Goal: Task Accomplishment & Management: Manage account settings

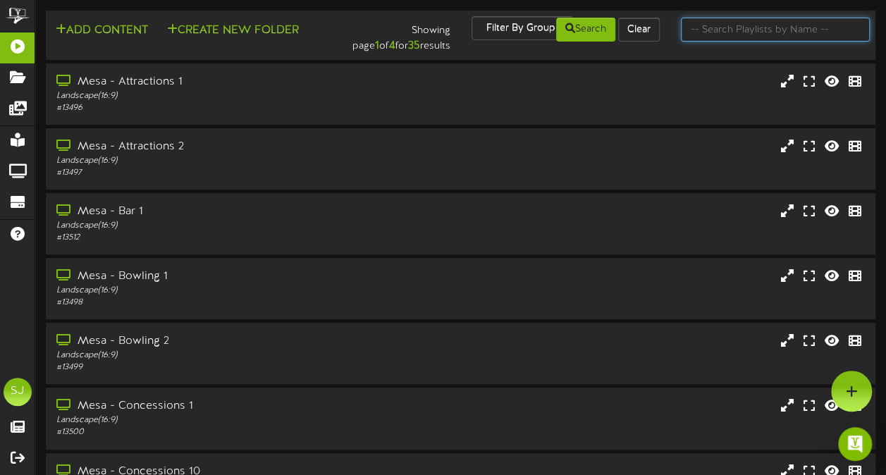
click at [735, 24] on input "text" at bounding box center [775, 30] width 189 height 24
type input "theater"
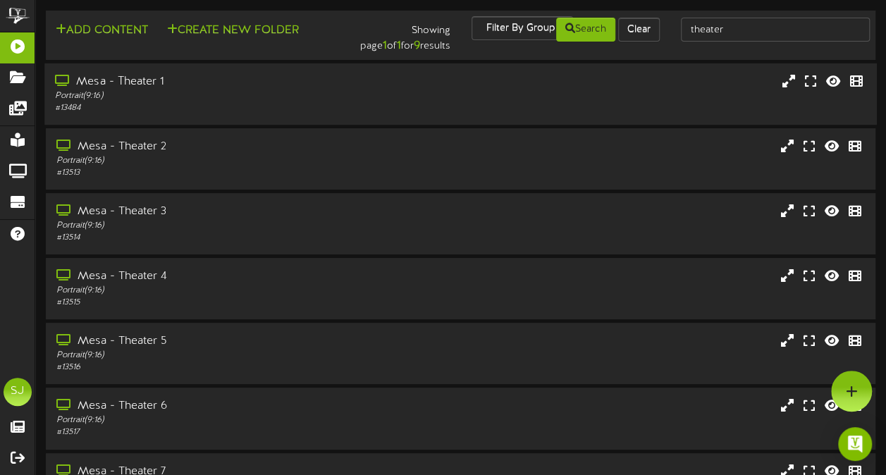
click at [308, 87] on div "Mesa - Theater 1" at bounding box center [218, 82] width 326 height 16
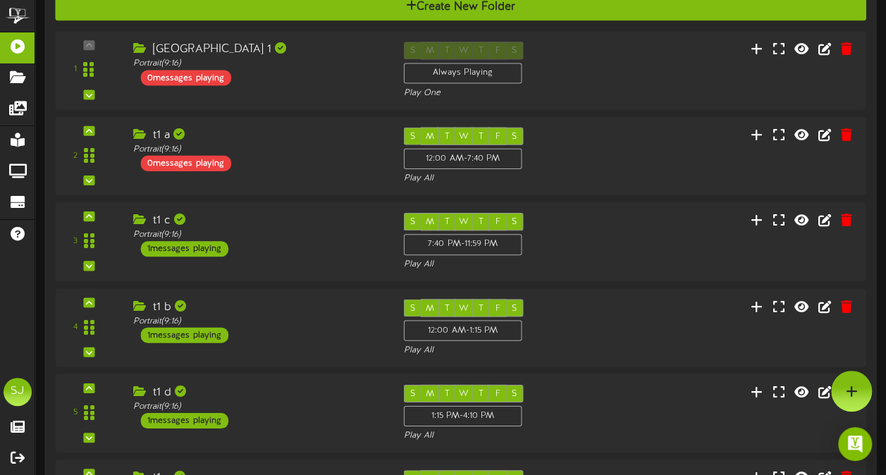
scroll to position [128, 0]
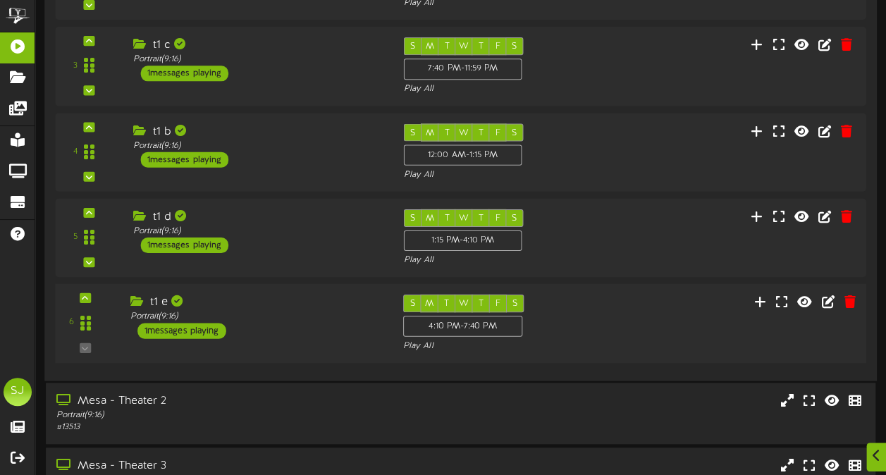
click at [254, 329] on div "t1 e Portrait ( 9:16 ) 1 messages playing" at bounding box center [255, 317] width 273 height 44
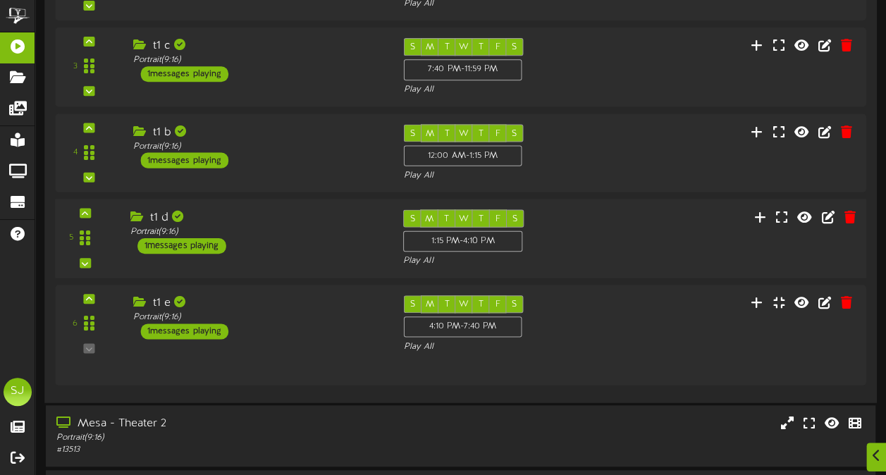
click at [250, 226] on div "Portrait ( 9:16 )" at bounding box center [256, 232] width 252 height 12
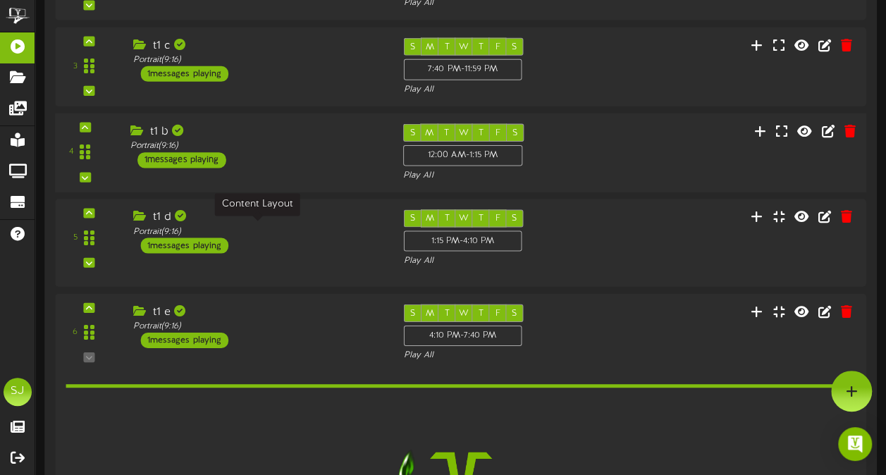
click at [258, 163] on div "t1 b Portrait ( 9:16 ) 1 messages playing" at bounding box center [255, 145] width 273 height 44
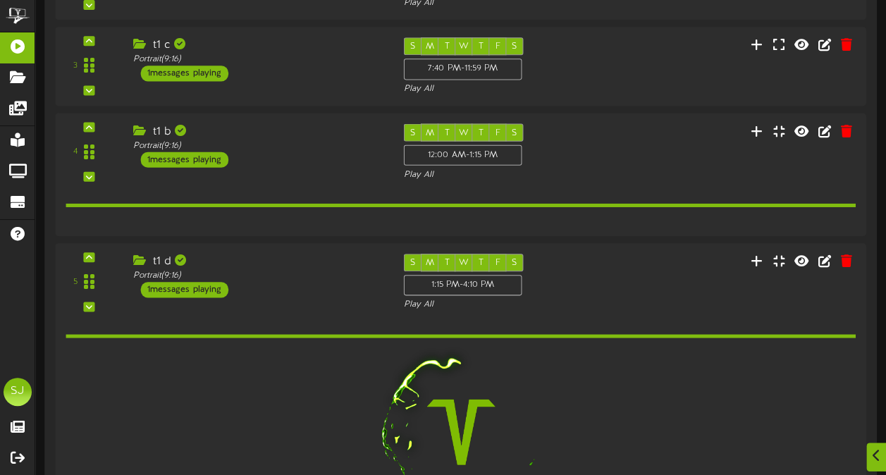
click at [266, 104] on div "1" at bounding box center [460, 329] width 811 height 948
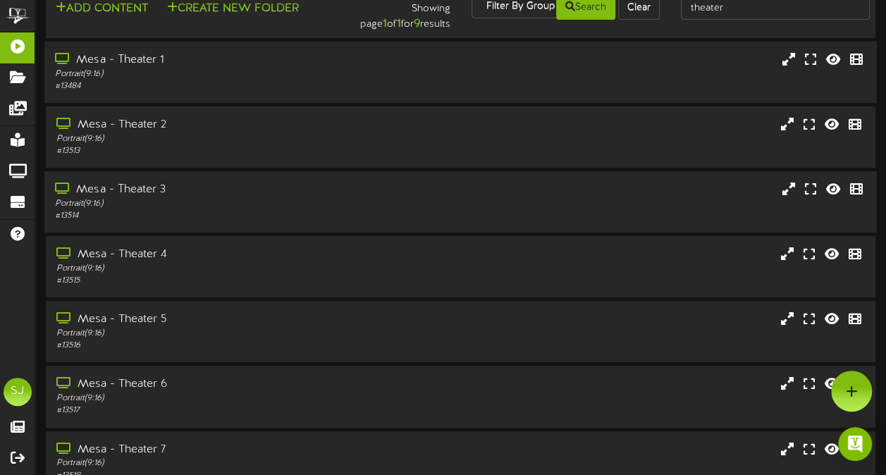
scroll to position [0, 0]
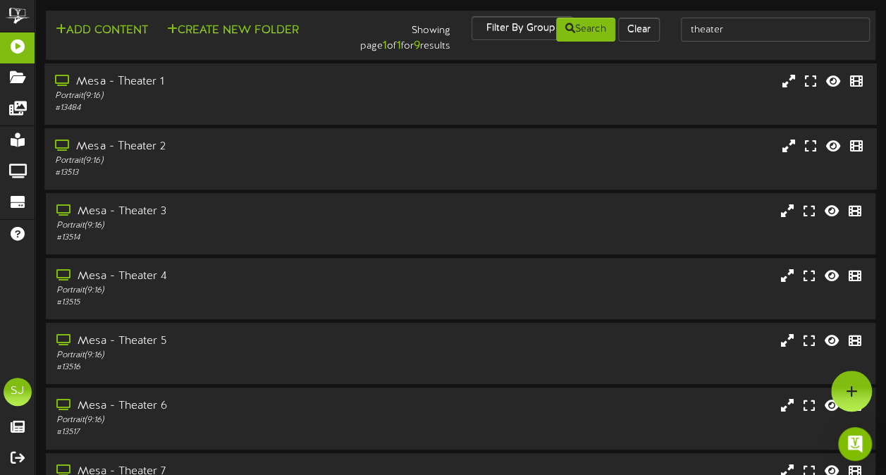
click at [233, 155] on div "Portrait ( 9:16 )" at bounding box center [218, 161] width 326 height 12
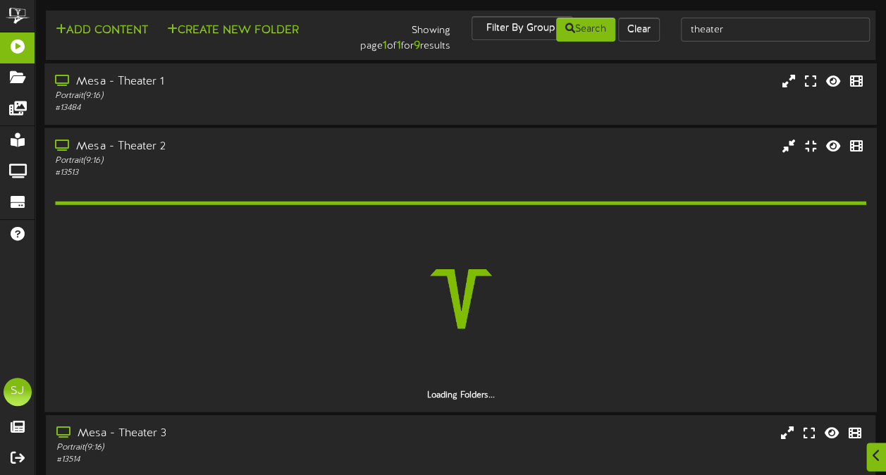
scroll to position [70, 0]
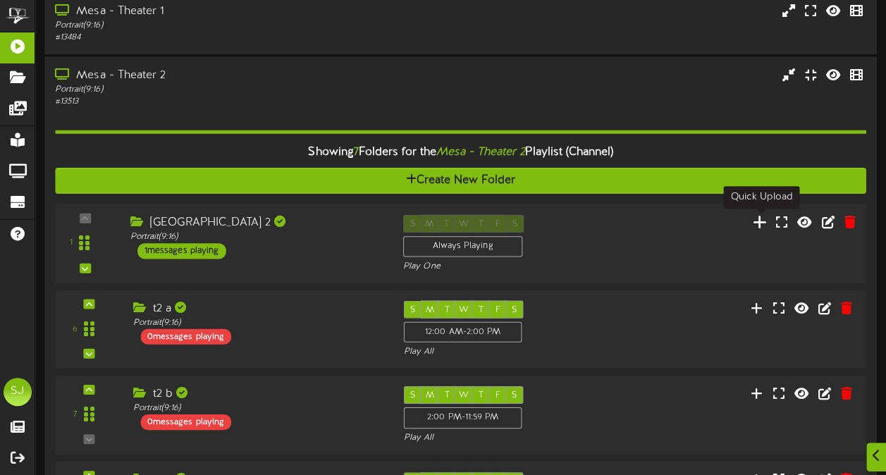
click at [760, 223] on icon at bounding box center [760, 222] width 15 height 16
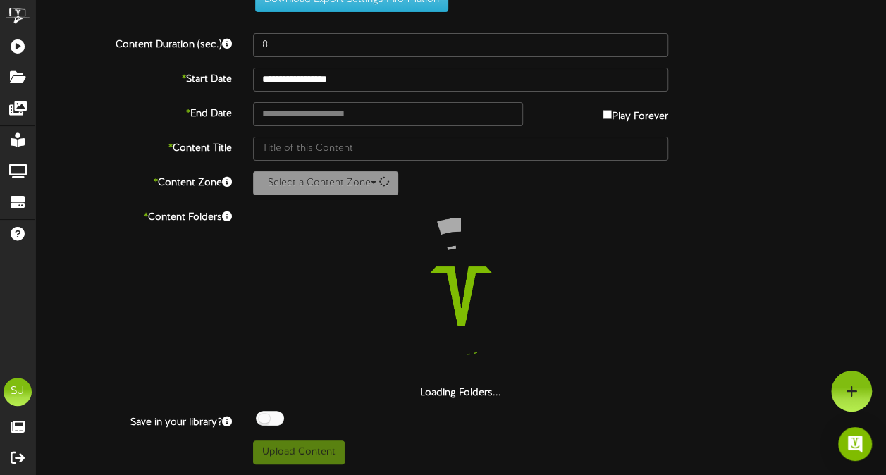
scroll to position [51, 0]
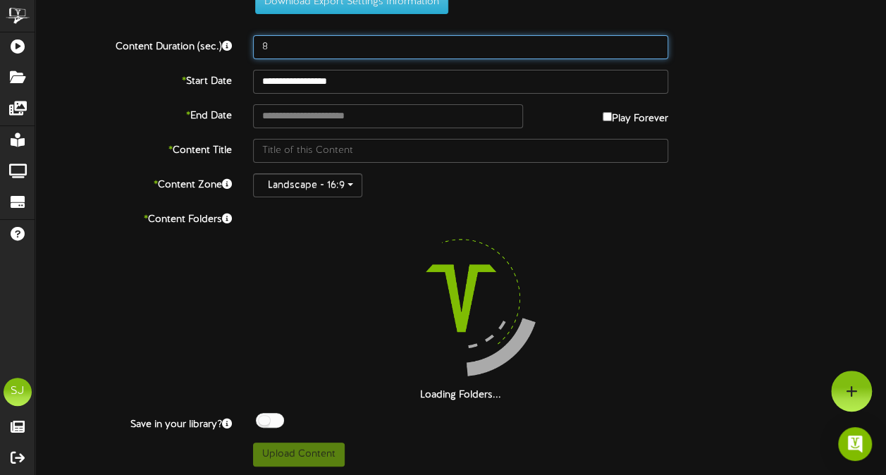
click at [302, 42] on input "8" at bounding box center [460, 47] width 415 height 24
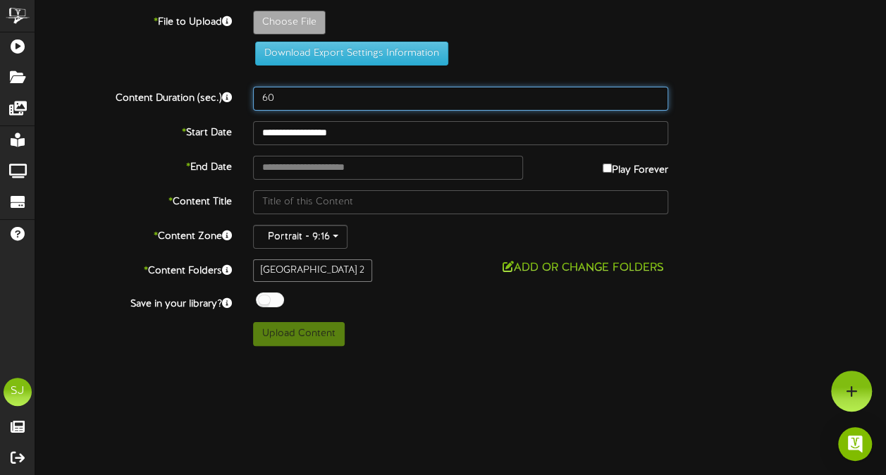
scroll to position [0, 0]
type input "60"
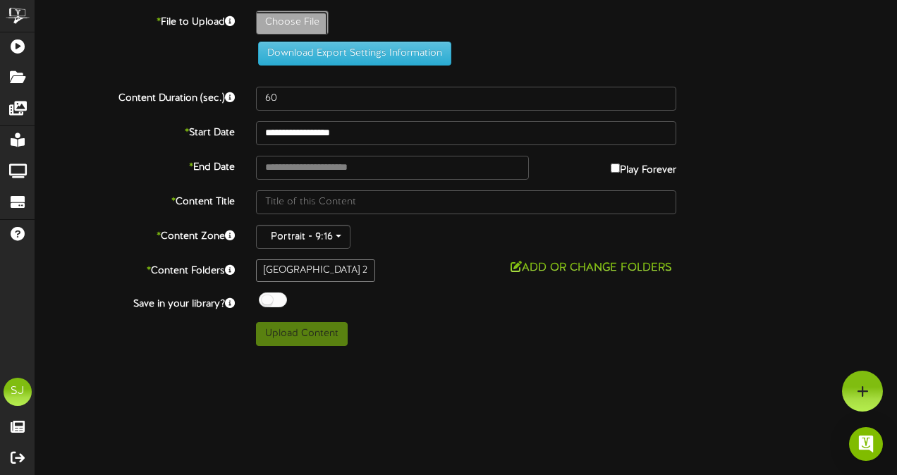
type input "**********"
type input "Senior"
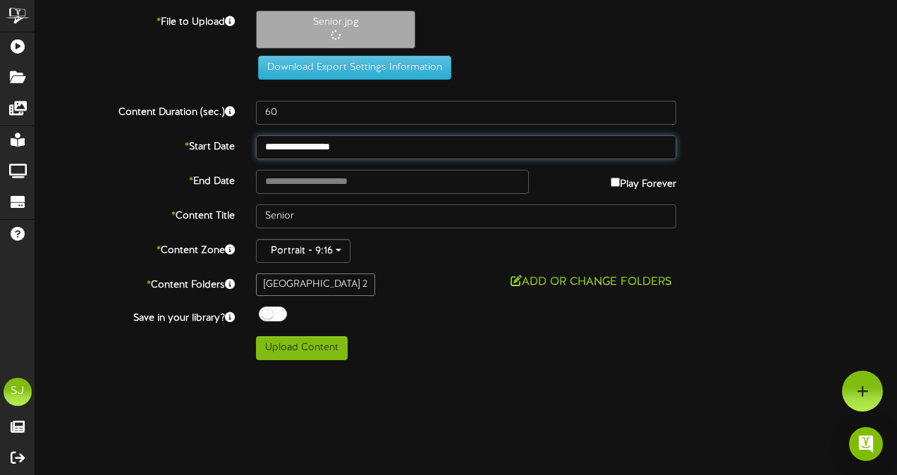
click at [348, 141] on input "**********" at bounding box center [466, 147] width 420 height 24
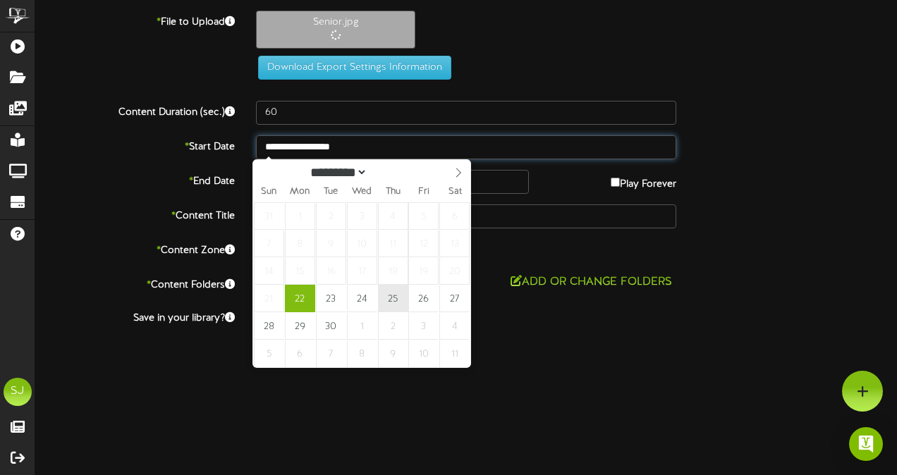
type input "**********"
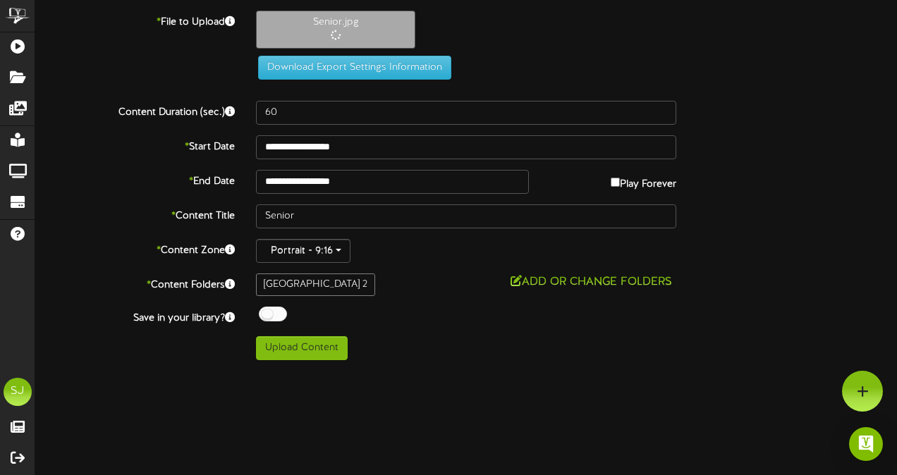
click at [639, 183] on label "Play Forever" at bounding box center [643, 181] width 66 height 22
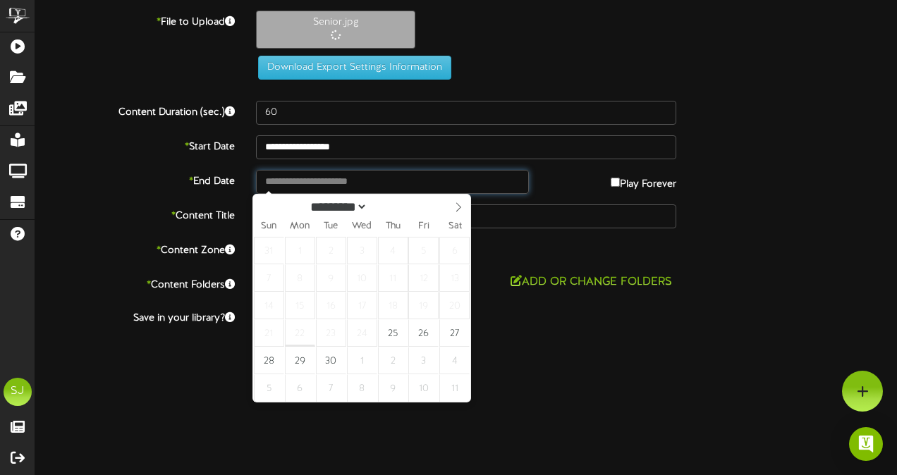
click at [425, 185] on input "text" at bounding box center [392, 182] width 273 height 24
type input "**********"
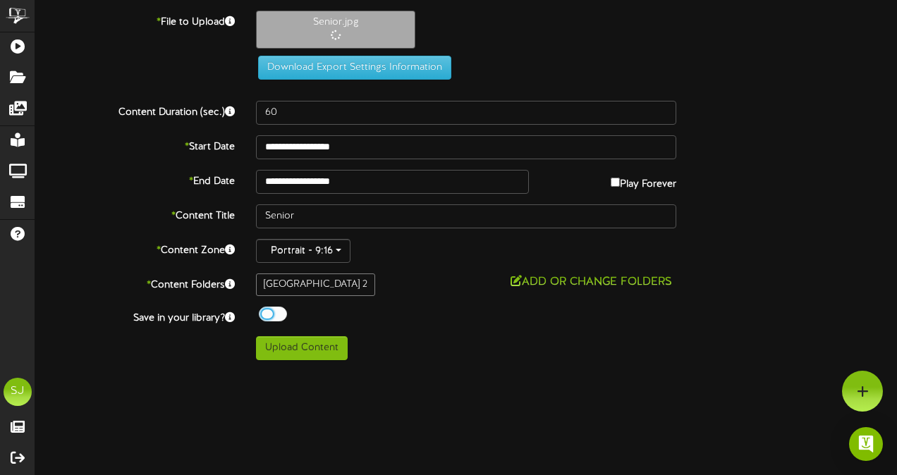
click at [279, 313] on div at bounding box center [273, 314] width 28 height 15
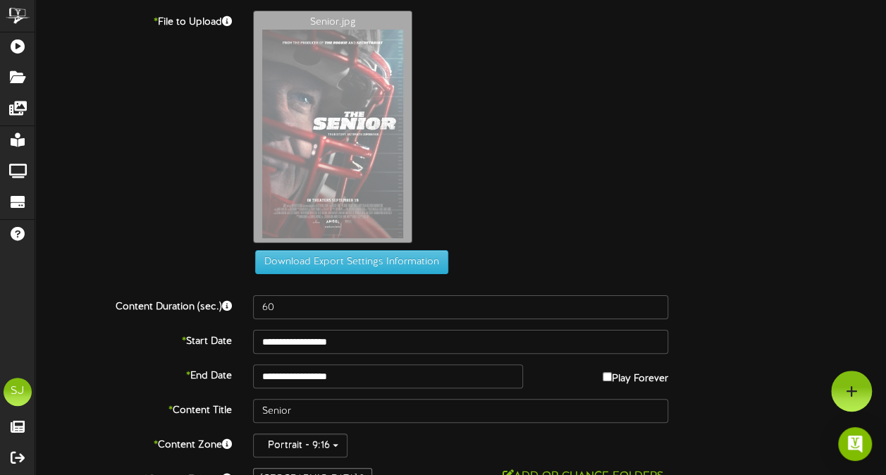
click at [744, 185] on div "Senior.jpg" at bounding box center [570, 131] width 654 height 240
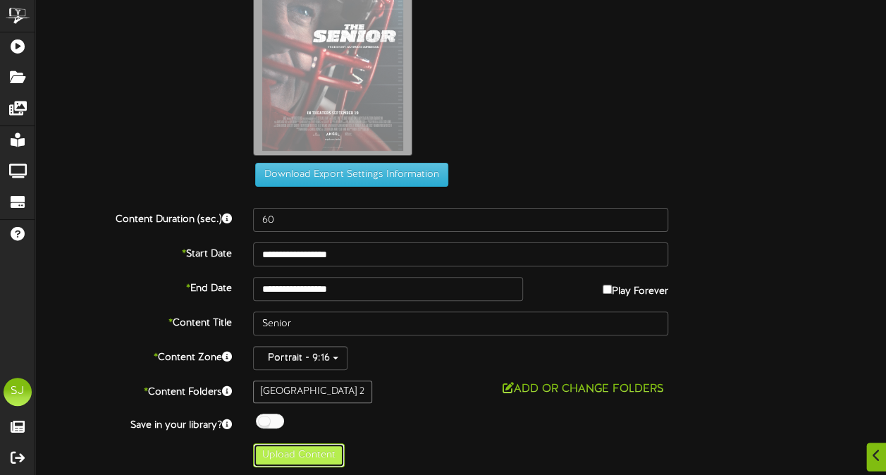
click at [316, 448] on button "Upload Content" at bounding box center [299, 455] width 92 height 24
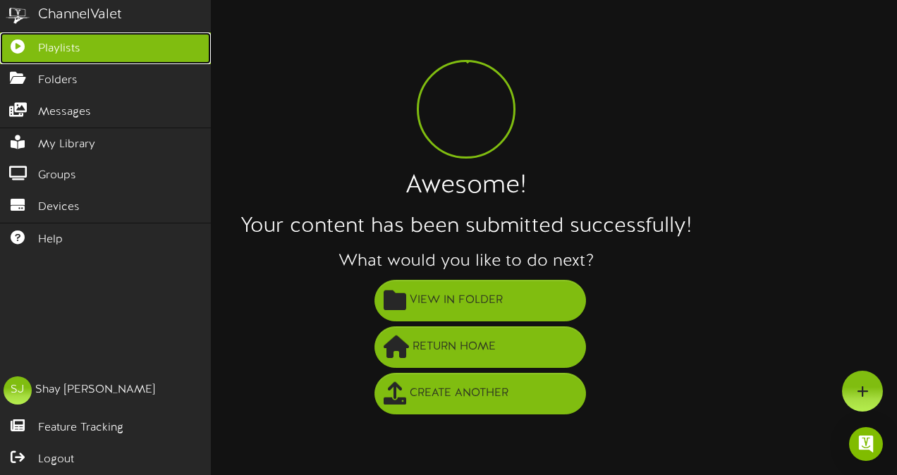
click at [5, 45] on icon at bounding box center [17, 44] width 35 height 11
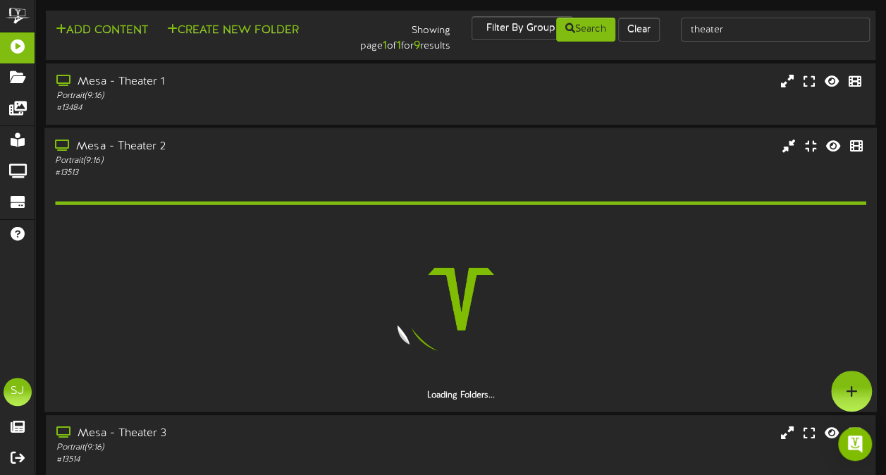
click at [300, 152] on div "Mesa - Theater 2" at bounding box center [218, 146] width 326 height 16
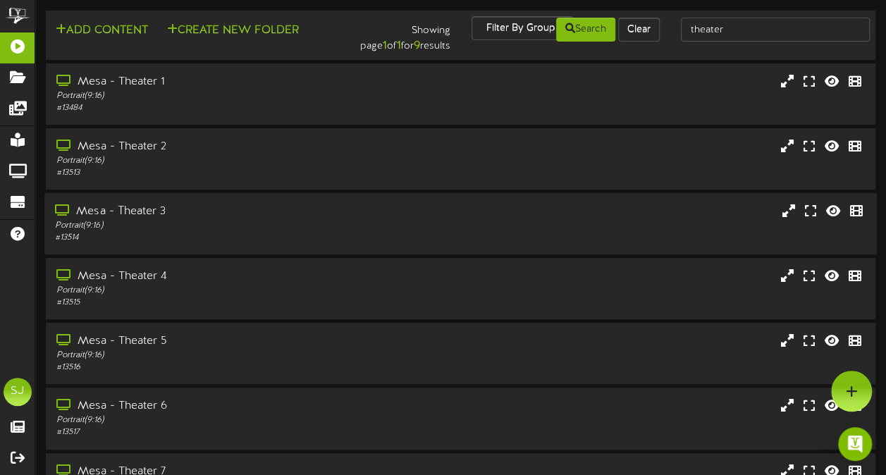
click at [250, 214] on div "Mesa - Theater 3" at bounding box center [218, 212] width 326 height 16
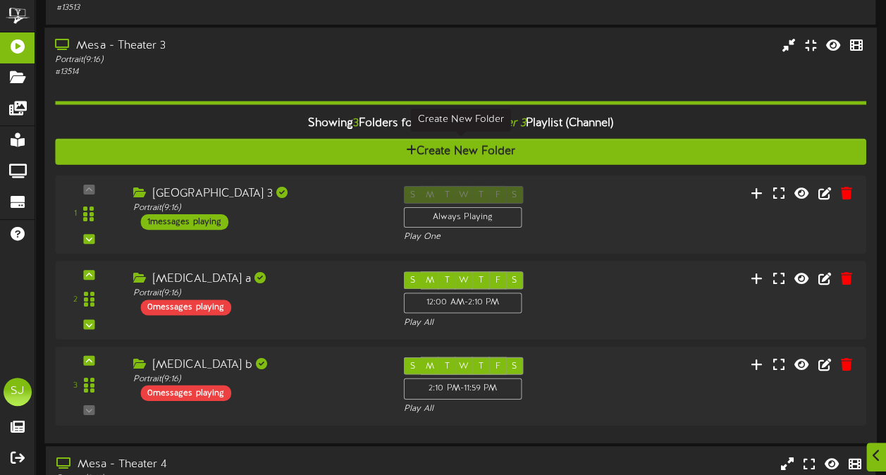
scroll to position [211, 0]
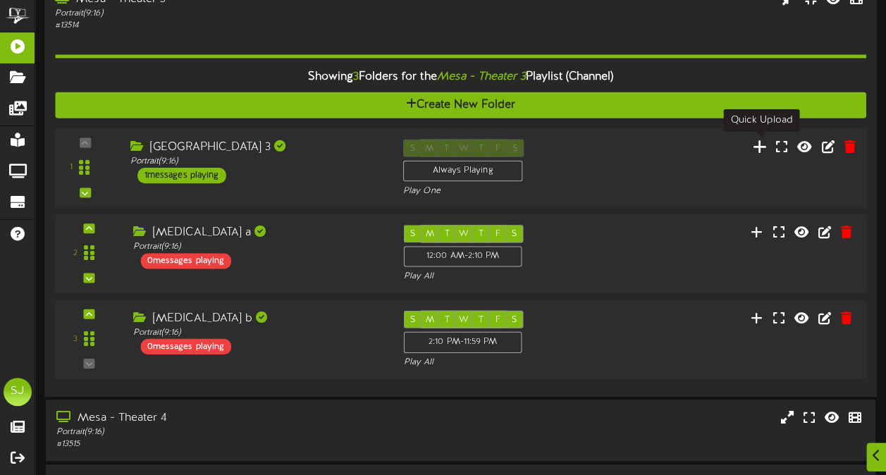
click at [756, 147] on icon at bounding box center [760, 146] width 15 height 16
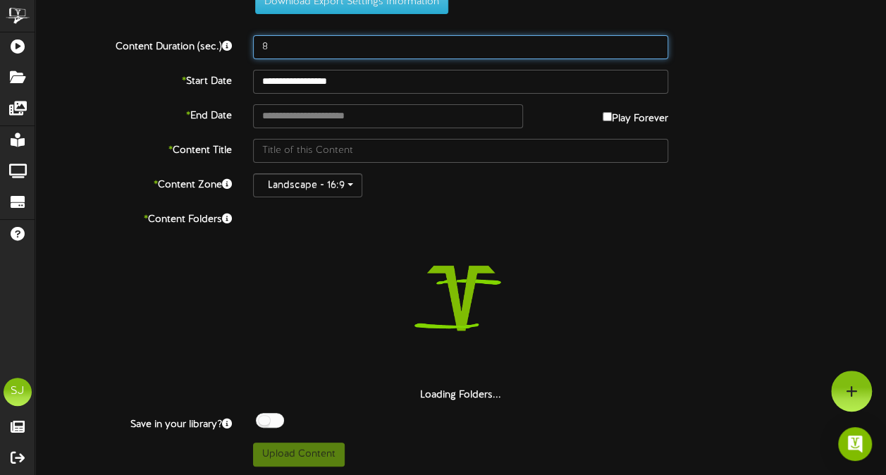
click at [438, 54] on input "8" at bounding box center [460, 47] width 415 height 24
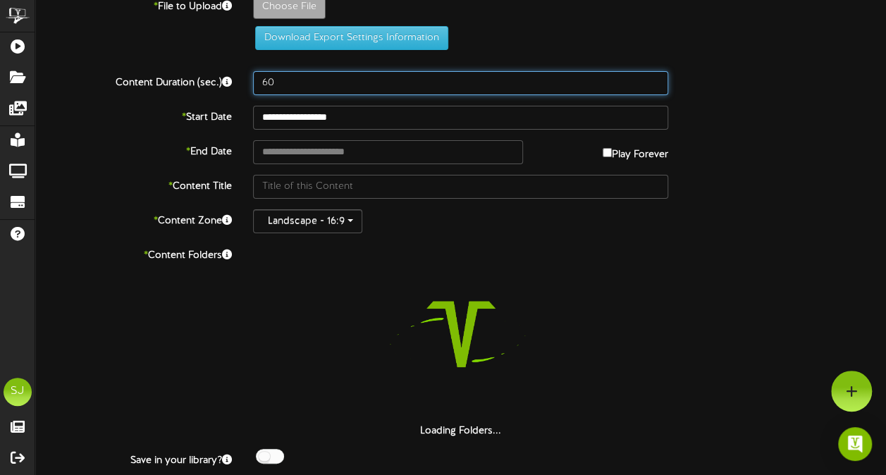
scroll to position [0, 0]
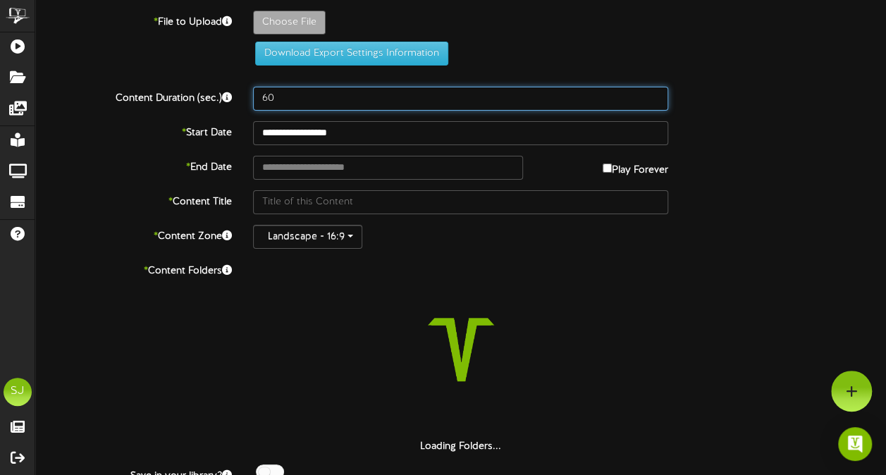
type input "60"
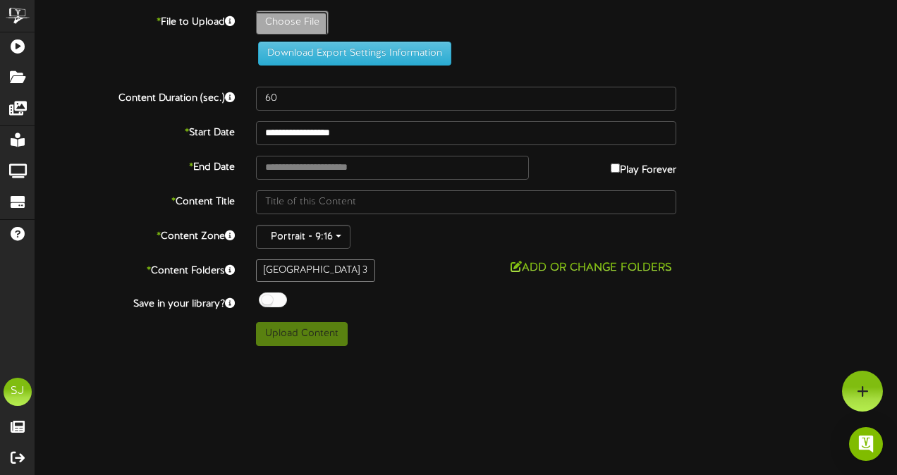
type input "**********"
type input "Him"
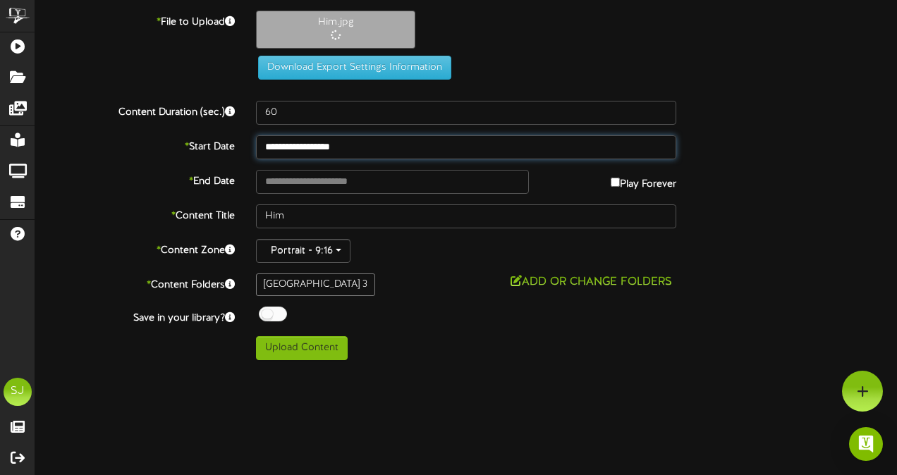
click at [307, 152] on body "ChannelValet Playlists Folders Messages My Library Groups Devices Help SJ Shay …" at bounding box center [448, 185] width 897 height 371
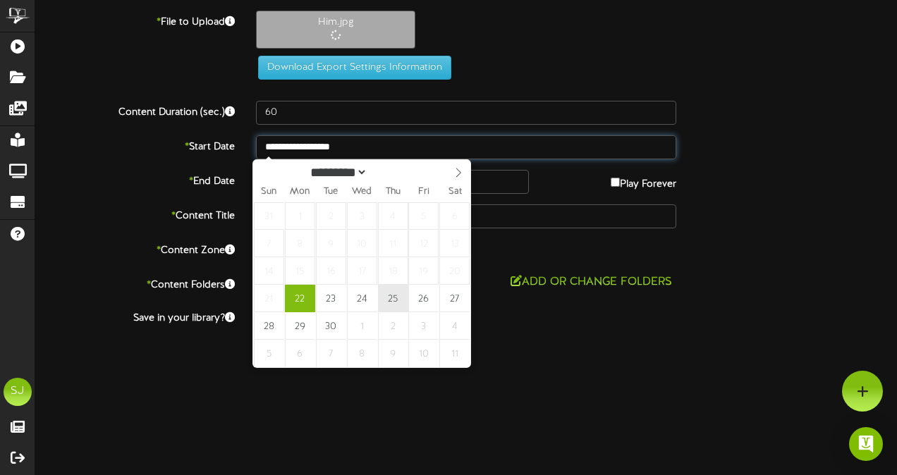
type input "**********"
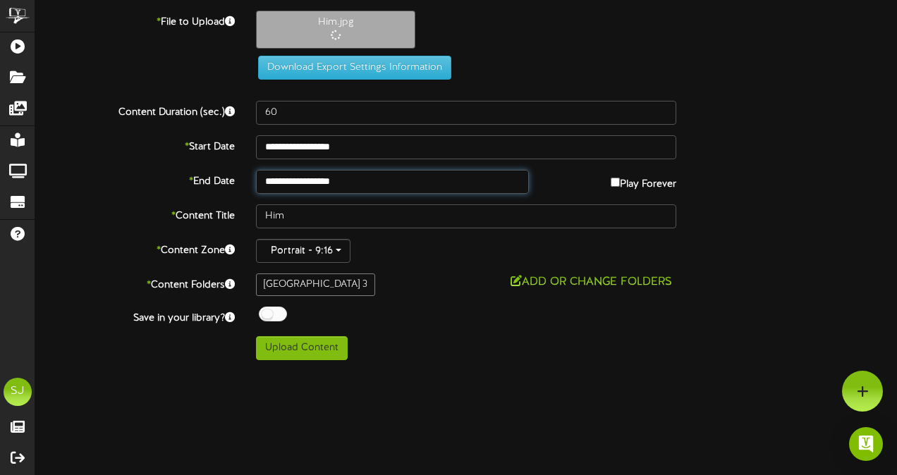
click at [378, 188] on input "**********" at bounding box center [392, 182] width 273 height 24
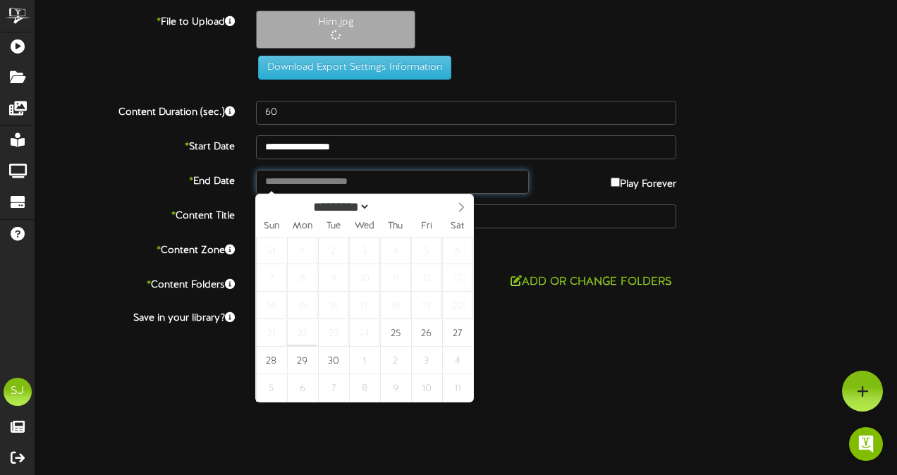
type input "**********"
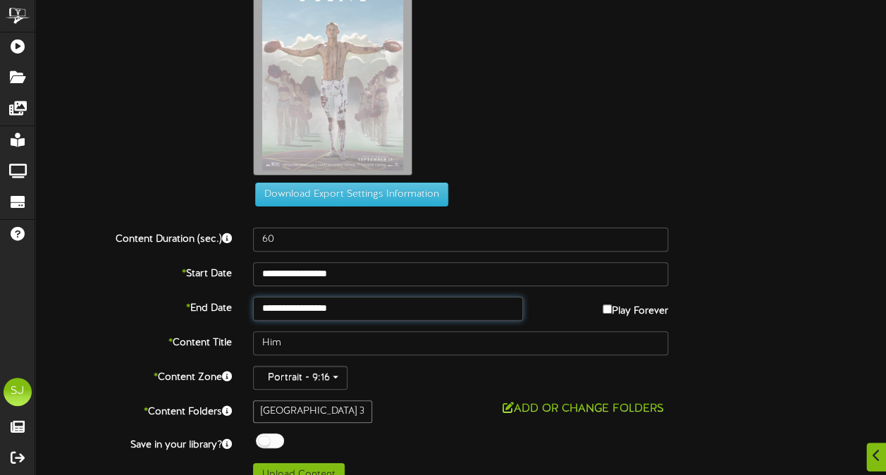
scroll to position [102, 0]
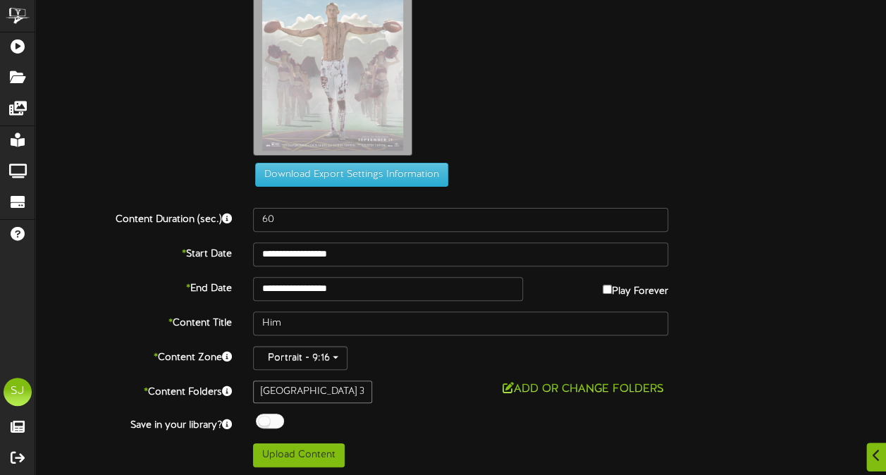
drag, startPoint x: 268, startPoint y: 421, endPoint x: 408, endPoint y: 424, distance: 140.3
click at [269, 421] on div at bounding box center [270, 421] width 28 height 15
click at [506, 419] on div "Off On" at bounding box center [460, 423] width 415 height 18
drag, startPoint x: 82, startPoint y: 300, endPoint x: 97, endPoint y: 299, distance: 14.9
click at [87, 300] on div "**********" at bounding box center [460, 187] width 851 height 559
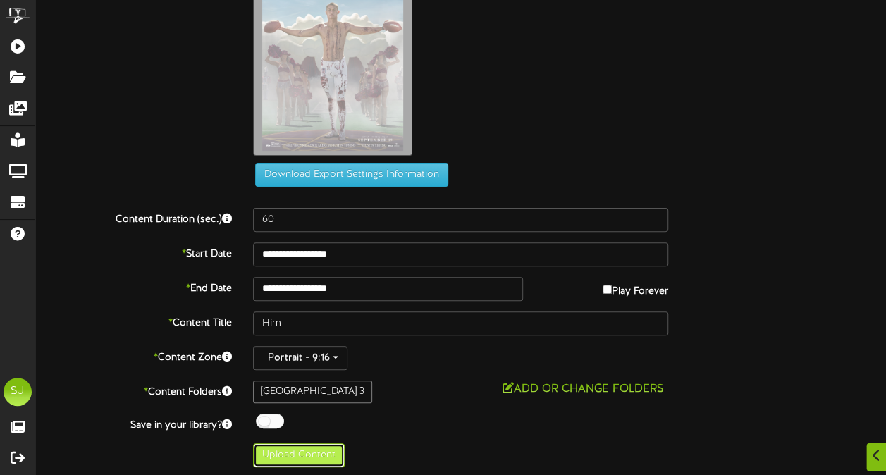
click at [300, 450] on button "Upload Content" at bounding box center [299, 455] width 92 height 24
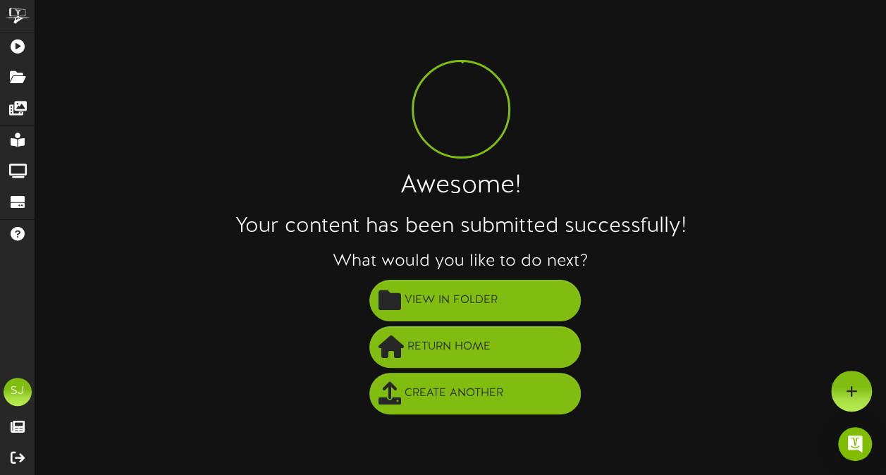
scroll to position [0, 0]
click at [223, 312] on li "View in Folder" at bounding box center [479, 301] width 833 height 47
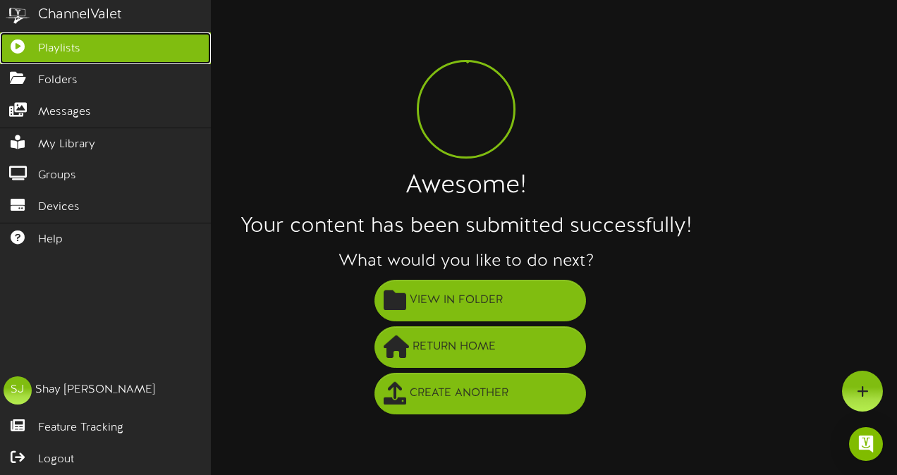
click at [3, 44] on icon at bounding box center [17, 44] width 35 height 11
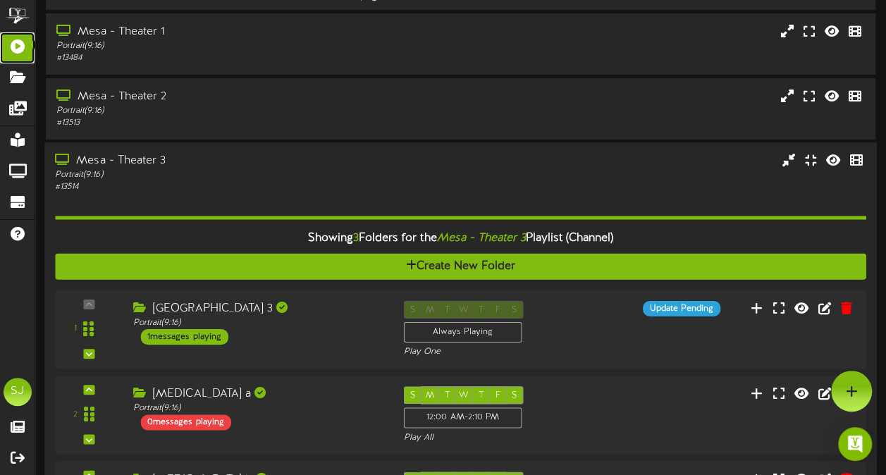
scroll to position [70, 0]
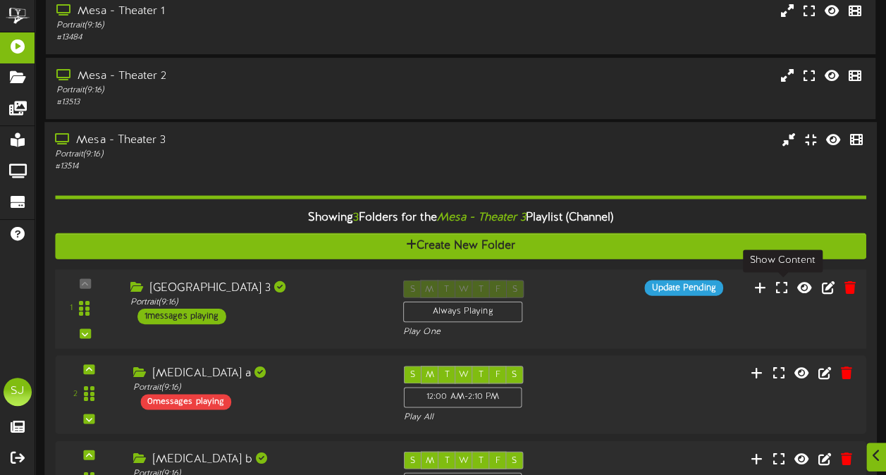
click at [610, 317] on div "1" at bounding box center [460, 309] width 819 height 58
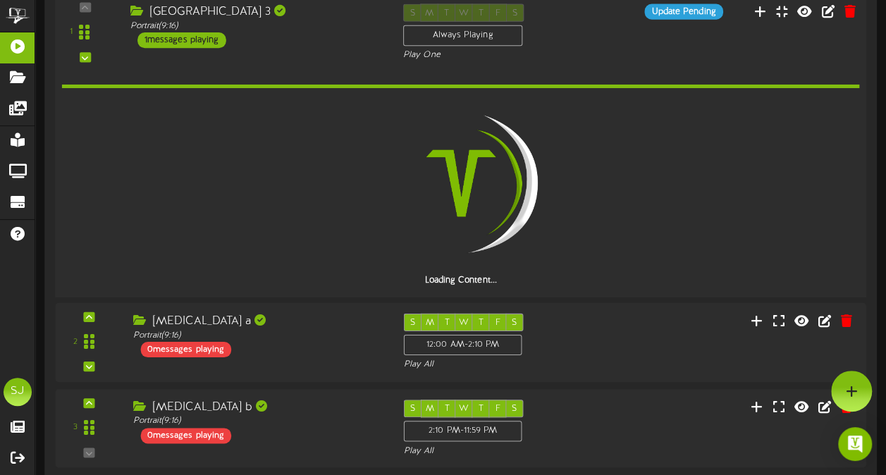
scroll to position [338, 0]
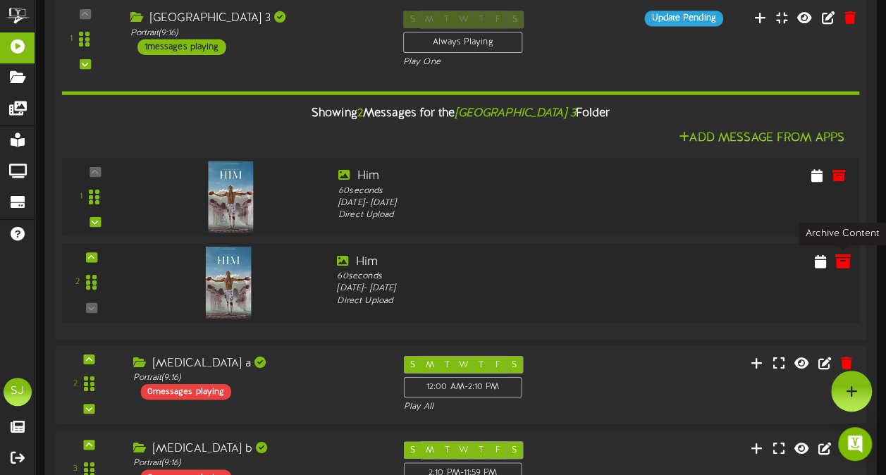
click at [839, 254] on icon at bounding box center [843, 261] width 16 height 16
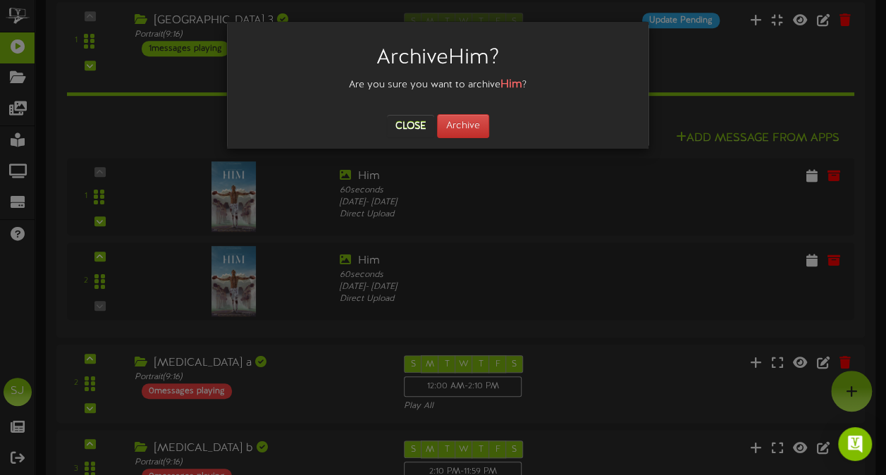
click at [493, 123] on div "Close Archive" at bounding box center [438, 126] width 400 height 24
click at [477, 123] on button "Archive" at bounding box center [463, 126] width 52 height 24
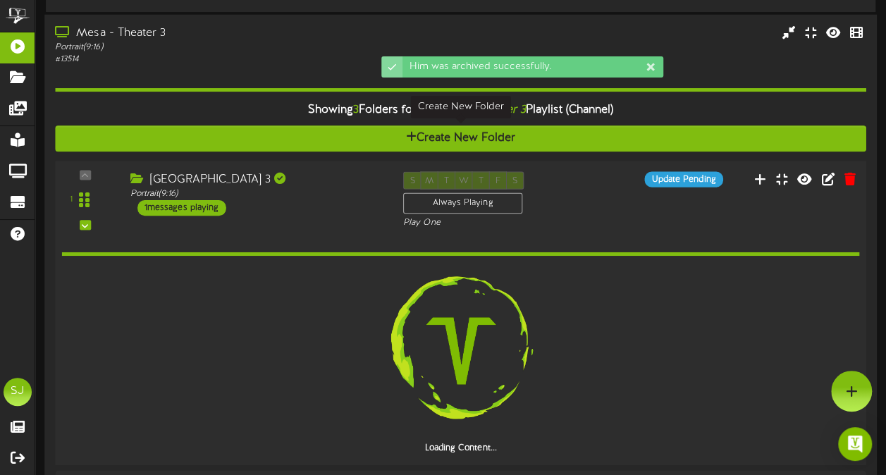
scroll to position [127, 0]
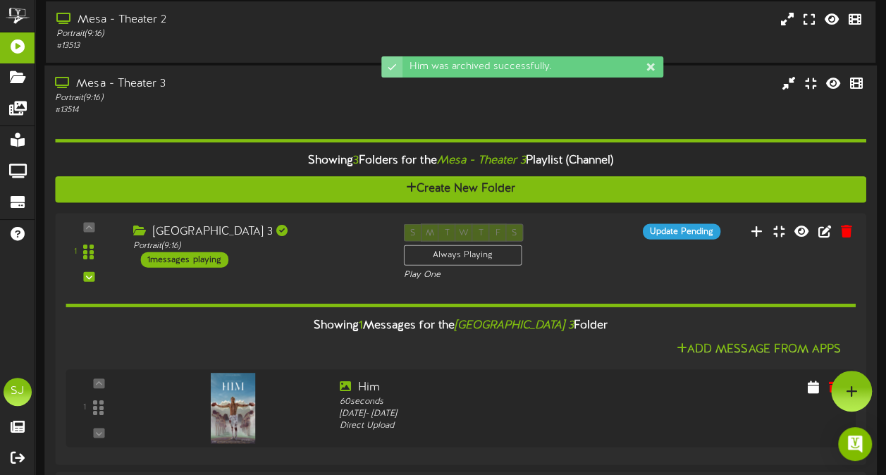
click at [149, 121] on div "Showing 3 Folders for the Mesa - Theater 3 Playlist (Channel) Create New Folder…" at bounding box center [460, 379] width 811 height 527
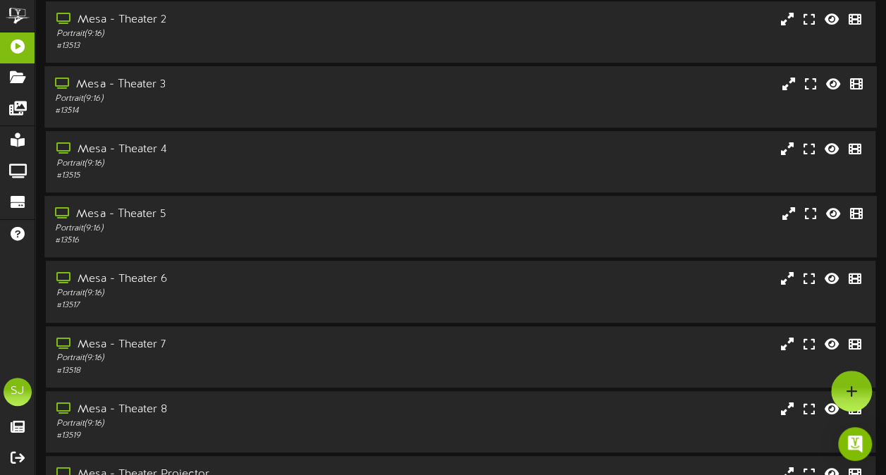
click at [160, 219] on div "Mesa - Theater 5" at bounding box center [218, 215] width 326 height 16
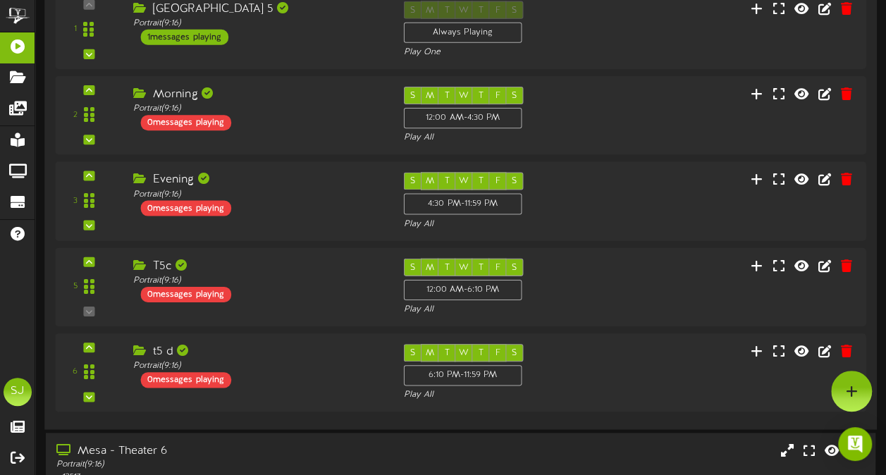
scroll to position [338, 0]
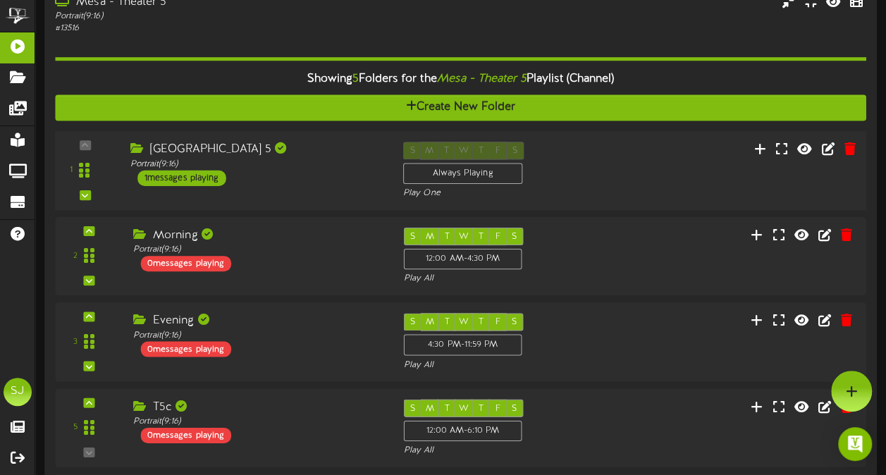
click at [278, 201] on div "1 Mesa Theater 5" at bounding box center [460, 171] width 819 height 80
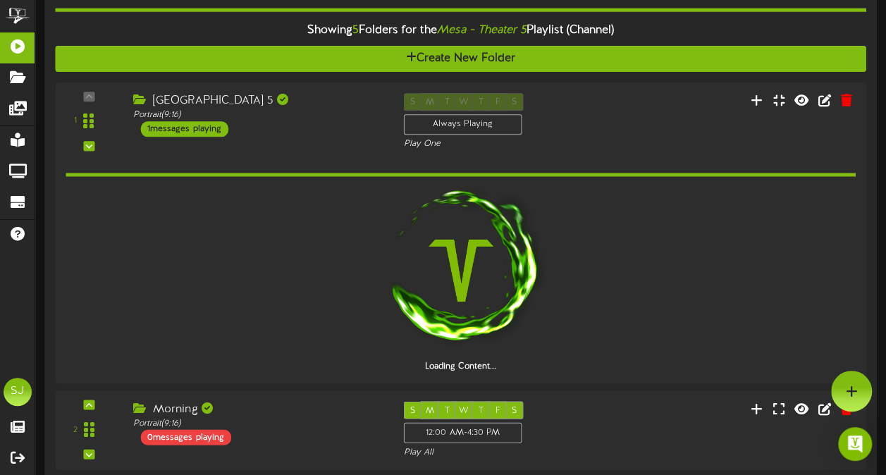
scroll to position [395, 0]
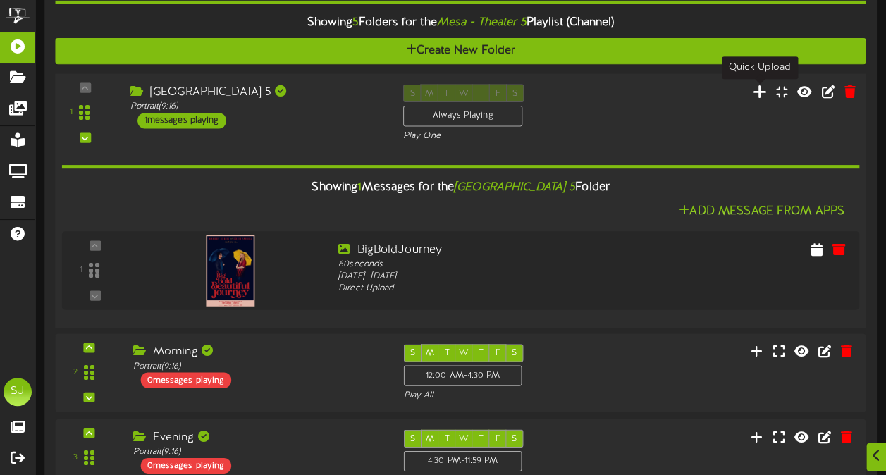
click at [756, 90] on icon at bounding box center [760, 91] width 15 height 16
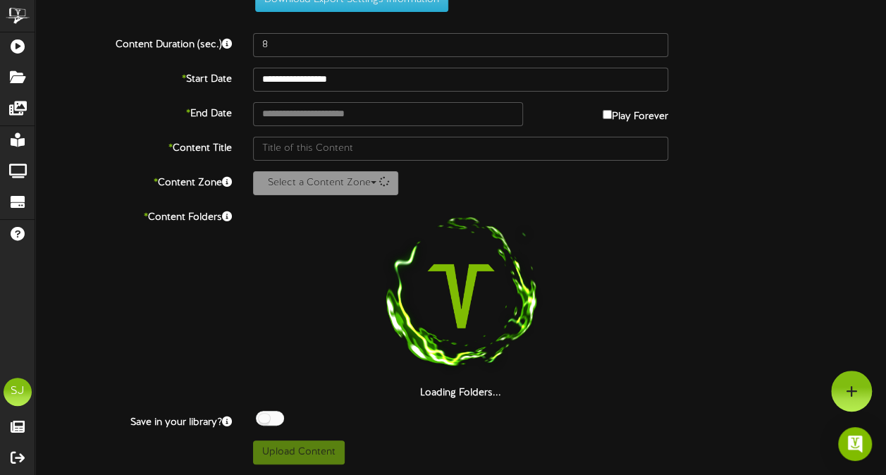
scroll to position [51, 0]
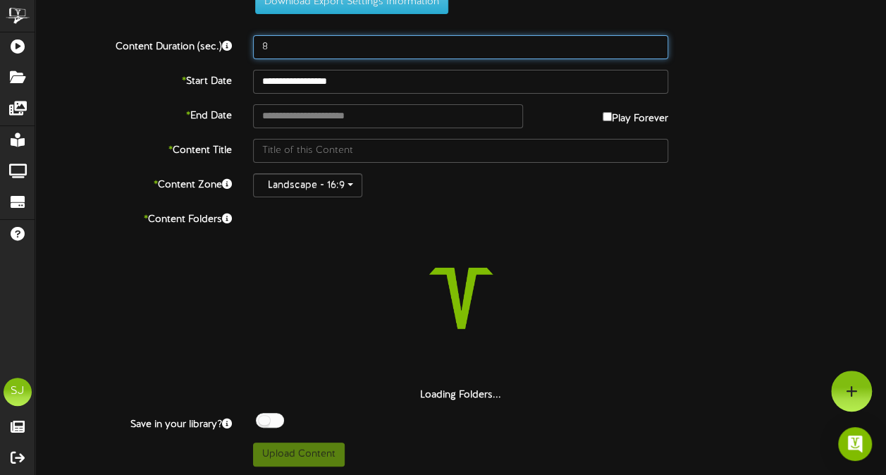
click at [377, 39] on input "8" at bounding box center [460, 47] width 415 height 24
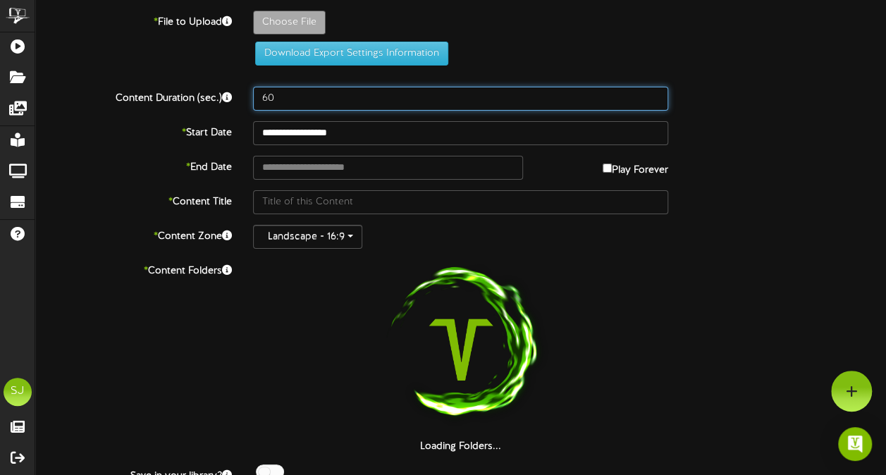
scroll to position [0, 0]
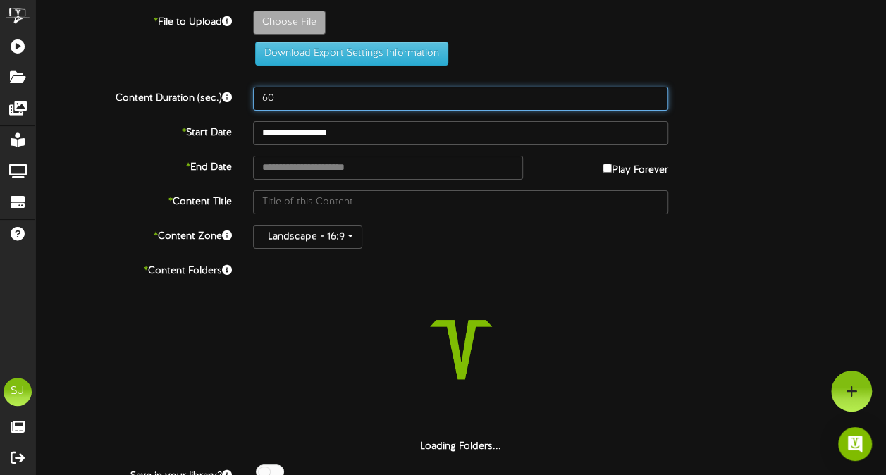
type input "60"
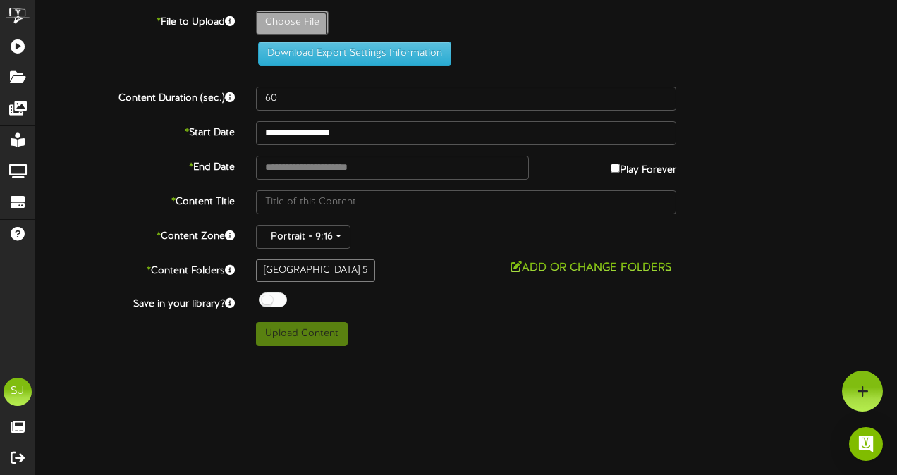
type input "**********"
type input "BigBoldJourney"
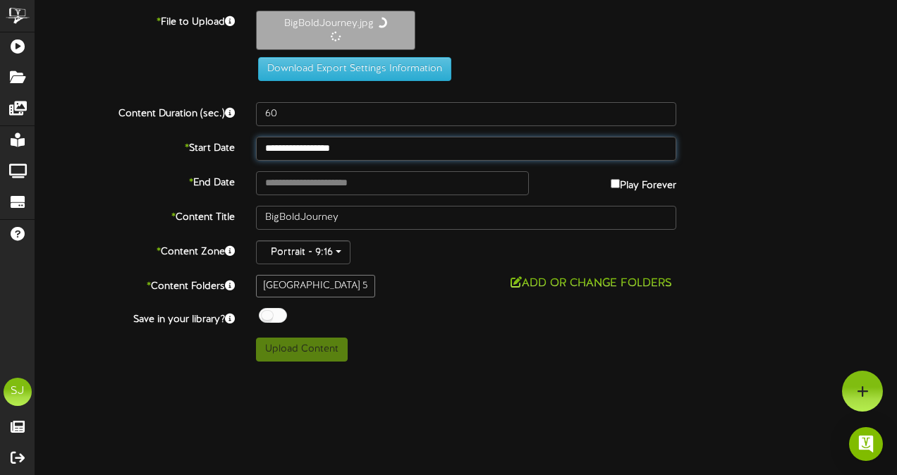
click at [309, 148] on input "**********" at bounding box center [466, 149] width 420 height 24
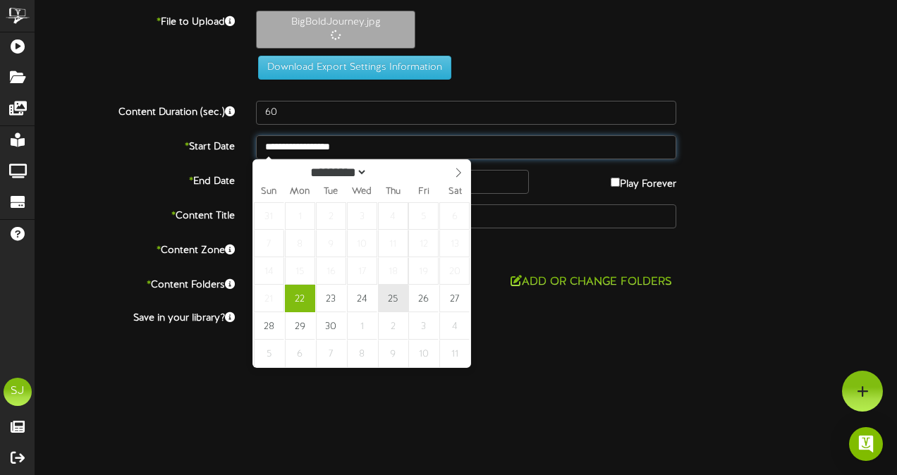
type input "**********"
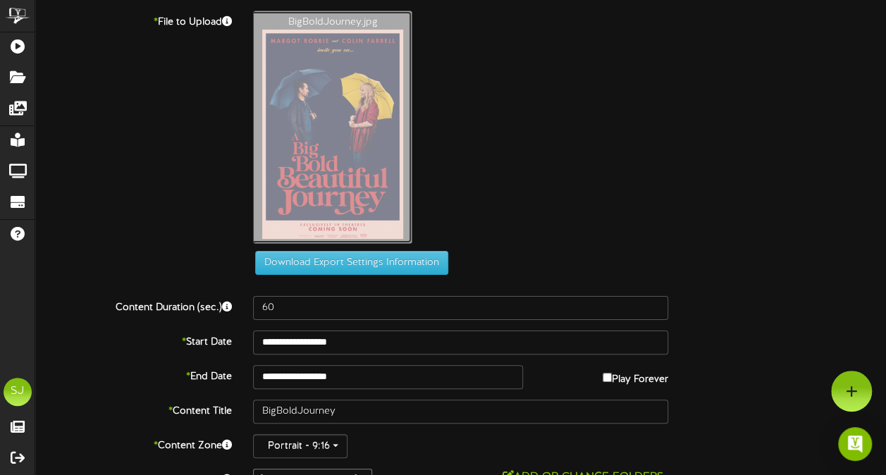
click at [818, 56] on div "BigBoldJourney.jpg" at bounding box center [570, 131] width 654 height 240
click at [595, 389] on div "**********" at bounding box center [460, 283] width 851 height 545
click at [603, 369] on label "Play Forever" at bounding box center [636, 376] width 66 height 22
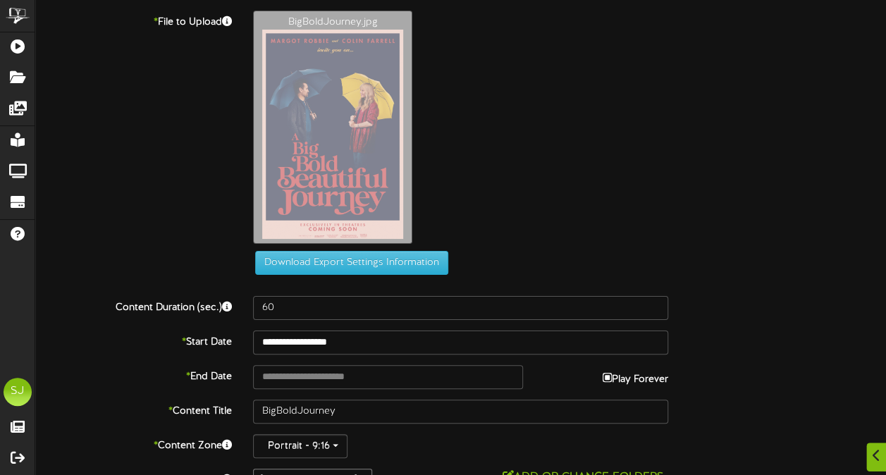
scroll to position [88, 0]
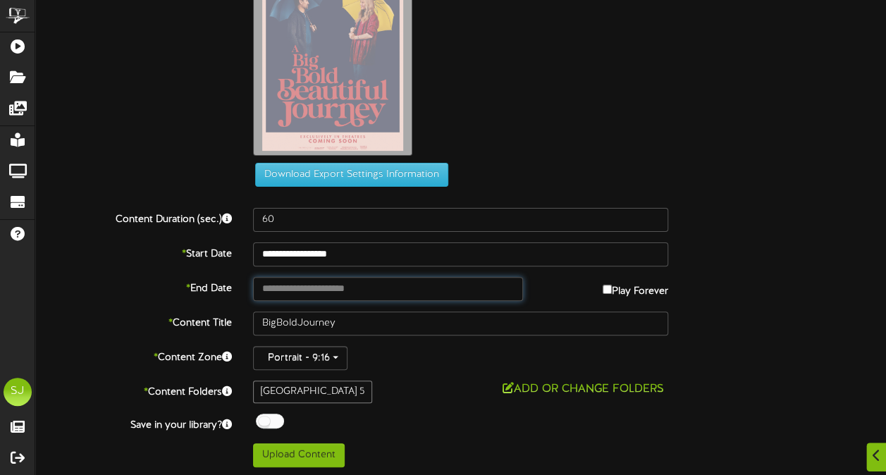
click at [327, 294] on input "text" at bounding box center [387, 289] width 269 height 24
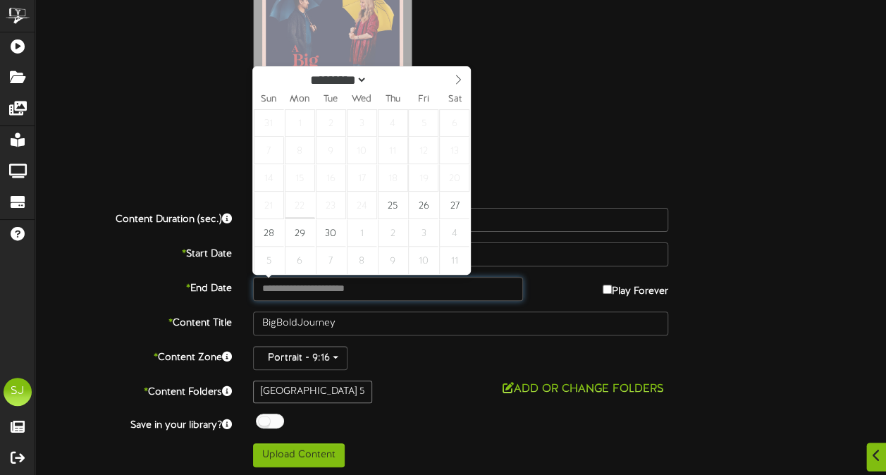
type input "**********"
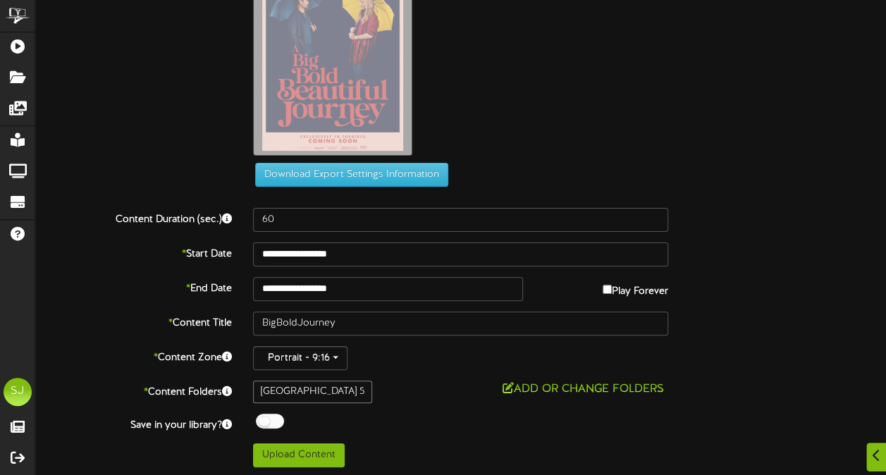
click at [556, 133] on div "BigBoldJourney.jpg" at bounding box center [570, 42] width 654 height 240
click at [274, 419] on div at bounding box center [270, 421] width 28 height 15
click at [471, 407] on div "**********" at bounding box center [460, 194] width 851 height 545
click at [321, 453] on button "Upload Content" at bounding box center [299, 455] width 92 height 24
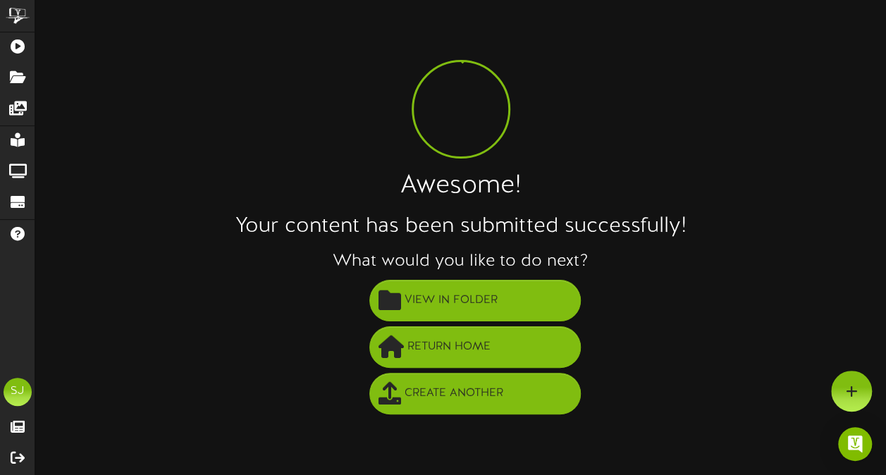
scroll to position [0, 0]
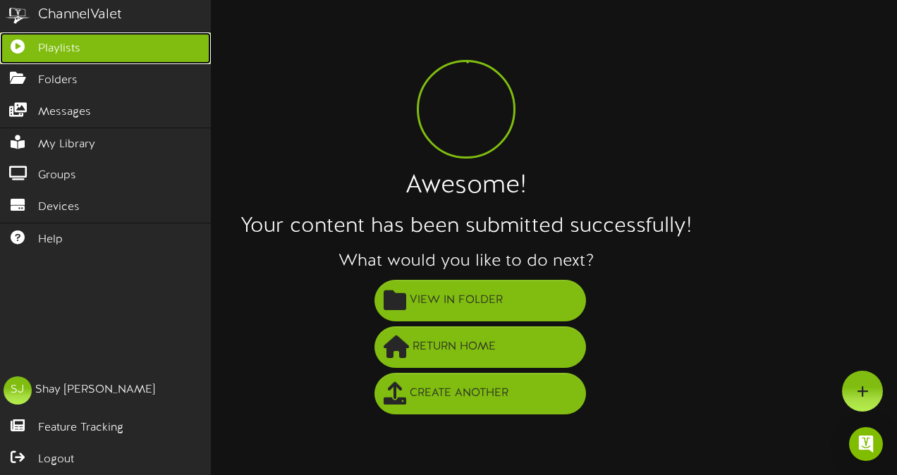
drag, startPoint x: 39, startPoint y: 42, endPoint x: 47, endPoint y: 40, distance: 7.4
click at [39, 42] on span "Playlists" at bounding box center [59, 49] width 42 height 16
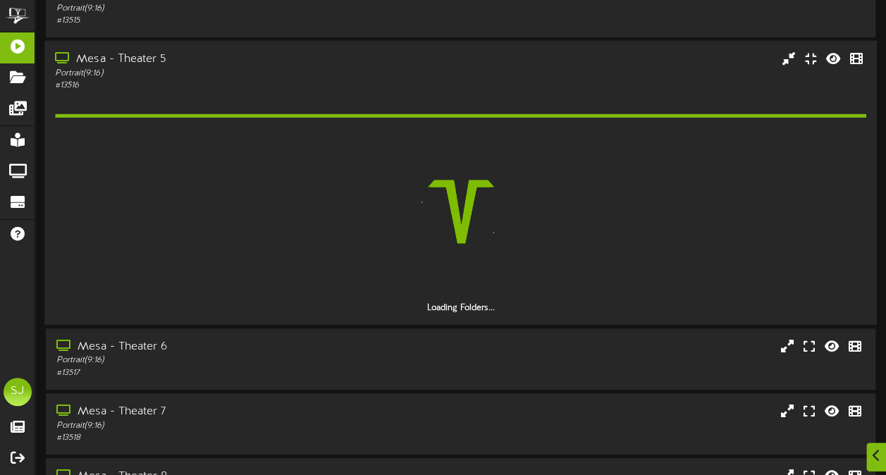
click at [203, 68] on div "Portrait ( 9:16 )" at bounding box center [218, 74] width 326 height 12
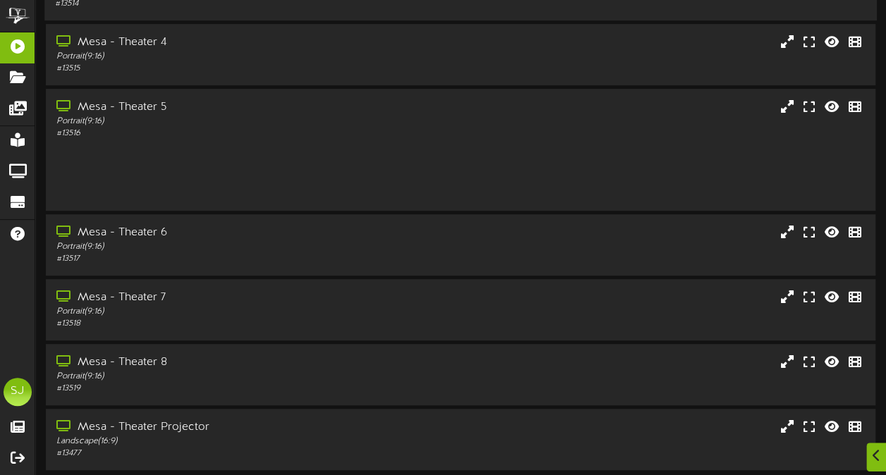
scroll to position [225, 0]
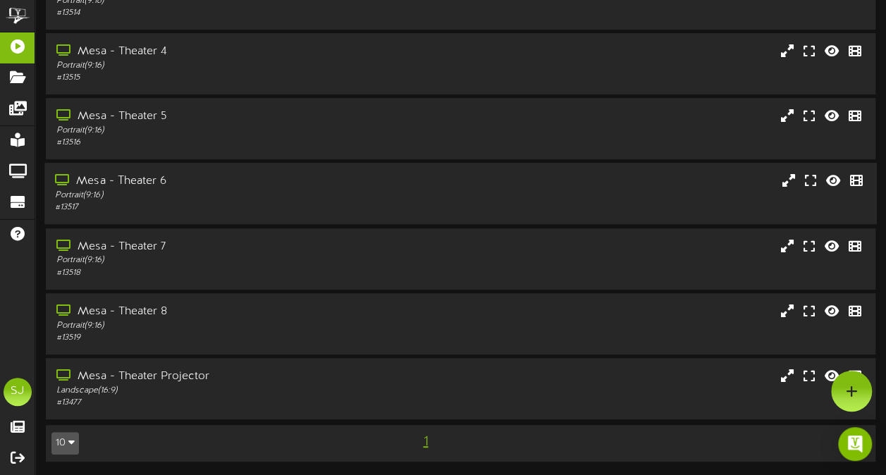
click at [242, 193] on div "Portrait ( 9:16 )" at bounding box center [218, 196] width 326 height 12
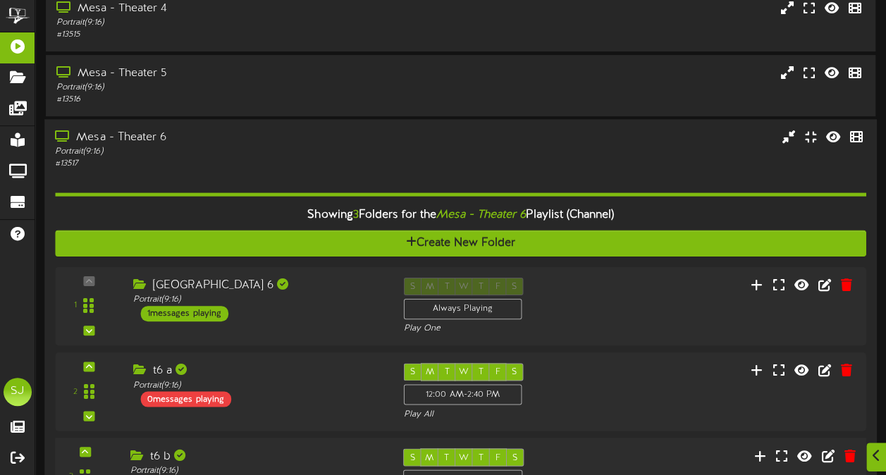
scroll to position [338, 0]
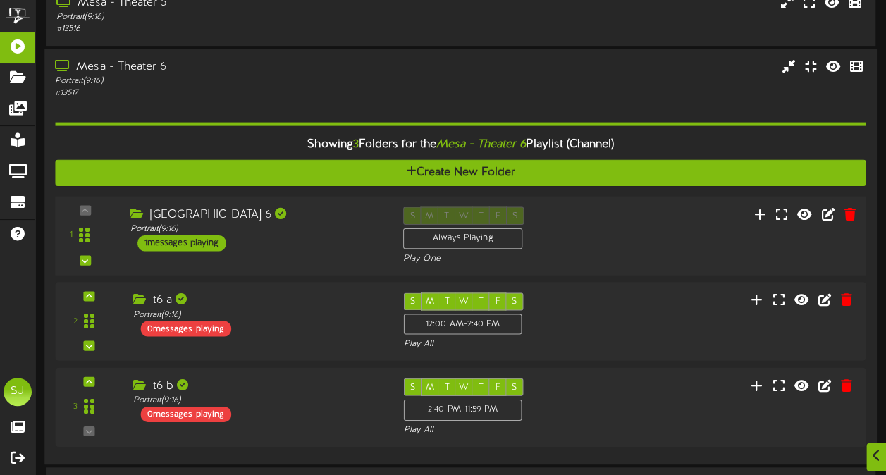
click at [312, 219] on div "Mesa Theater 6" at bounding box center [256, 215] width 252 height 16
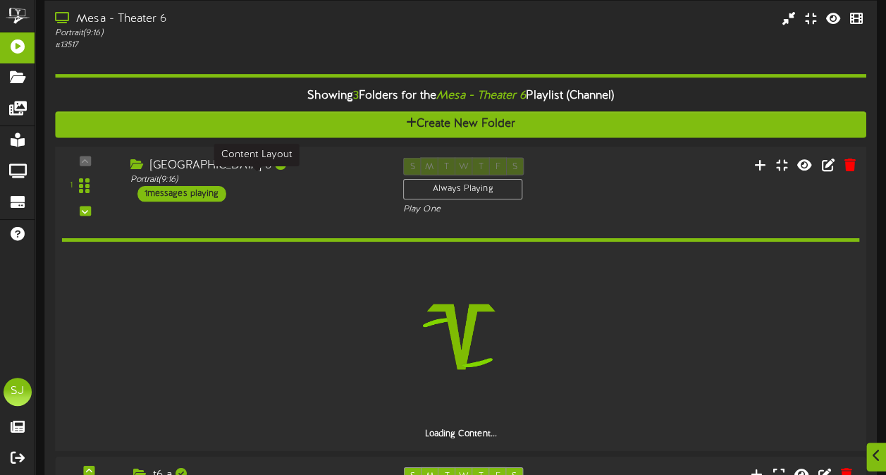
scroll to position [409, 0]
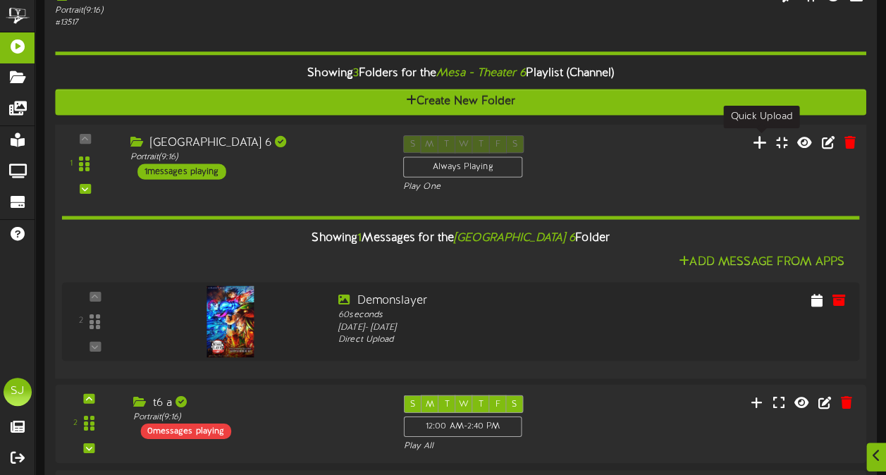
click at [767, 143] on icon at bounding box center [760, 143] width 15 height 16
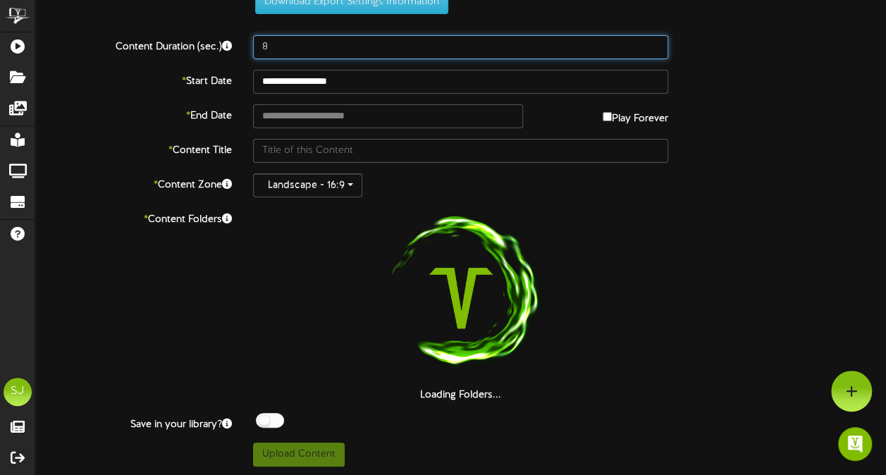
click at [489, 45] on input "8" at bounding box center [460, 47] width 415 height 24
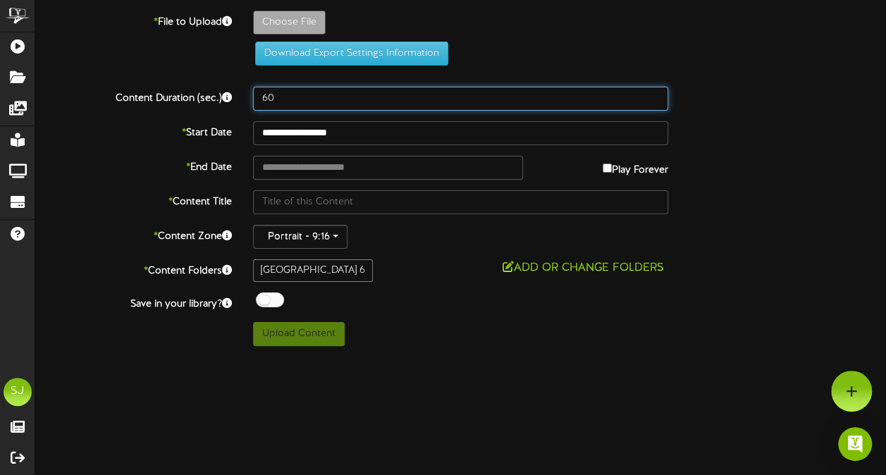
scroll to position [0, 0]
type input "60"
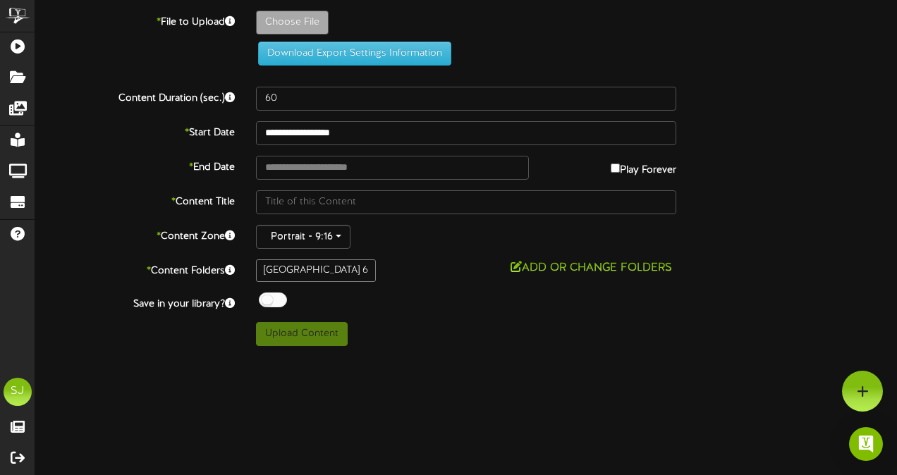
click at [305, 37] on div "Choose File" at bounding box center [576, 26] width 662 height 31
type input "**********"
type input "Demonslayer"
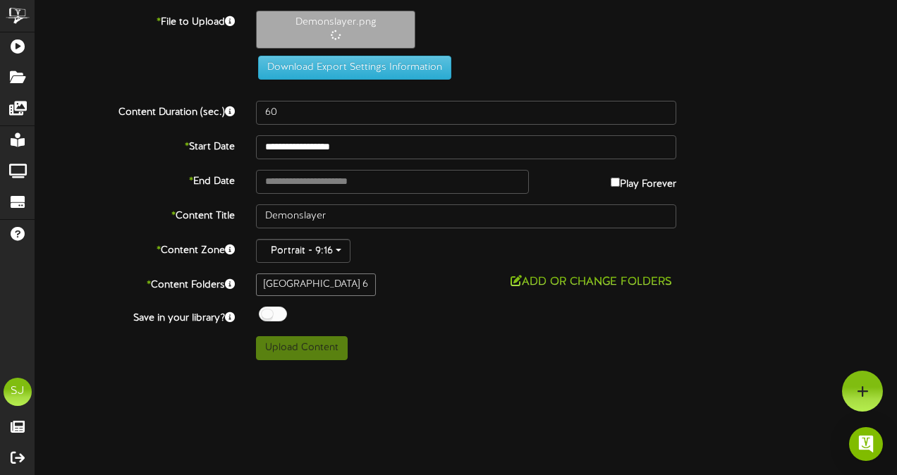
click at [273, 309] on div at bounding box center [273, 314] width 28 height 15
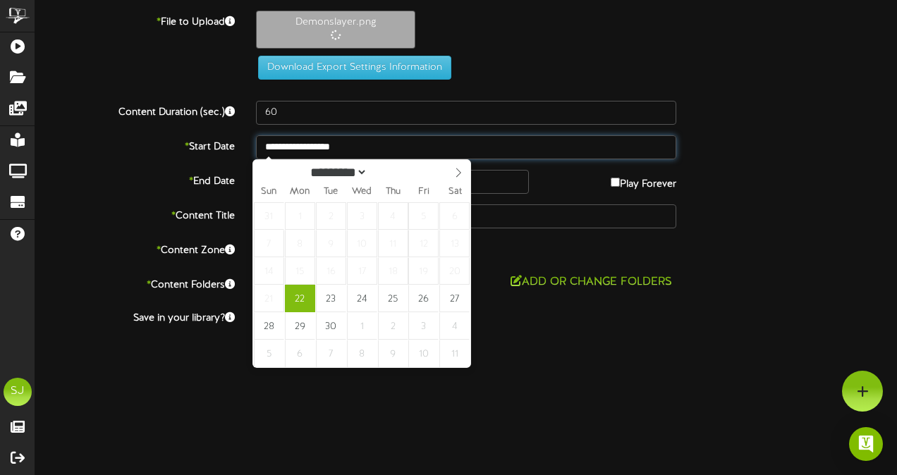
click at [340, 147] on input "**********" at bounding box center [466, 147] width 420 height 24
type input "**********"
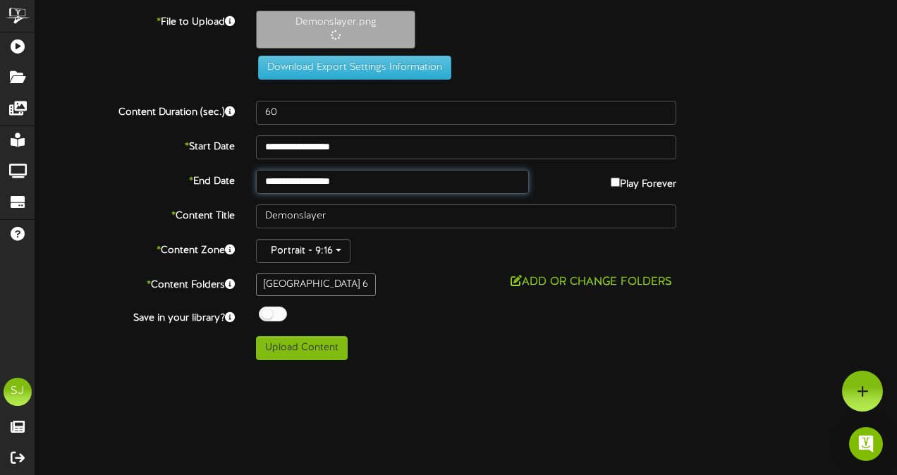
click at [362, 185] on input "**********" at bounding box center [392, 182] width 273 height 24
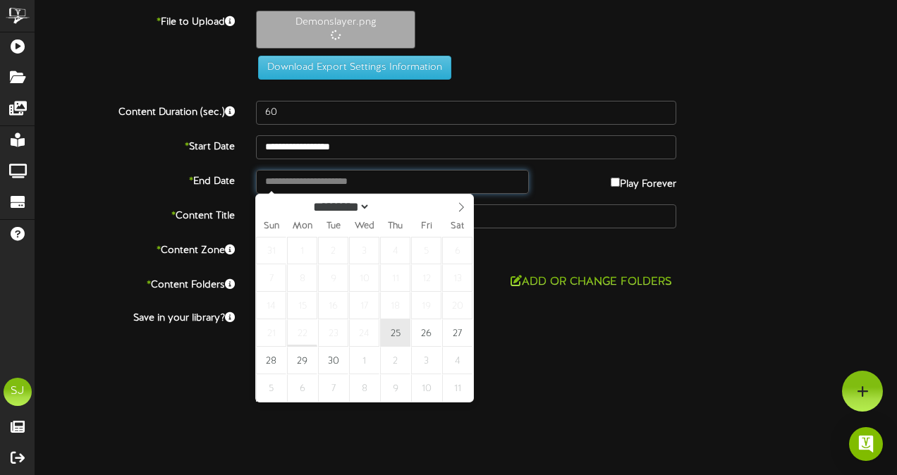
type input "**********"
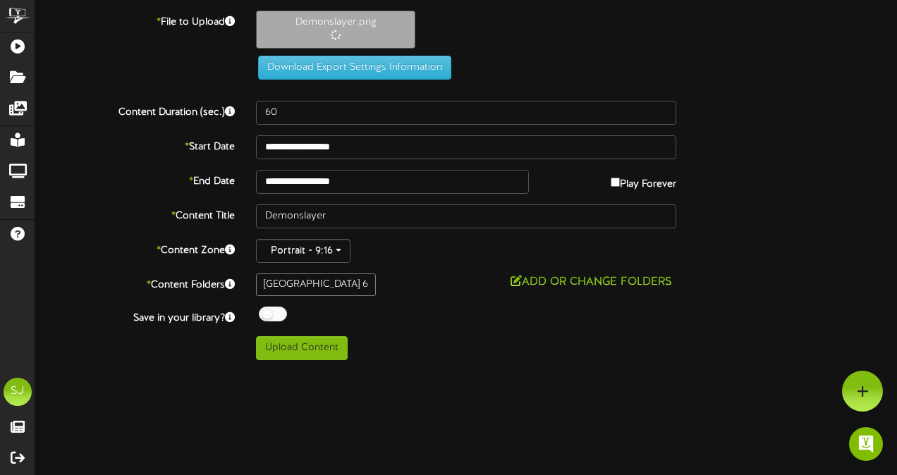
click at [792, 288] on div "* Content Folders Mesa Theater 6 Add or Change Folders" at bounding box center [466, 285] width 883 height 23
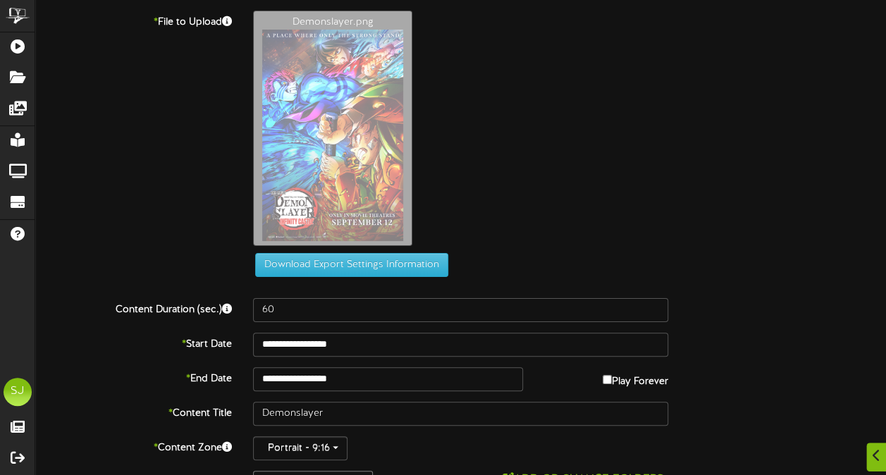
scroll to position [90, 0]
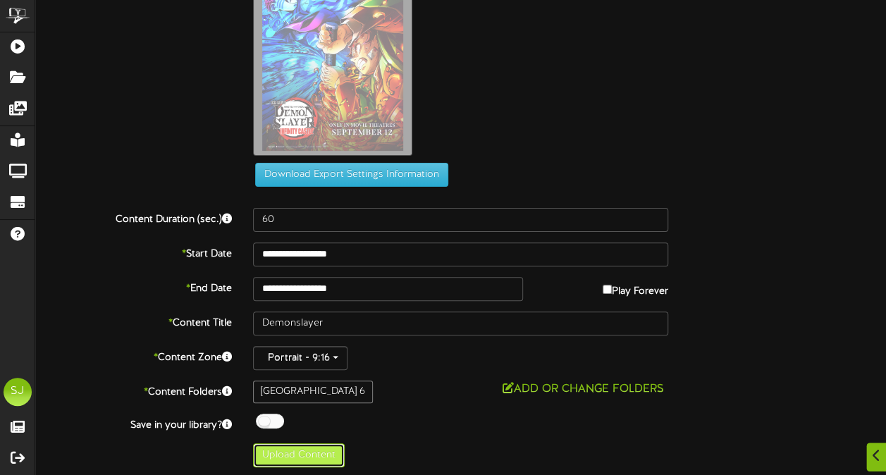
click at [295, 444] on button "Upload Content" at bounding box center [299, 455] width 92 height 24
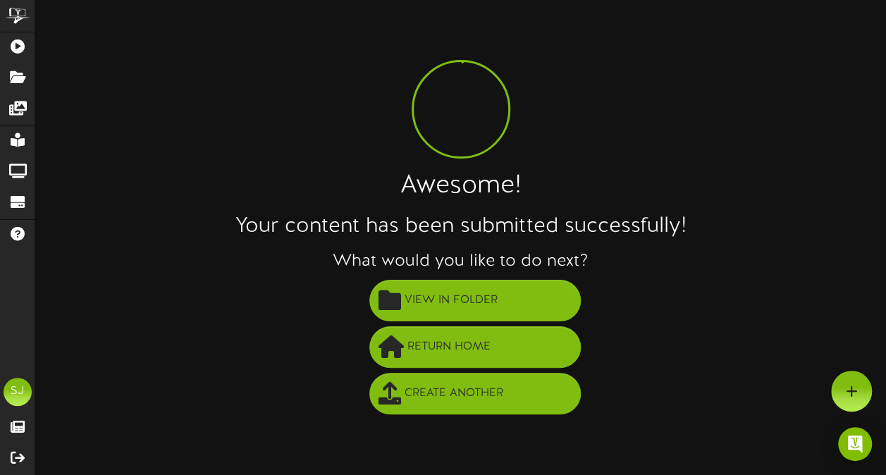
scroll to position [0, 0]
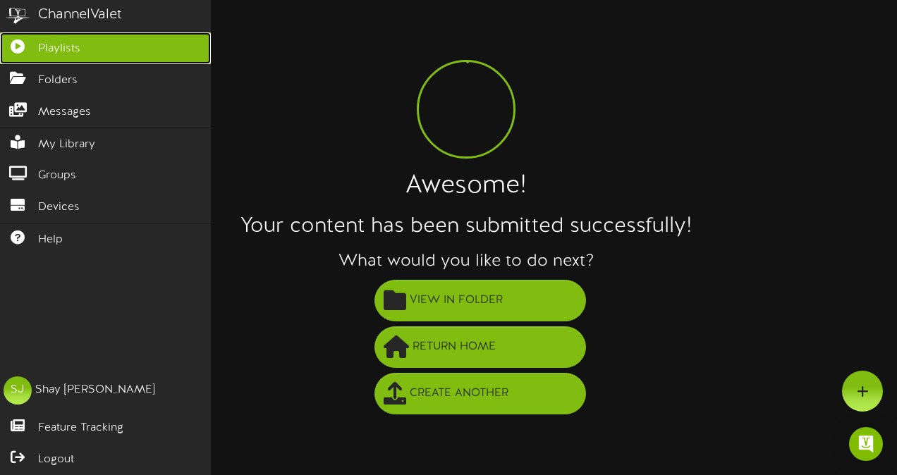
click at [16, 35] on link "Playlists" at bounding box center [105, 48] width 211 height 32
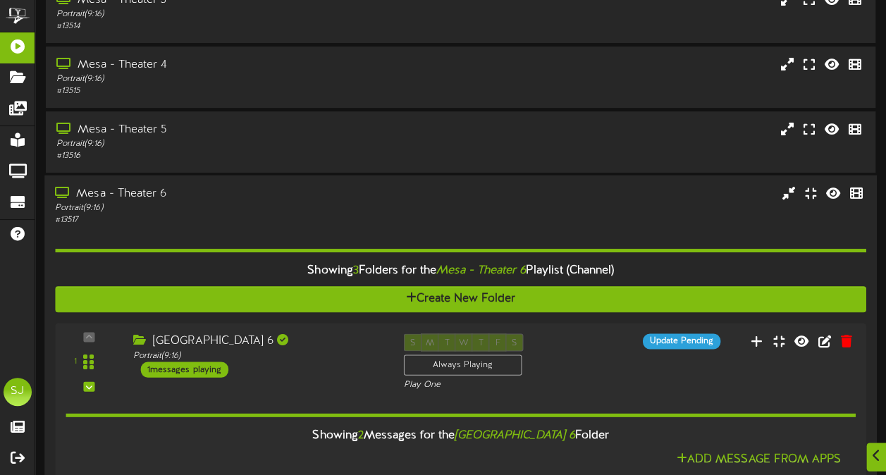
click at [227, 215] on div "# 13517" at bounding box center [218, 220] width 326 height 12
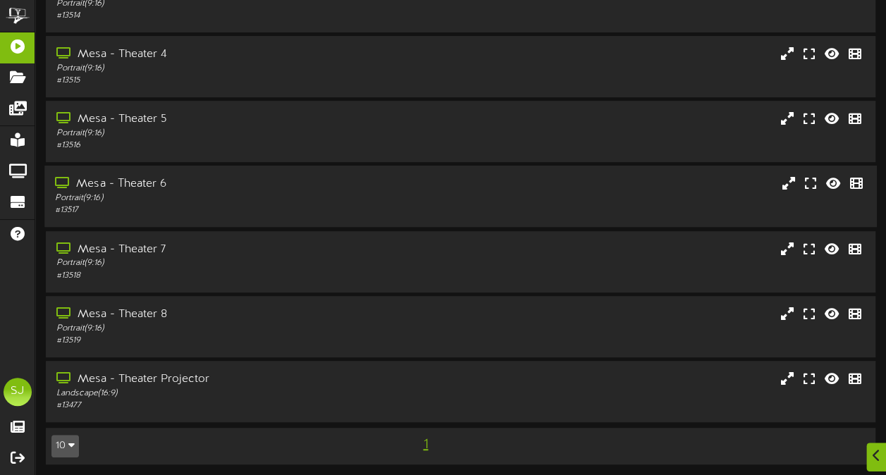
scroll to position [225, 0]
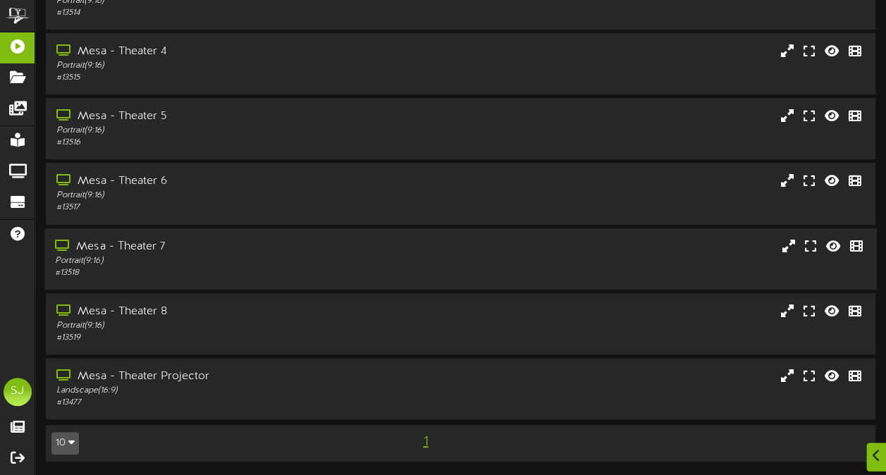
click at [173, 276] on div "# 13518" at bounding box center [218, 273] width 326 height 12
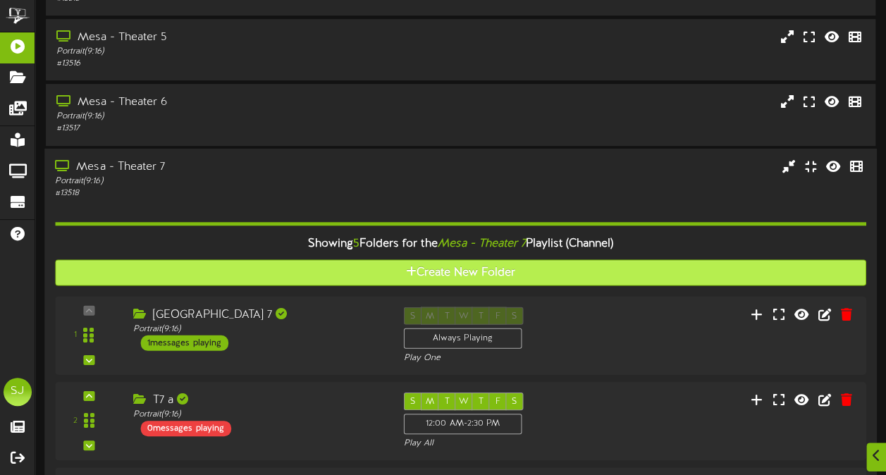
scroll to position [507, 0]
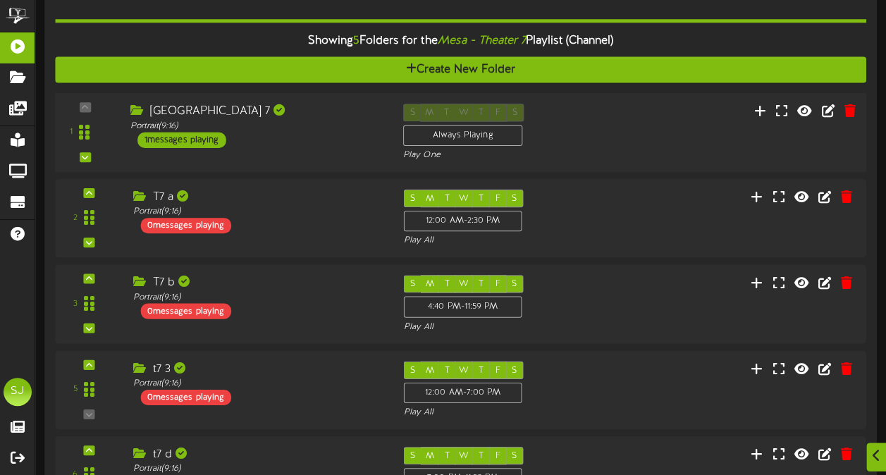
click at [314, 152] on div "1 ( 9:16" at bounding box center [460, 132] width 819 height 58
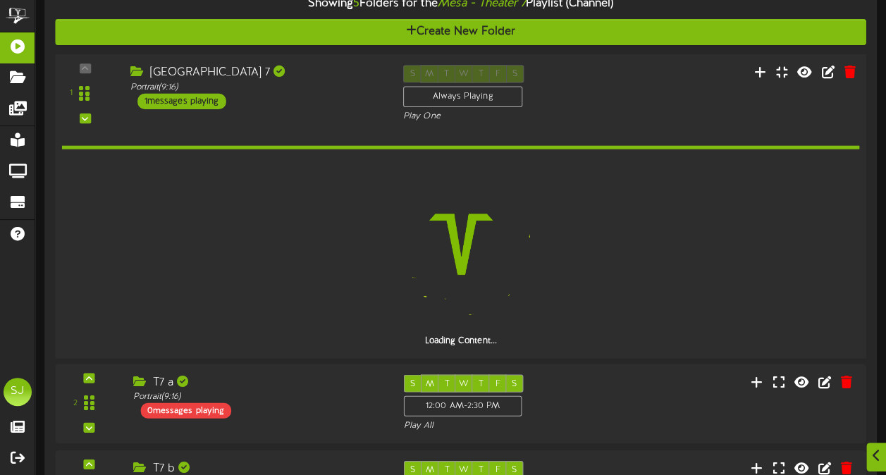
scroll to position [577, 0]
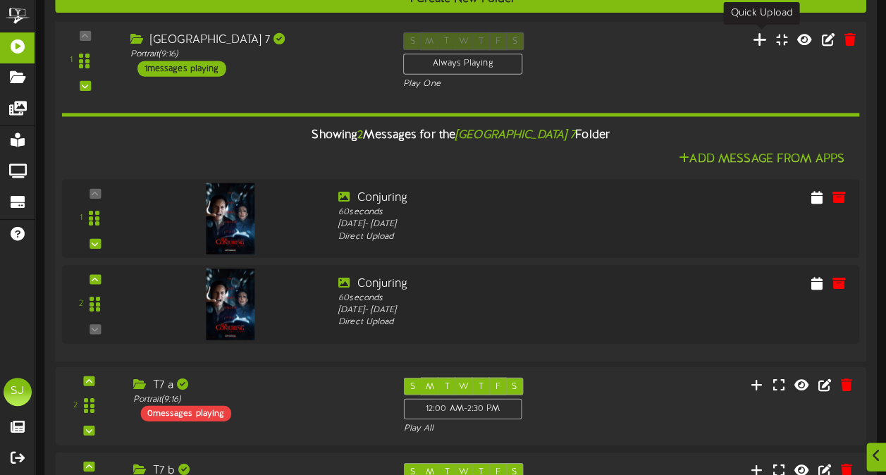
click at [758, 44] on icon at bounding box center [760, 39] width 15 height 16
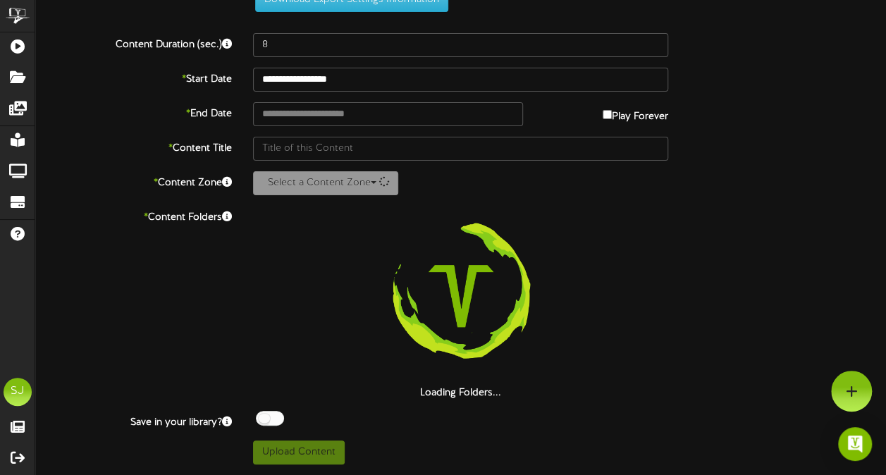
scroll to position [51, 0]
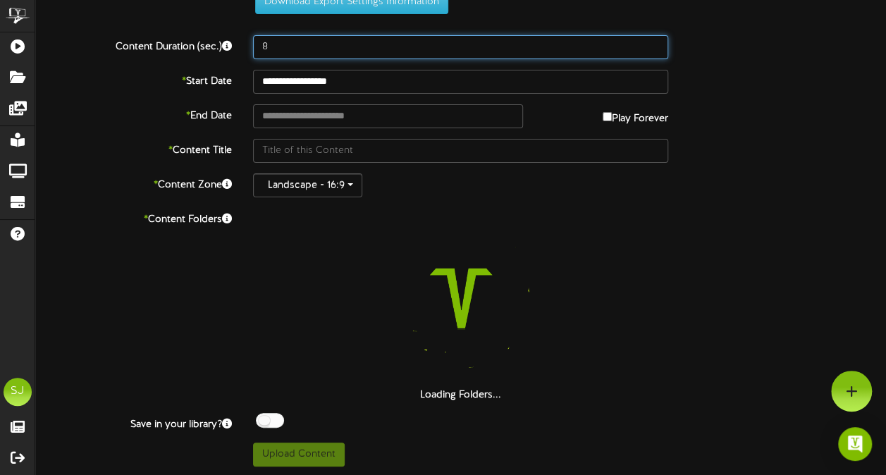
click at [497, 49] on input "8" at bounding box center [460, 47] width 415 height 24
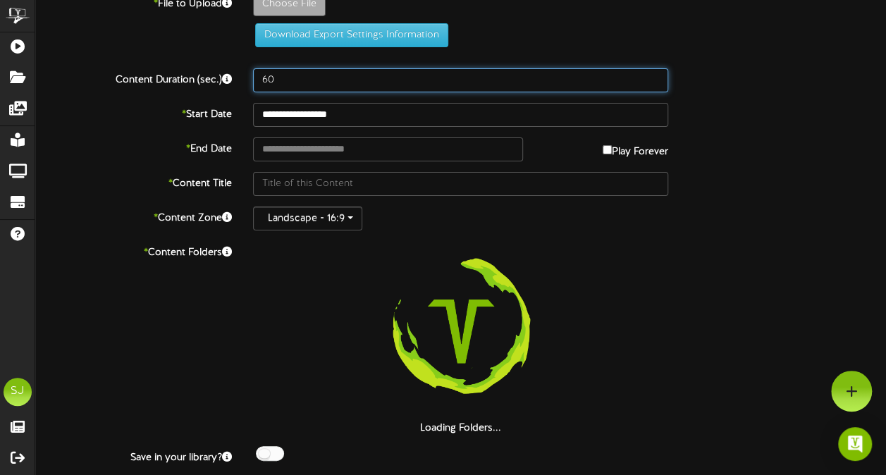
scroll to position [0, 0]
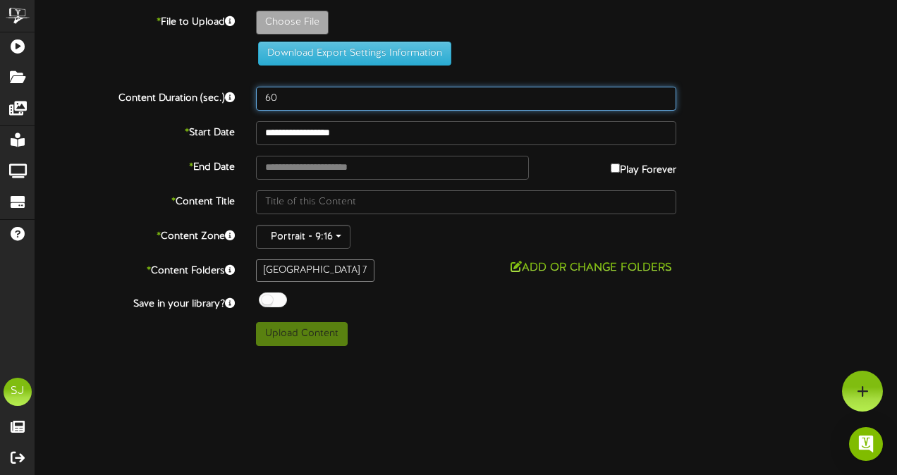
type input "60"
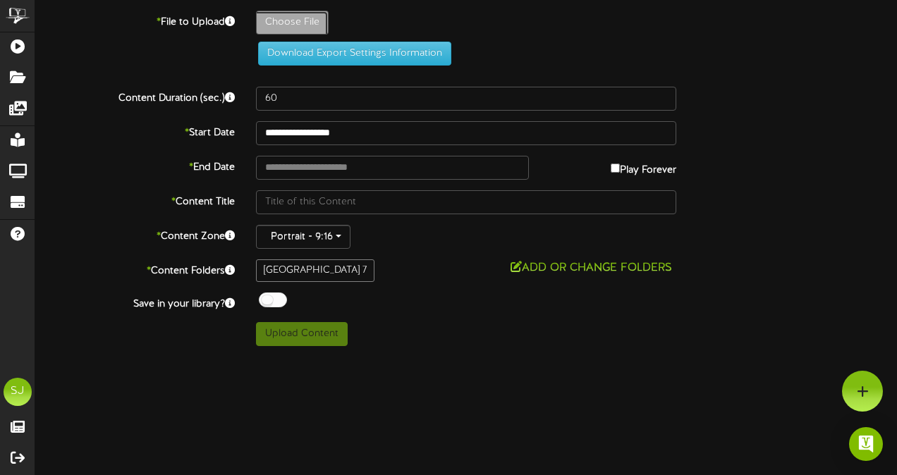
type input "**********"
type input "Conjuring"
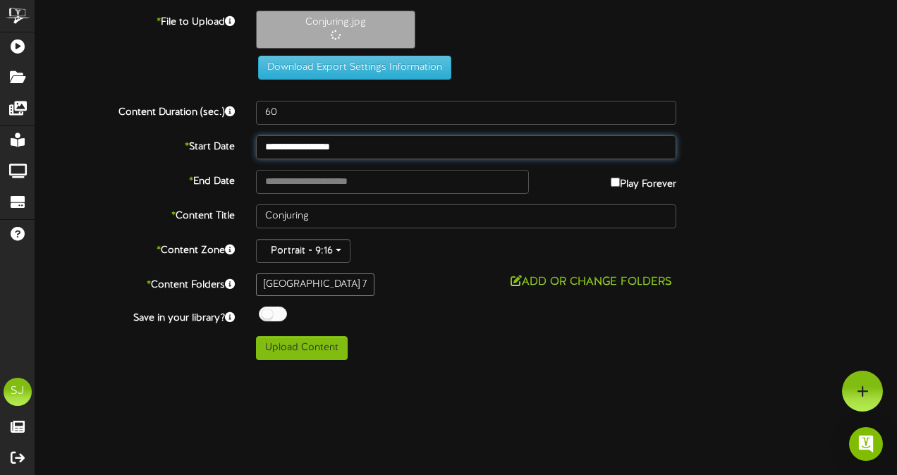
click at [405, 145] on input "**********" at bounding box center [466, 147] width 420 height 24
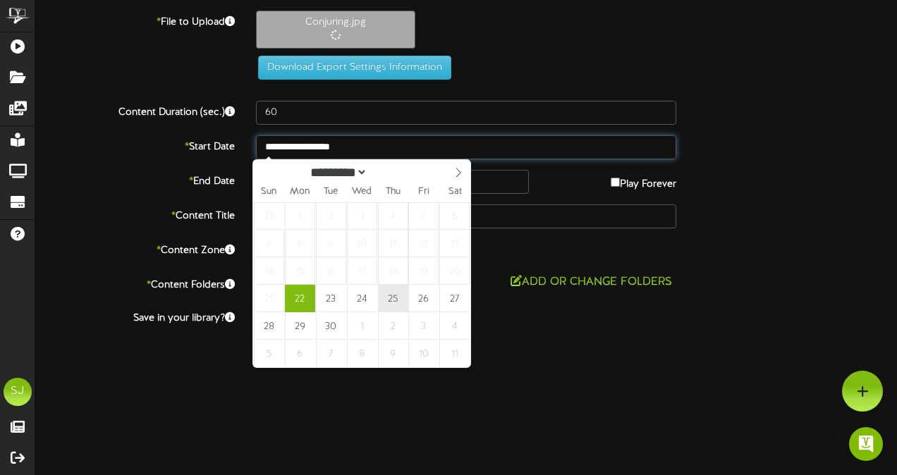
type input "**********"
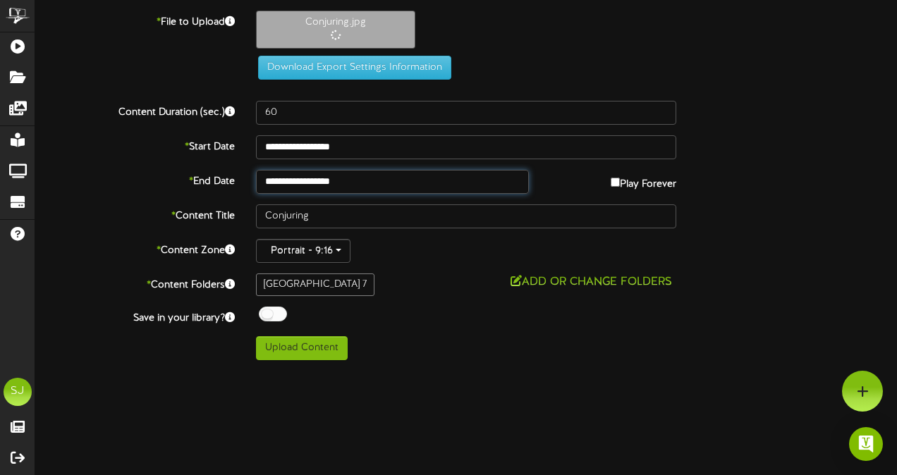
click at [484, 187] on input "**********" at bounding box center [392, 182] width 273 height 24
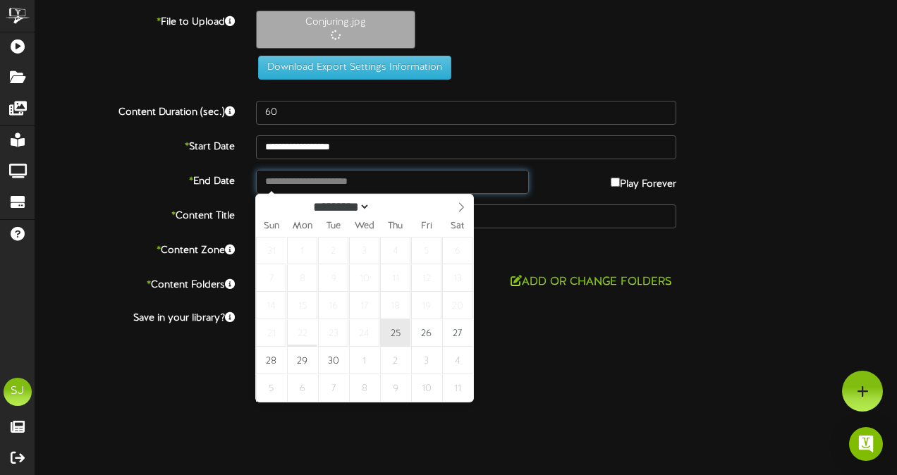
type input "**********"
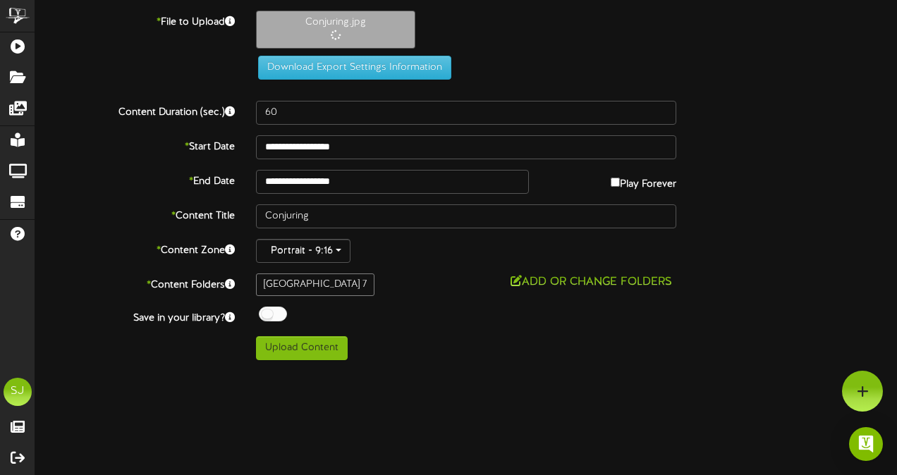
click at [798, 200] on div "**********" at bounding box center [465, 186] width 861 height 350
click at [266, 309] on div at bounding box center [273, 314] width 28 height 15
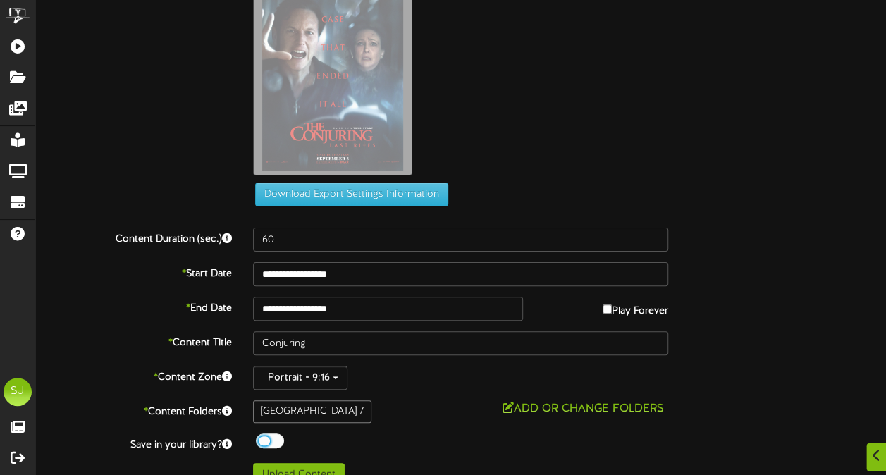
scroll to position [87, 0]
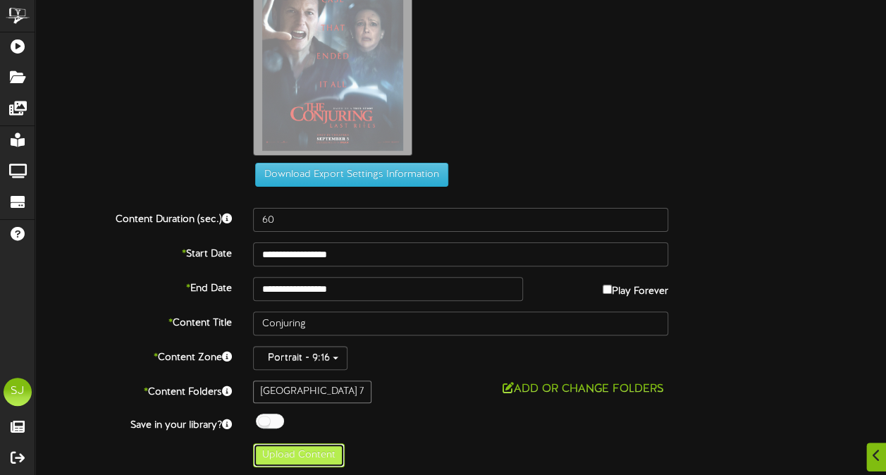
click at [336, 443] on button "Upload Content" at bounding box center [299, 455] width 92 height 24
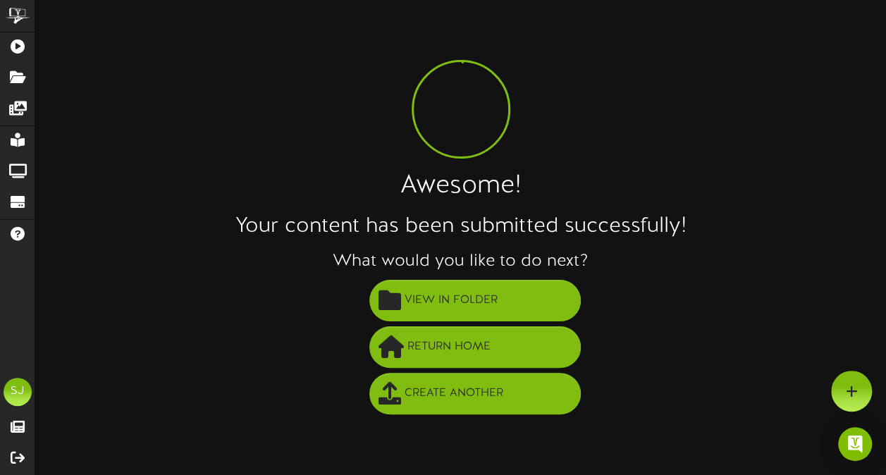
scroll to position [0, 0]
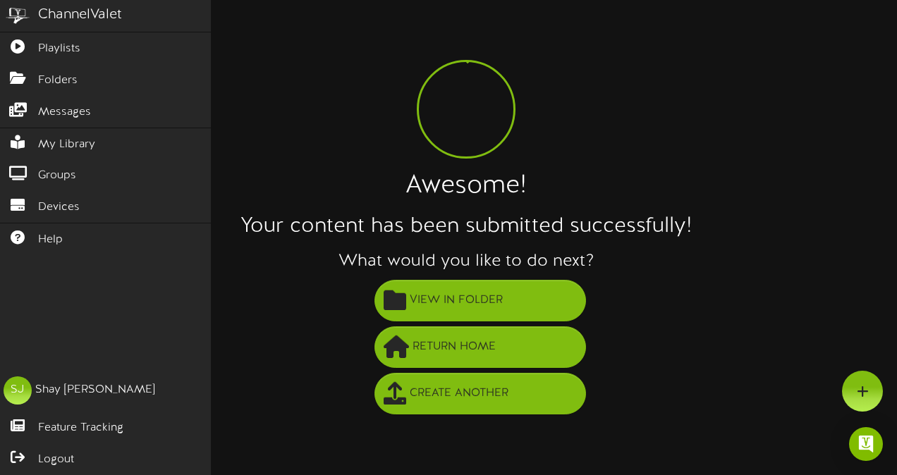
click at [24, 27] on img at bounding box center [17, 16] width 35 height 32
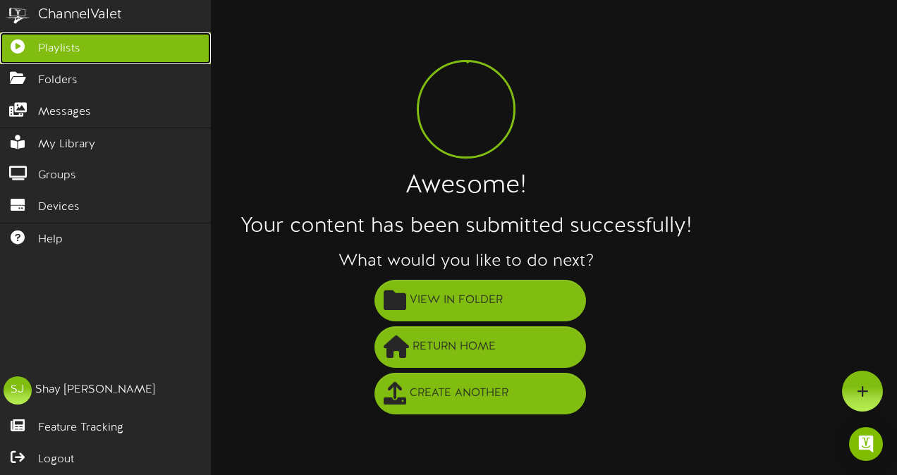
click at [24, 47] on icon at bounding box center [17, 44] width 35 height 11
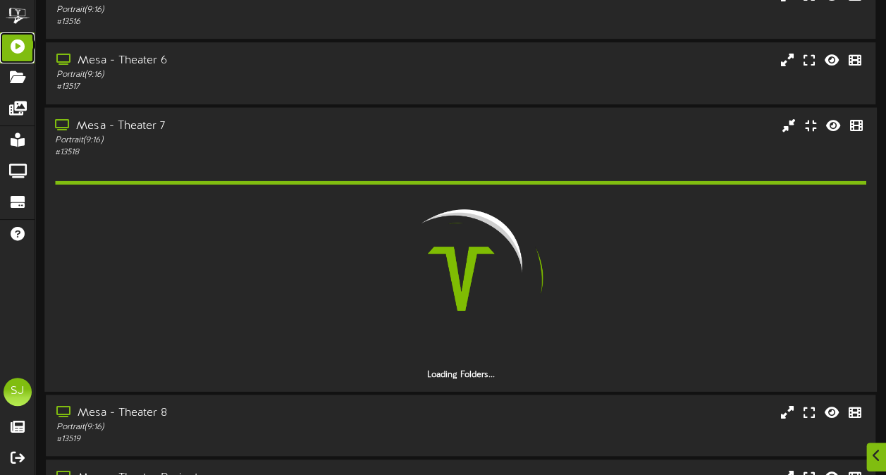
scroll to position [447, 0]
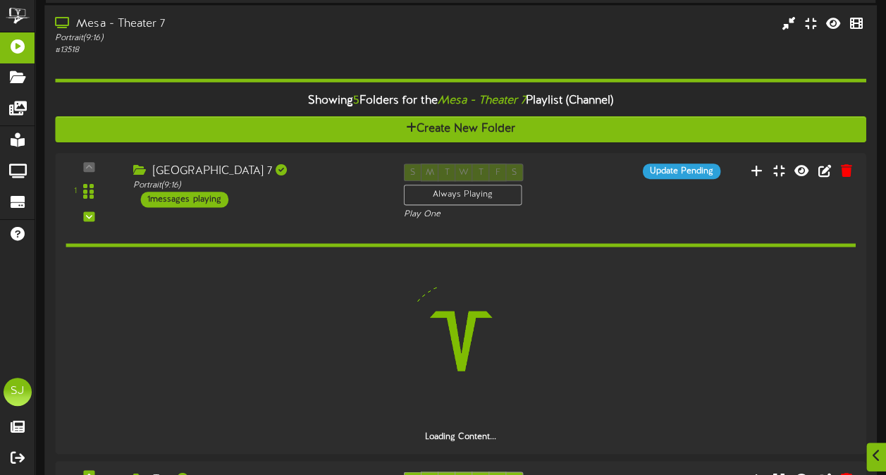
click at [219, 42] on div "Portrait ( 9:16 )" at bounding box center [218, 38] width 326 height 12
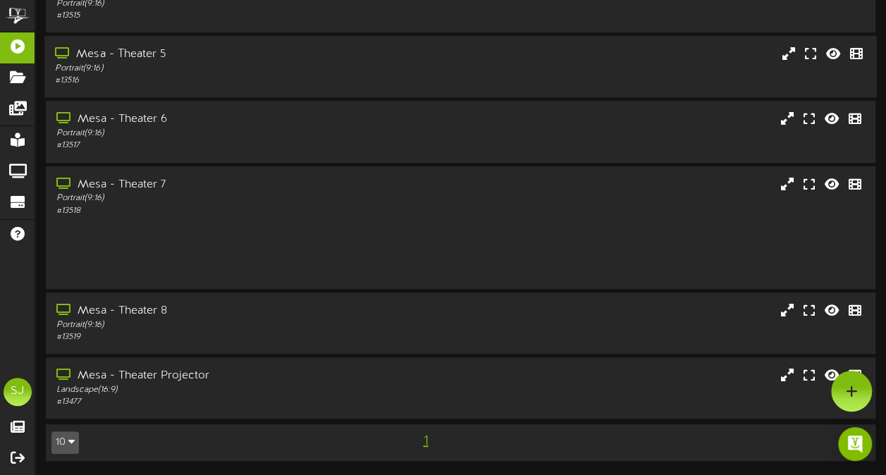
scroll to position [225, 0]
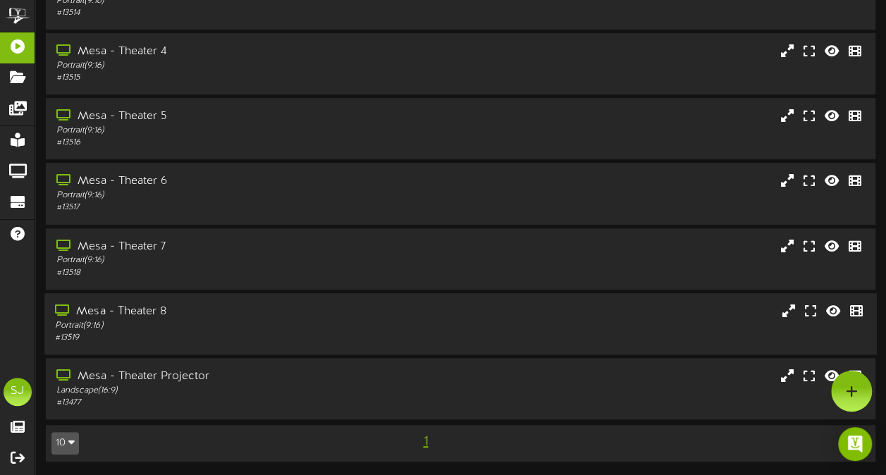
click at [162, 320] on div "Portrait ( 9:16 )" at bounding box center [218, 326] width 326 height 12
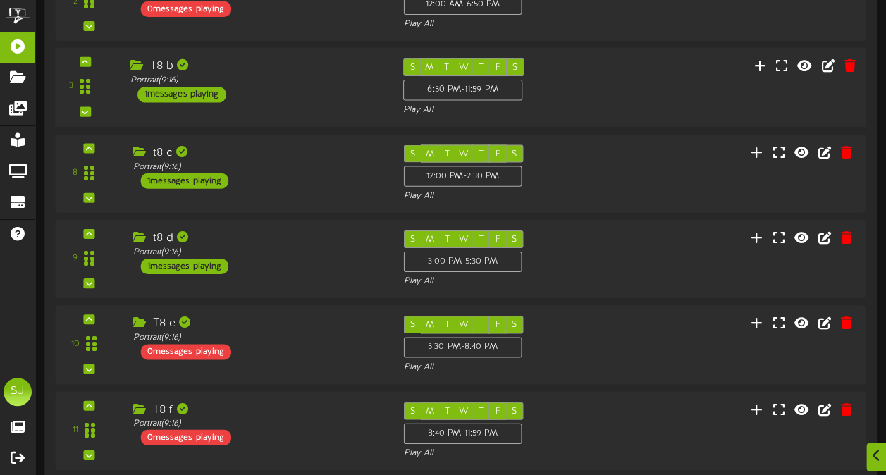
scroll to position [818, 0]
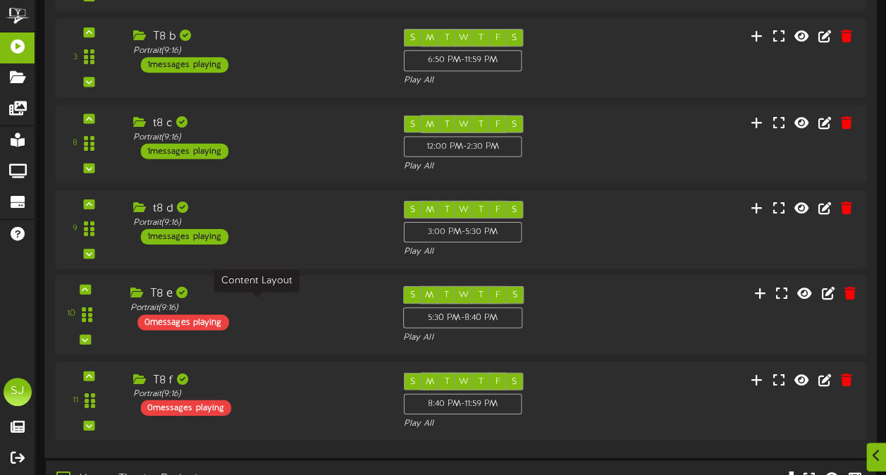
click at [312, 303] on div "Portrait ( 9:16 )" at bounding box center [256, 308] width 252 height 12
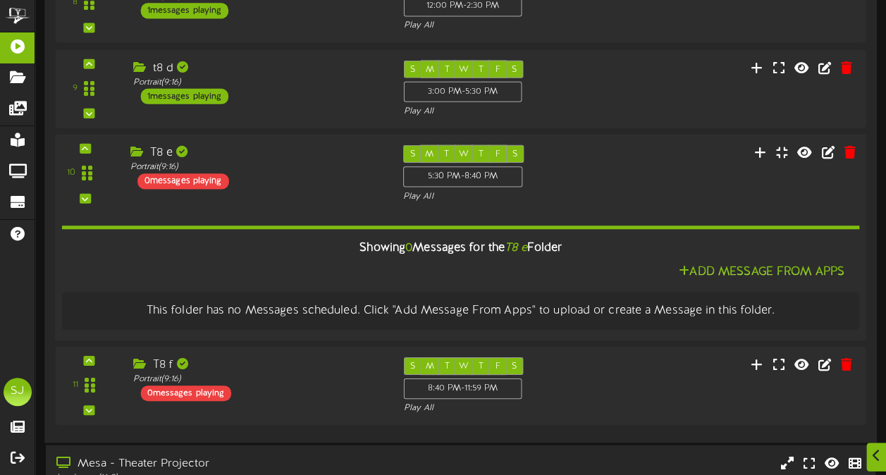
click at [307, 172] on div "T8 e Portrait ( 9:16 ) 0 messages playing" at bounding box center [255, 167] width 273 height 44
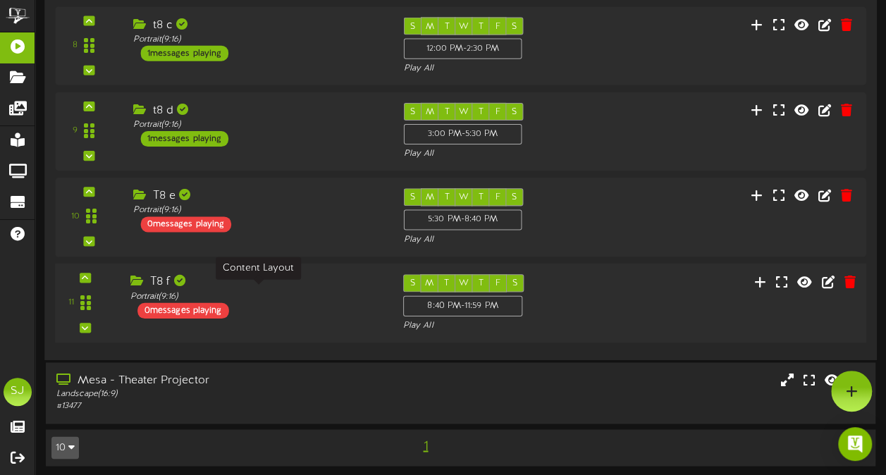
click at [296, 290] on div "Portrait ( 9:16 )" at bounding box center [256, 296] width 252 height 12
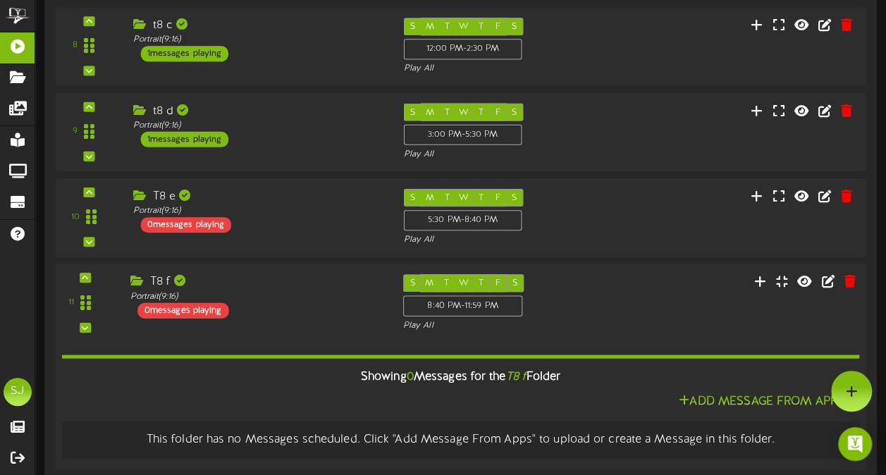
click at [302, 311] on div "T8 f Portrait ( 9:16 ) 0 messages playing" at bounding box center [255, 296] width 273 height 44
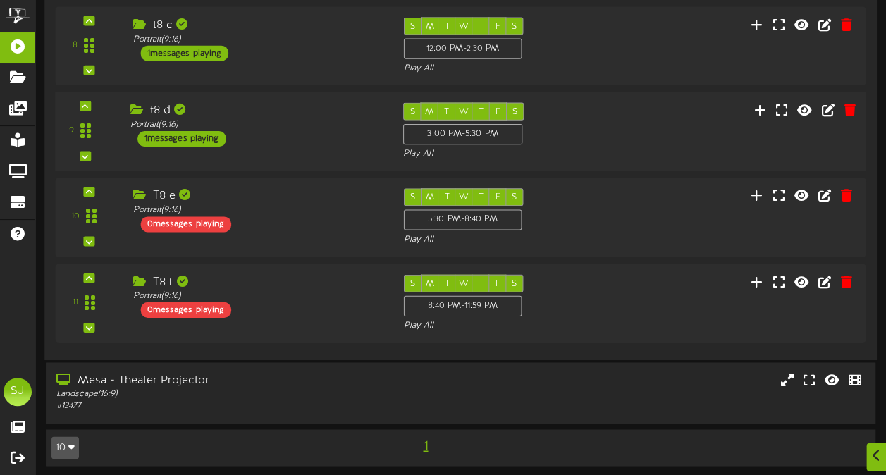
click at [306, 144] on div "9 t8 d (" at bounding box center [460, 131] width 819 height 58
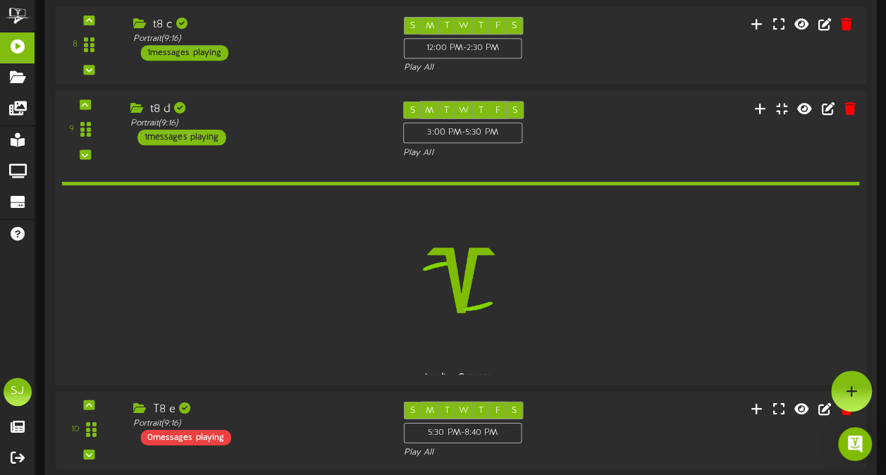
scroll to position [915, 0]
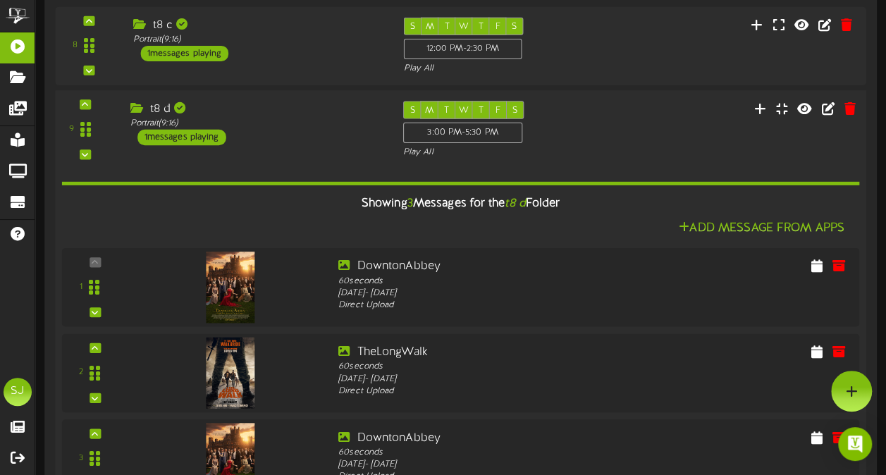
click at [302, 125] on div "t8 d Portrait ( 9:16 ) 1 messages playing" at bounding box center [255, 123] width 273 height 44
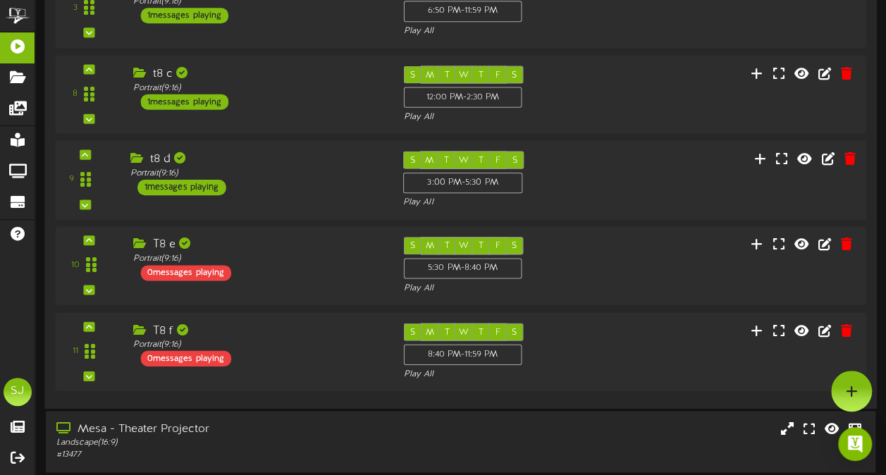
scroll to position [845, 0]
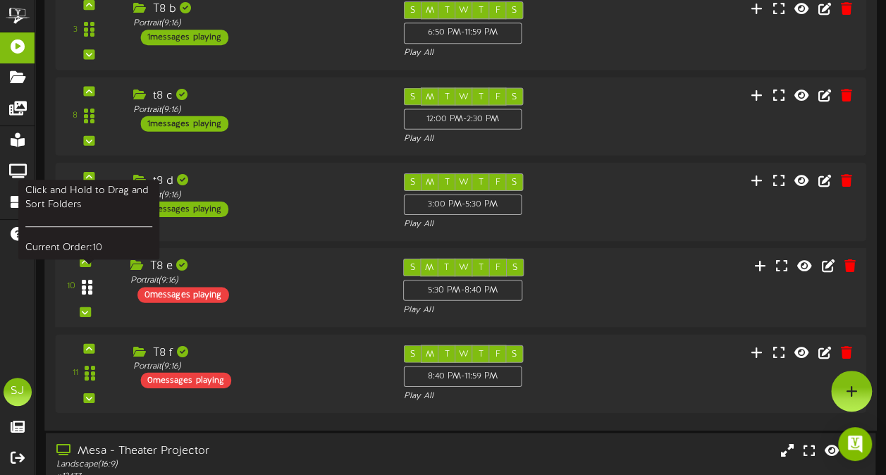
drag, startPoint x: 111, startPoint y: 276, endPoint x: 94, endPoint y: 277, distance: 16.9
click at [94, 277] on div "10" at bounding box center [85, 286] width 68 height 57
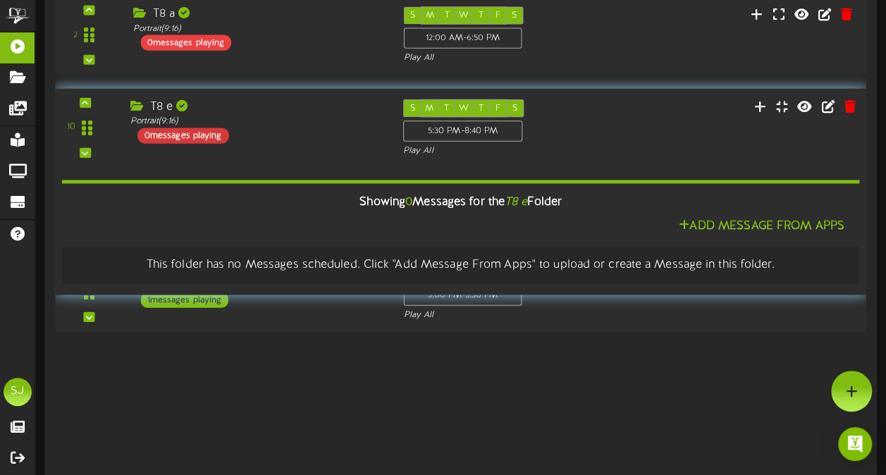
scroll to position [549, 0]
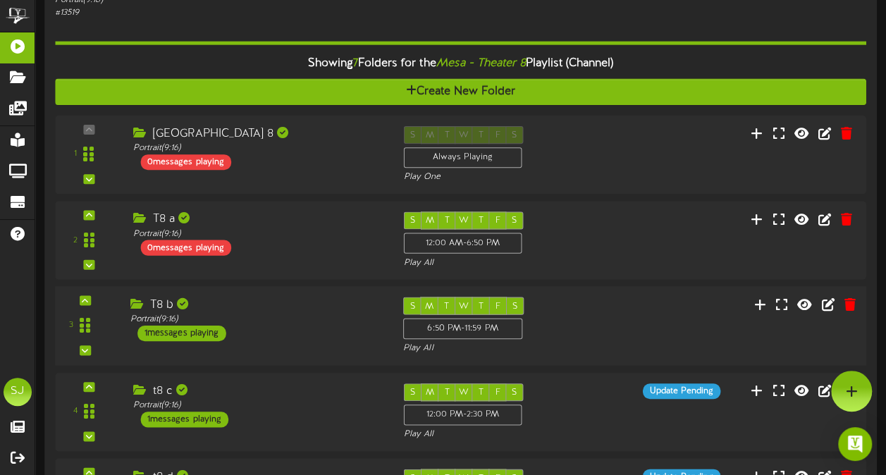
drag, startPoint x: 210, startPoint y: 48, endPoint x: 259, endPoint y: 338, distance: 293.8
click at [259, 338] on div "T8 b Portrait ( 9:16 ) 1 messages playing" at bounding box center [255, 319] width 273 height 44
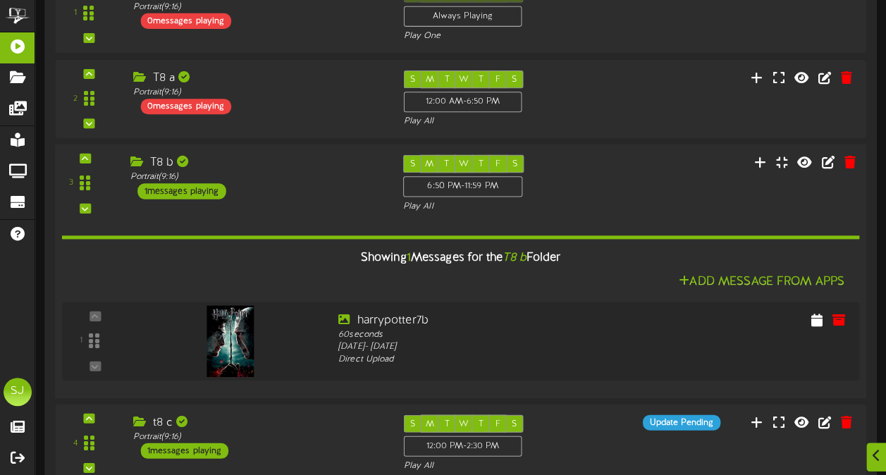
click at [281, 149] on div "3 T8 b Portrait" at bounding box center [460, 271] width 819 height 254
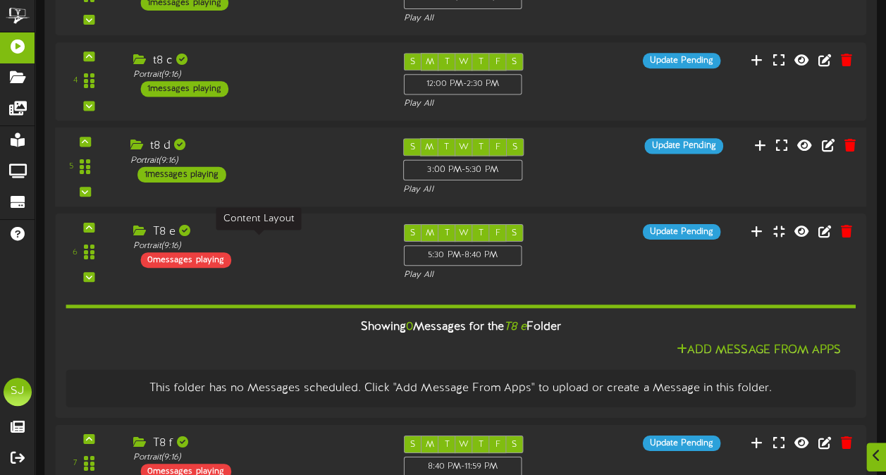
scroll to position [902, 0]
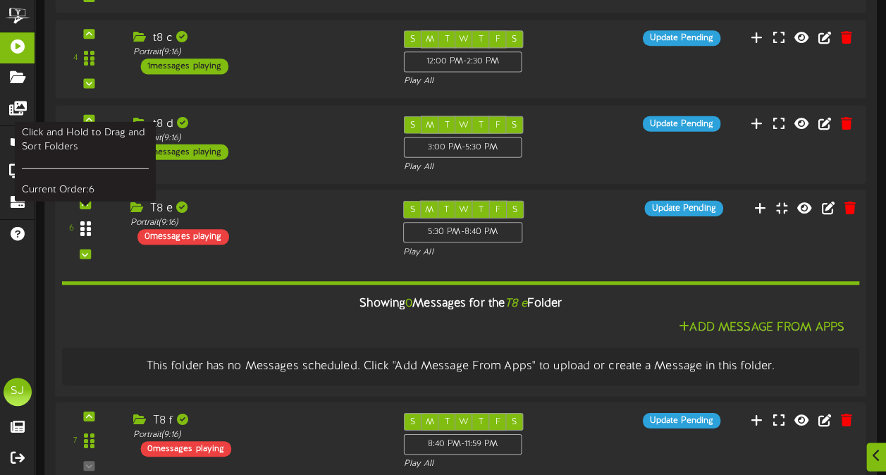
click at [85, 221] on icon at bounding box center [85, 229] width 11 height 17
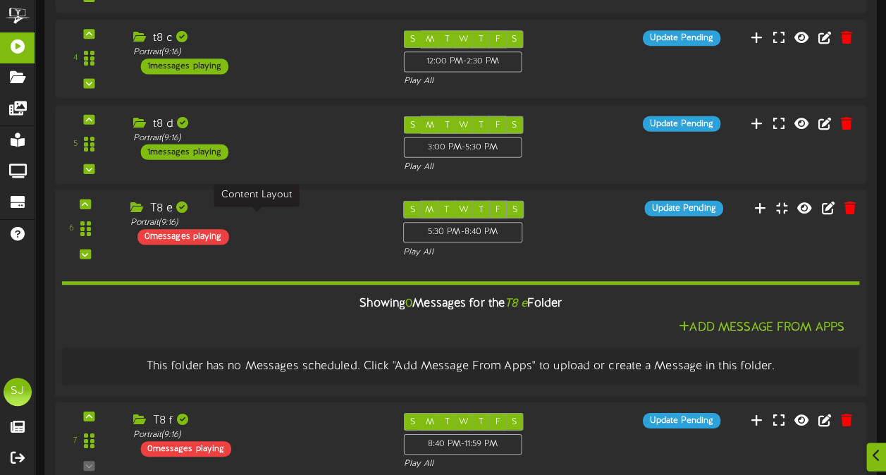
click at [314, 216] on div "Portrait ( 9:16 )" at bounding box center [256, 222] width 252 height 12
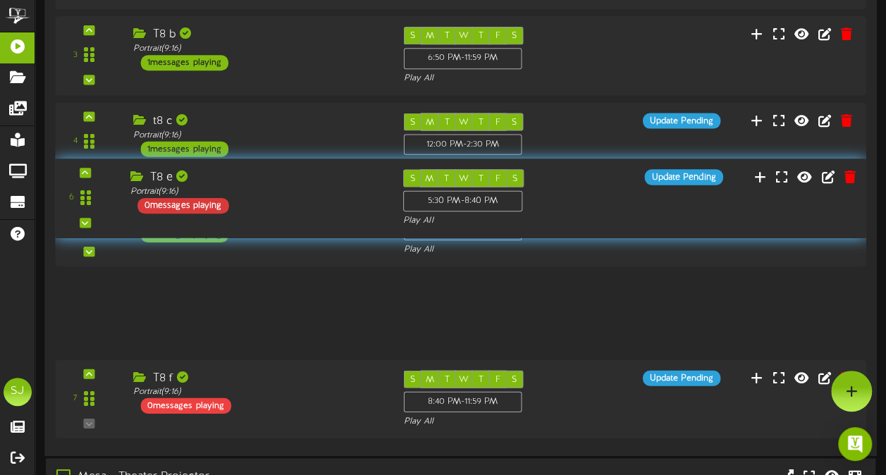
scroll to position [761, 0]
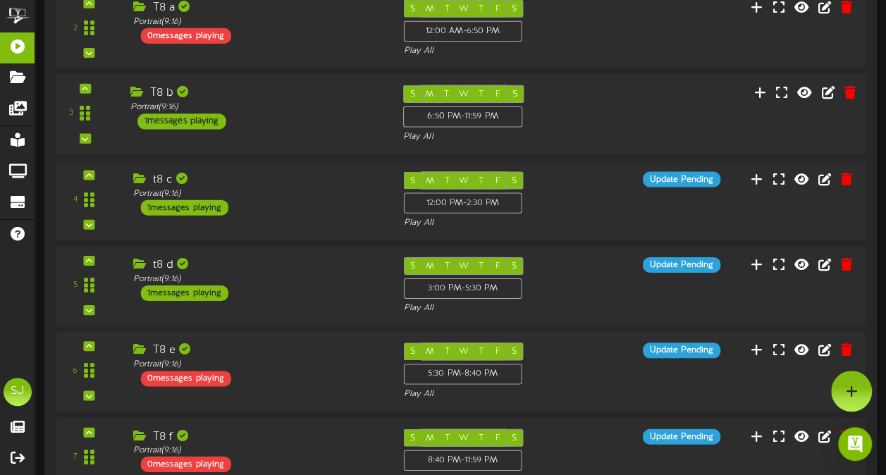
drag, startPoint x: 149, startPoint y: 114, endPoint x: 250, endPoint y: 75, distance: 107.4
click at [250, 75] on div "3 T8 b Portrait" at bounding box center [460, 114] width 819 height 80
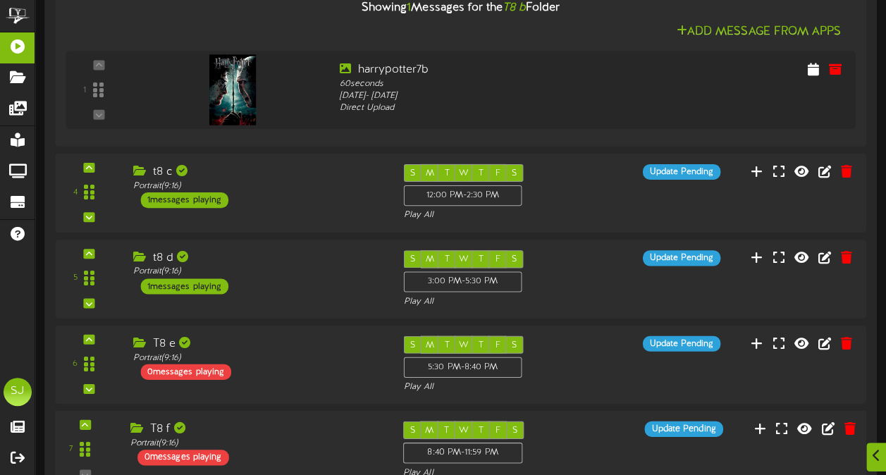
scroll to position [973, 0]
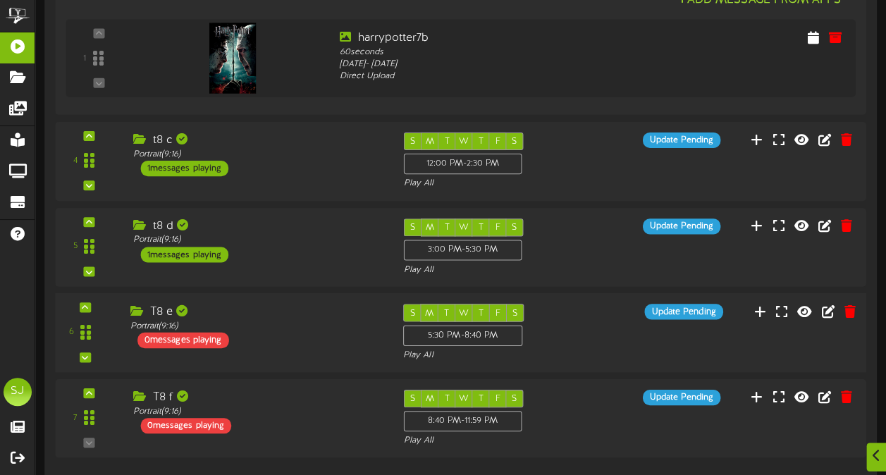
click at [258, 307] on div "T8 e" at bounding box center [256, 311] width 252 height 16
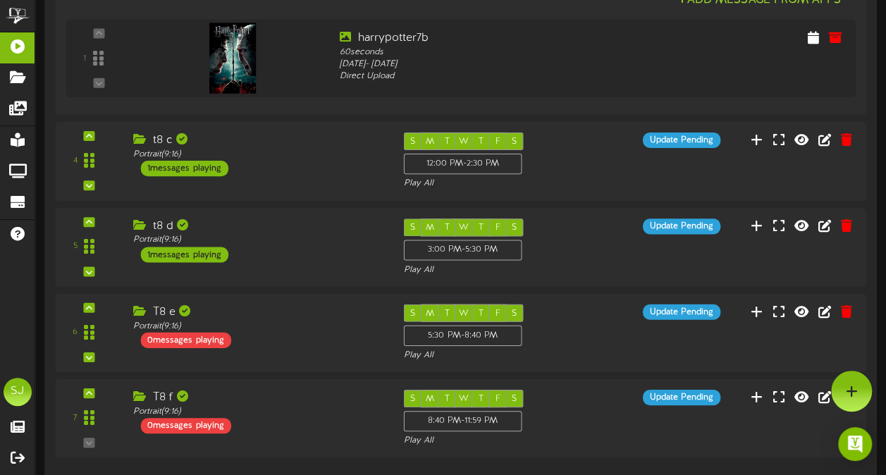
scroll to position [832, 0]
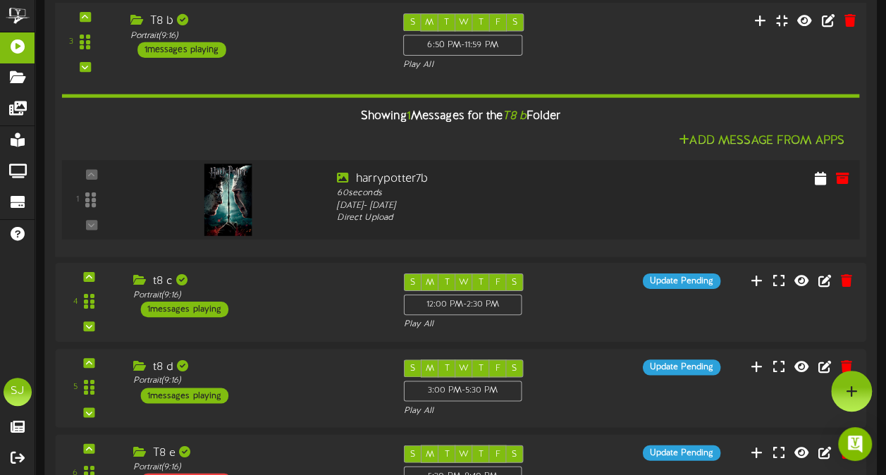
click at [118, 171] on div "1" at bounding box center [91, 200] width 67 height 58
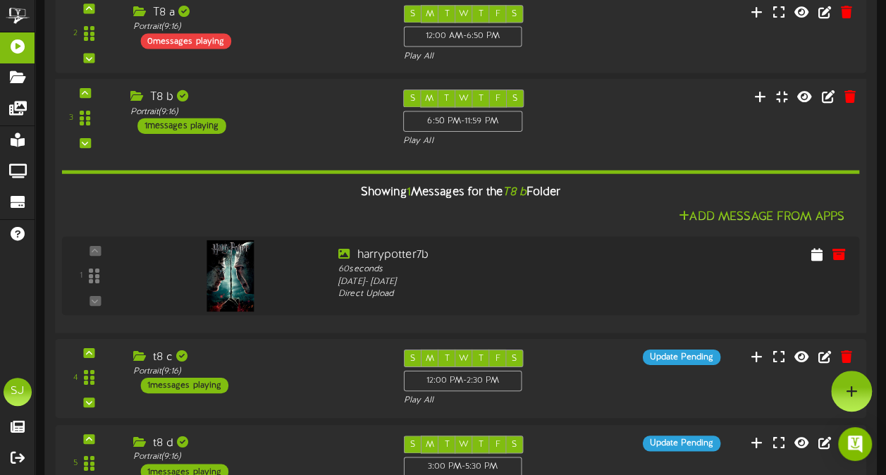
click at [289, 120] on div "T8 b Portrait ( 9:16 ) 1 messages playing" at bounding box center [255, 112] width 273 height 44
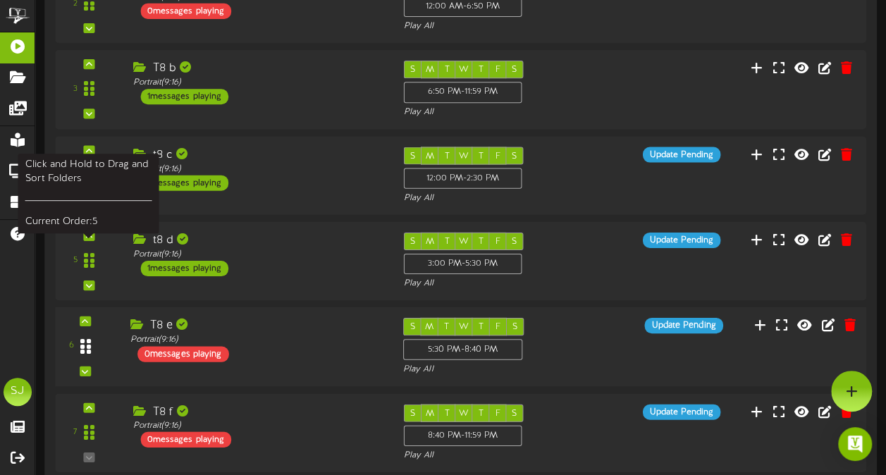
scroll to position [756, 0]
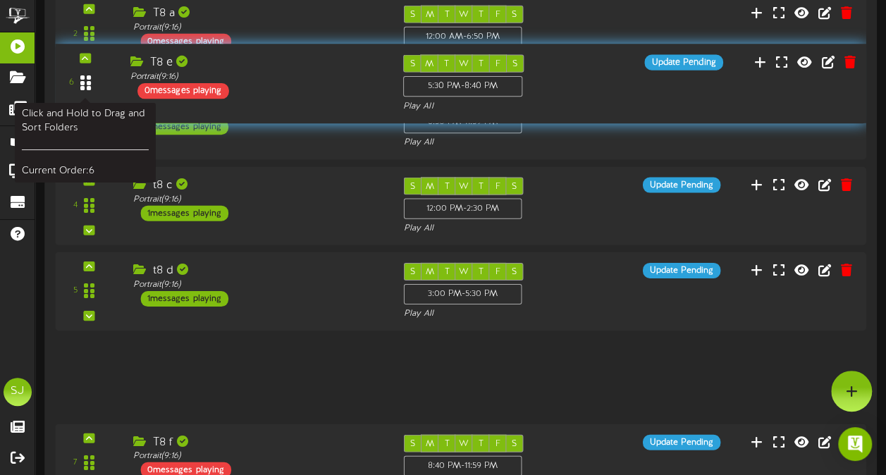
drag, startPoint x: 84, startPoint y: 373, endPoint x: 100, endPoint y: 80, distance: 293.0
click at [100, 80] on div at bounding box center [86, 83] width 32 height 36
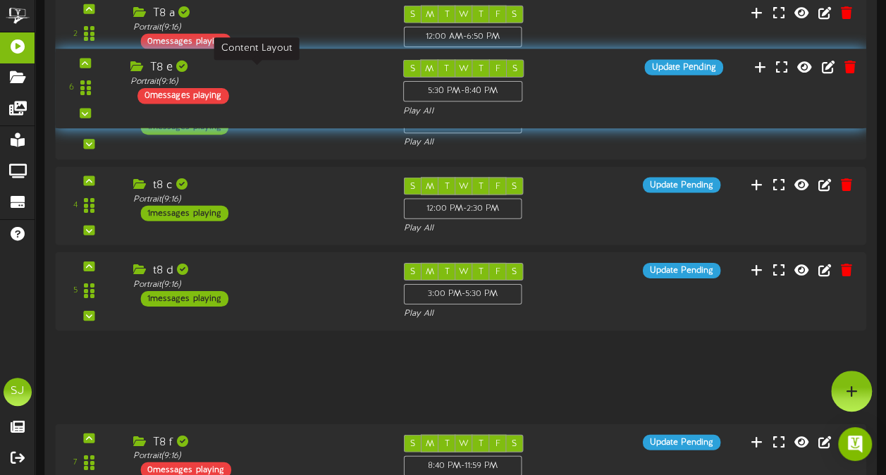
drag, startPoint x: 88, startPoint y: 368, endPoint x: 172, endPoint y: 80, distance: 299.6
click at [172, 80] on div "6 T8 e Portrait ( 9:16 )" at bounding box center [460, 88] width 819 height 58
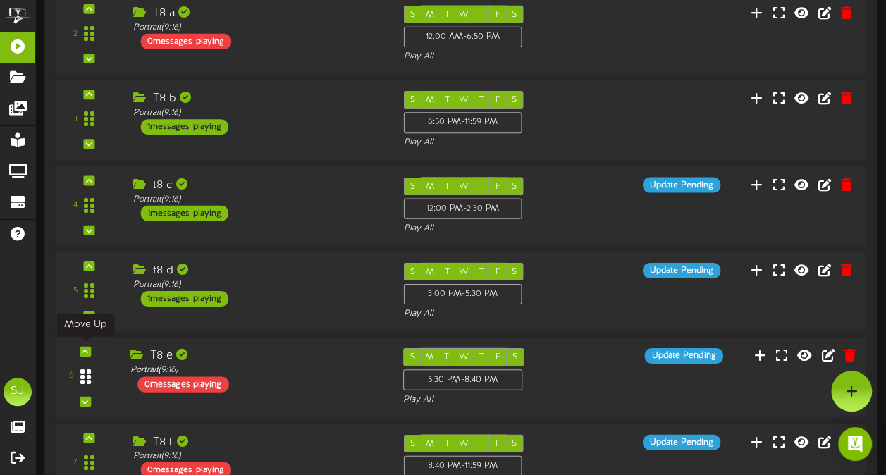
click at [82, 359] on div at bounding box center [86, 377] width 32 height 36
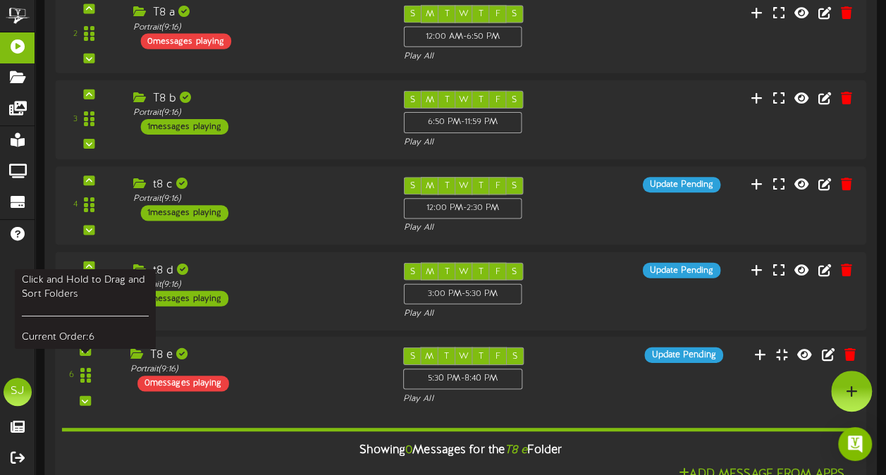
click at [82, 353] on div "6" at bounding box center [85, 375] width 47 height 57
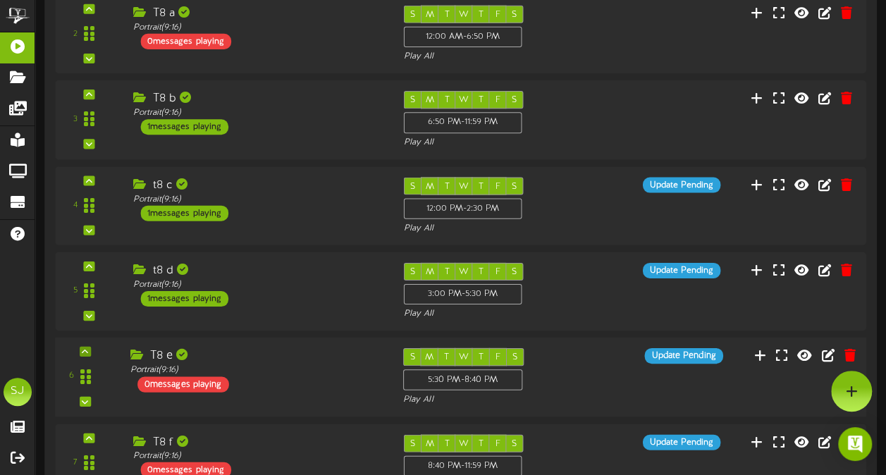
click at [82, 352] on div at bounding box center [85, 351] width 11 height 10
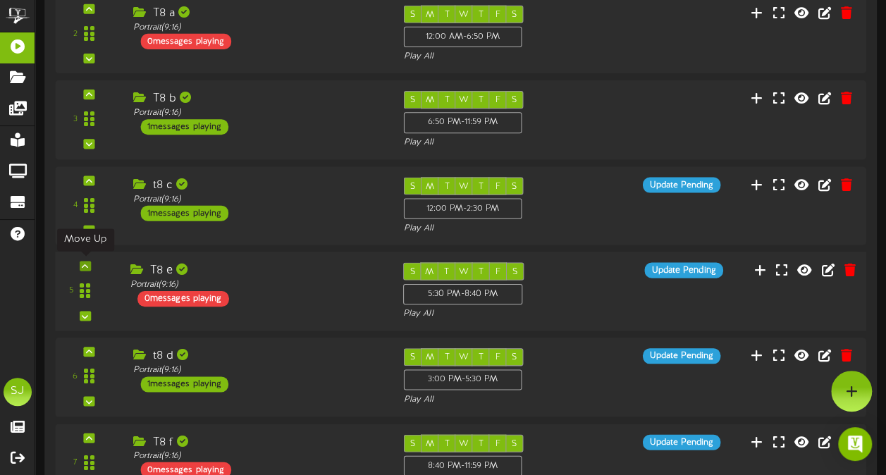
click at [87, 262] on icon at bounding box center [85, 265] width 6 height 7
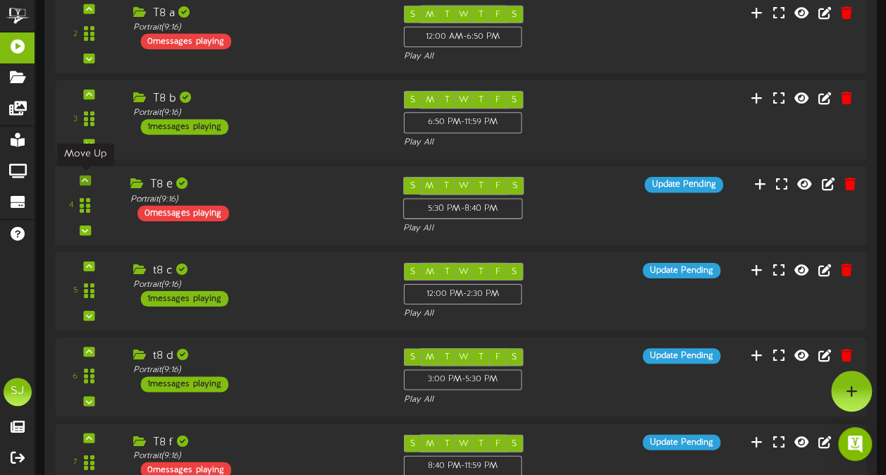
click at [83, 176] on icon at bounding box center [85, 179] width 6 height 7
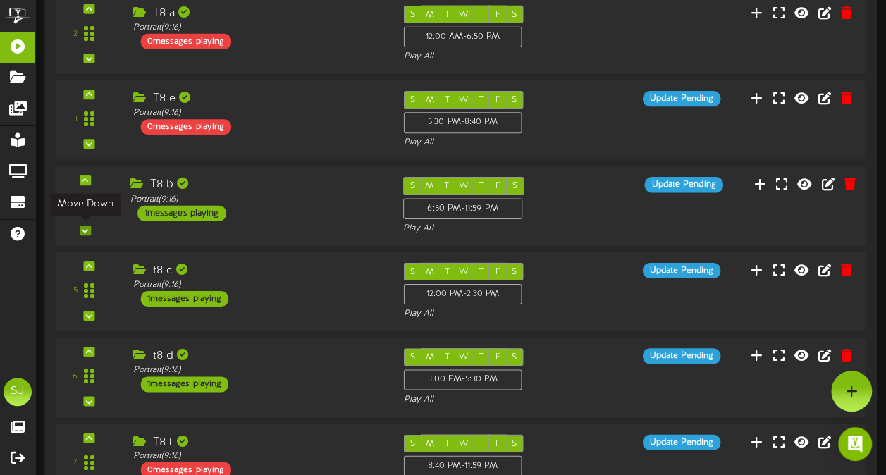
click at [85, 228] on icon at bounding box center [85, 229] width 6 height 7
click at [85, 228] on div "4" at bounding box center [85, 204] width 47 height 57
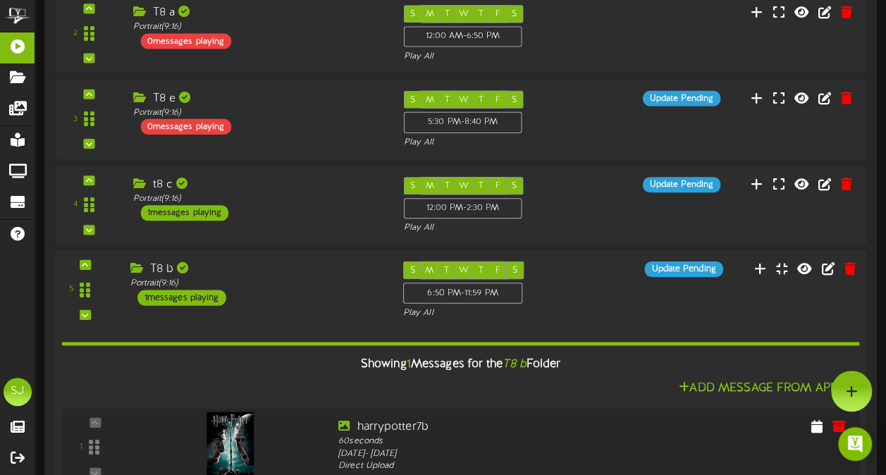
click at [370, 319] on div "Showing 1 Messages for the T8 b Folder Add Message From Apps 1 60" at bounding box center [461, 406] width 798 height 175
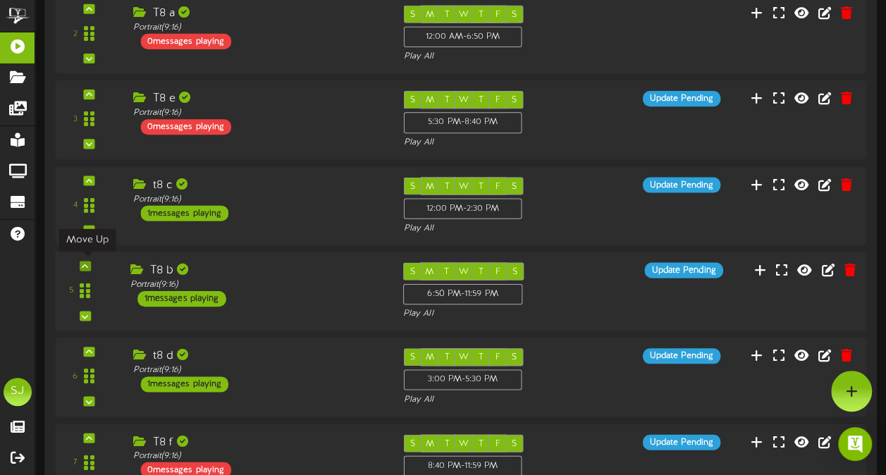
click at [85, 262] on icon at bounding box center [85, 265] width 6 height 7
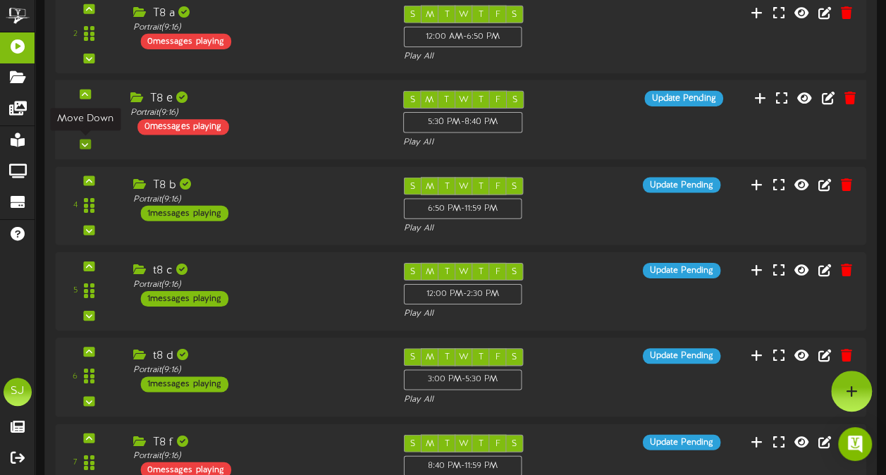
click at [87, 142] on icon at bounding box center [85, 143] width 6 height 7
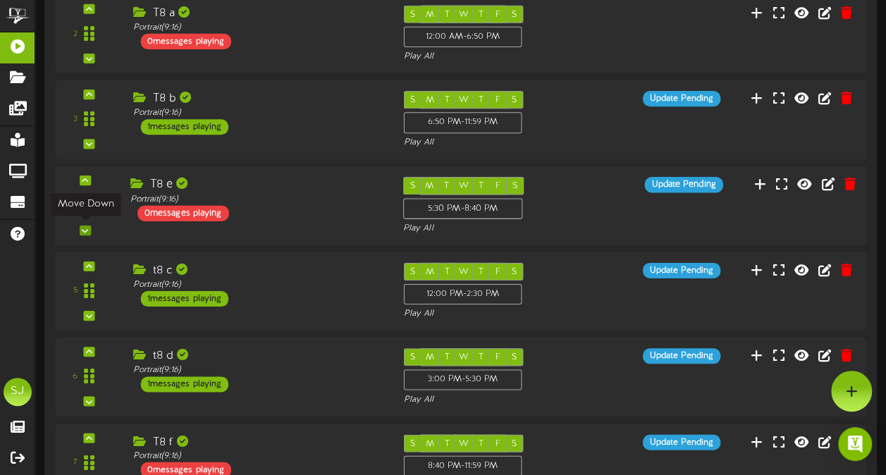
click at [87, 231] on div at bounding box center [85, 230] width 11 height 10
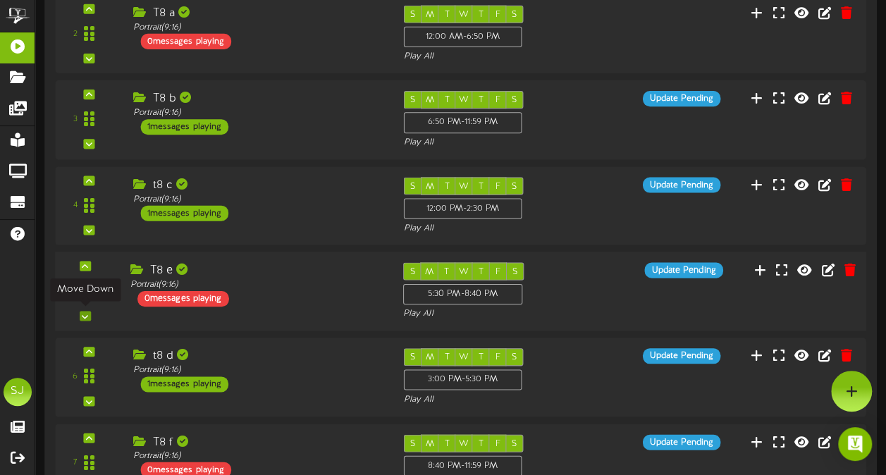
click at [90, 313] on div at bounding box center [85, 316] width 11 height 10
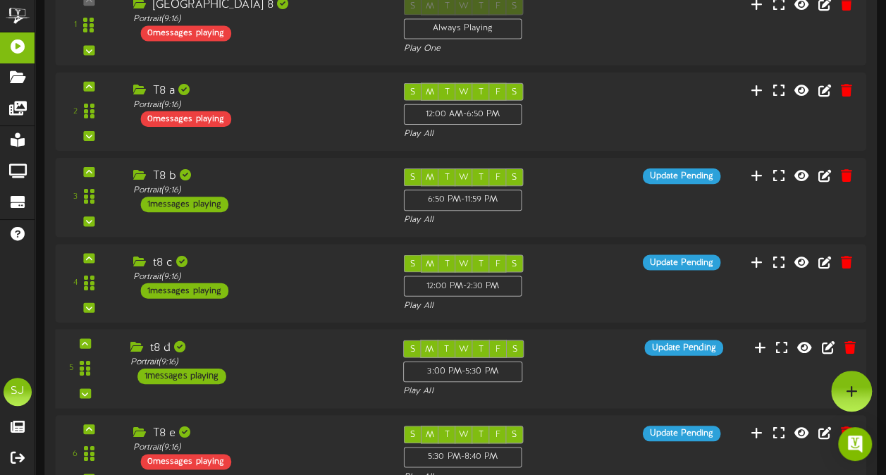
scroll to position [615, 0]
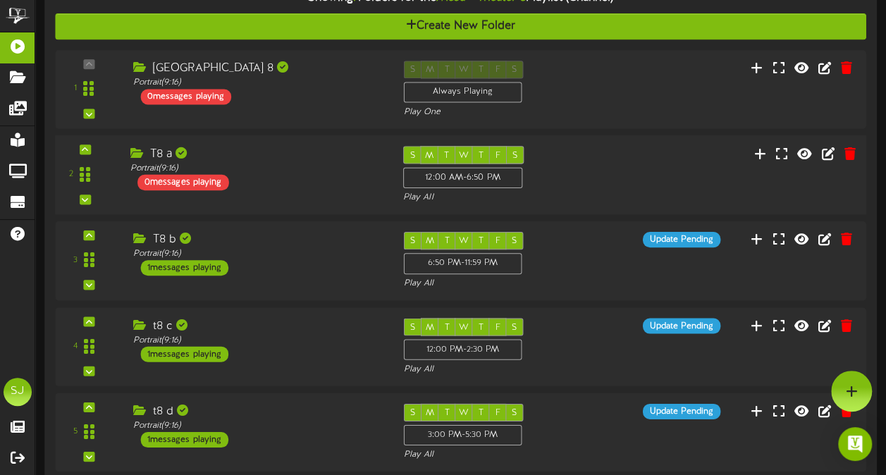
click at [319, 195] on div "2 T8 a (" at bounding box center [460, 175] width 819 height 58
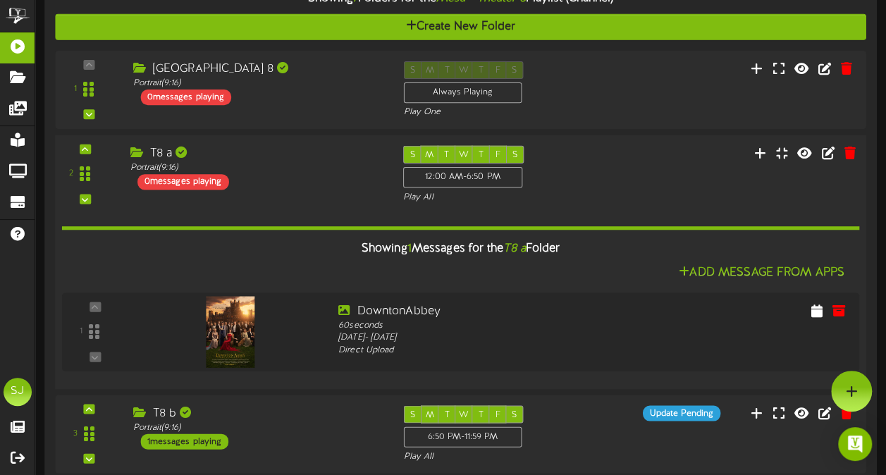
click at [319, 195] on div "2 T8 a (" at bounding box center [460, 174] width 819 height 58
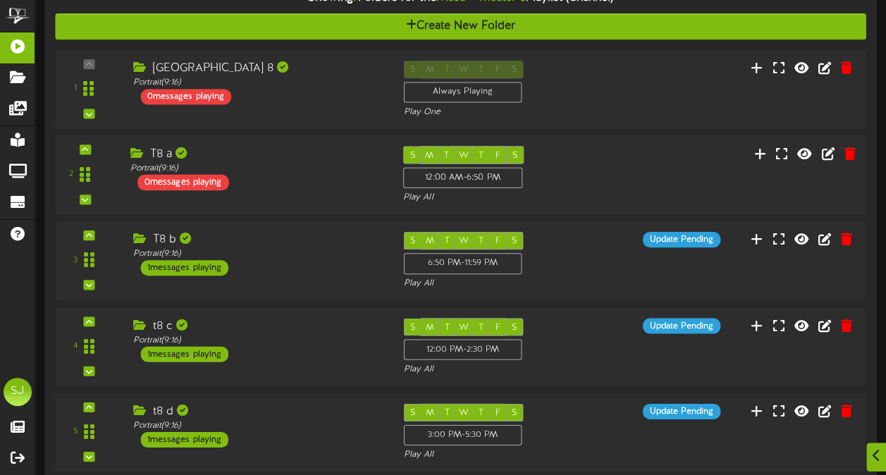
click at [616, 174] on div "2 T8 a (" at bounding box center [460, 175] width 819 height 58
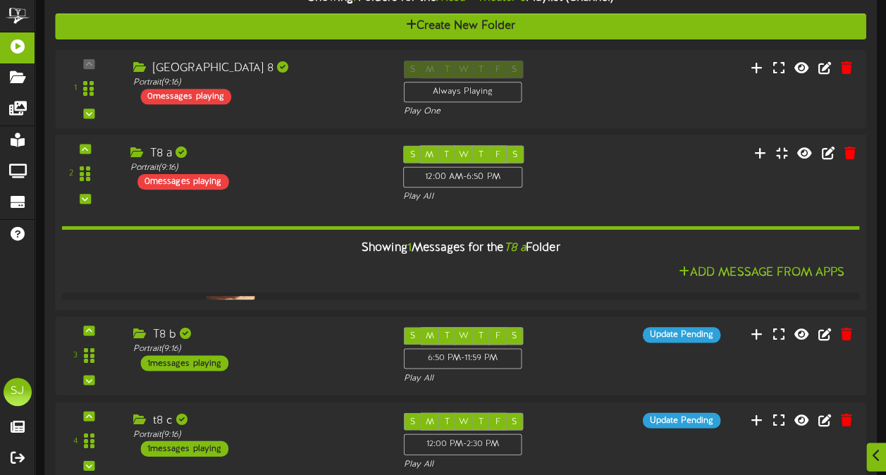
scroll to position [614, 0]
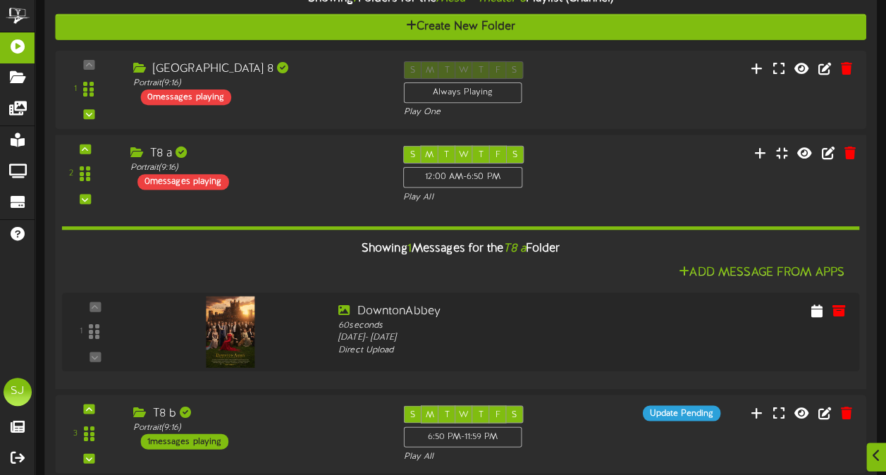
click at [616, 174] on div "2 T8 a (" at bounding box center [460, 174] width 819 height 58
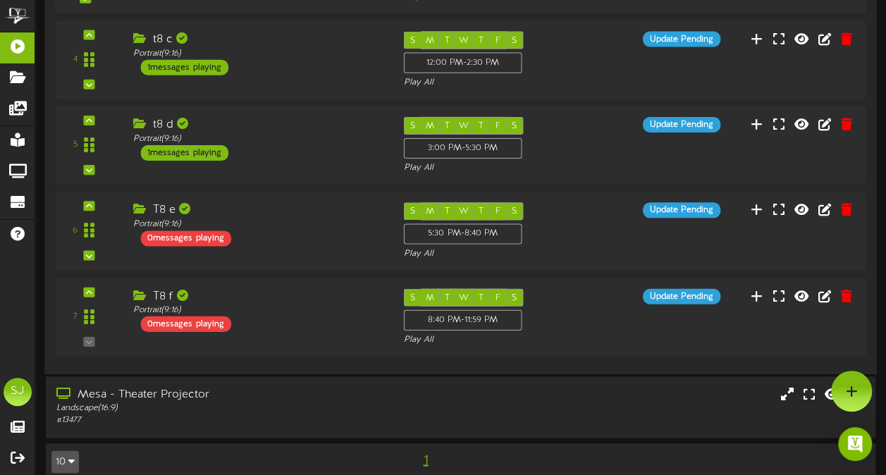
scroll to position [893, 0]
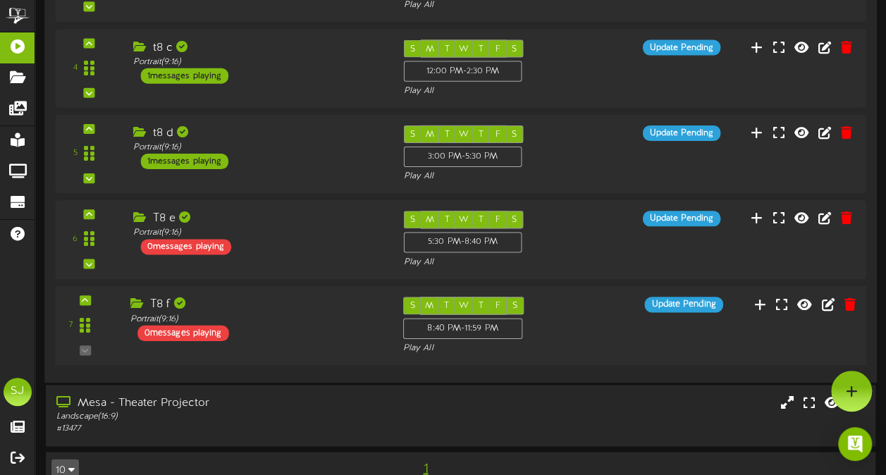
click at [295, 335] on div "T8 f Portrait ( 9:16 ) 0 messages playing" at bounding box center [255, 318] width 273 height 44
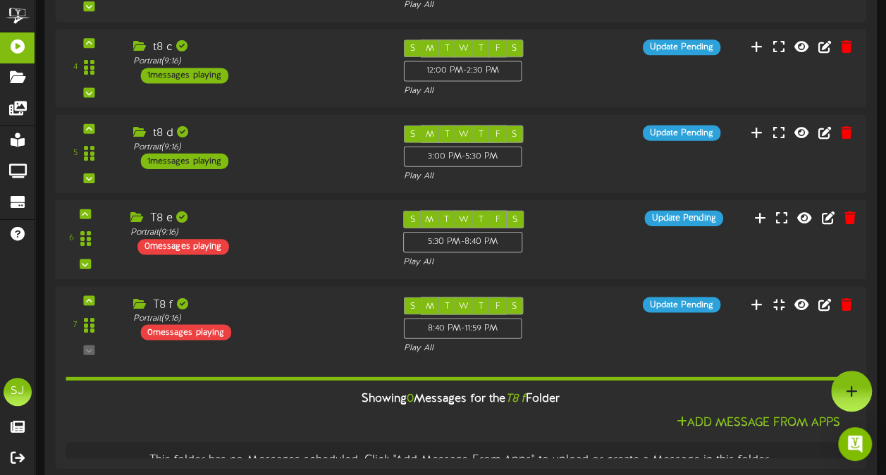
click at [297, 249] on div "T8 e Portrait ( 9:16 ) 0 messages playing" at bounding box center [255, 232] width 273 height 44
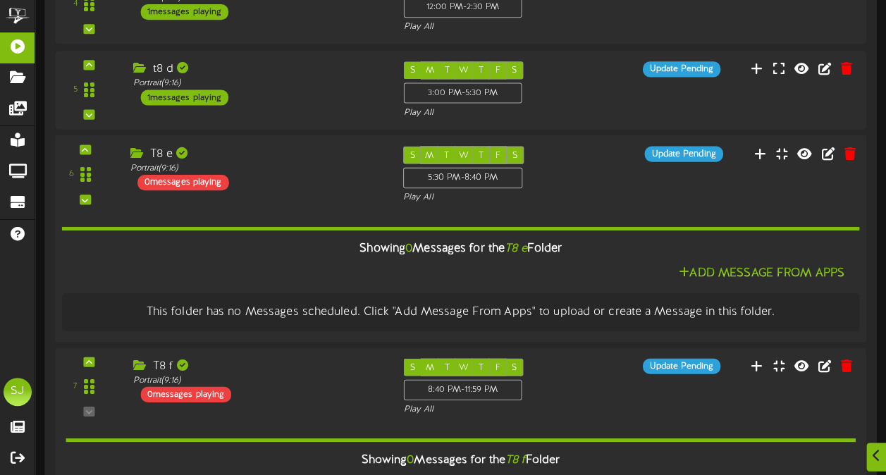
scroll to position [963, 0]
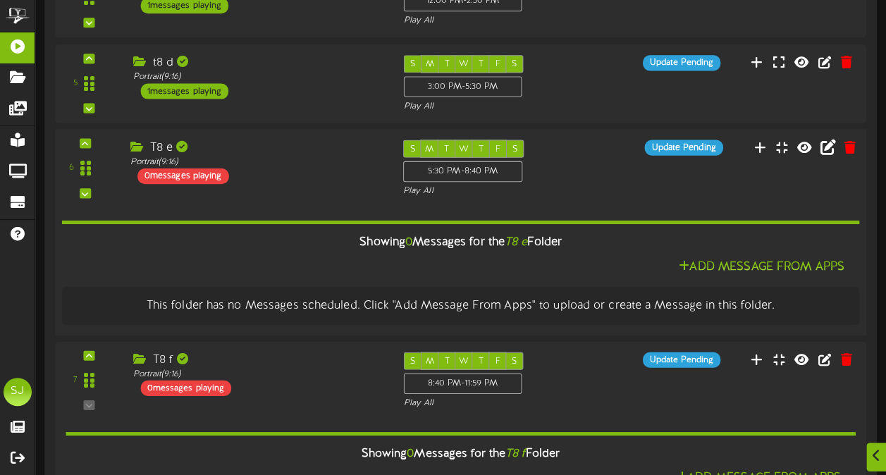
click at [835, 154] on button at bounding box center [828, 148] width 24 height 22
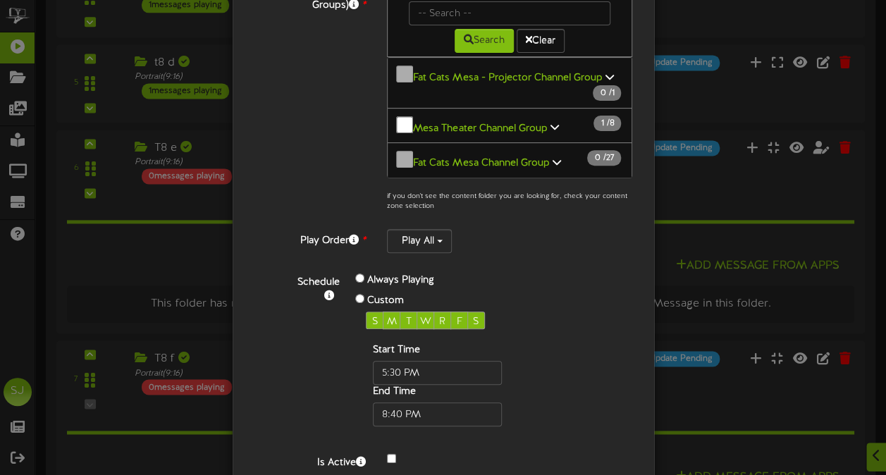
scroll to position [243, 0]
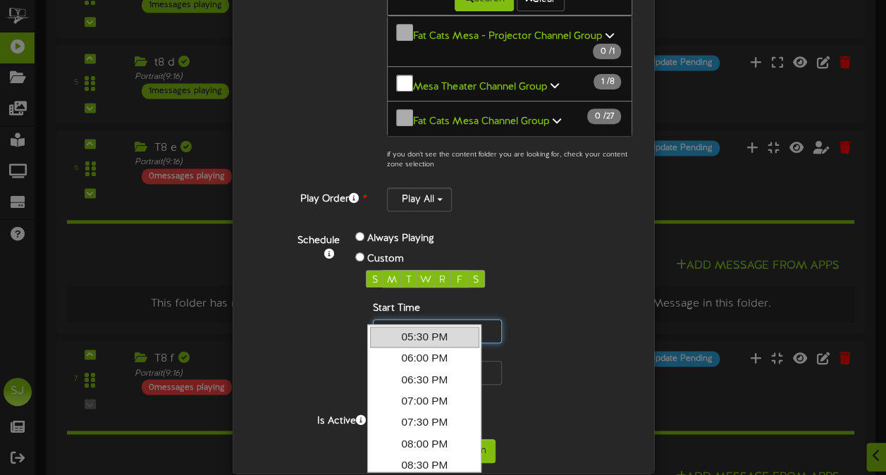
drag, startPoint x: 429, startPoint y: 309, endPoint x: 333, endPoint y: 309, distance: 96.6
click at [333, 309] on div "Schedule Always Playing Custom S M T W R F S Start Time End Time" at bounding box center [459, 307] width 367 height 156
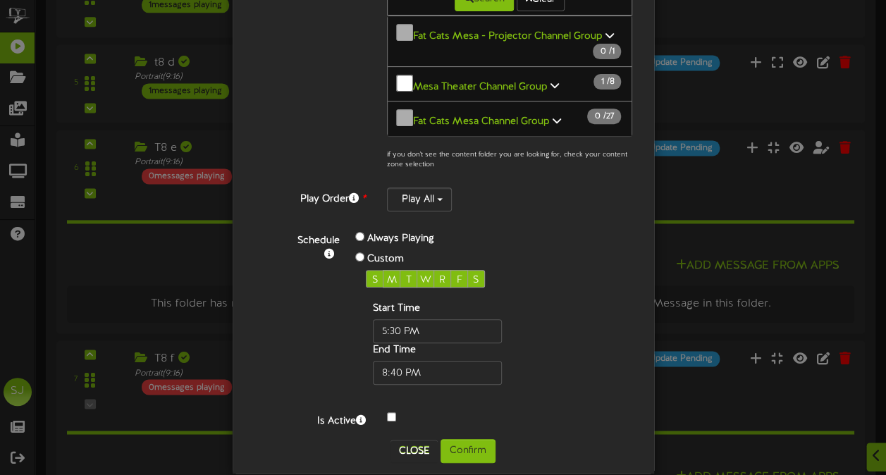
click at [391, 302] on div "Start Time" at bounding box center [437, 323] width 129 height 42
click at [390, 319] on input "text" at bounding box center [437, 331] width 129 height 24
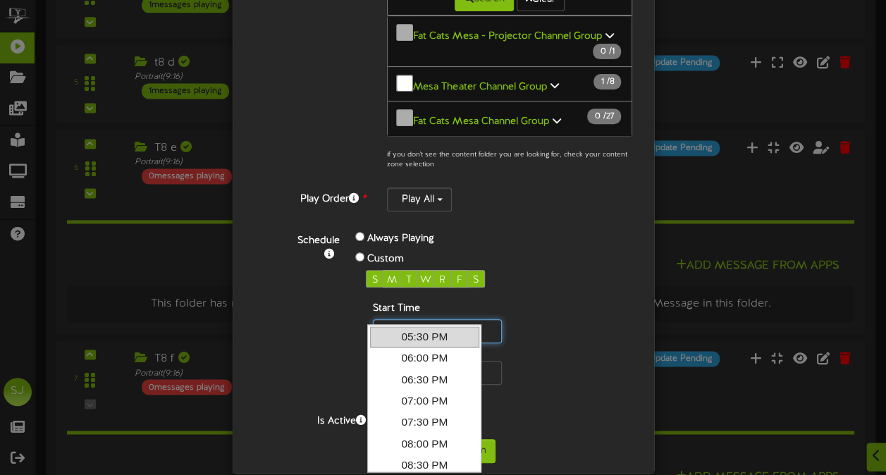
click at [389, 319] on input "text" at bounding box center [437, 331] width 129 height 24
click at [428, 319] on input "text" at bounding box center [437, 331] width 129 height 24
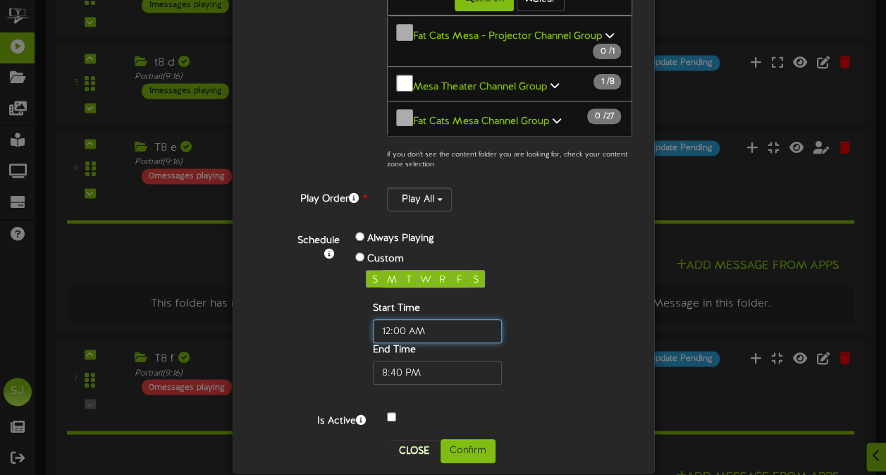
type input "12:00 AM"
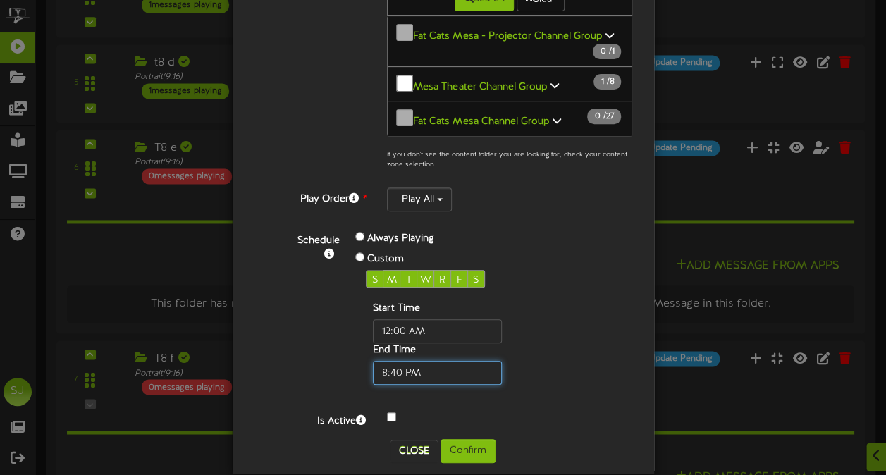
click at [419, 361] on input "text" at bounding box center [437, 373] width 129 height 24
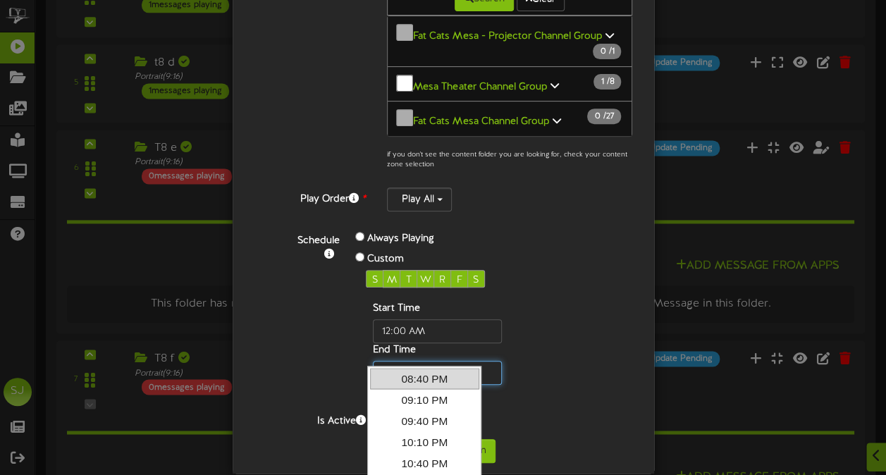
click at [419, 361] on input "text" at bounding box center [437, 373] width 129 height 24
click at [390, 361] on input "text" at bounding box center [437, 373] width 129 height 24
click at [383, 361] on input "text" at bounding box center [437, 373] width 129 height 24
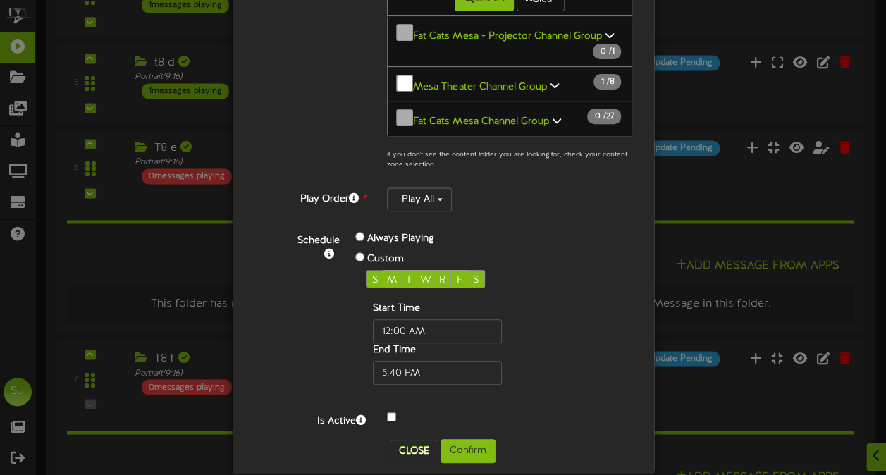
type input "05:40 PM"
click at [525, 317] on div "Start Time End Time" at bounding box center [460, 343] width 188 height 83
click at [474, 439] on button "Confirm" at bounding box center [468, 451] width 55 height 24
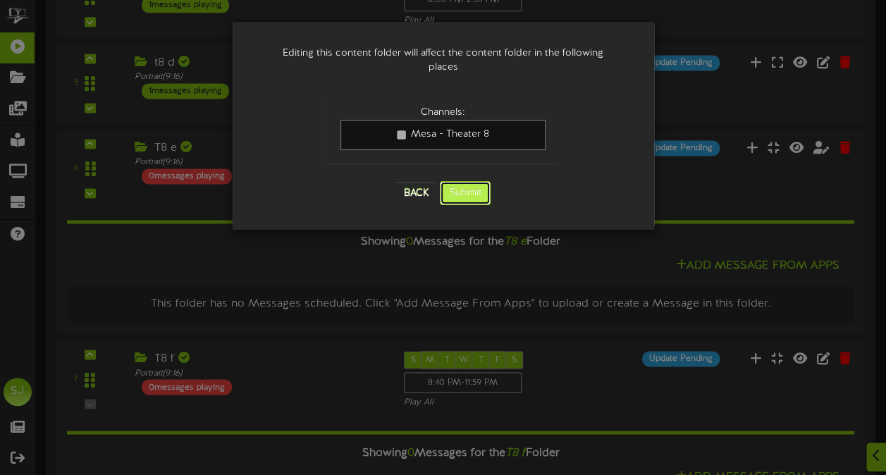
click at [471, 181] on button "Submit" at bounding box center [465, 193] width 51 height 24
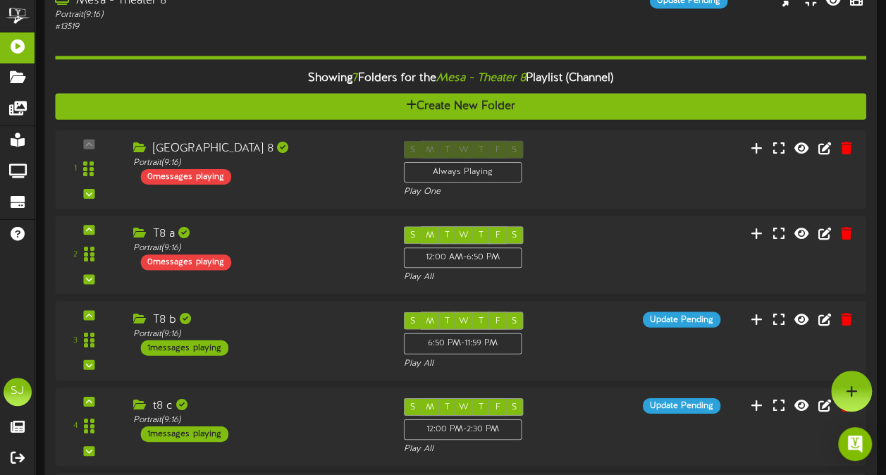
click at [204, 27] on div "# 13519" at bounding box center [218, 27] width 326 height 12
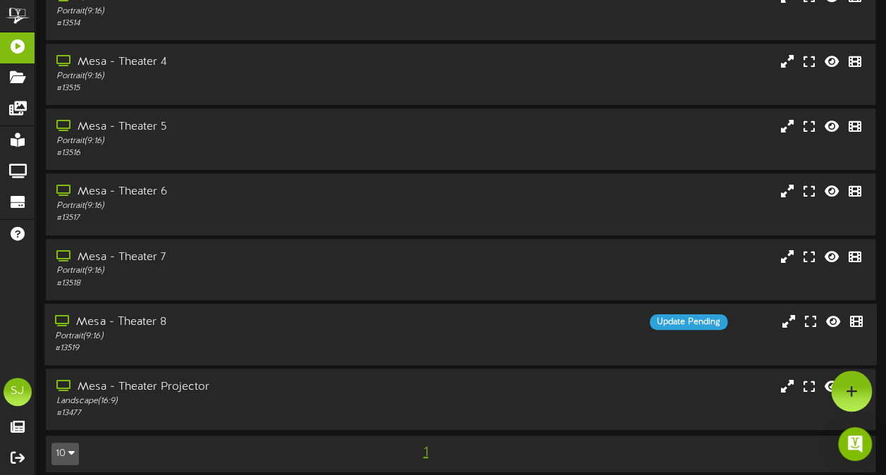
scroll to position [225, 0]
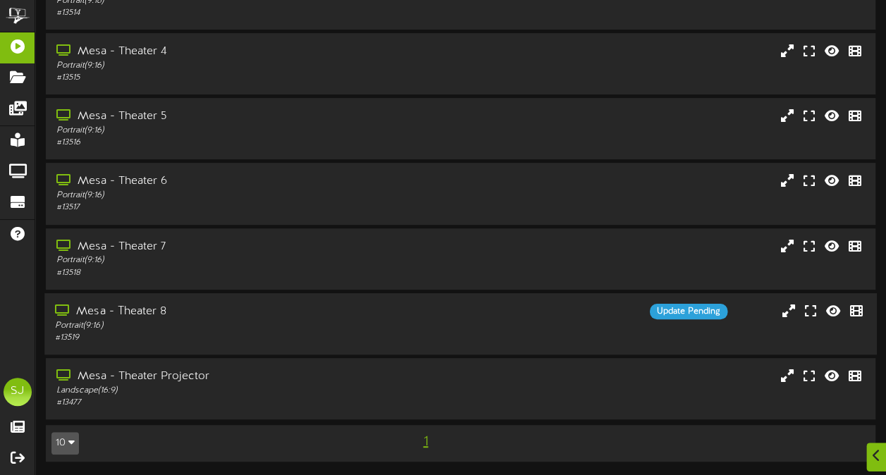
click at [197, 320] on div "Portrait ( 9:16 )" at bounding box center [218, 326] width 326 height 12
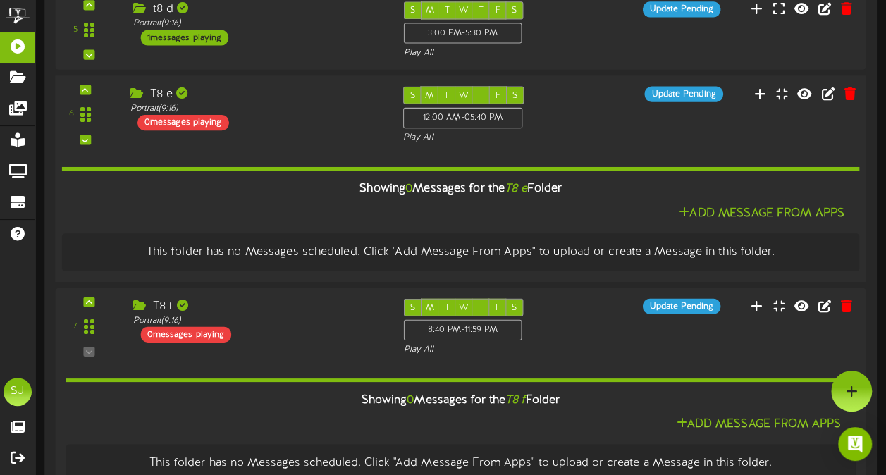
scroll to position [995, 0]
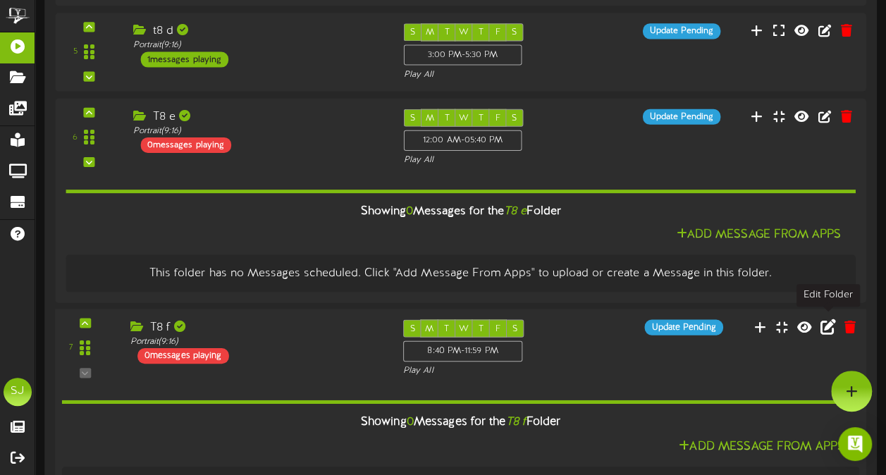
click at [822, 322] on icon at bounding box center [829, 326] width 16 height 16
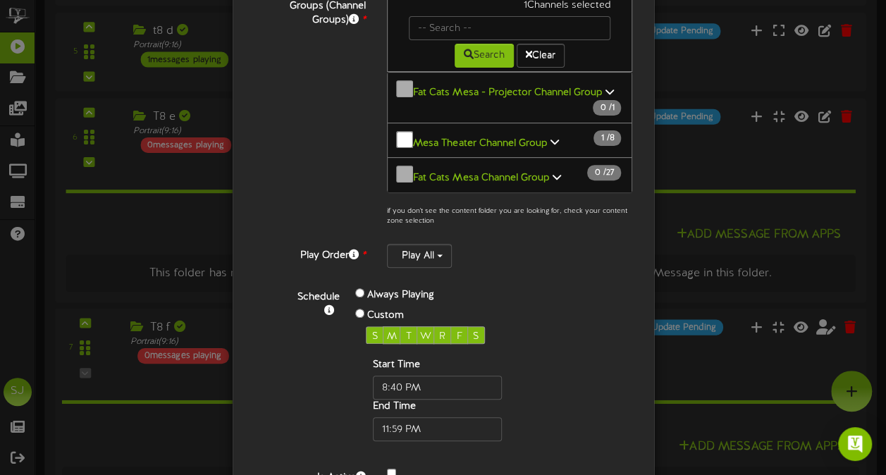
scroll to position [243, 0]
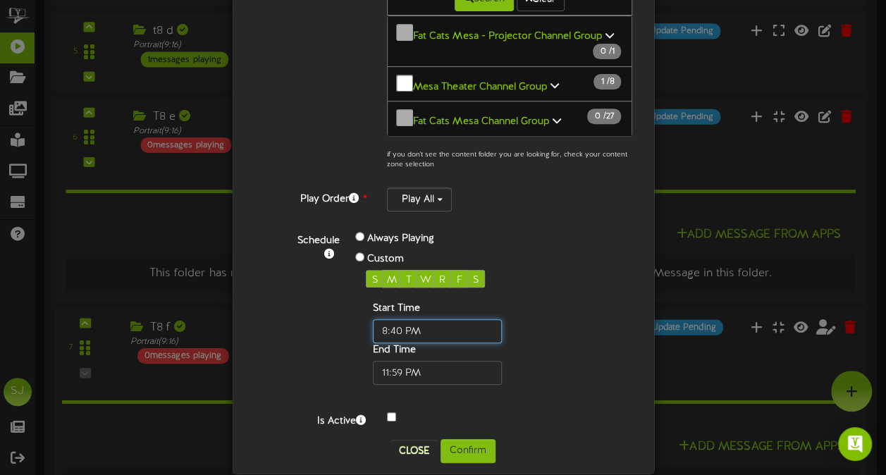
click at [394, 319] on input "text" at bounding box center [437, 331] width 129 height 24
type input "05:40 PM"
click at [602, 260] on div "Schedule Always Playing Custom S M T W R F S Start Time End Time" at bounding box center [459, 307] width 367 height 156
click at [468, 439] on button "Confirm" at bounding box center [468, 451] width 55 height 24
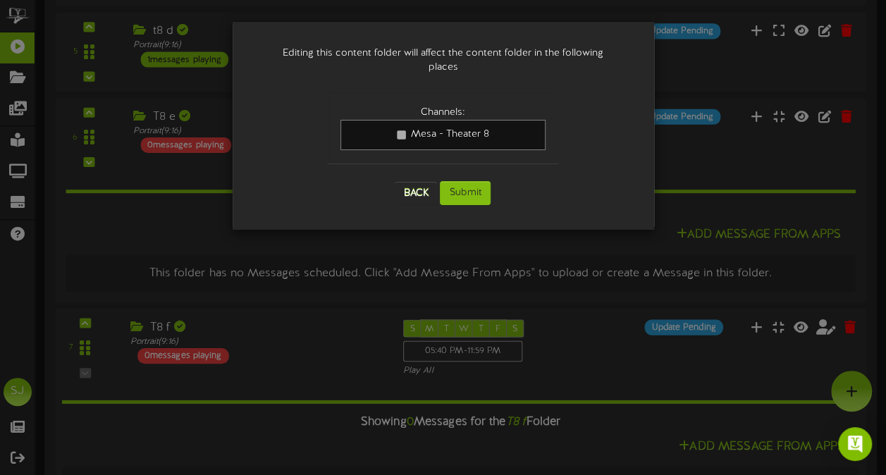
click at [472, 195] on div "Back Submit" at bounding box center [443, 193] width 232 height 52
click at [474, 181] on button "Submit" at bounding box center [465, 193] width 51 height 24
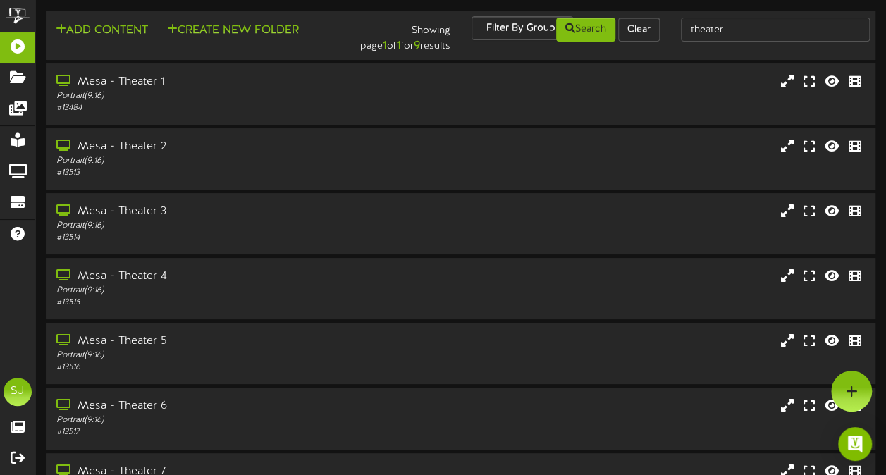
click at [313, 14] on div "You've successfully edited T8 f!" at bounding box center [443, 10] width 282 height 7
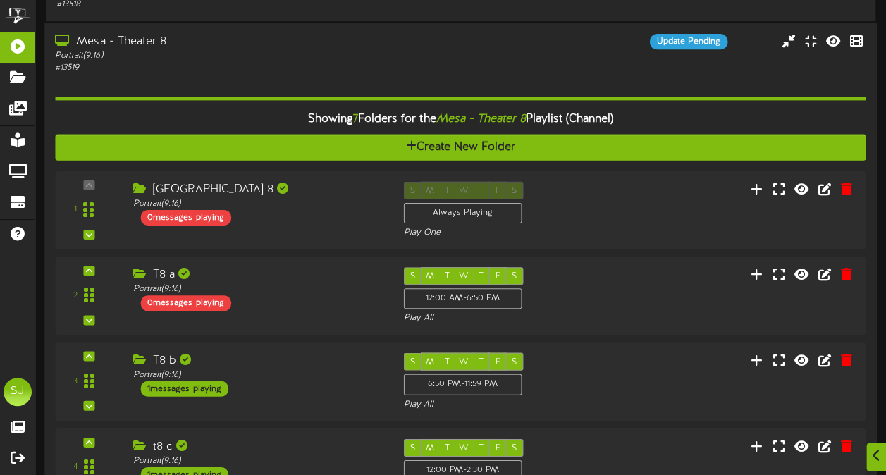
click at [274, 37] on div "Mesa - Theater 8" at bounding box center [218, 42] width 326 height 16
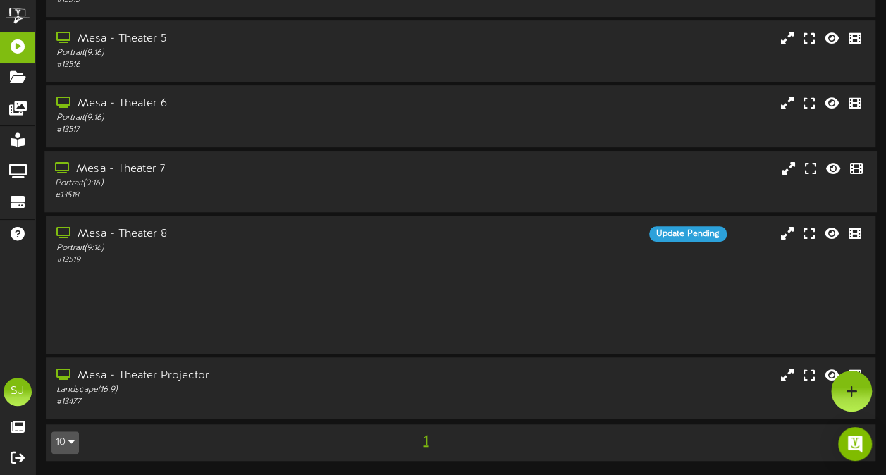
scroll to position [225, 0]
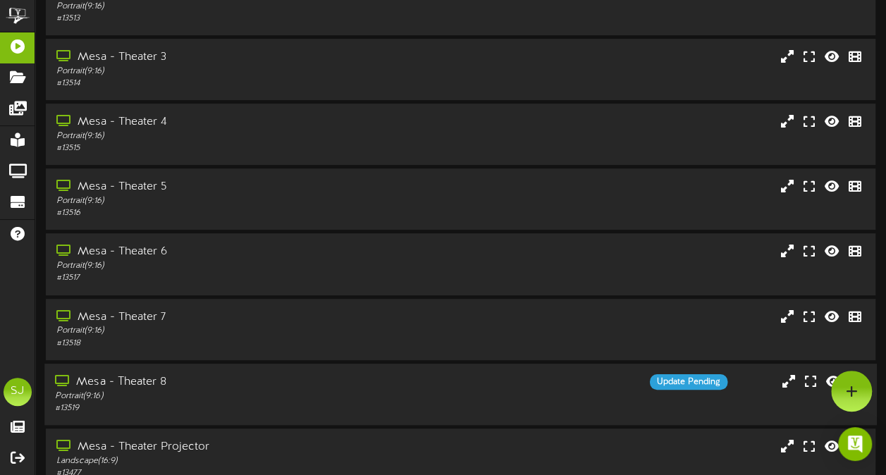
click at [232, 391] on div "Portrait ( 9:16 )" at bounding box center [218, 397] width 326 height 12
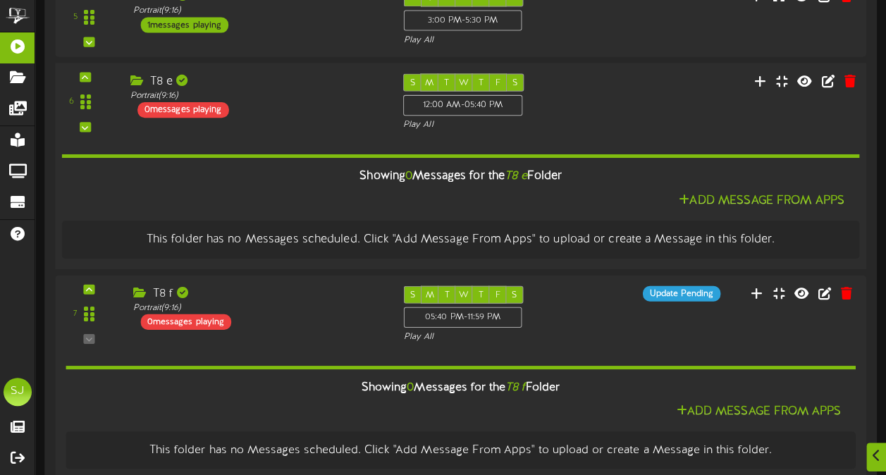
click at [290, 123] on div "6 T8 e (" at bounding box center [460, 102] width 819 height 58
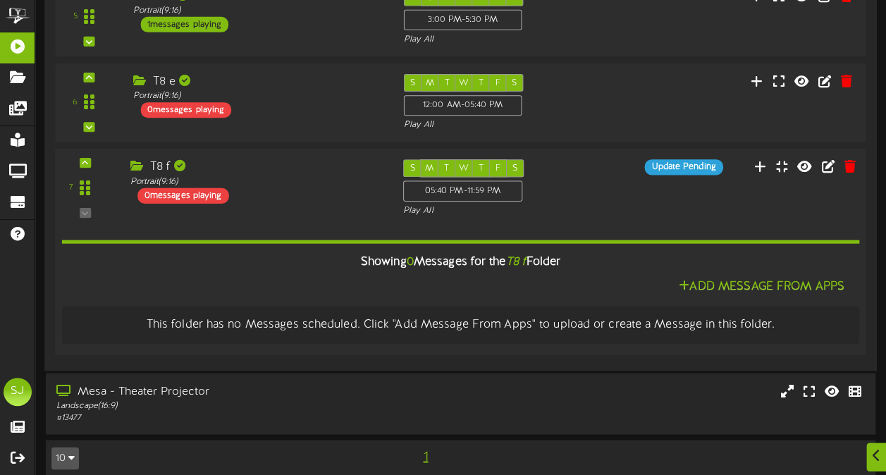
click at [271, 209] on div "7 T8 f (" at bounding box center [460, 188] width 819 height 58
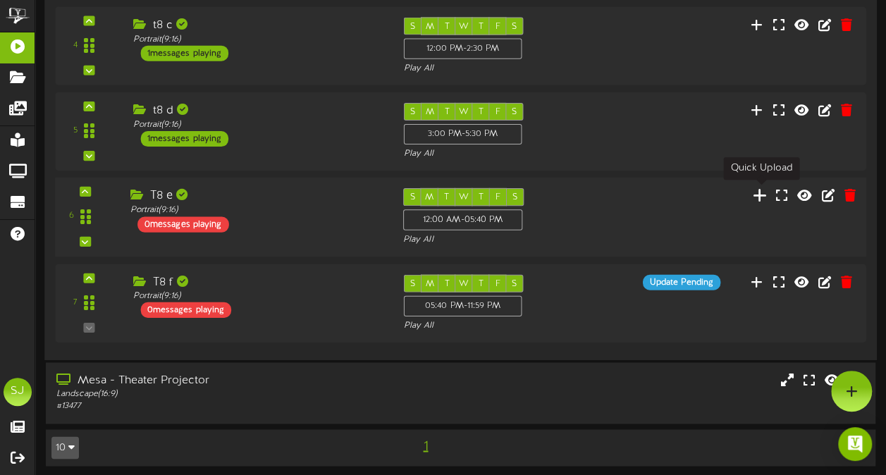
click at [759, 193] on icon at bounding box center [760, 195] width 15 height 16
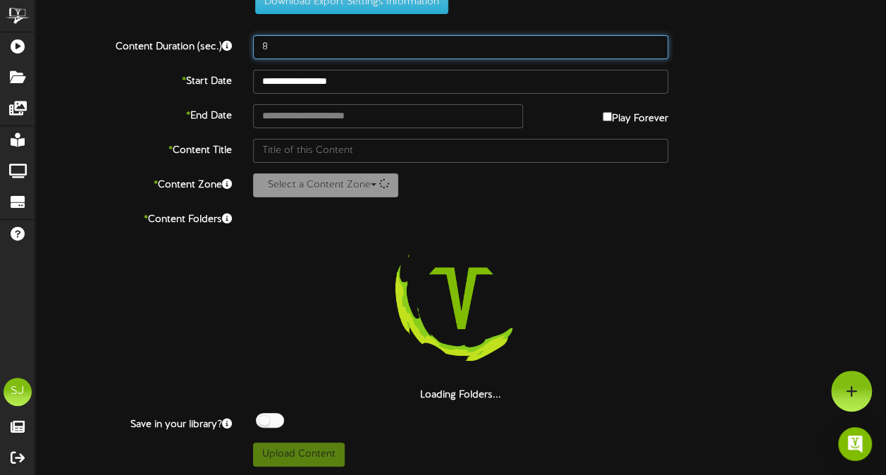
click at [330, 49] on input "8" at bounding box center [460, 47] width 415 height 24
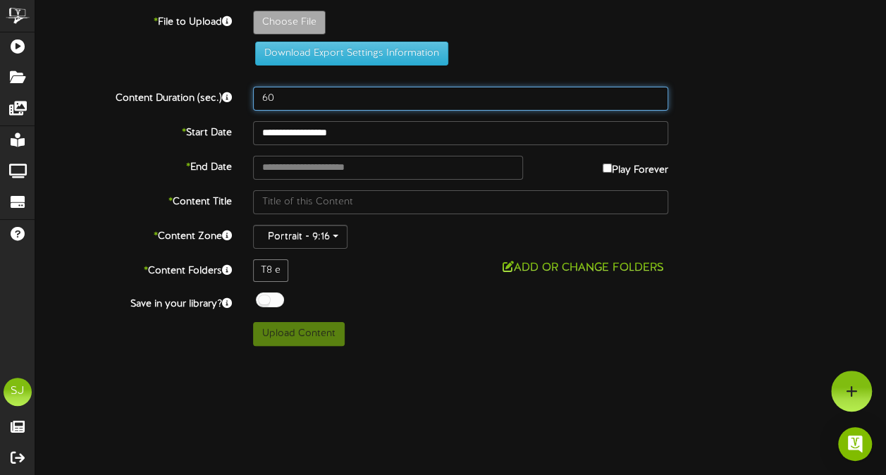
scroll to position [0, 0]
type input "60"
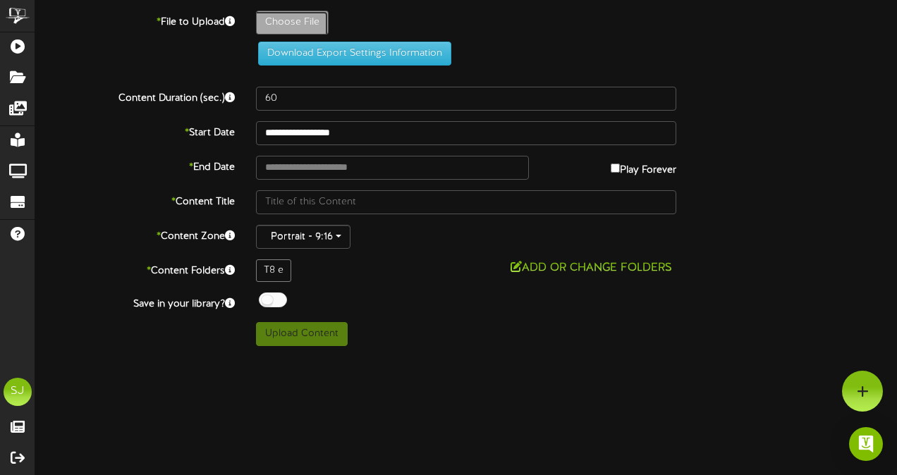
type input "**********"
type input "DowntonAbbey"
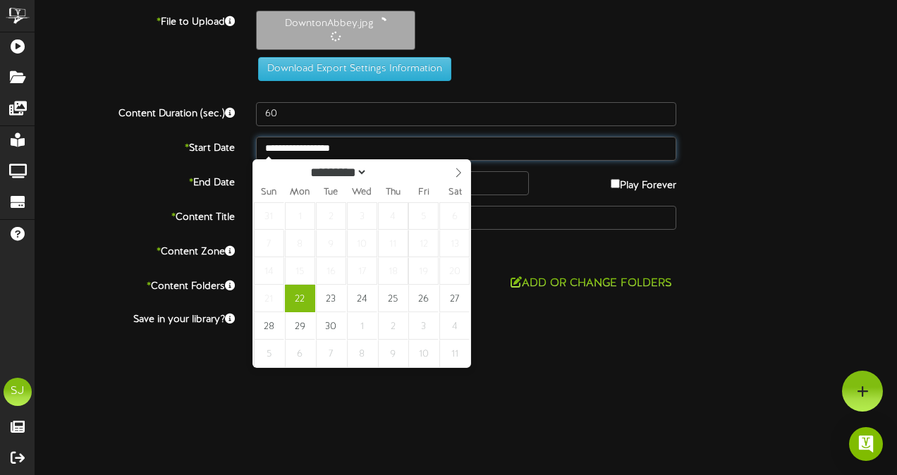
click at [336, 149] on input "**********" at bounding box center [466, 149] width 420 height 24
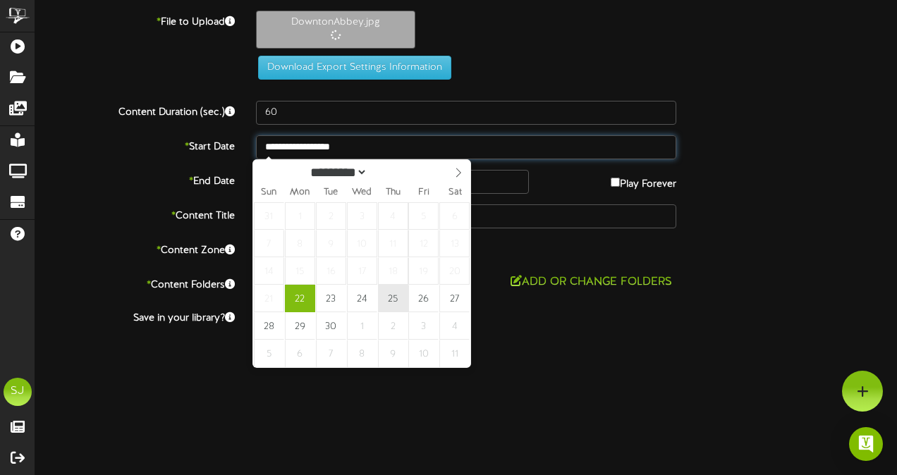
type input "**********"
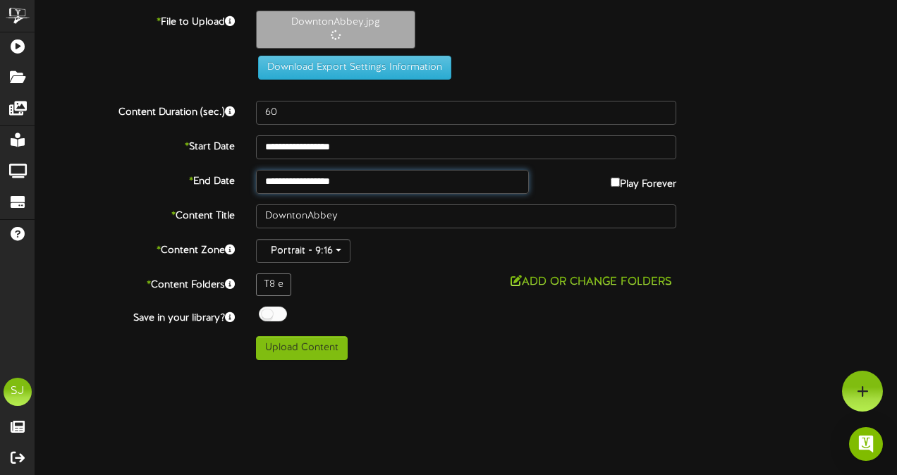
click at [341, 173] on input "**********" at bounding box center [392, 182] width 273 height 24
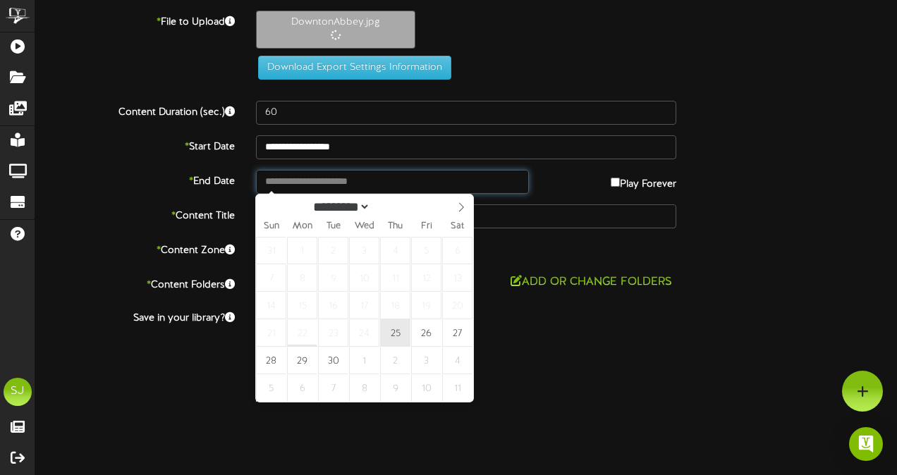
type input "**********"
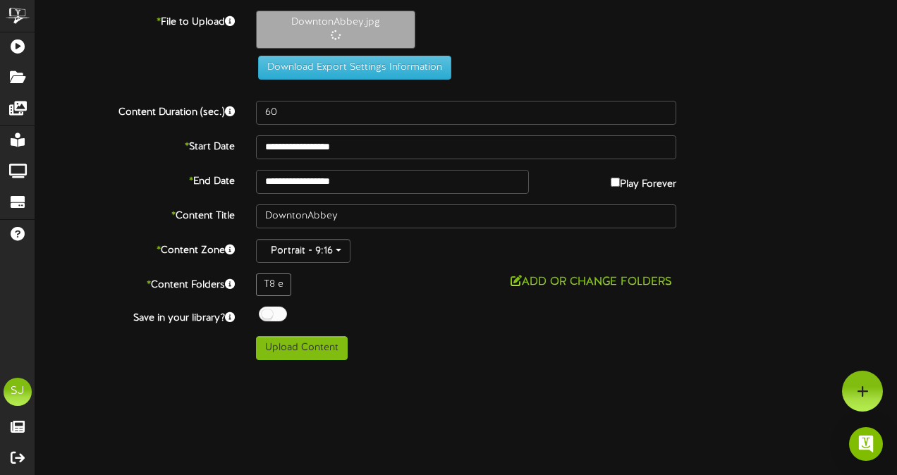
click at [843, 151] on div "**********" at bounding box center [465, 186] width 861 height 350
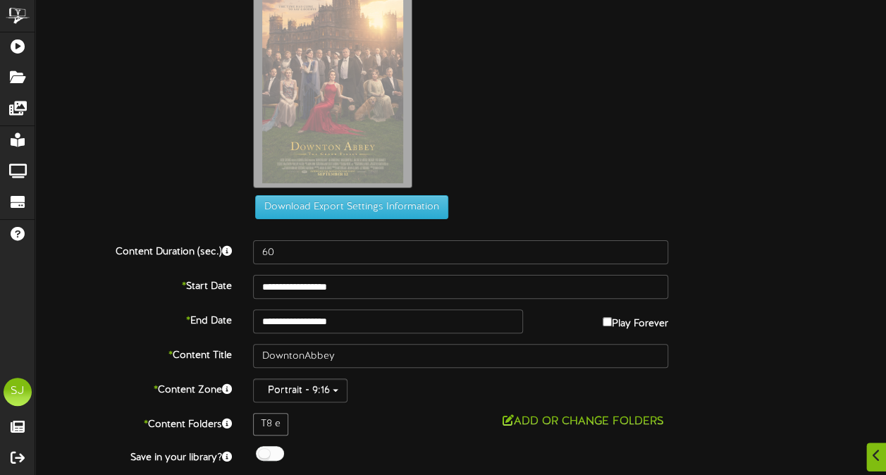
scroll to position [87, 0]
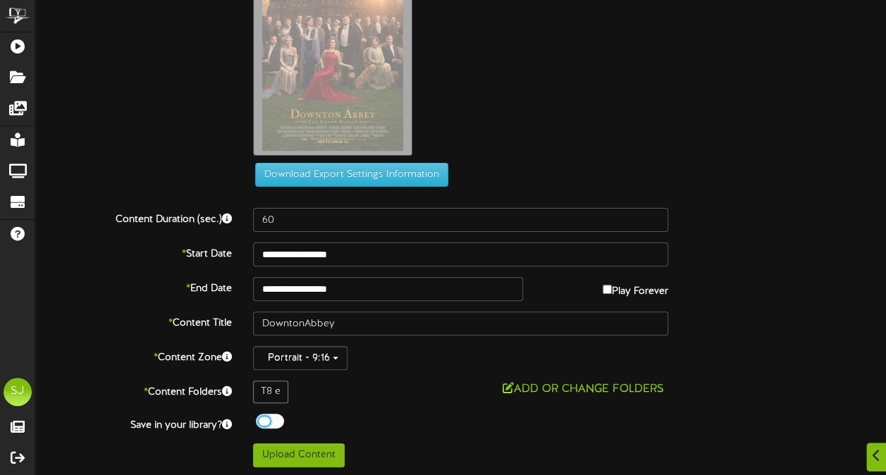
click at [271, 417] on div at bounding box center [270, 421] width 28 height 15
click at [404, 416] on div "Off On" at bounding box center [460, 423] width 415 height 18
click at [303, 448] on button "Upload Content" at bounding box center [299, 455] width 92 height 24
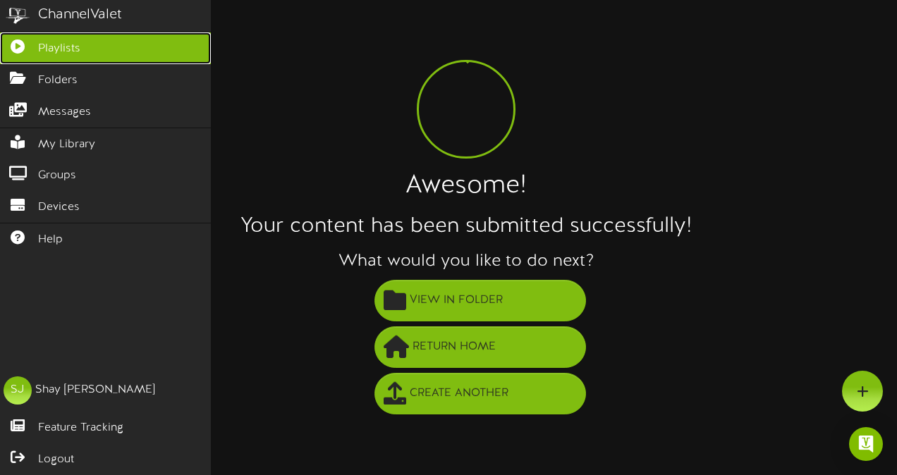
click at [26, 50] on link "Playlists" at bounding box center [105, 48] width 211 height 32
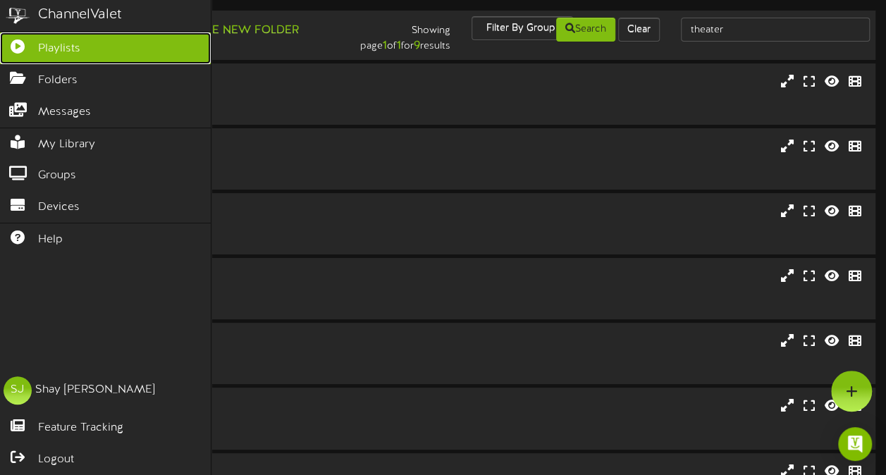
click at [26, 50] on link "Playlists" at bounding box center [105, 48] width 211 height 32
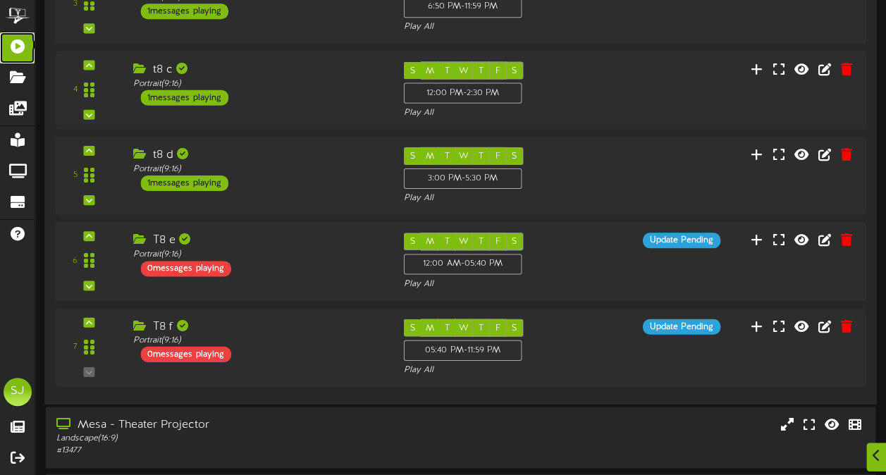
scroll to position [904, 0]
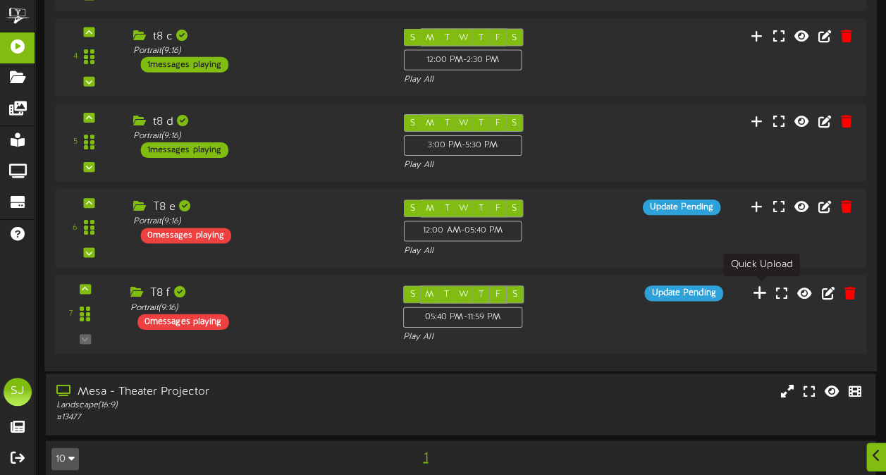
click at [764, 292] on icon at bounding box center [760, 292] width 15 height 16
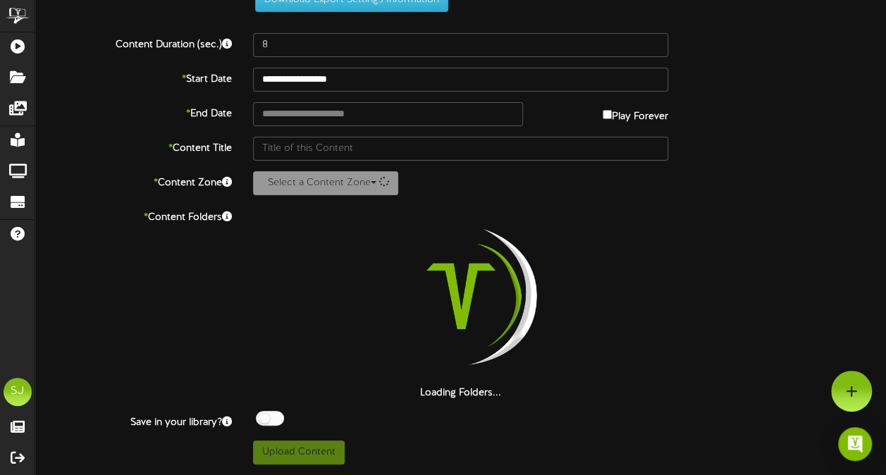
scroll to position [51, 0]
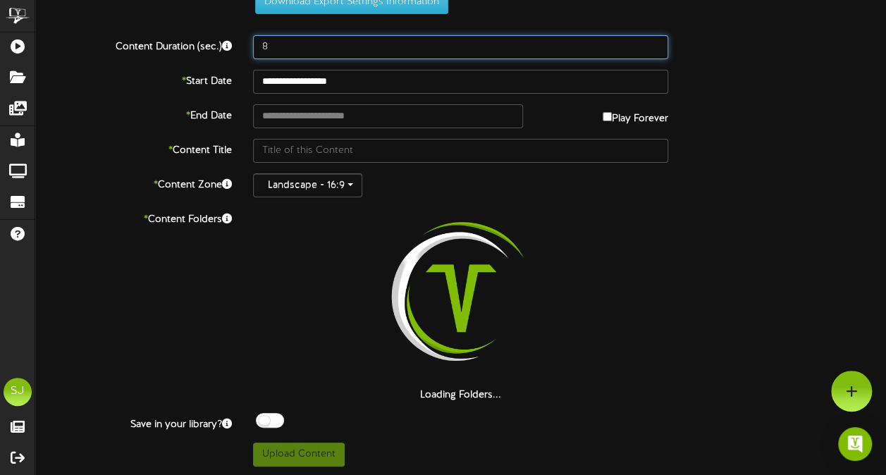
click at [330, 56] on input "8" at bounding box center [460, 47] width 415 height 24
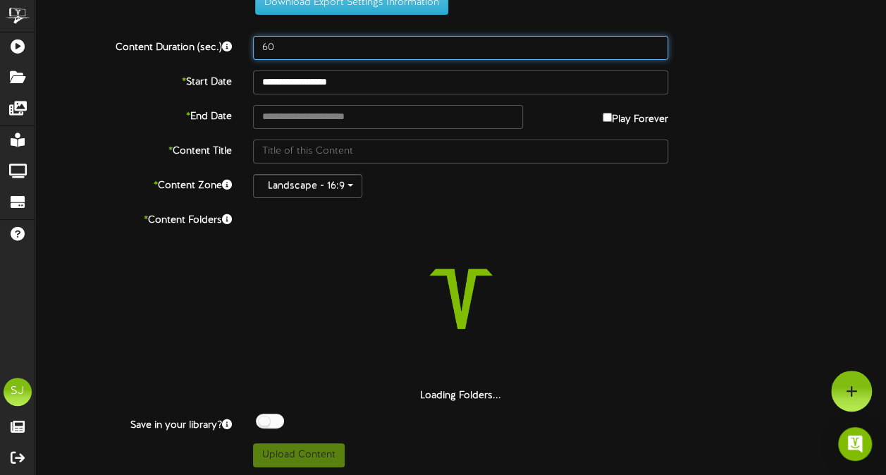
scroll to position [0, 0]
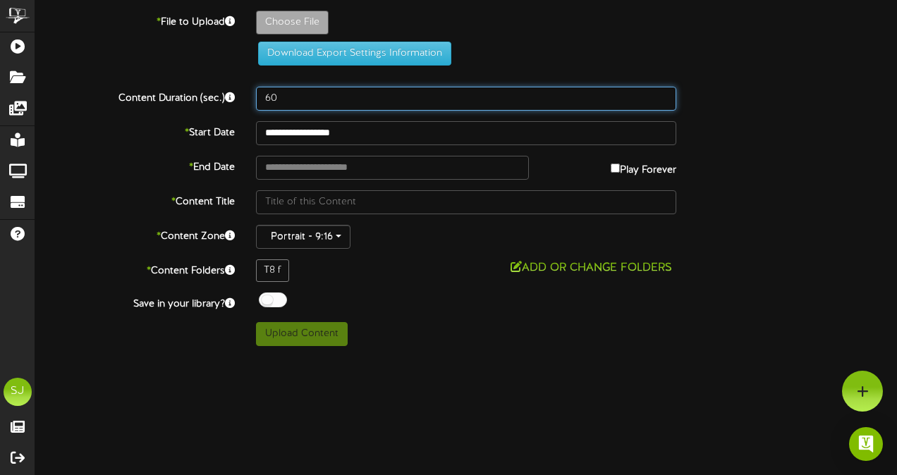
type input "60"
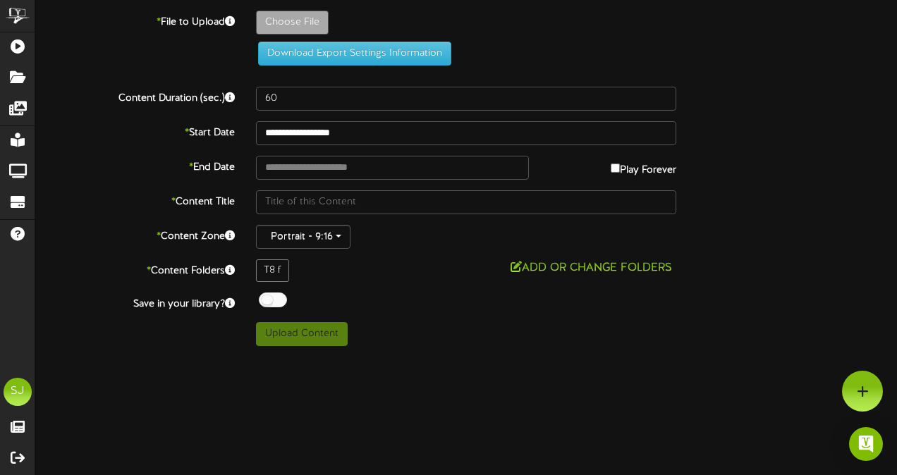
click at [279, 289] on div "**********" at bounding box center [465, 179] width 861 height 336
click at [278, 294] on div at bounding box center [273, 300] width 28 height 15
click at [278, 295] on div at bounding box center [273, 300] width 28 height 15
drag, startPoint x: 279, startPoint y: 302, endPoint x: 272, endPoint y: 226, distance: 75.8
click at [279, 302] on div at bounding box center [273, 300] width 28 height 15
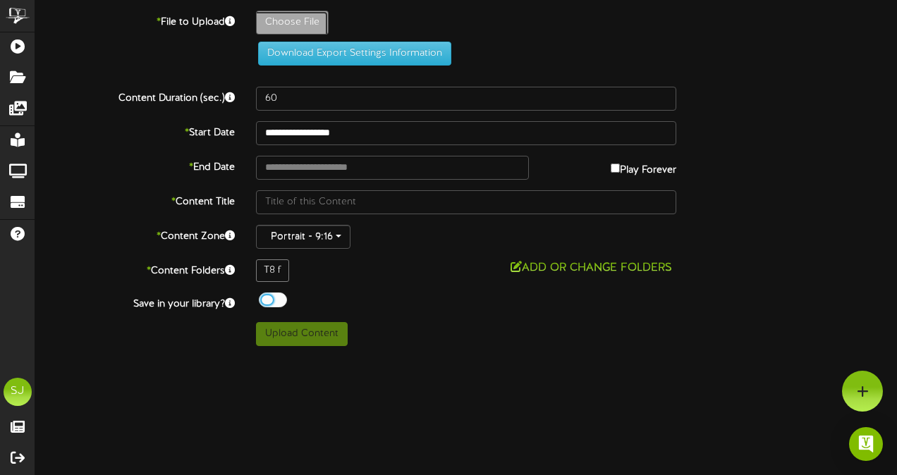
type input "**********"
type input "harrypotter7b"
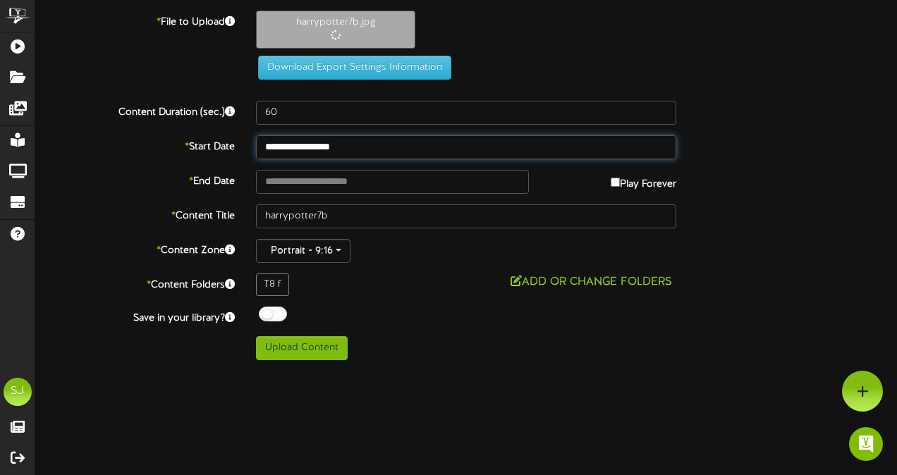
click at [329, 148] on input "**********" at bounding box center [466, 147] width 420 height 24
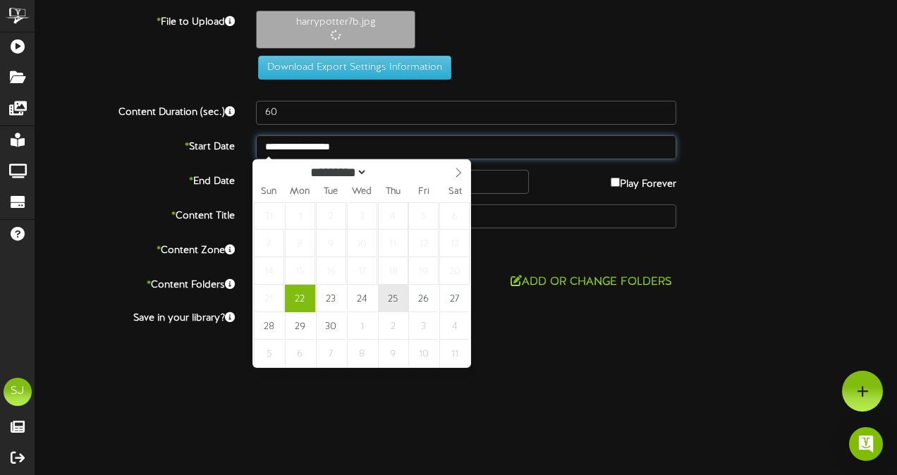
type input "**********"
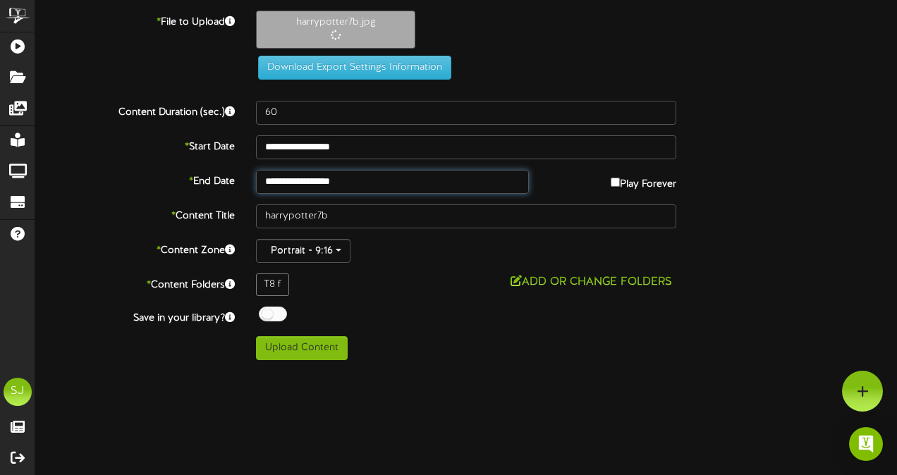
click at [383, 186] on input "**********" at bounding box center [392, 182] width 273 height 24
type input "**********"
click at [784, 210] on div "* Content Title harrypotter7b" at bounding box center [466, 216] width 883 height 24
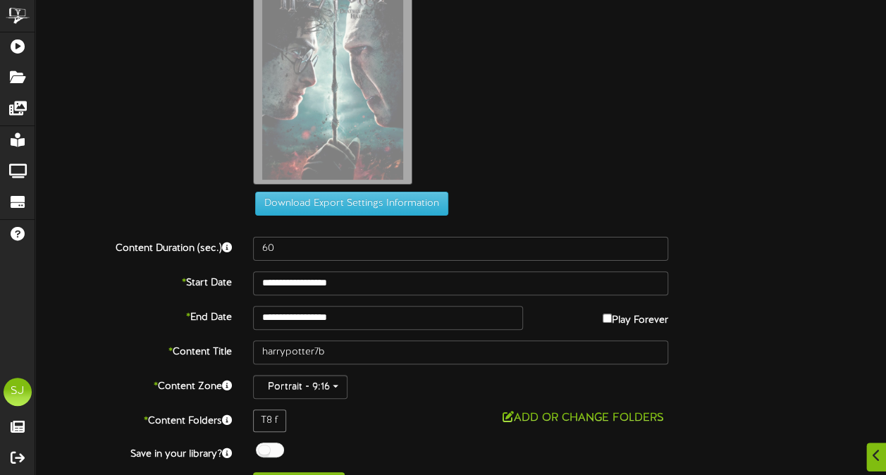
scroll to position [90, 0]
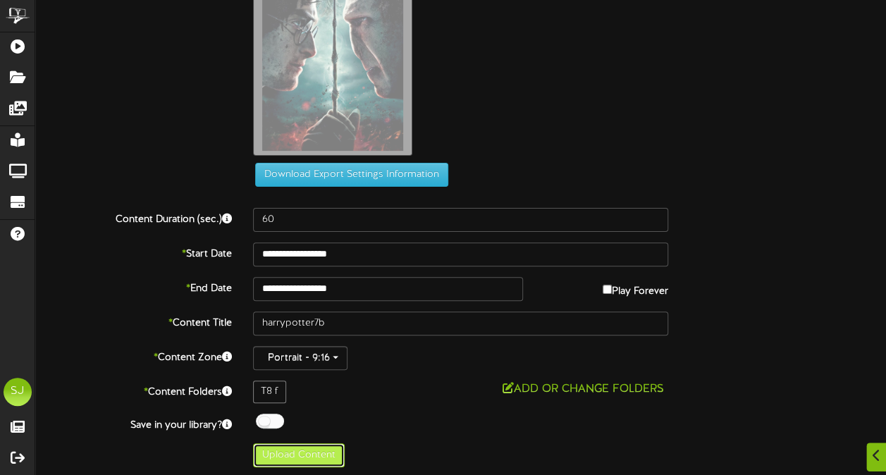
click at [313, 454] on button "Upload Content" at bounding box center [299, 455] width 92 height 24
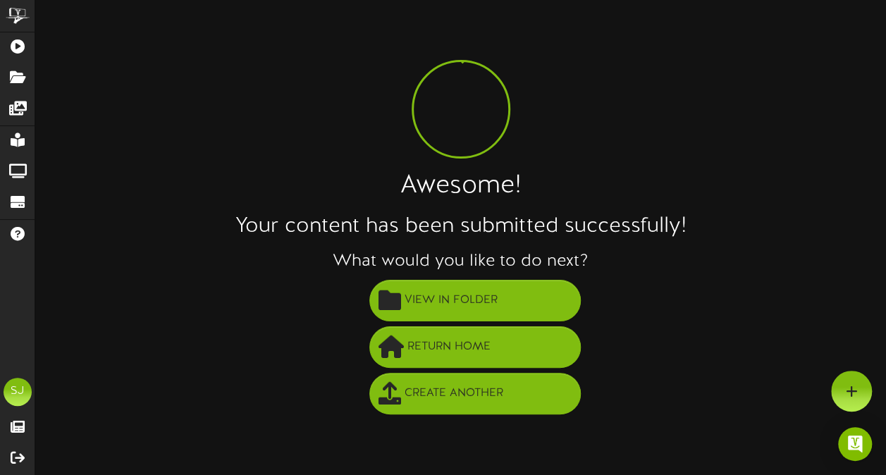
scroll to position [0, 0]
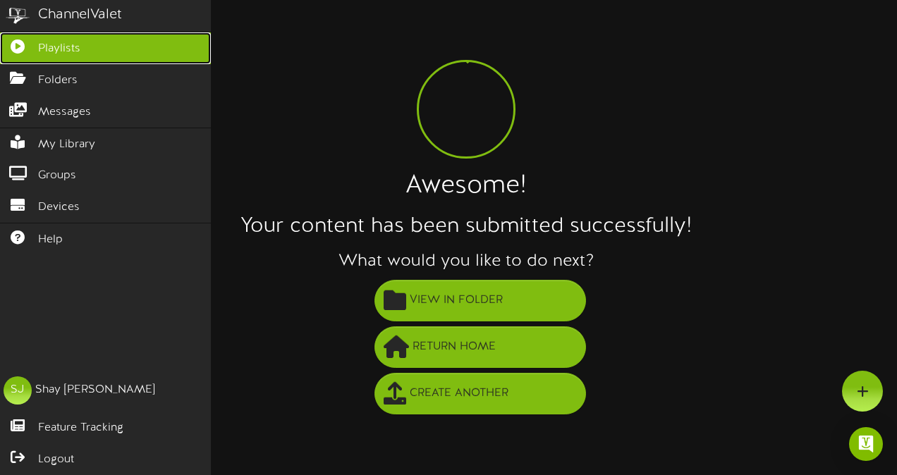
click at [16, 49] on icon at bounding box center [17, 44] width 35 height 11
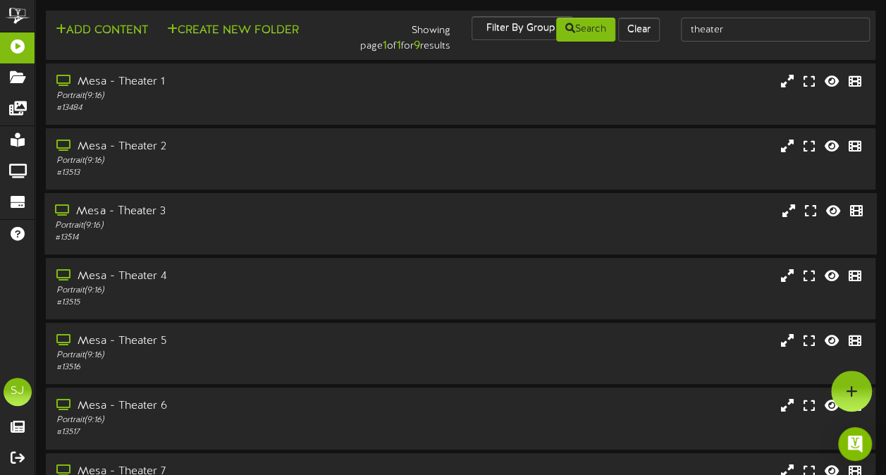
click at [214, 223] on div "Portrait ( 9:16 )" at bounding box center [218, 226] width 326 height 12
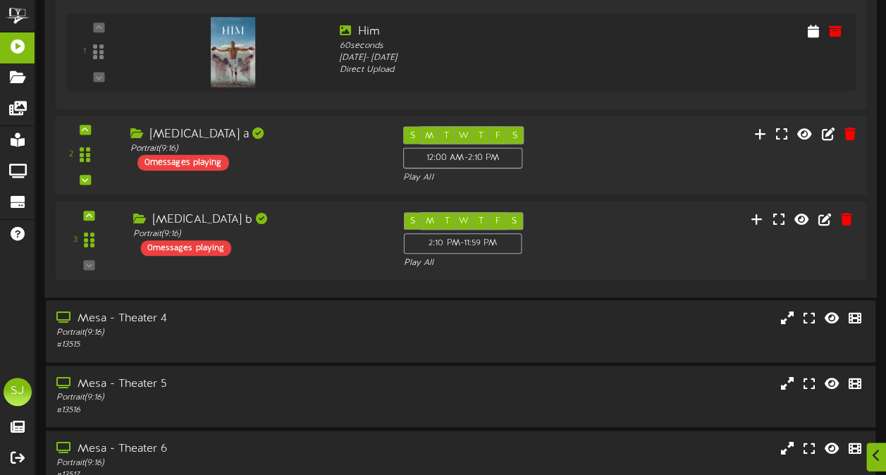
scroll to position [477, 0]
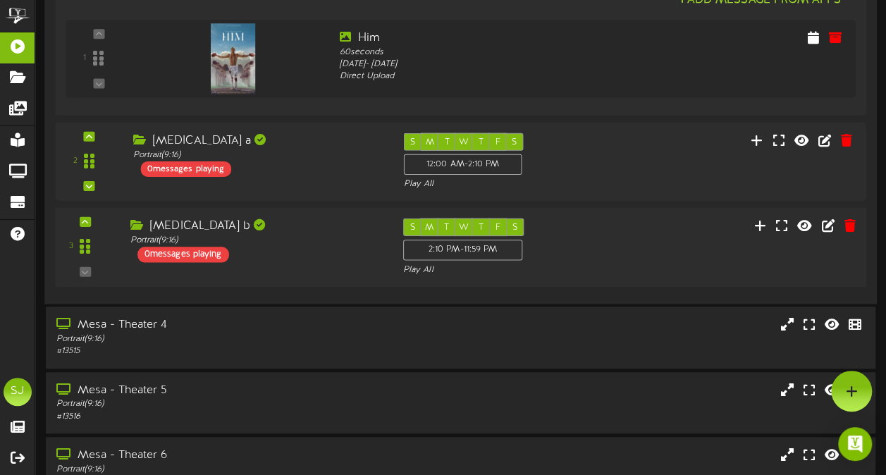
click at [356, 264] on div "3 t3 b (" at bounding box center [460, 248] width 819 height 58
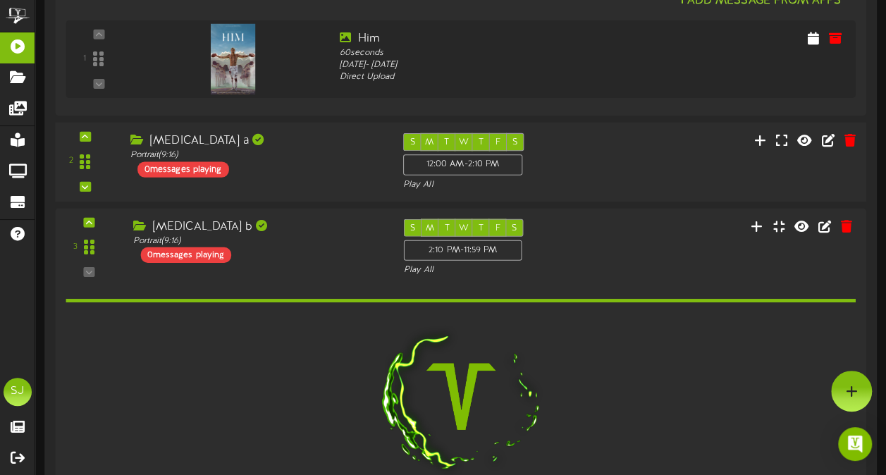
click at [354, 195] on div "2 t3 a Portrait" at bounding box center [460, 162] width 819 height 80
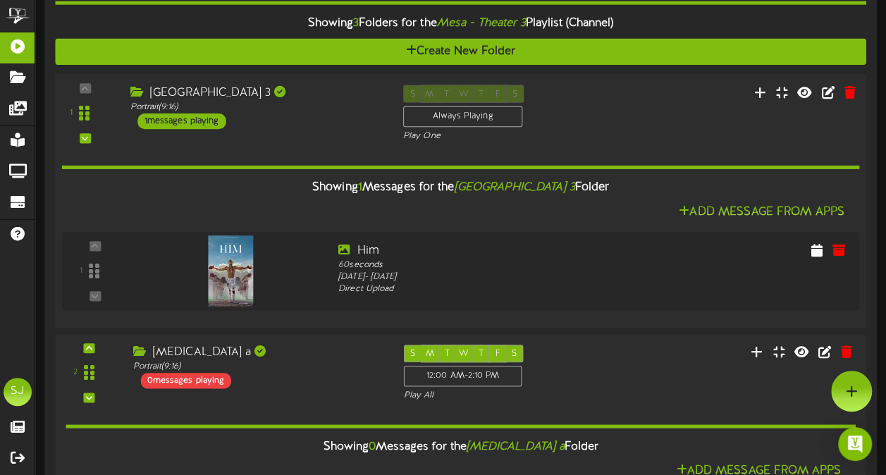
click at [345, 119] on div "Mesa Theater 3 Portrait ( 9:16 ) 1 messages playing" at bounding box center [255, 107] width 273 height 44
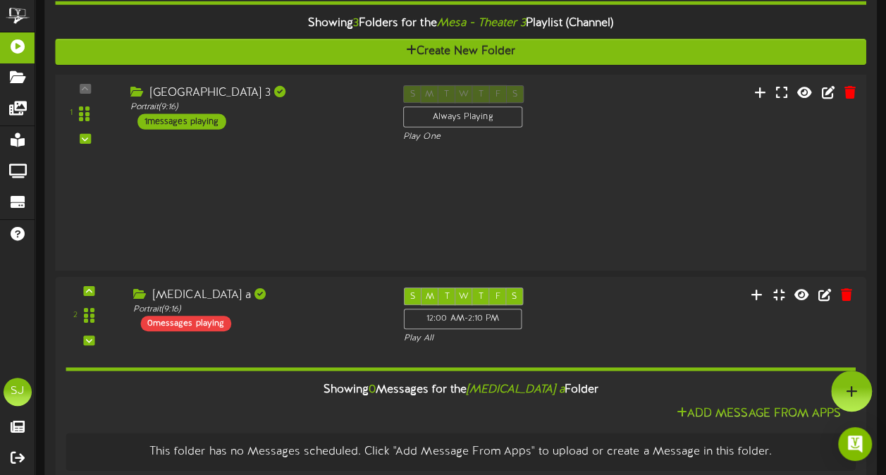
scroll to position [265, 0]
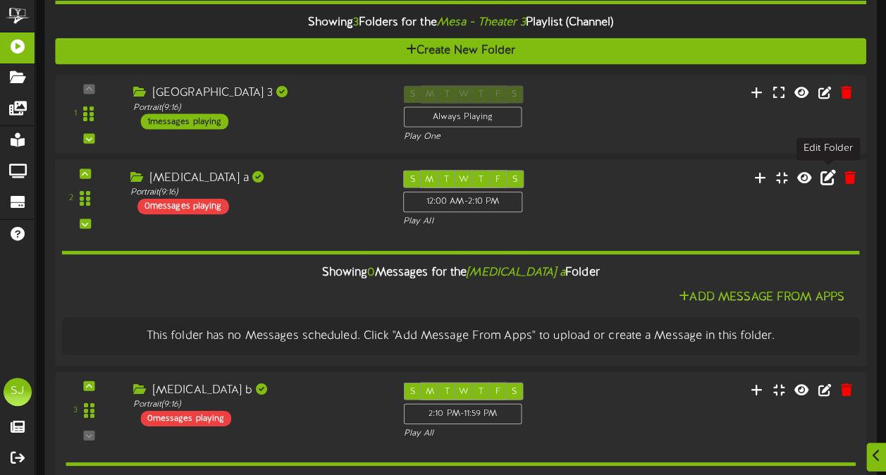
click at [829, 177] on icon at bounding box center [829, 177] width 16 height 16
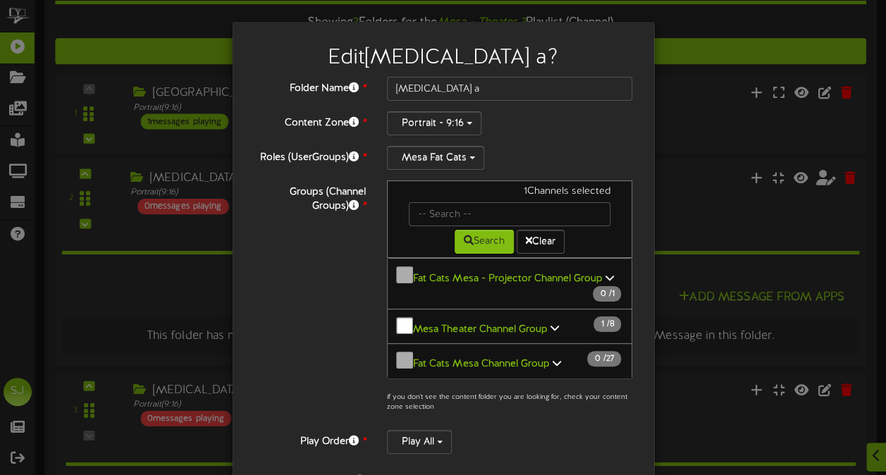
scroll to position [243, 0]
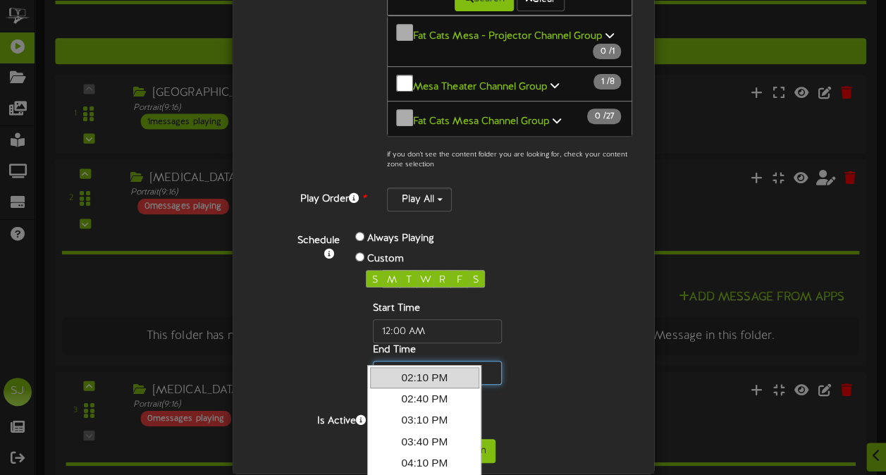
click at [395, 361] on input "text" at bounding box center [437, 373] width 129 height 24
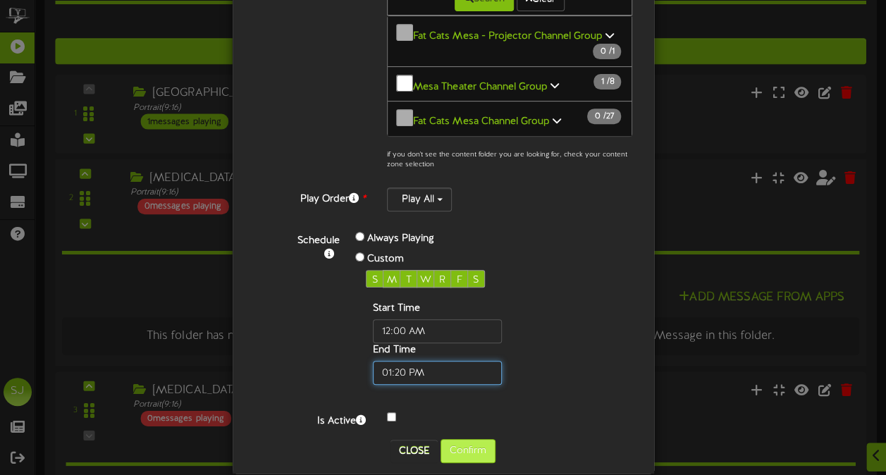
type input "01:20 PM"
click at [472, 439] on button "Confirm" at bounding box center [468, 451] width 55 height 24
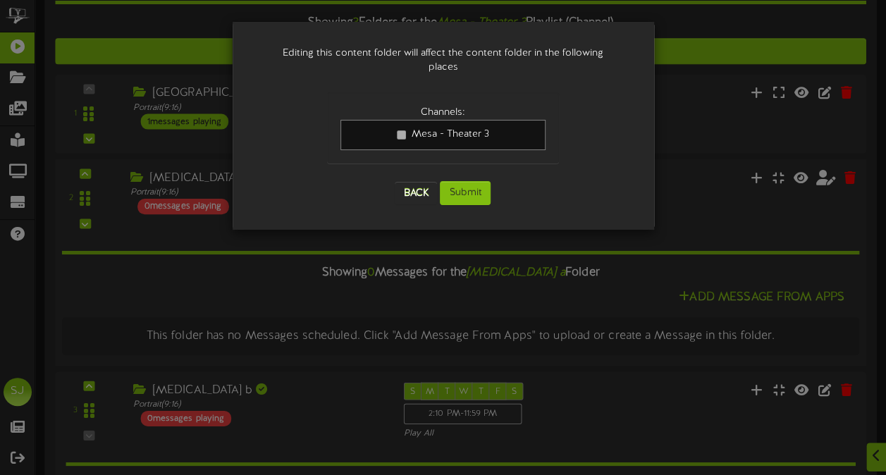
scroll to position [0, 0]
click at [467, 186] on button "Submit" at bounding box center [465, 193] width 51 height 24
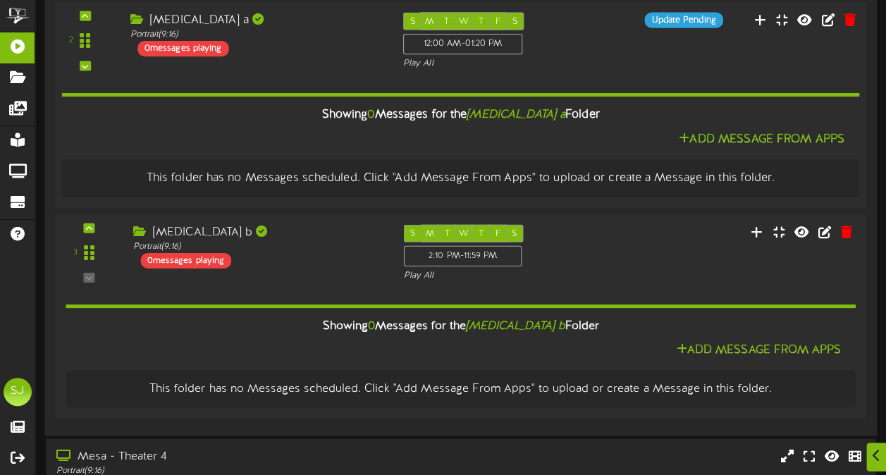
click at [563, 52] on div "S M T W T F S 12:00 AM - 01:20 PM Play All" at bounding box center [495, 42] width 204 height 58
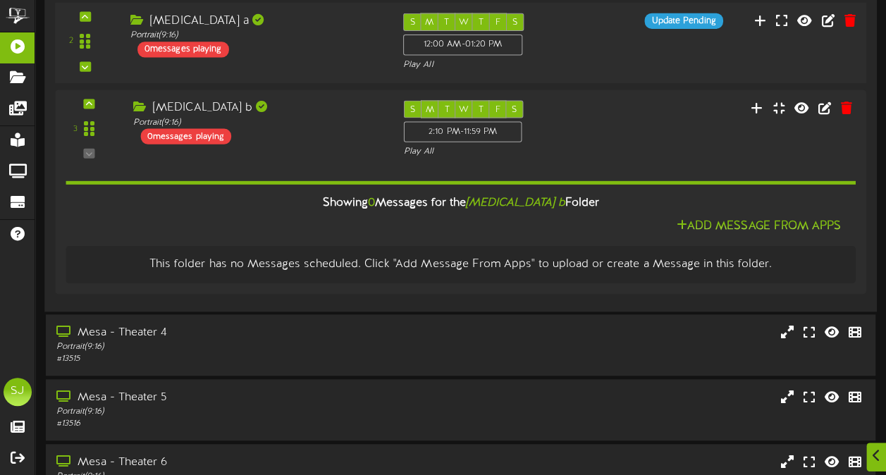
click at [563, 52] on div "S M T W T F S 12:00 AM - 01:20 PM Play All" at bounding box center [495, 42] width 204 height 58
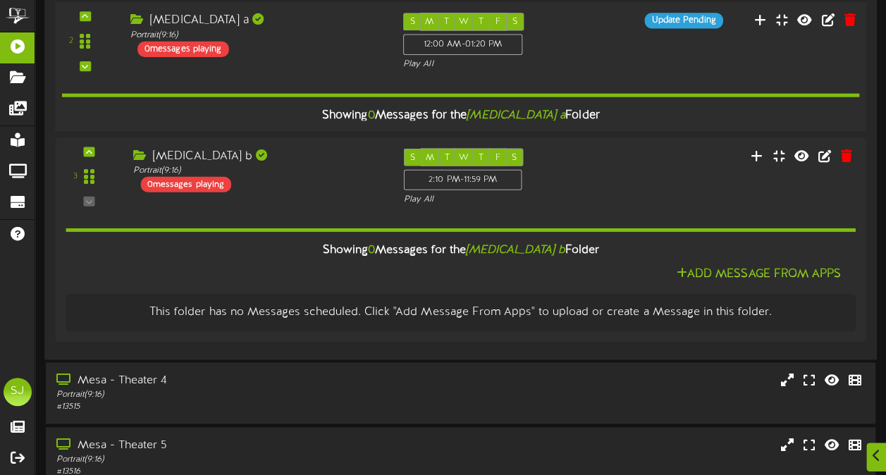
scroll to position [423, 0]
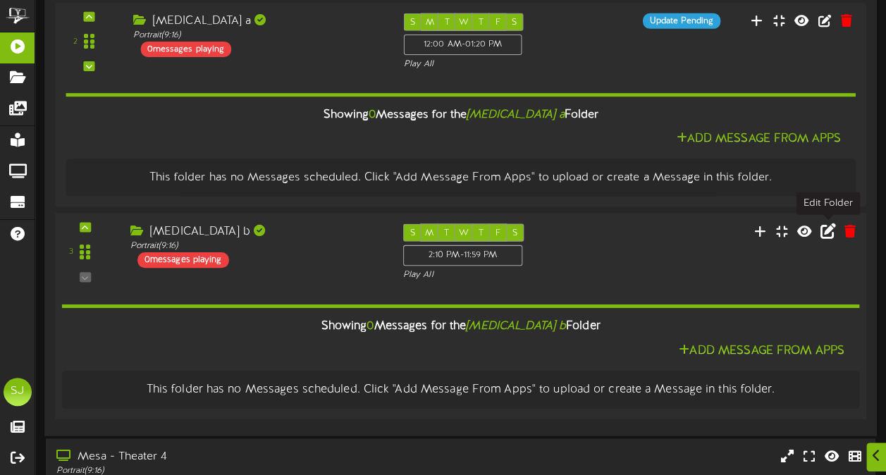
click at [828, 229] on icon at bounding box center [829, 231] width 16 height 16
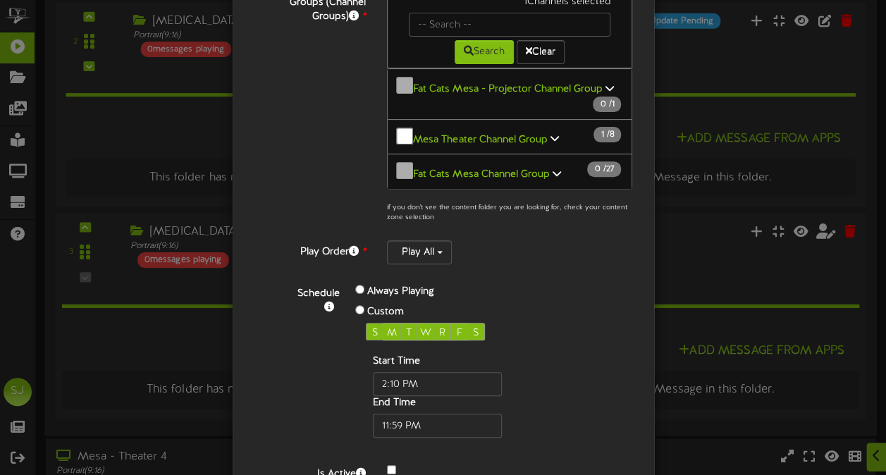
scroll to position [243, 0]
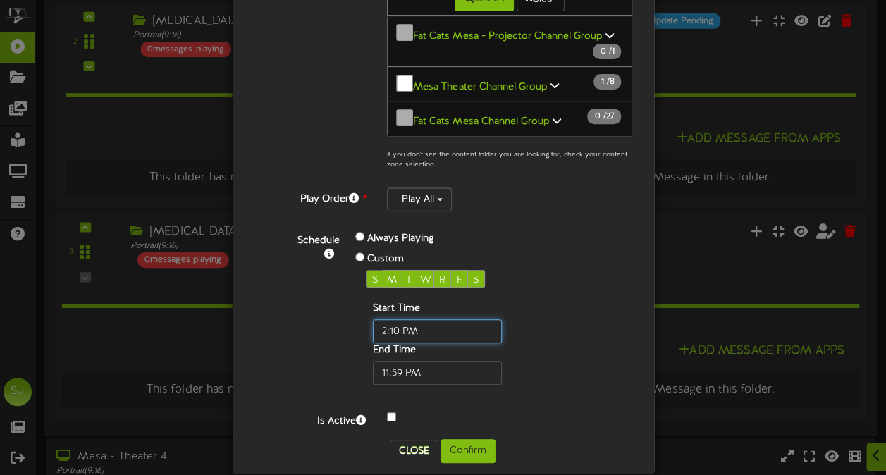
click at [393, 319] on input "text" at bounding box center [437, 331] width 129 height 24
type input "01:20 PM"
click at [468, 439] on button "Confirm" at bounding box center [468, 451] width 55 height 24
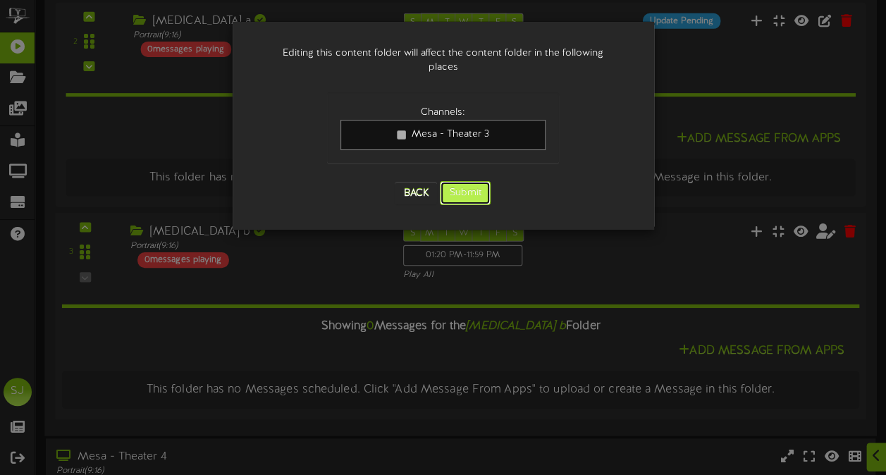
click at [473, 184] on button "Submit" at bounding box center [465, 193] width 51 height 24
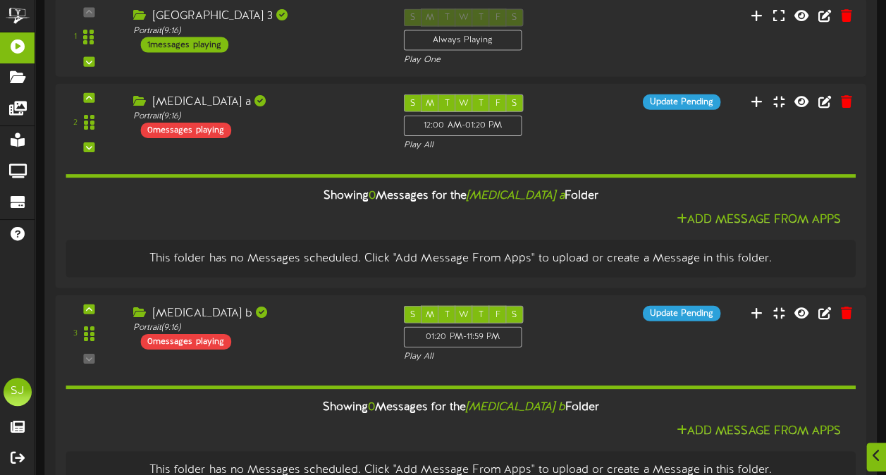
scroll to position [352, 0]
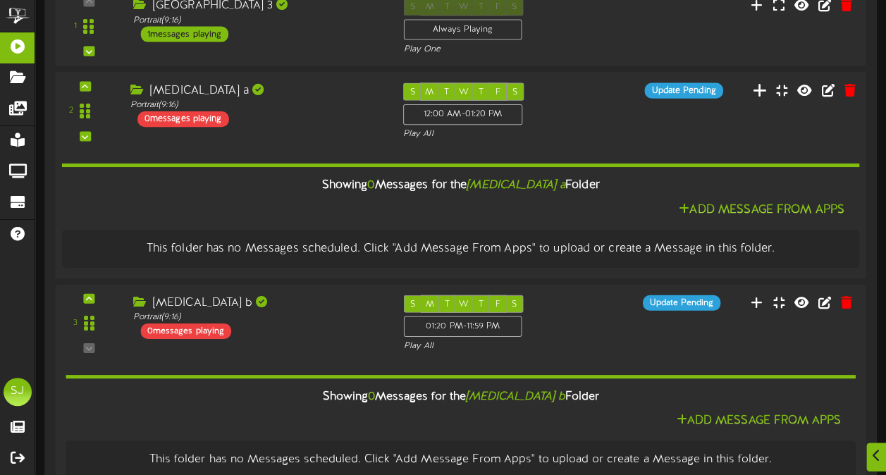
click at [768, 90] on icon at bounding box center [760, 90] width 15 height 16
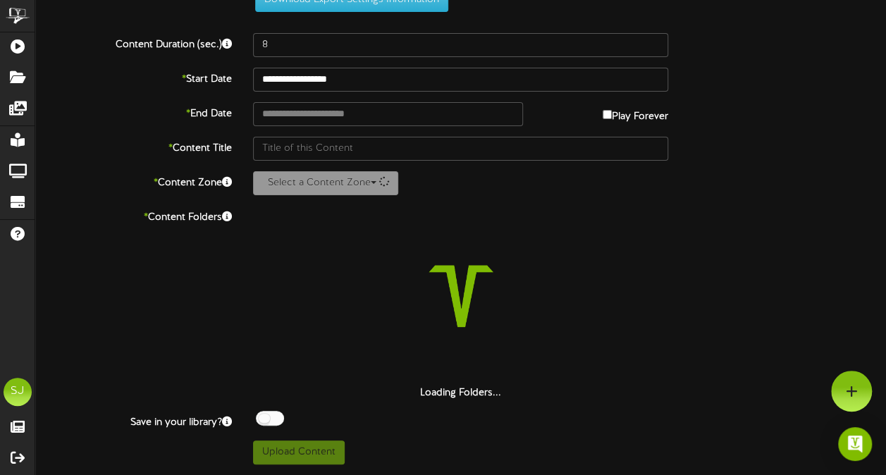
scroll to position [51, 0]
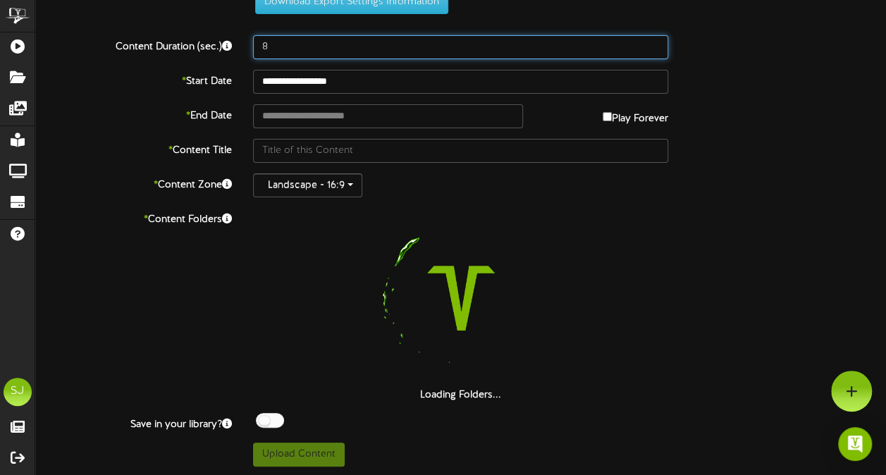
click at [430, 36] on input "8" at bounding box center [460, 47] width 415 height 24
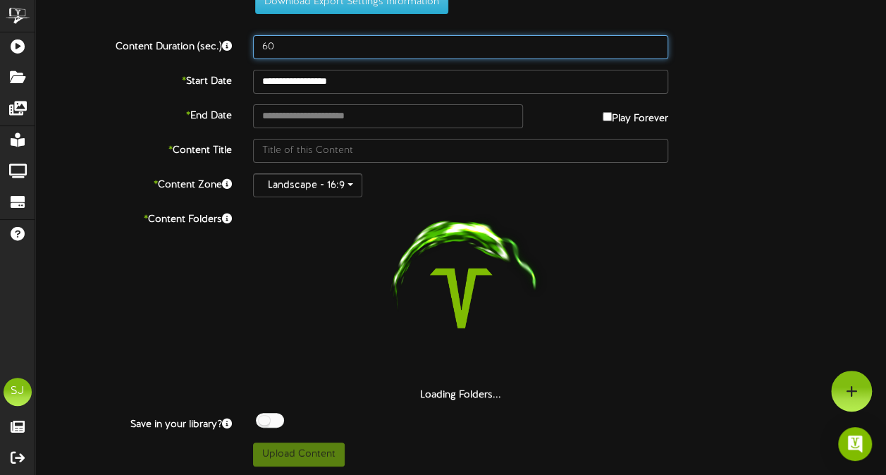
scroll to position [0, 0]
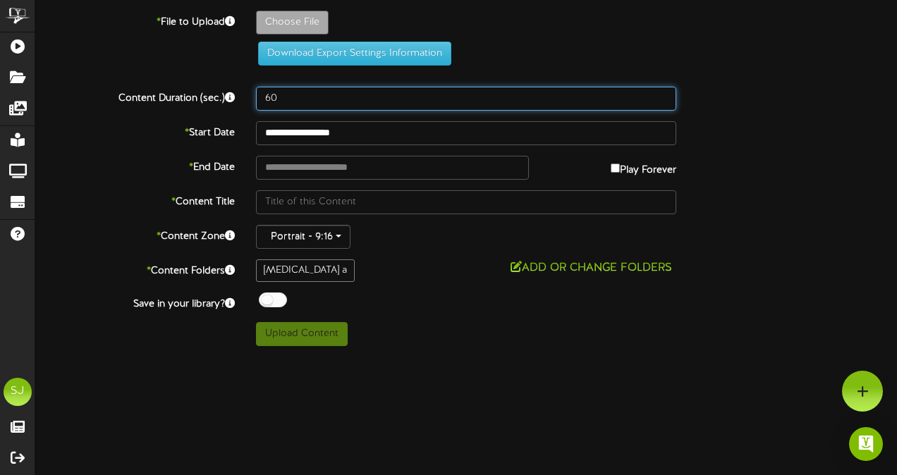
type input "60"
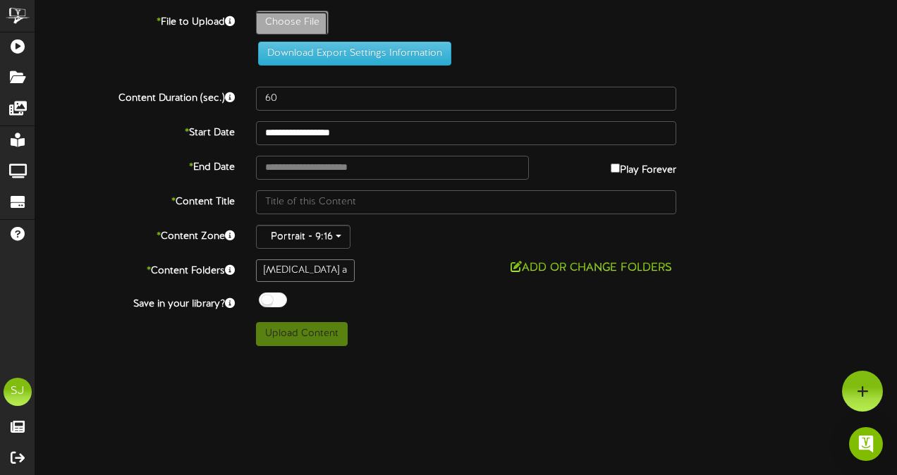
type input "**********"
type input "Him"
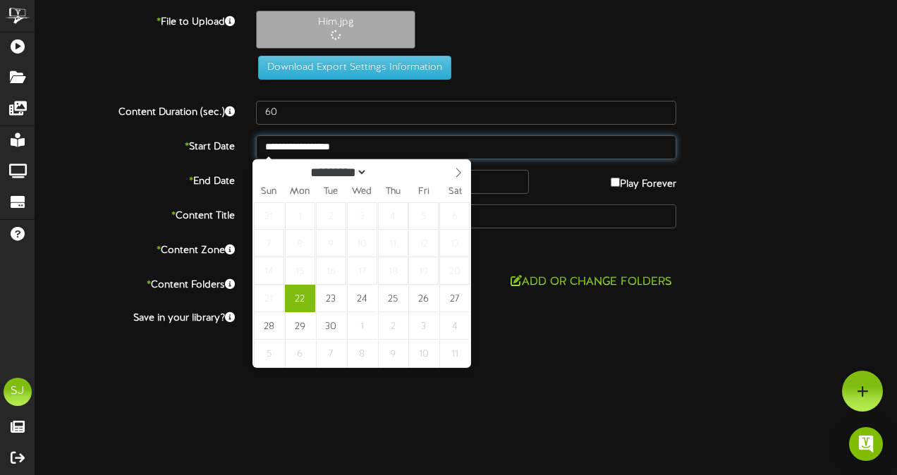
click at [371, 138] on input "**********" at bounding box center [466, 147] width 420 height 24
type input "**********"
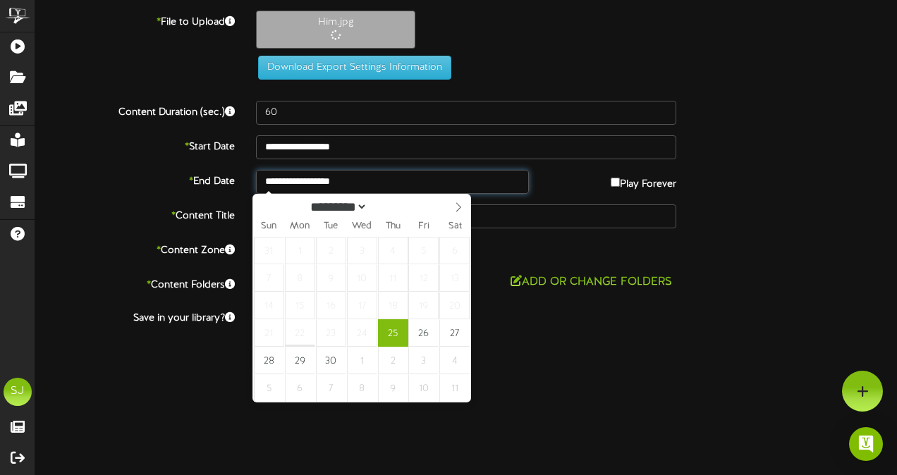
click at [369, 183] on input "**********" at bounding box center [392, 182] width 273 height 24
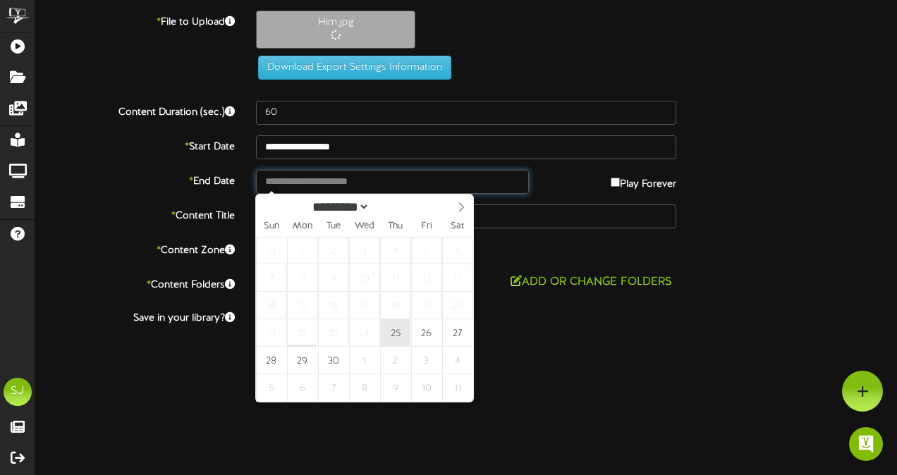
type input "**********"
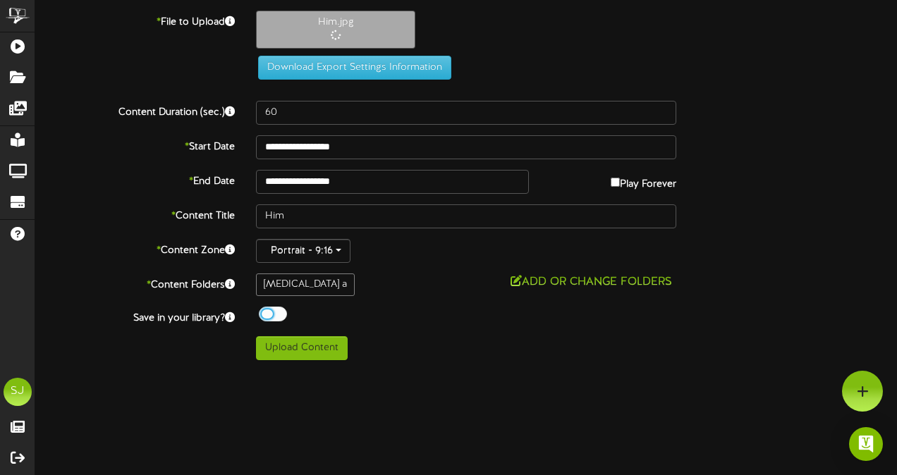
click at [274, 314] on div at bounding box center [273, 314] width 28 height 15
drag, startPoint x: 437, startPoint y: 320, endPoint x: 425, endPoint y: 343, distance: 25.5
click at [437, 321] on div "Off On" at bounding box center [466, 316] width 420 height 18
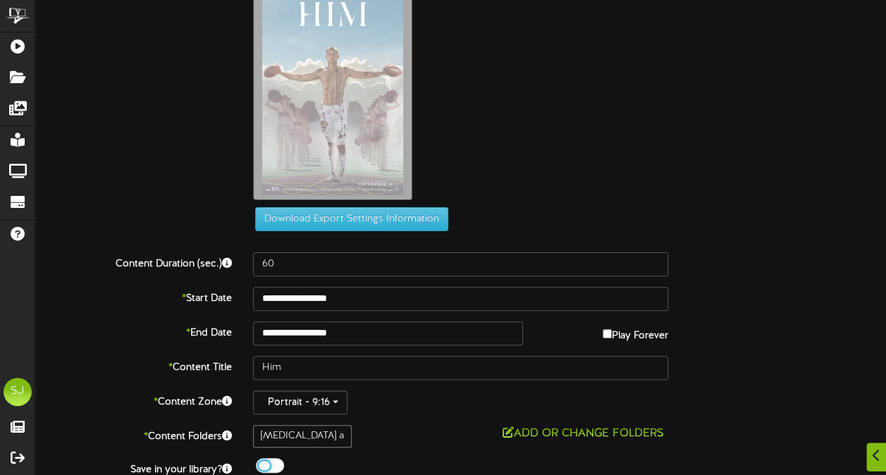
scroll to position [102, 0]
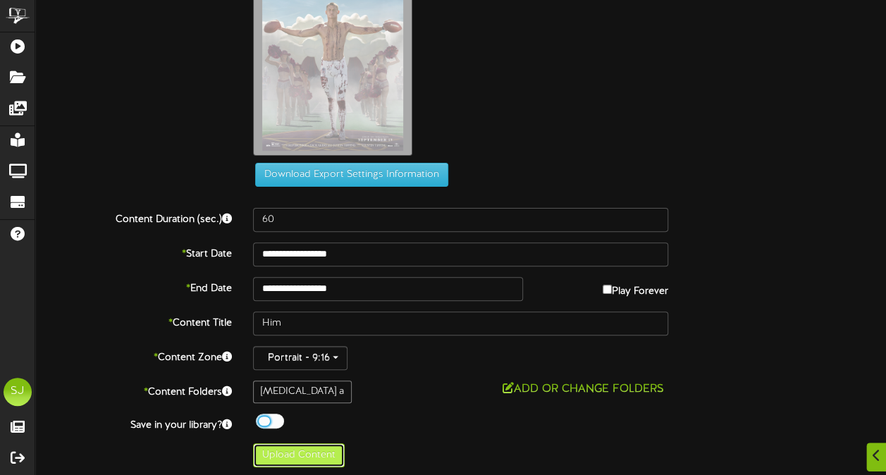
click at [283, 461] on button "Upload Content" at bounding box center [299, 455] width 92 height 24
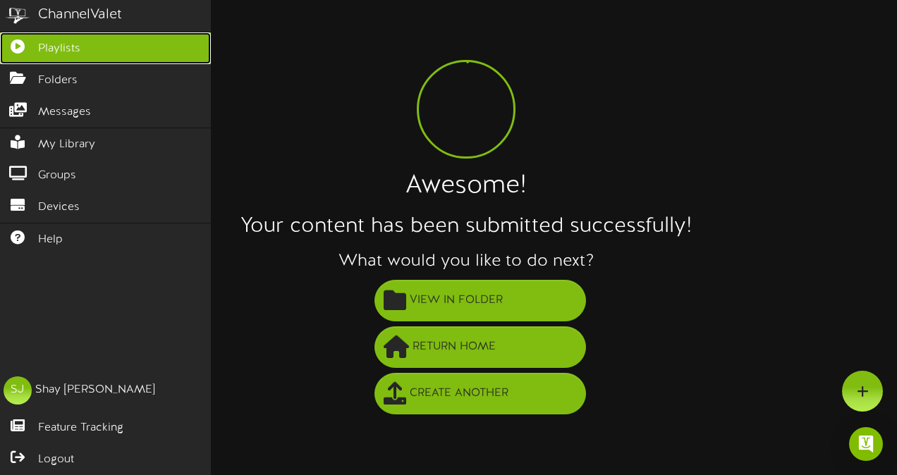
click at [30, 36] on link "Playlists" at bounding box center [105, 48] width 211 height 32
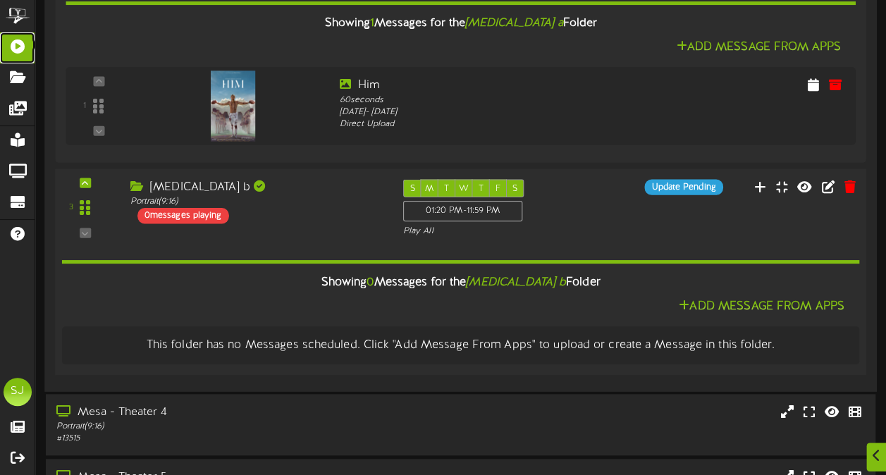
scroll to position [536, 0]
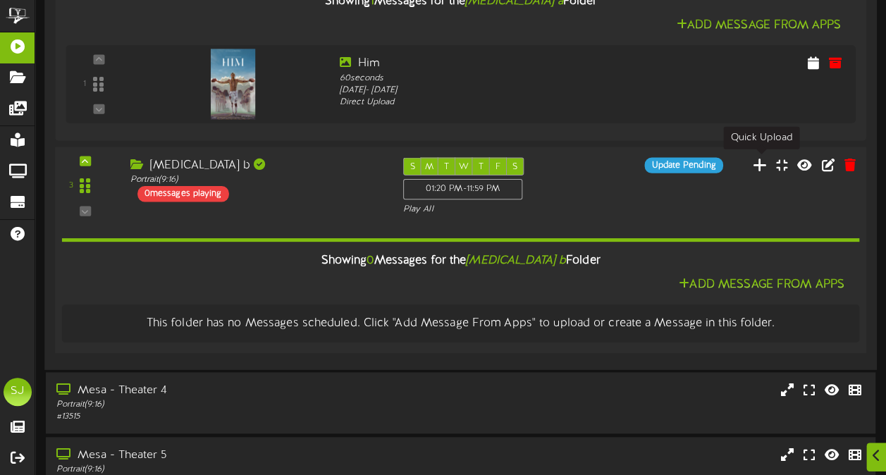
click at [762, 165] on icon at bounding box center [760, 165] width 15 height 16
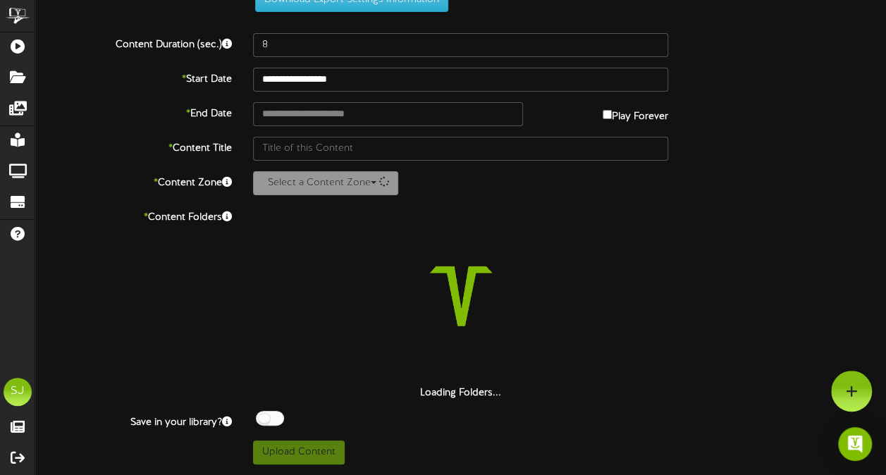
scroll to position [51, 0]
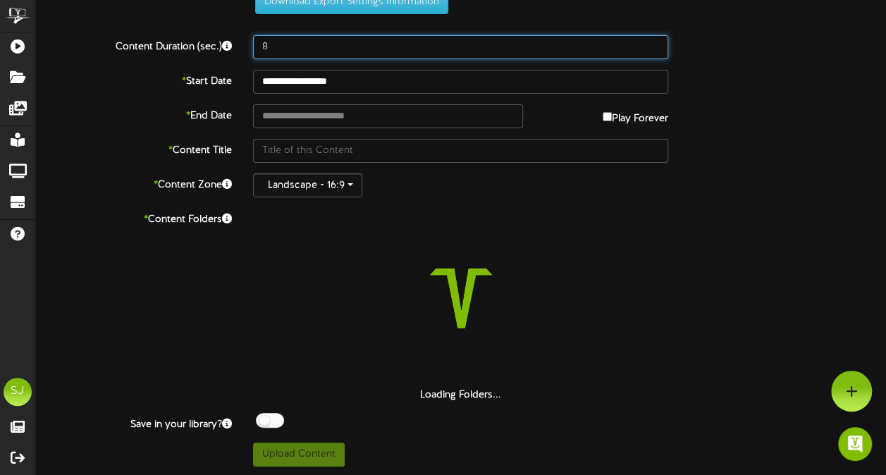
click at [355, 48] on input "8" at bounding box center [460, 47] width 415 height 24
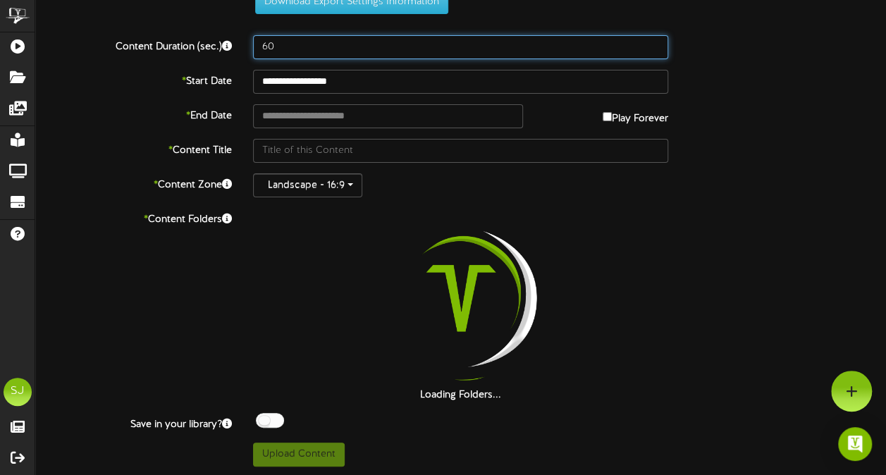
scroll to position [0, 0]
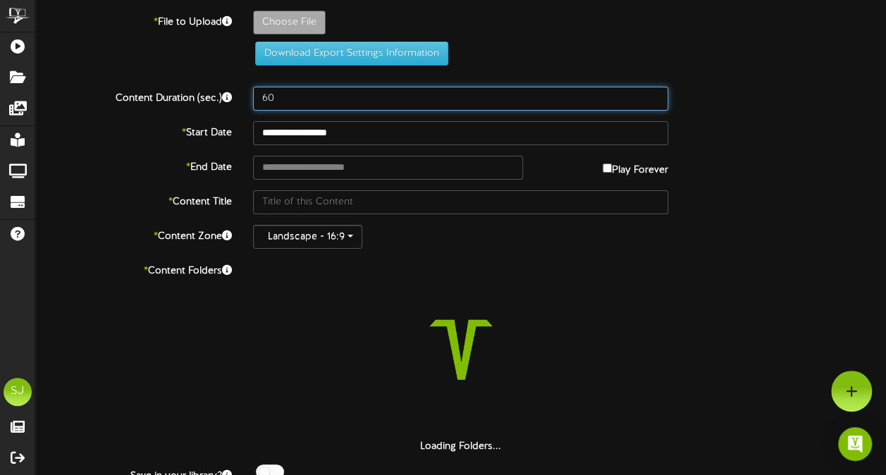
type input "60"
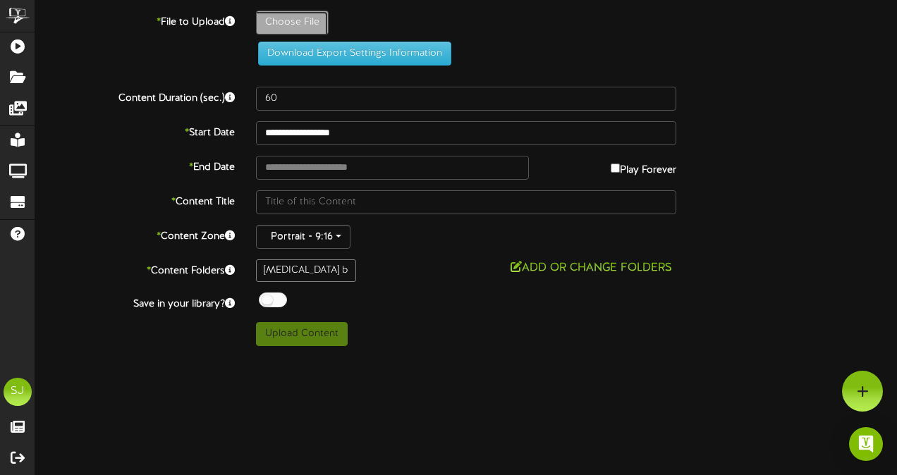
type input "**********"
type input "Gabby"
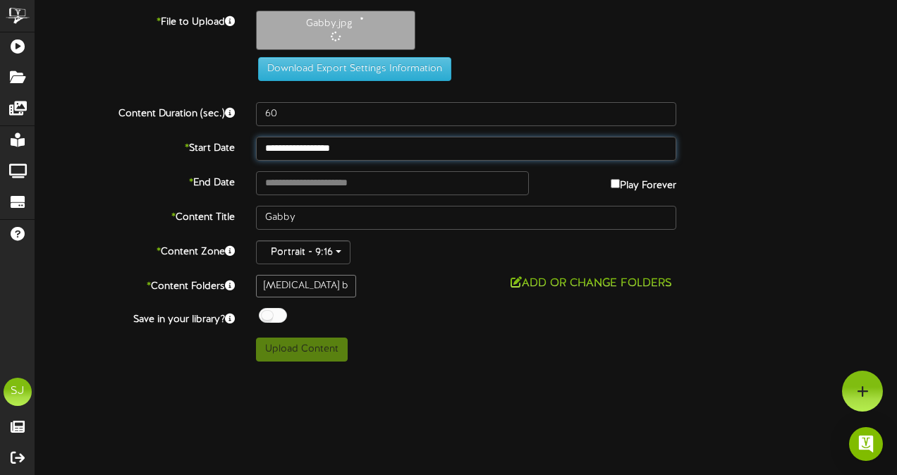
click at [358, 148] on input "**********" at bounding box center [466, 149] width 420 height 24
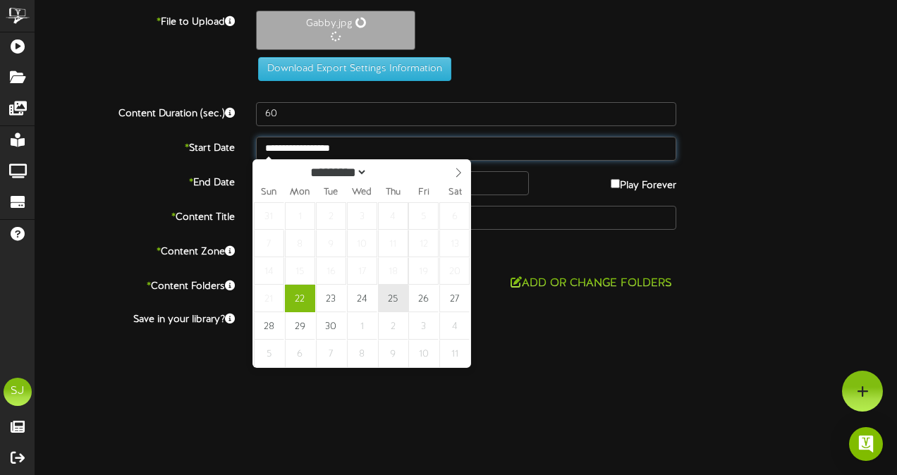
type input "**********"
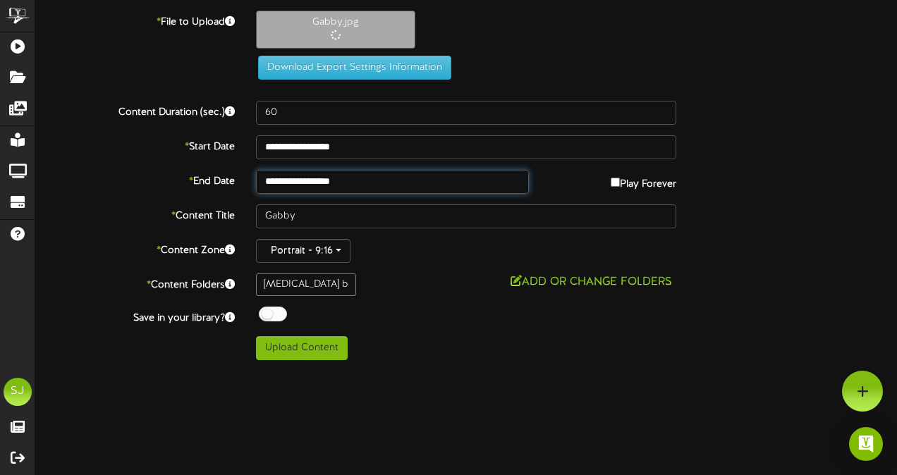
click at [383, 171] on input "**********" at bounding box center [392, 182] width 273 height 24
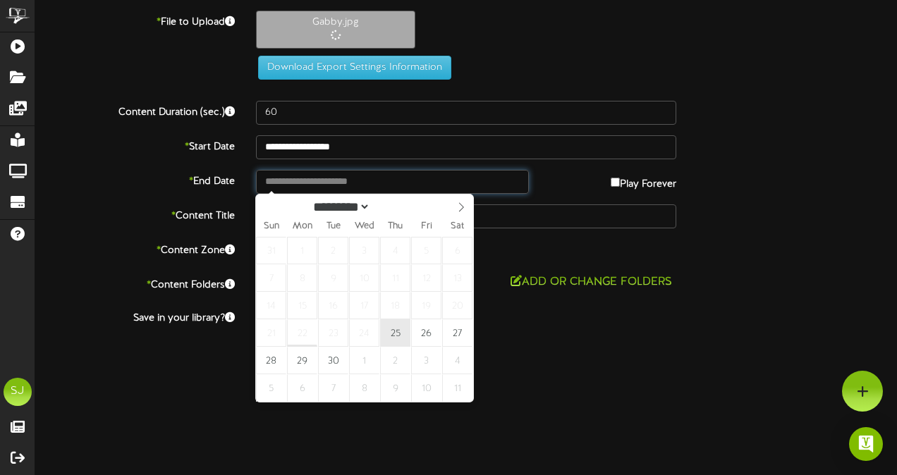
type input "**********"
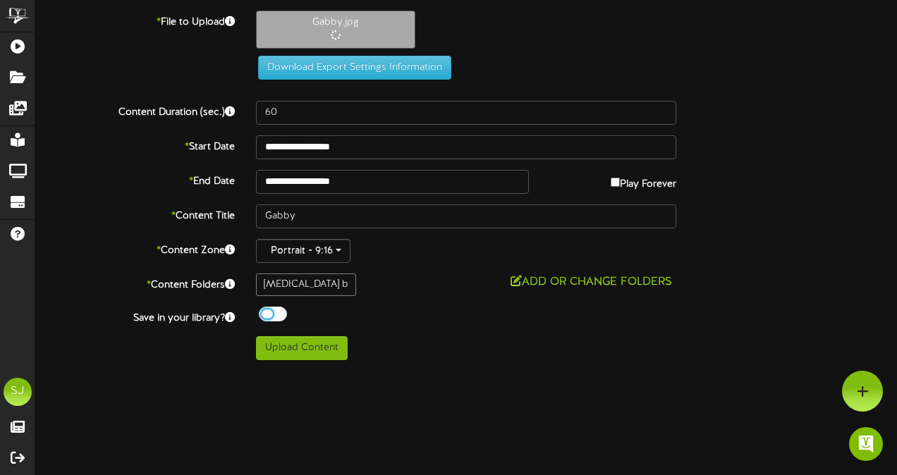
click at [276, 312] on div at bounding box center [273, 314] width 28 height 15
click at [397, 317] on div "Off On" at bounding box center [466, 316] width 420 height 18
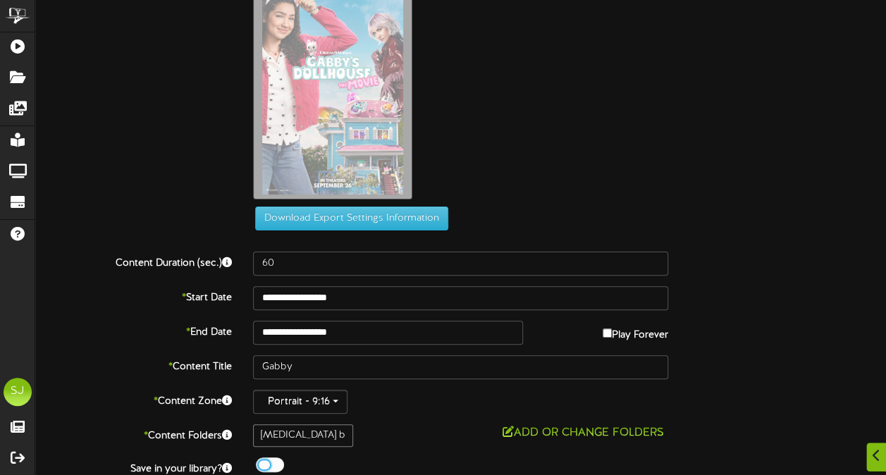
scroll to position [102, 0]
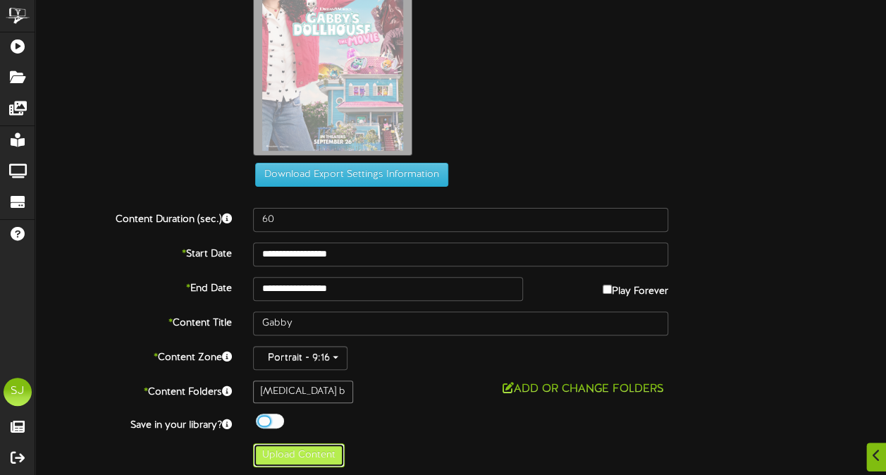
click at [303, 454] on button "Upload Content" at bounding box center [299, 455] width 92 height 24
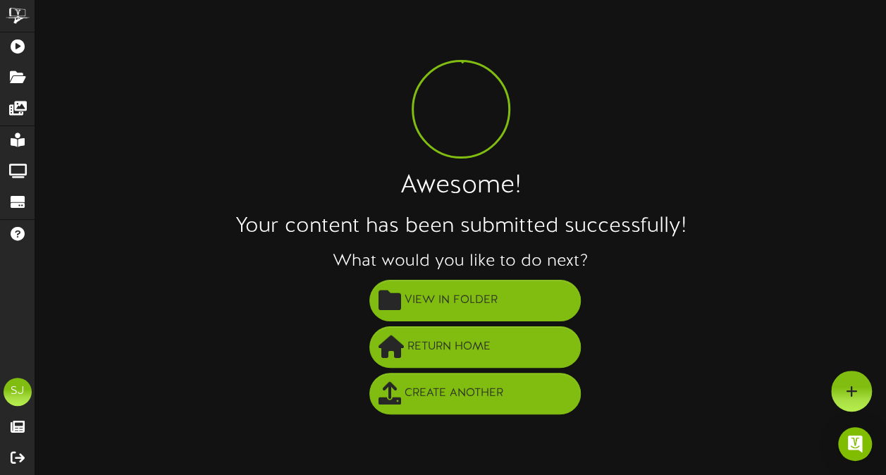
scroll to position [0, 0]
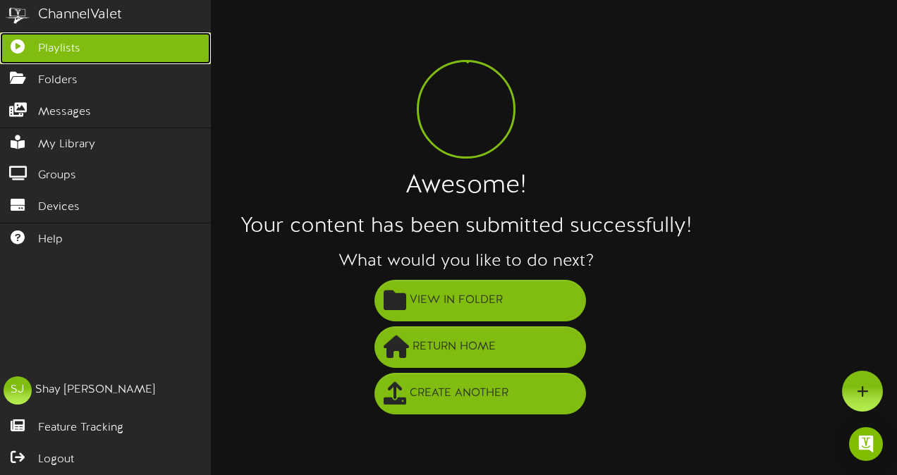
click at [16, 36] on link "Playlists" at bounding box center [105, 48] width 211 height 32
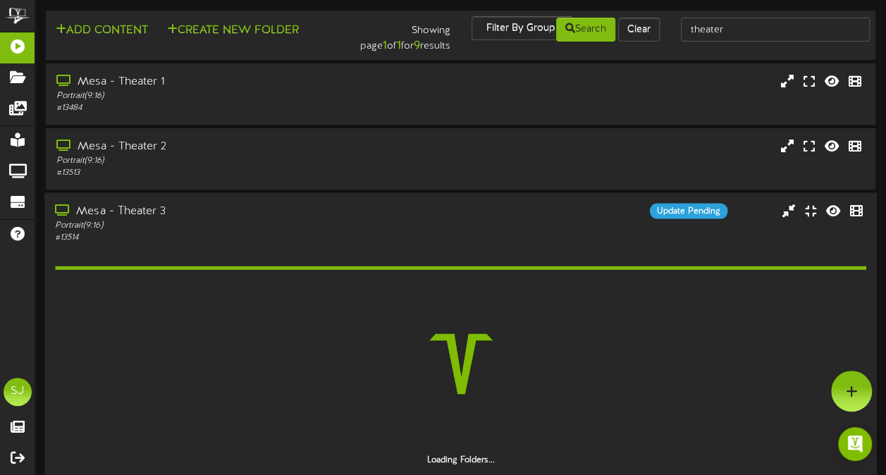
click at [266, 252] on div "Loading Folders..." at bounding box center [460, 355] width 811 height 223
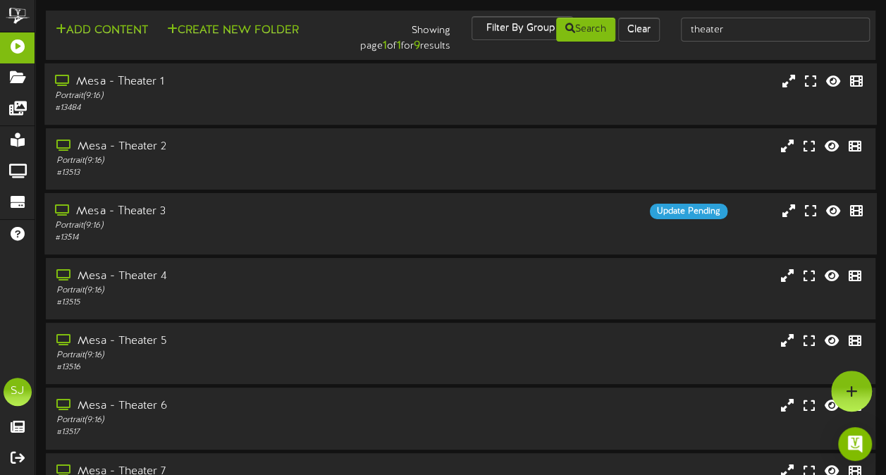
click at [222, 106] on div "# 13484" at bounding box center [218, 108] width 326 height 12
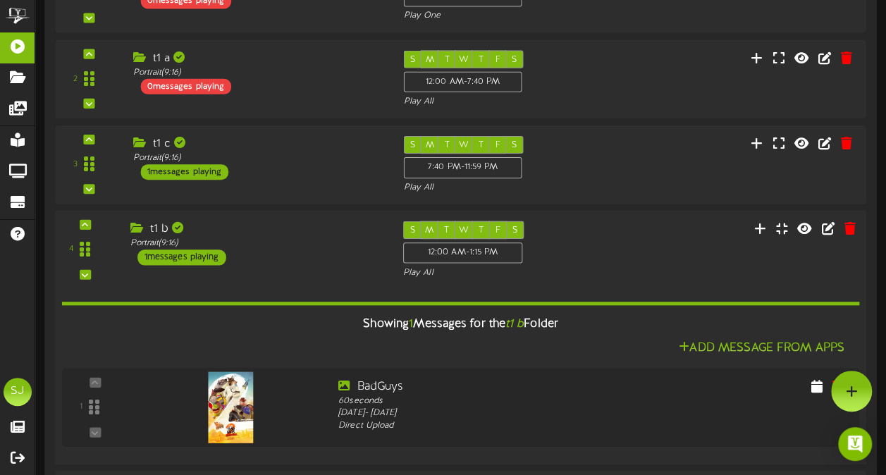
click at [244, 237] on div "Portrait ( 9:16 )" at bounding box center [256, 243] width 252 height 12
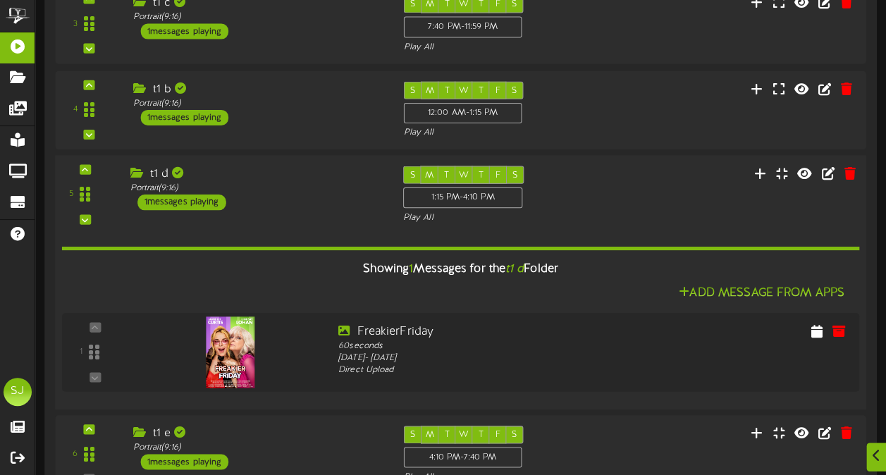
click at [267, 182] on div "Portrait ( 9:16 )" at bounding box center [256, 188] width 252 height 12
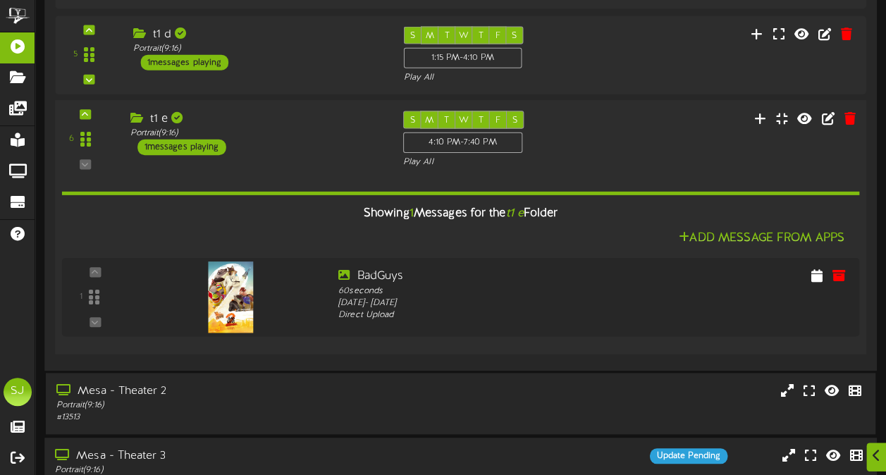
click at [283, 145] on div "t1 e Portrait ( 9:16 ) 1 messages playing" at bounding box center [255, 133] width 273 height 44
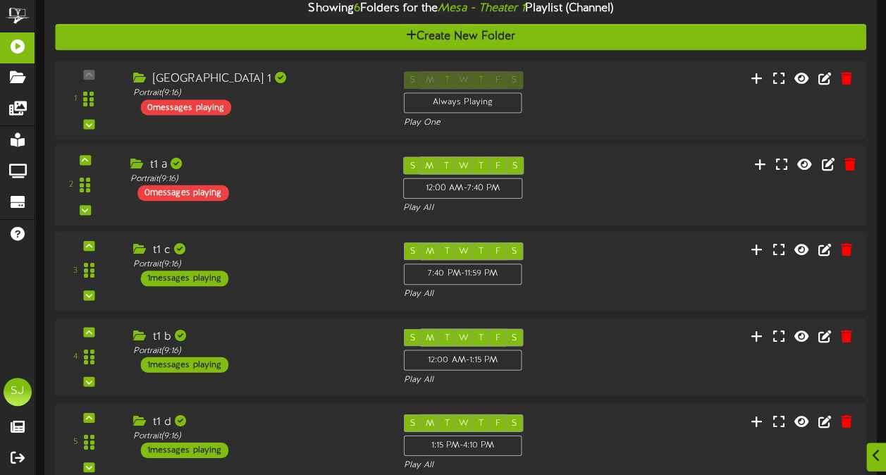
scroll to position [282, 0]
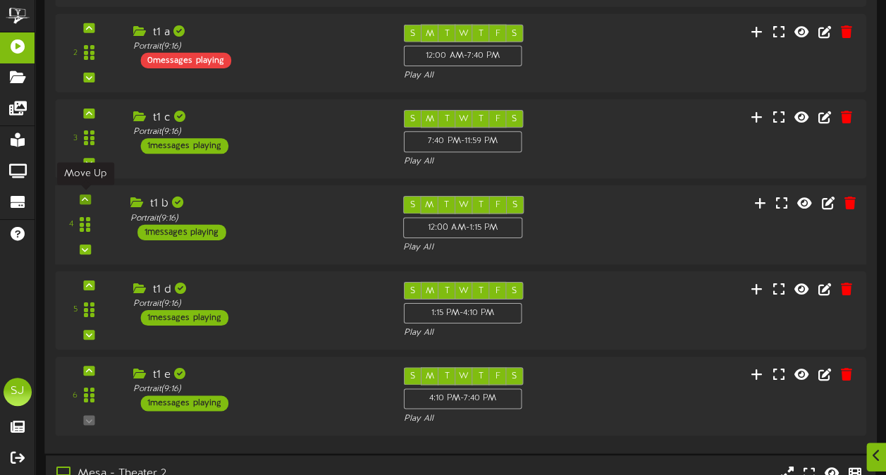
click at [85, 197] on icon at bounding box center [85, 198] width 6 height 7
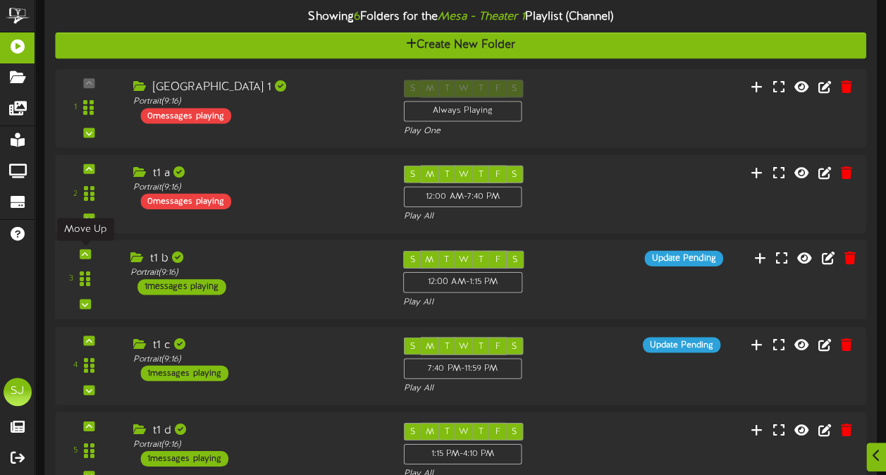
scroll to position [211, 0]
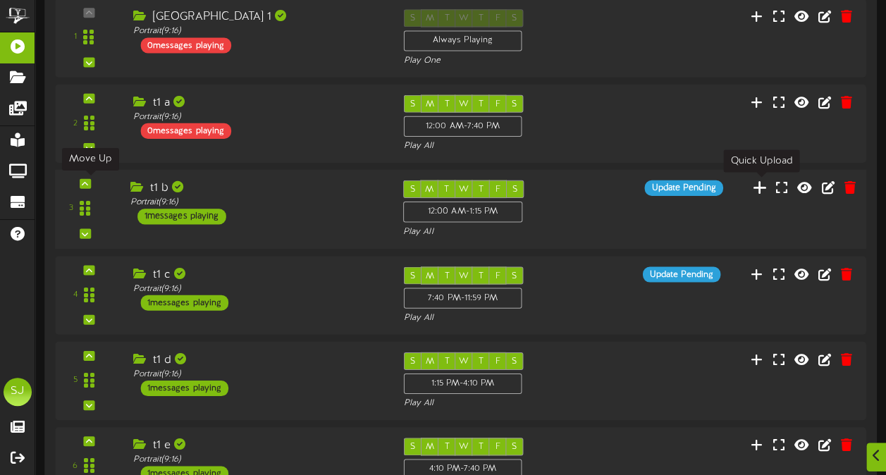
click at [757, 187] on icon at bounding box center [760, 187] width 15 height 16
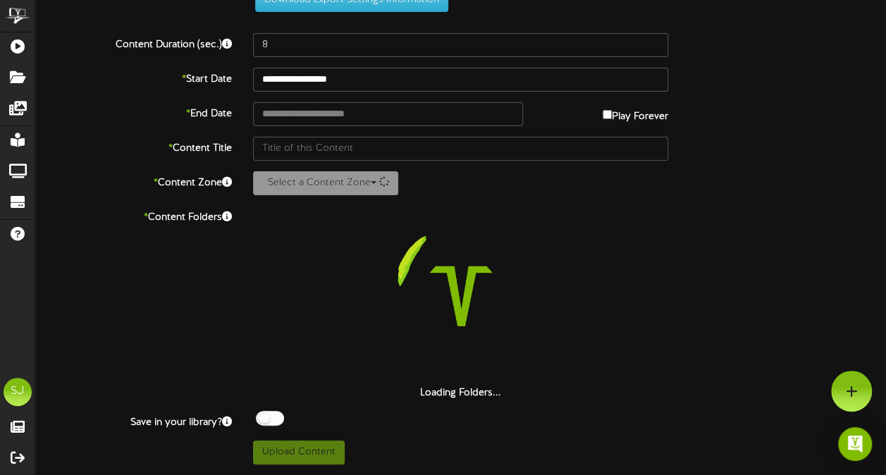
scroll to position [51, 0]
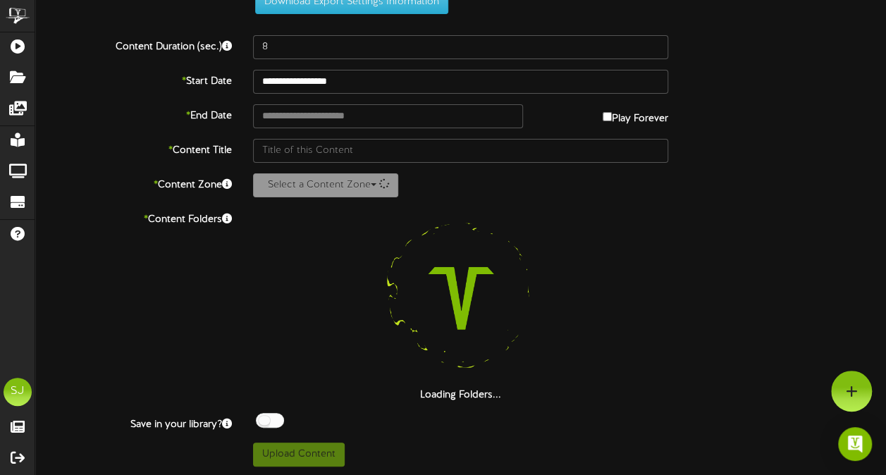
click at [357, 67] on div "**********" at bounding box center [460, 213] width 851 height 508
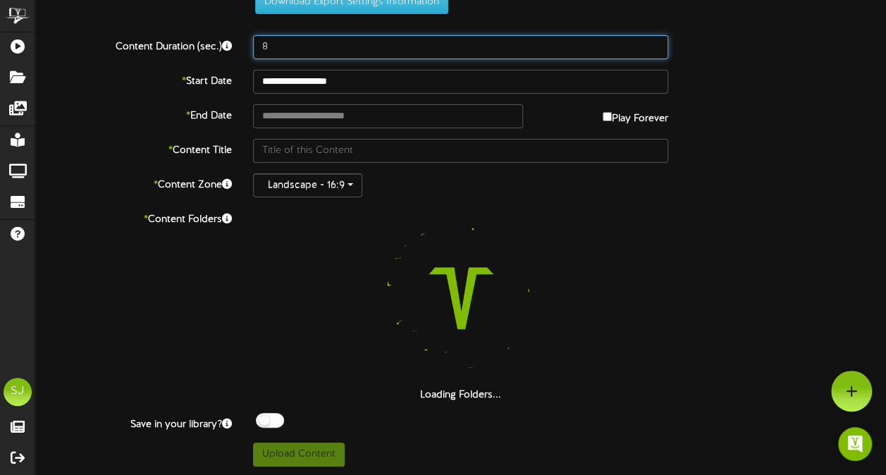
click at [355, 51] on input "8" at bounding box center [460, 47] width 415 height 24
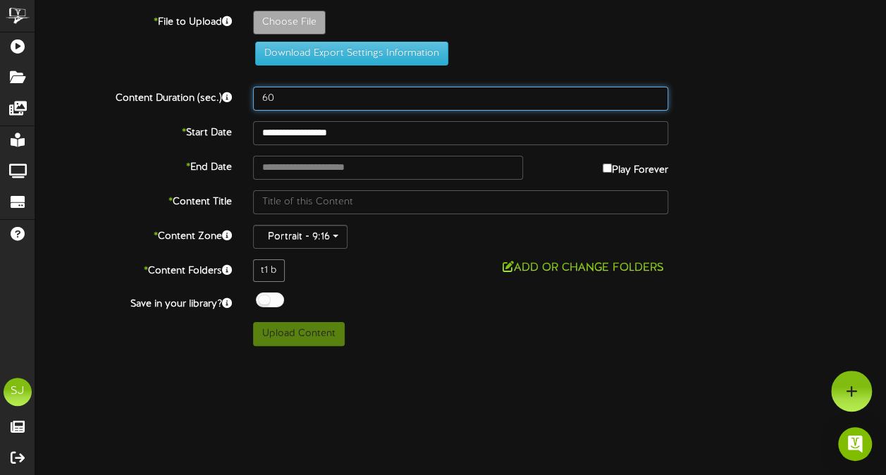
scroll to position [0, 0]
type input "60"
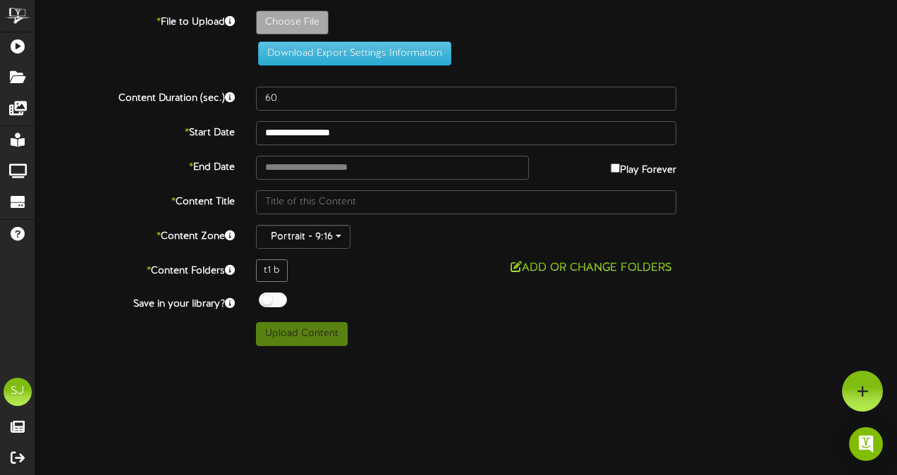
click at [300, 10] on div "**********" at bounding box center [465, 173] width 861 height 346
type input "**********"
type input "BadGuys"
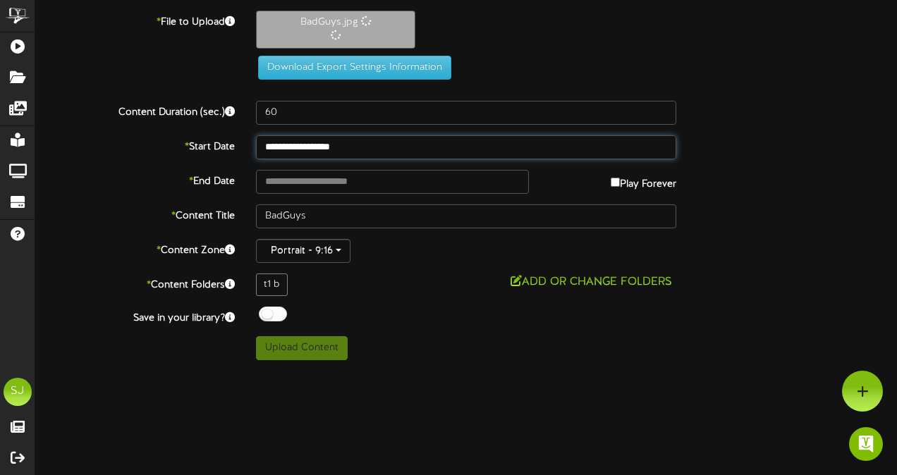
click at [378, 152] on input "**********" at bounding box center [466, 147] width 420 height 24
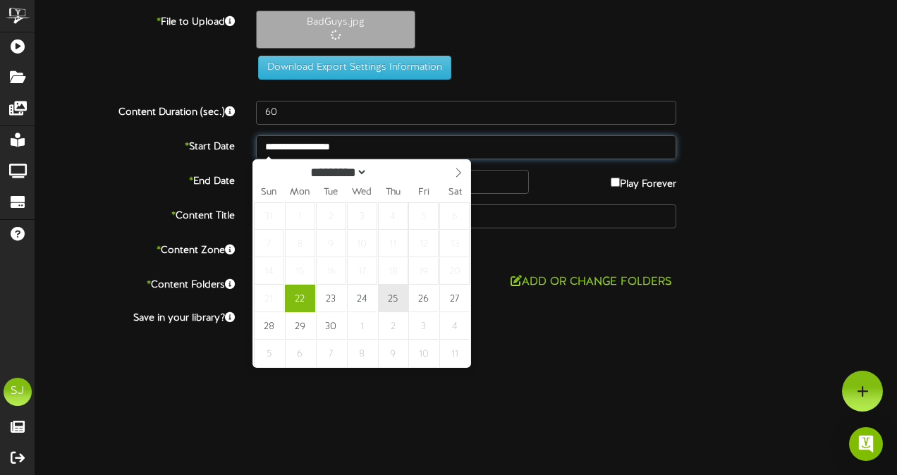
type input "**********"
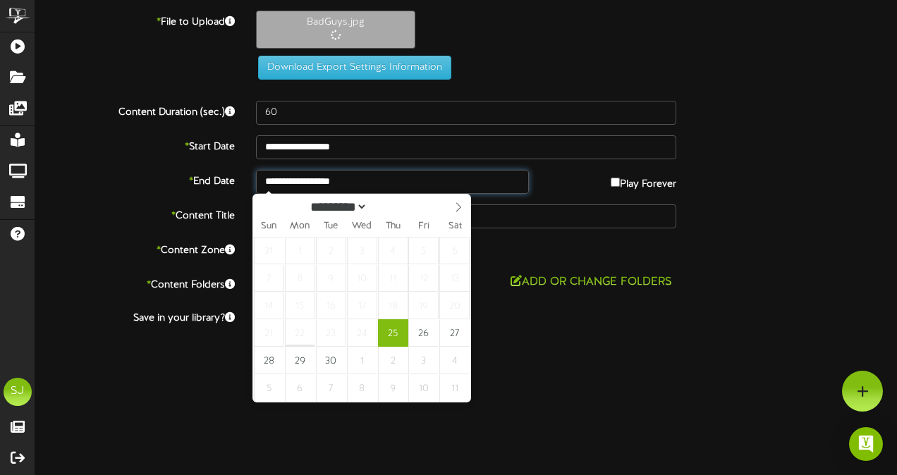
click at [379, 180] on input "**********" at bounding box center [392, 182] width 273 height 24
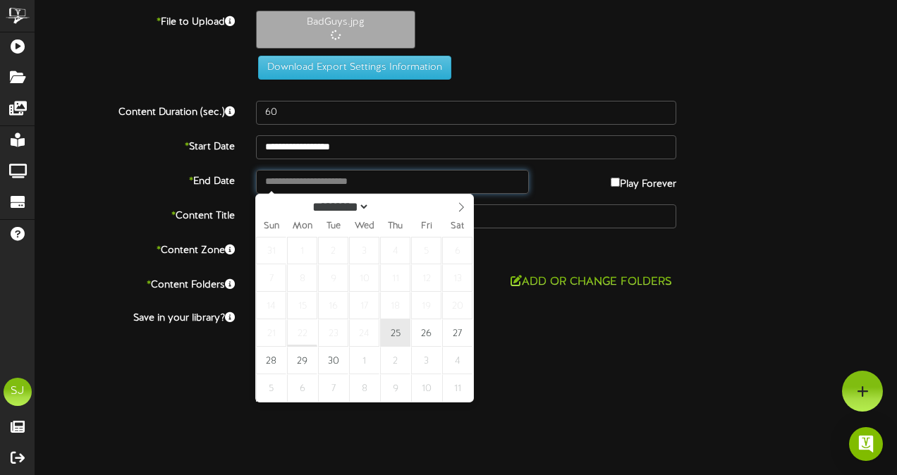
type input "**********"
drag, startPoint x: 396, startPoint y: 333, endPoint x: 415, endPoint y: 319, distance: 23.1
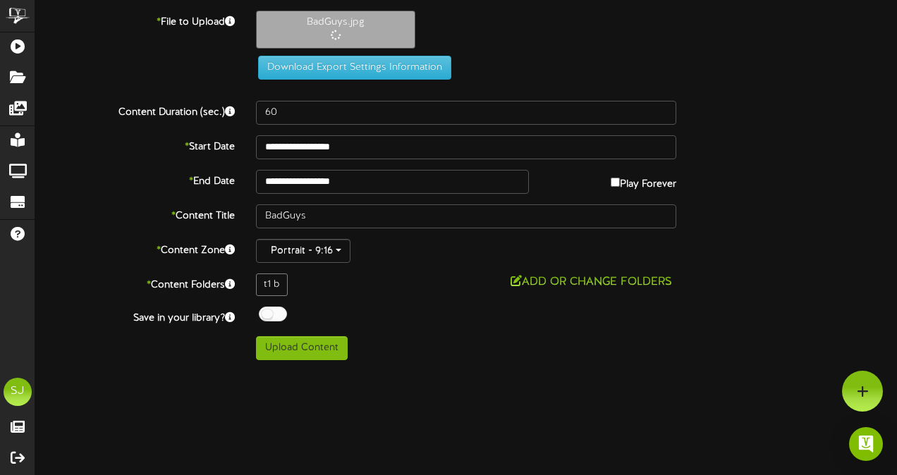
click at [771, 178] on div "**********" at bounding box center [466, 182] width 883 height 24
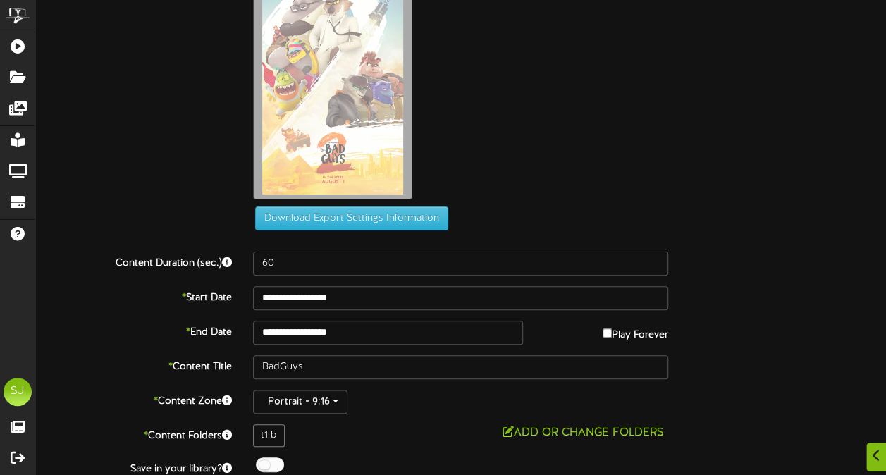
scroll to position [102, 0]
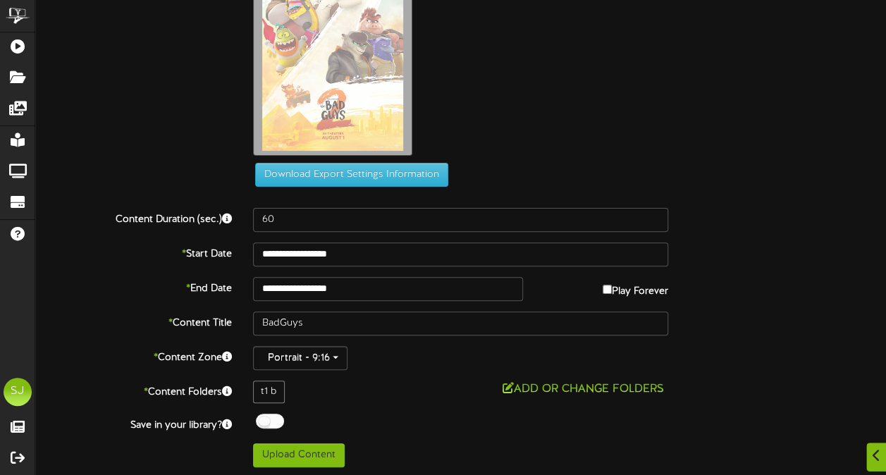
click at [268, 419] on div at bounding box center [270, 421] width 28 height 15
click at [409, 414] on div "Off On" at bounding box center [460, 423] width 415 height 18
click at [323, 448] on button "Upload Content" at bounding box center [299, 455] width 92 height 24
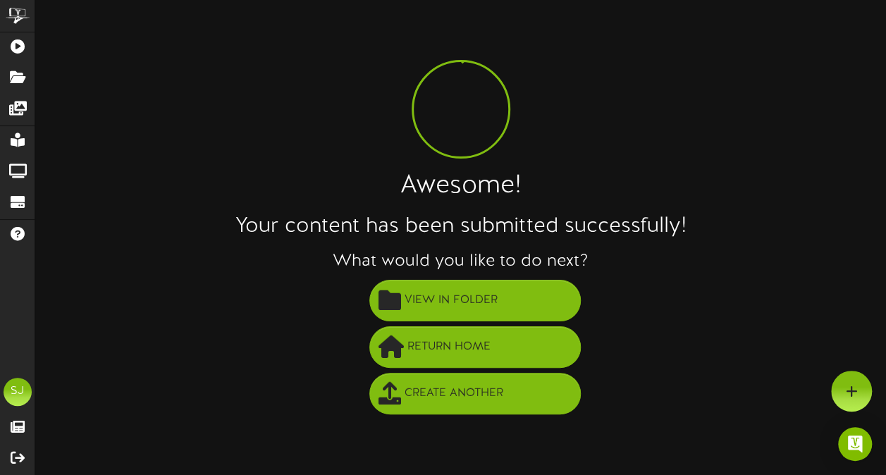
scroll to position [0, 0]
click at [39, 55] on div "Awesome! Your content has been submitted successfully! What would you like to d…" at bounding box center [465, 214] width 861 height 407
click at [0, 37] on html "ChannelValet Playlists Folders Messages My Library Groups Devices Help SJ Shay …" at bounding box center [448, 212] width 897 height 424
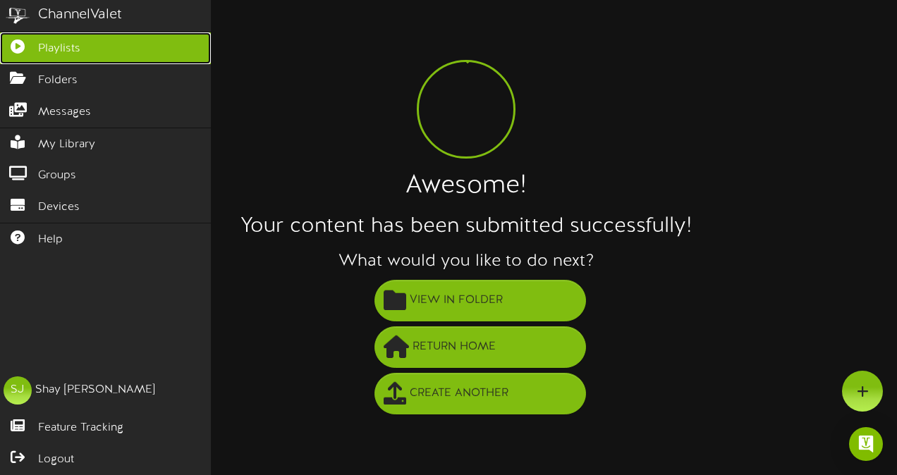
click at [23, 49] on icon at bounding box center [17, 44] width 35 height 11
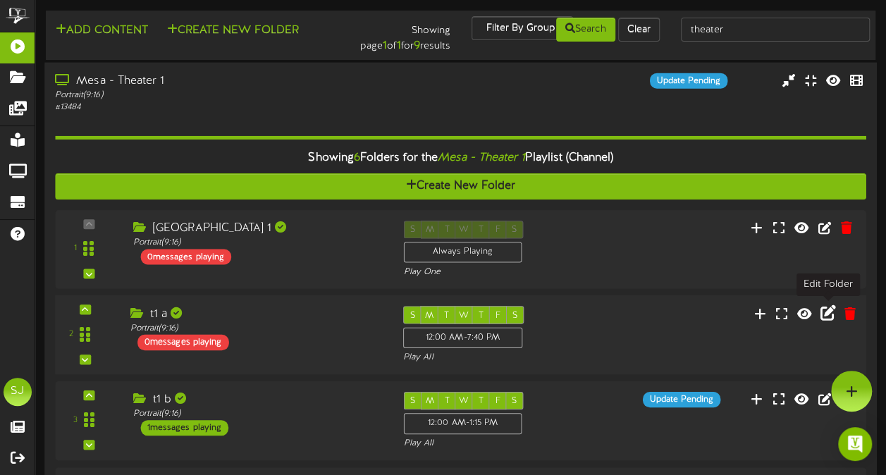
click at [827, 309] on icon at bounding box center [829, 313] width 16 height 16
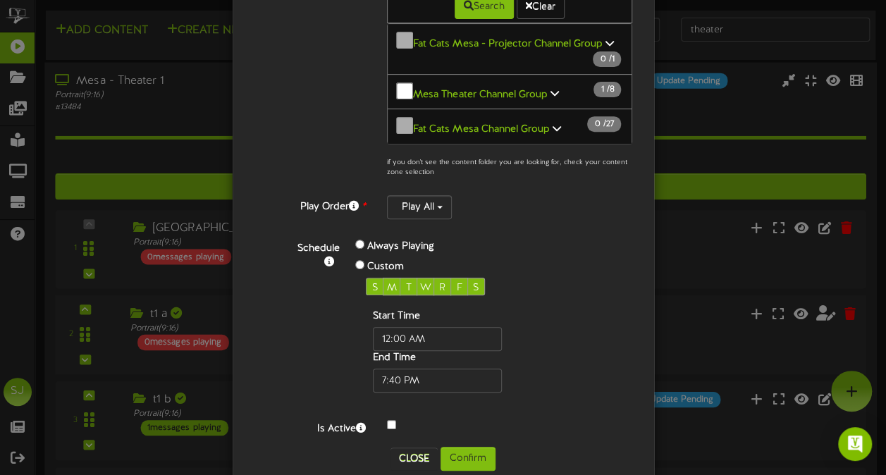
scroll to position [243, 0]
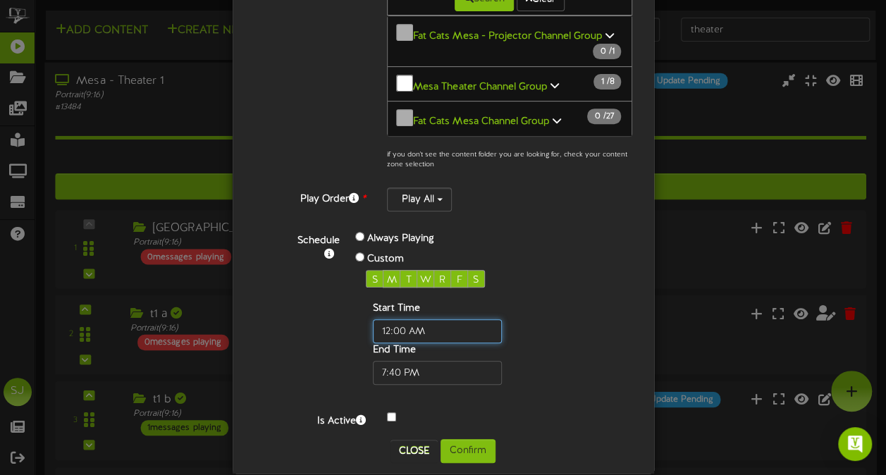
click at [403, 319] on input "text" at bounding box center [437, 331] width 129 height 24
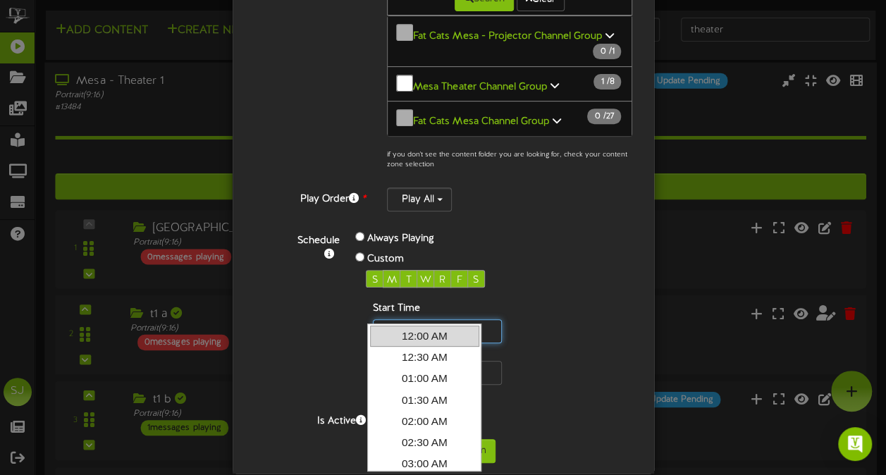
click at [399, 319] on input "text" at bounding box center [437, 331] width 129 height 24
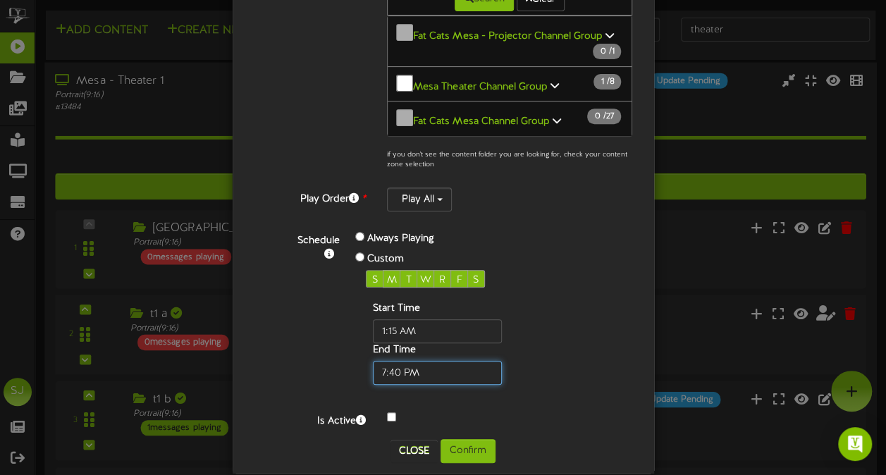
type input "01:15 AM"
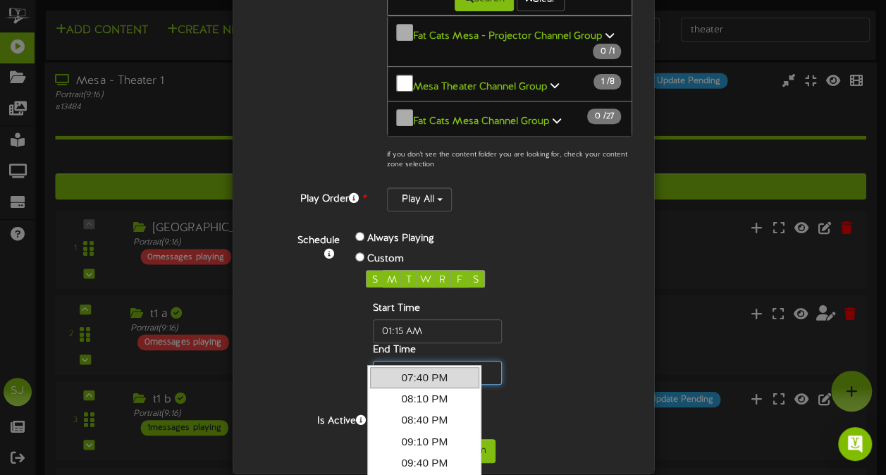
click at [391, 361] on input "text" at bounding box center [437, 373] width 129 height 24
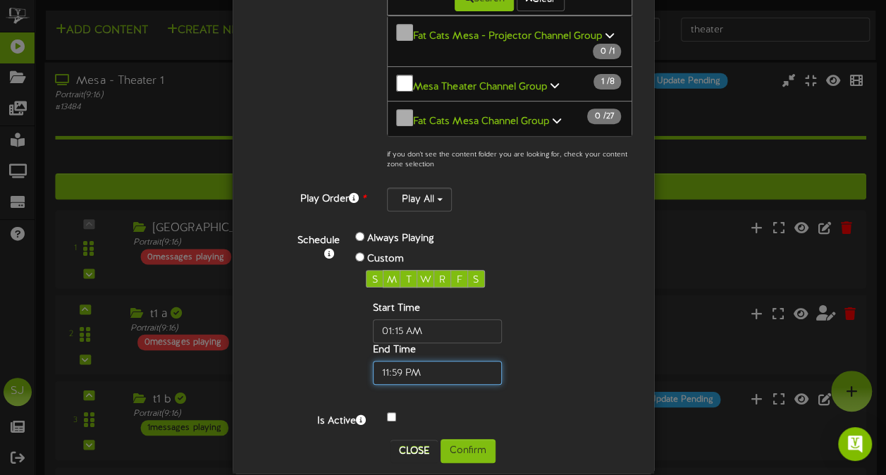
type input "11:59 PM"
click at [628, 233] on div "Schedule Always Playing Custom S M T W R F S Start Time End Time" at bounding box center [459, 307] width 367 height 156
click at [496, 439] on div "Close Confirm" at bounding box center [443, 451] width 400 height 24
click at [485, 439] on button "Confirm" at bounding box center [468, 451] width 55 height 24
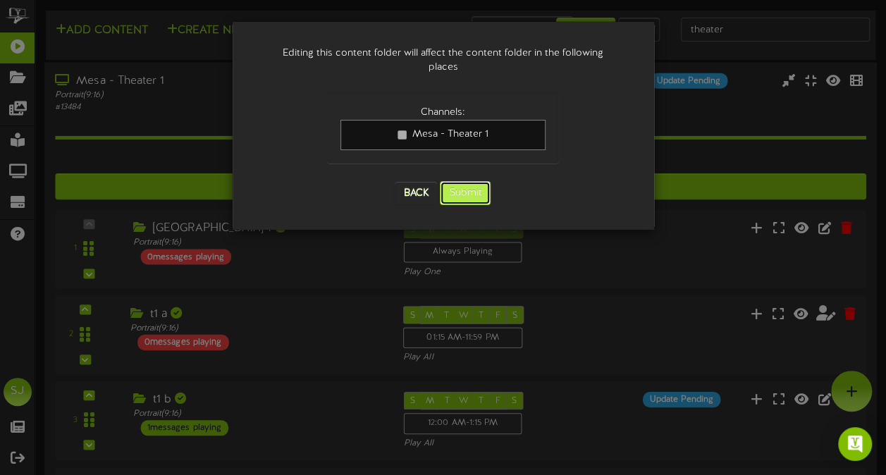
click at [474, 183] on button "Submit" at bounding box center [465, 193] width 51 height 24
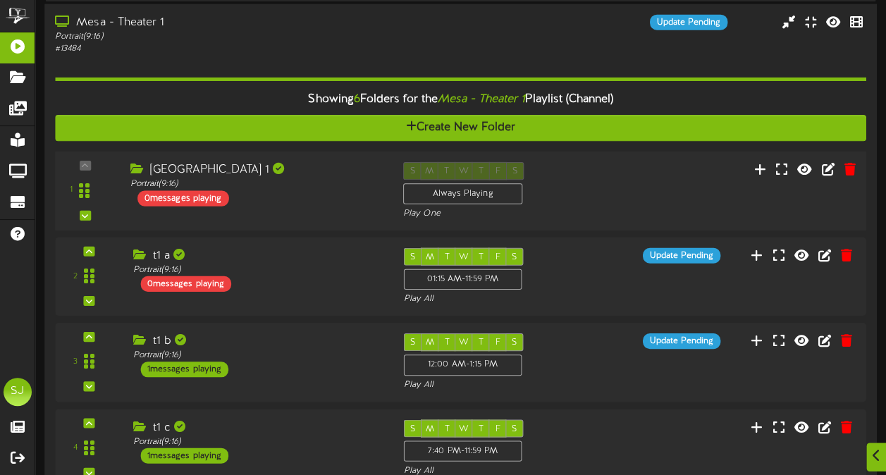
scroll to position [70, 0]
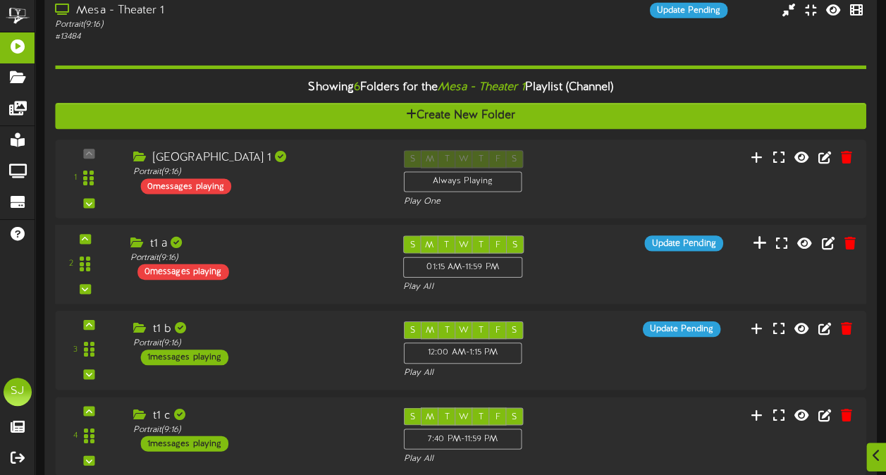
click at [757, 251] on button at bounding box center [760, 245] width 23 height 22
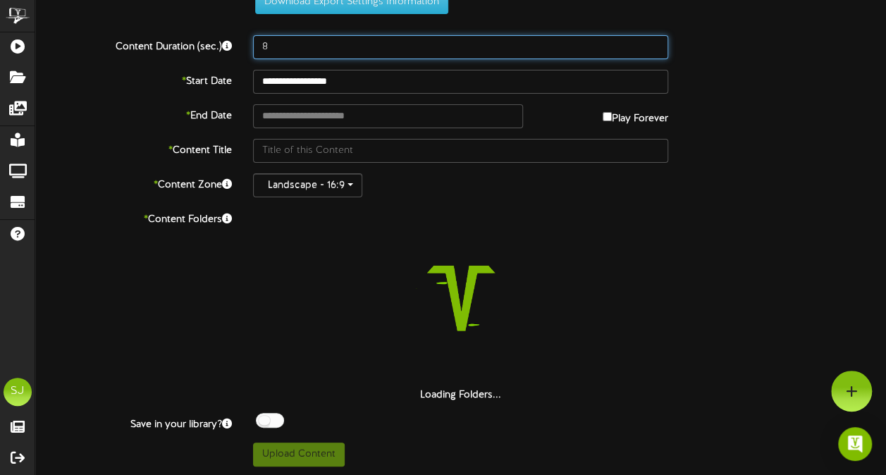
click at [395, 54] on input "8" at bounding box center [460, 47] width 415 height 24
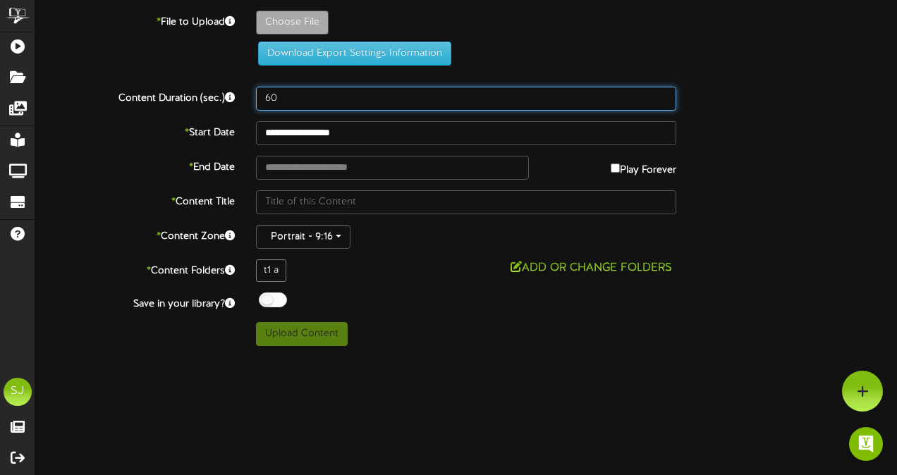
type input "60"
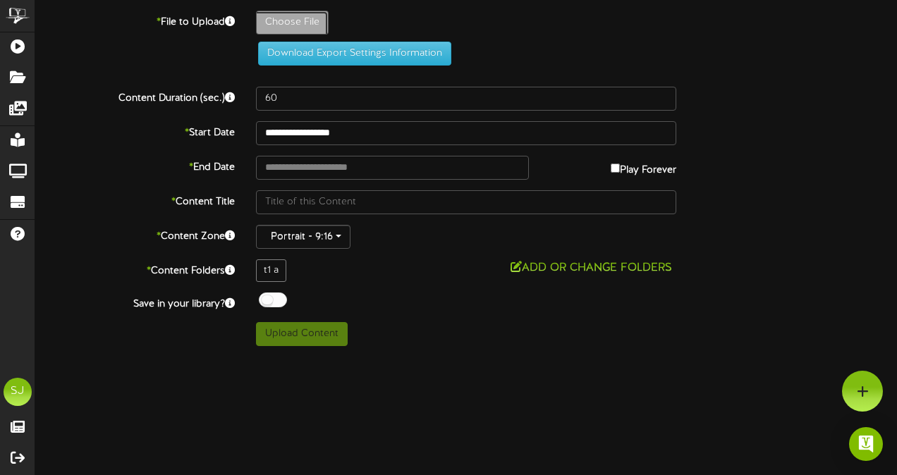
type input "**********"
type input "OneBattleAfterAnother"
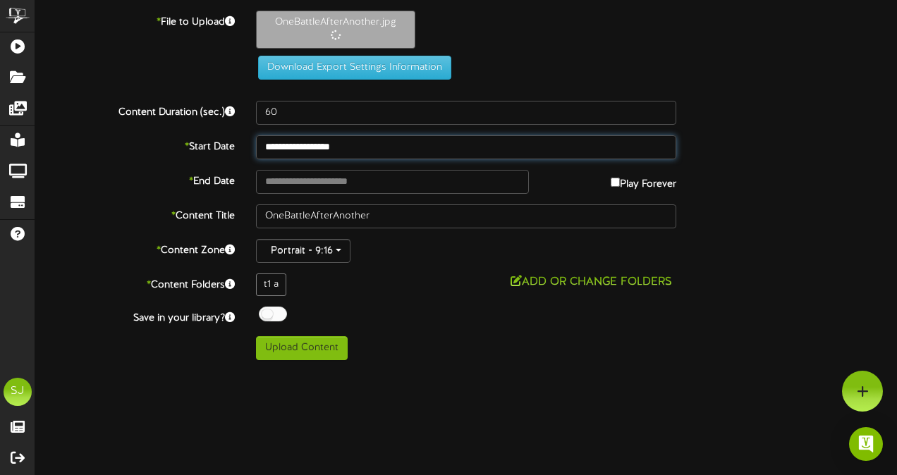
click at [379, 152] on input "**********" at bounding box center [466, 147] width 420 height 24
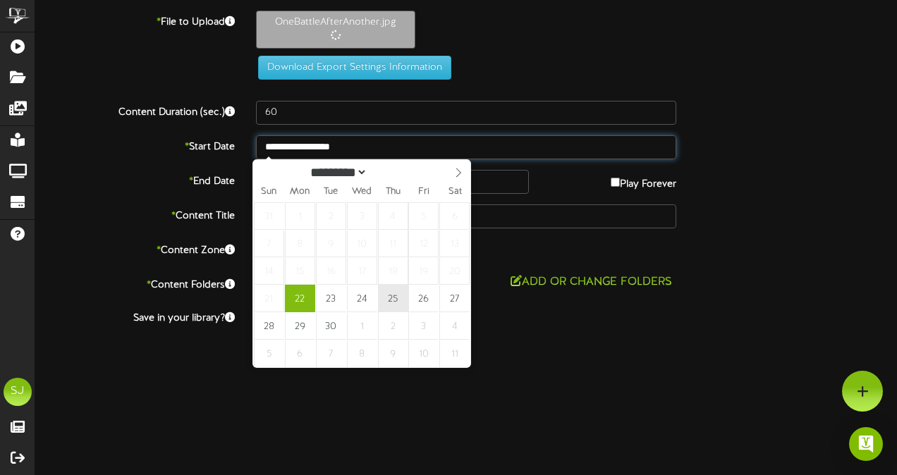
type input "**********"
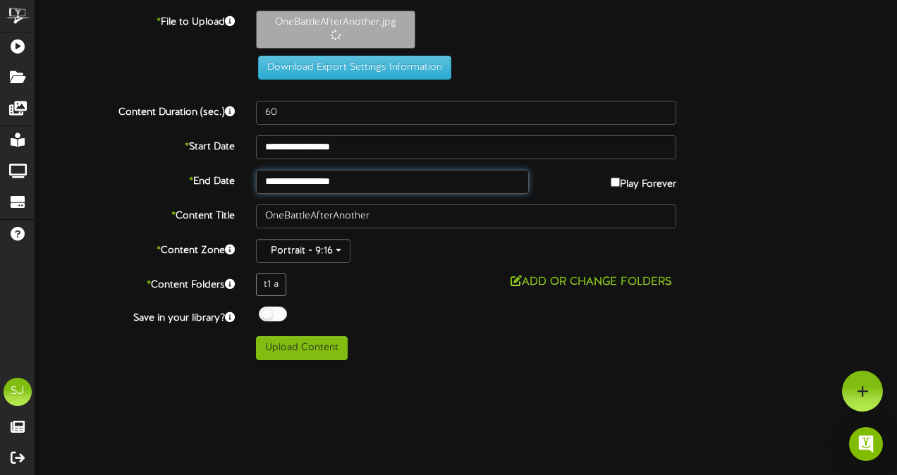
click at [385, 176] on input "**********" at bounding box center [392, 182] width 273 height 24
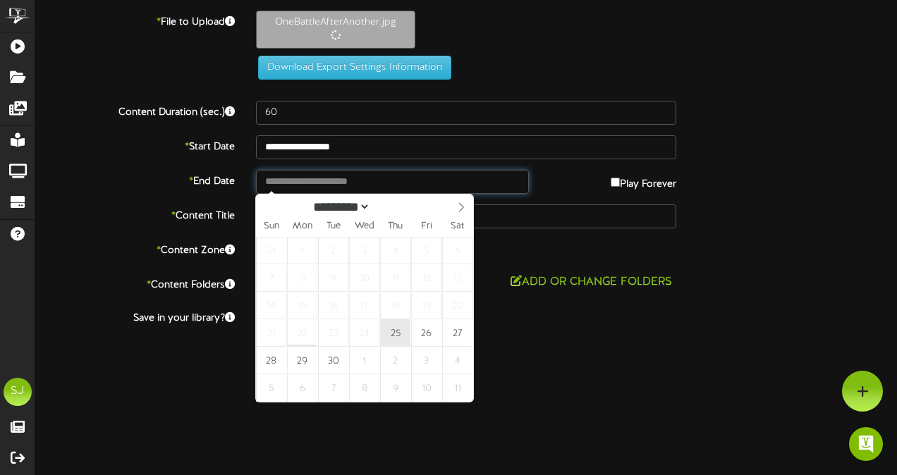
type input "**********"
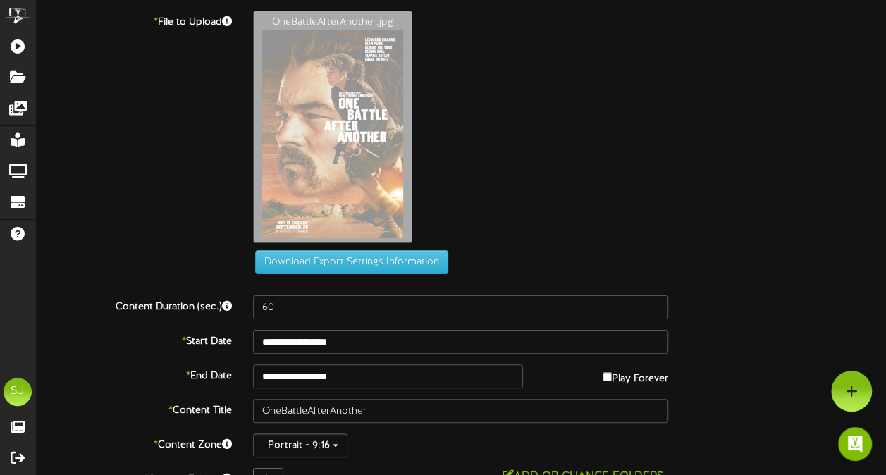
click at [878, 200] on div "OneBattleAfterAnother.jpg" at bounding box center [570, 131] width 654 height 240
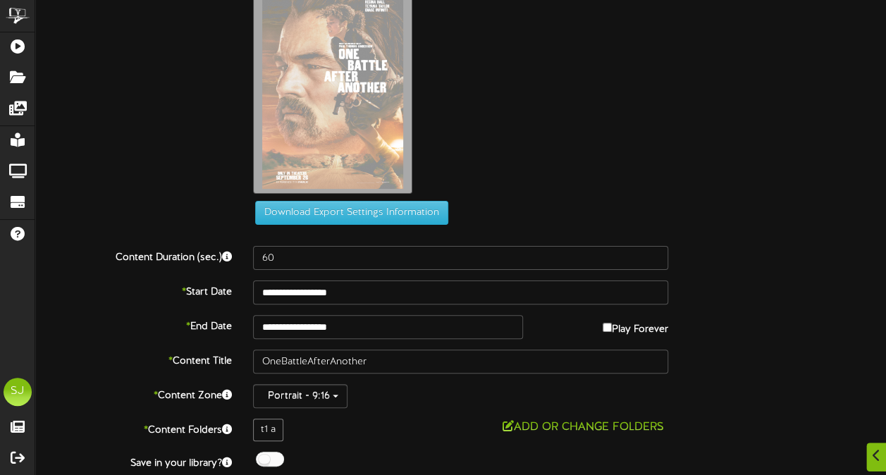
scroll to position [87, 0]
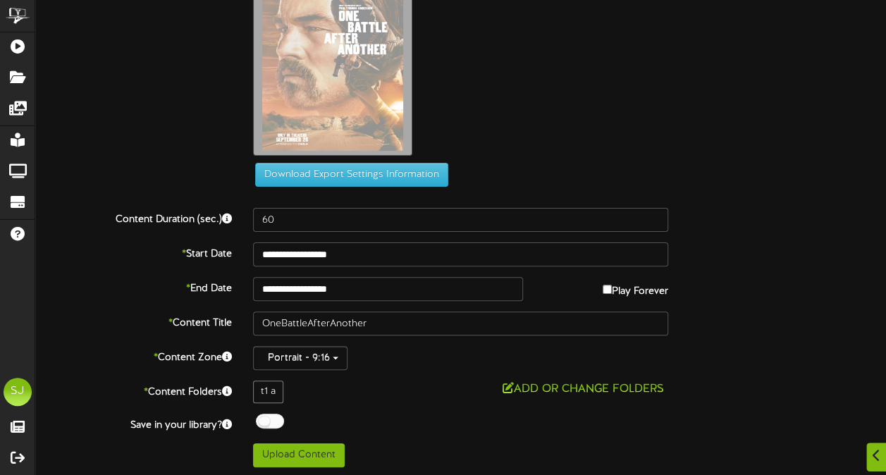
click at [274, 422] on div at bounding box center [270, 421] width 28 height 15
click at [392, 410] on div "**********" at bounding box center [460, 195] width 851 height 544
click at [309, 452] on button "Upload Content" at bounding box center [299, 455] width 92 height 24
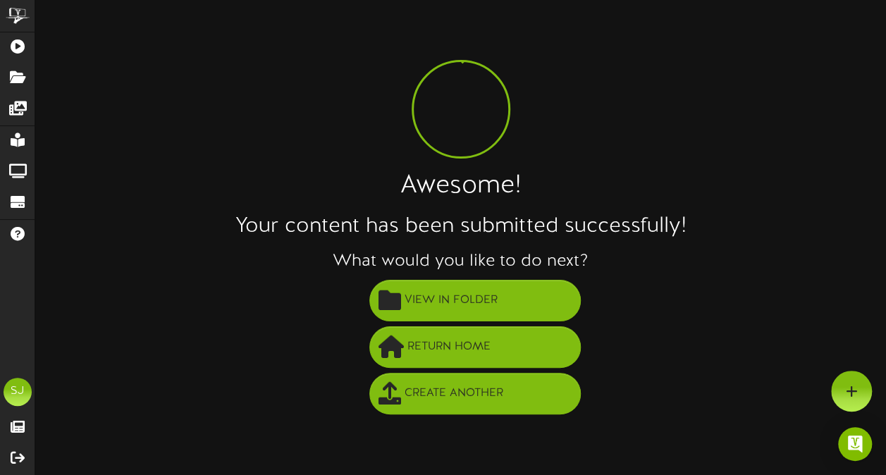
scroll to position [0, 0]
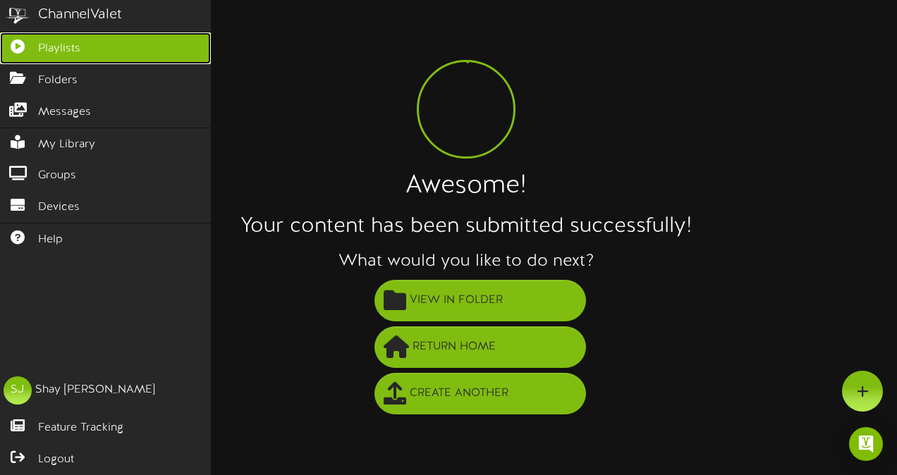
click at [20, 44] on icon at bounding box center [17, 44] width 35 height 11
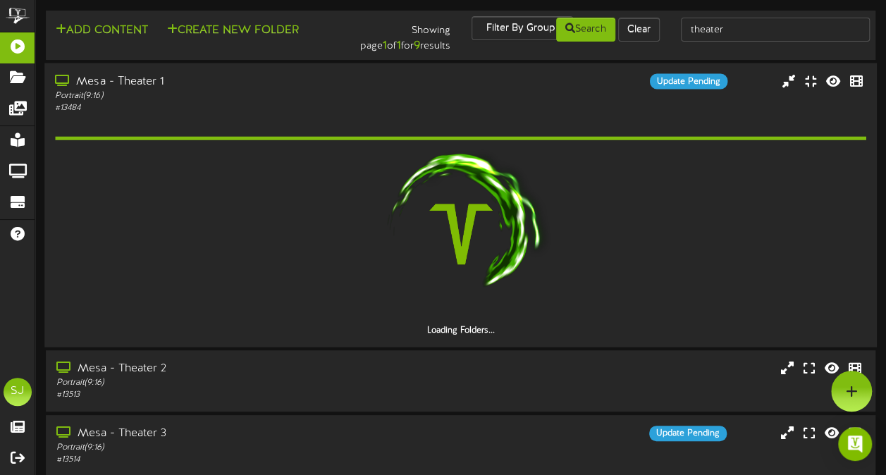
click at [230, 102] on div "# 13484" at bounding box center [218, 108] width 326 height 12
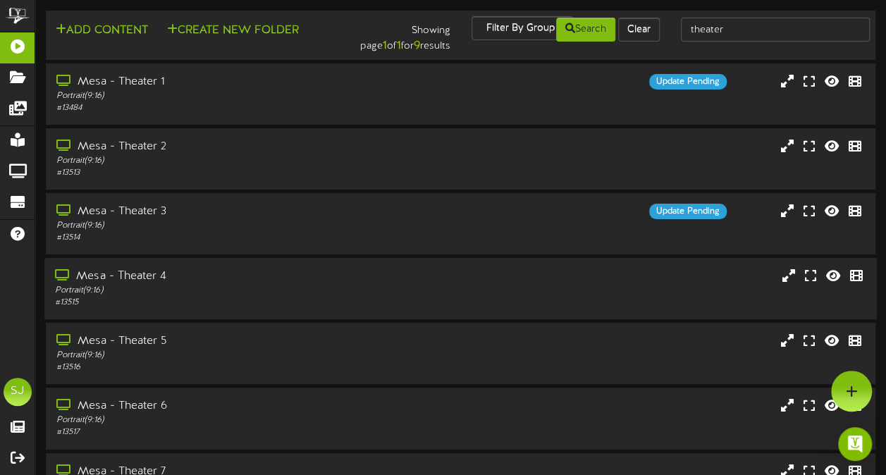
click at [302, 299] on div "# 13515" at bounding box center [218, 303] width 326 height 12
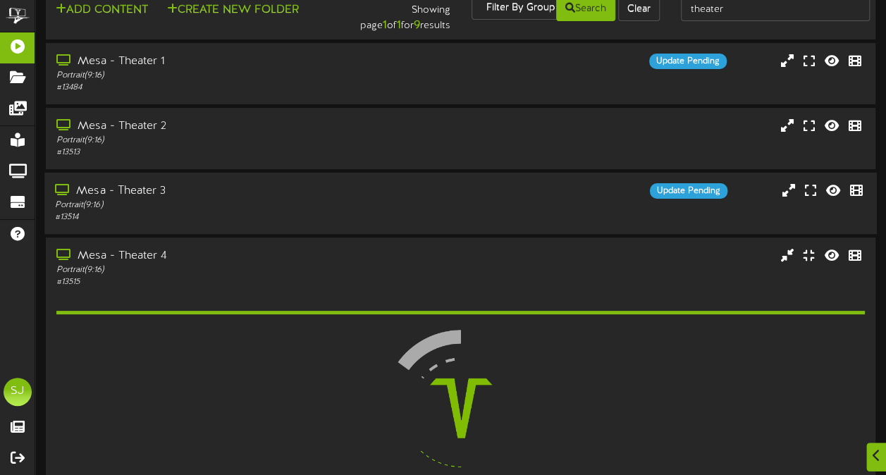
scroll to position [257, 0]
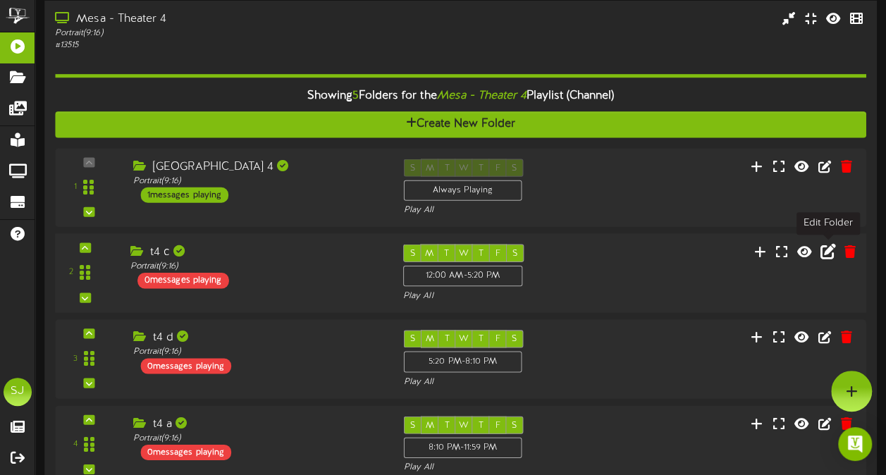
click at [826, 253] on icon at bounding box center [829, 251] width 16 height 16
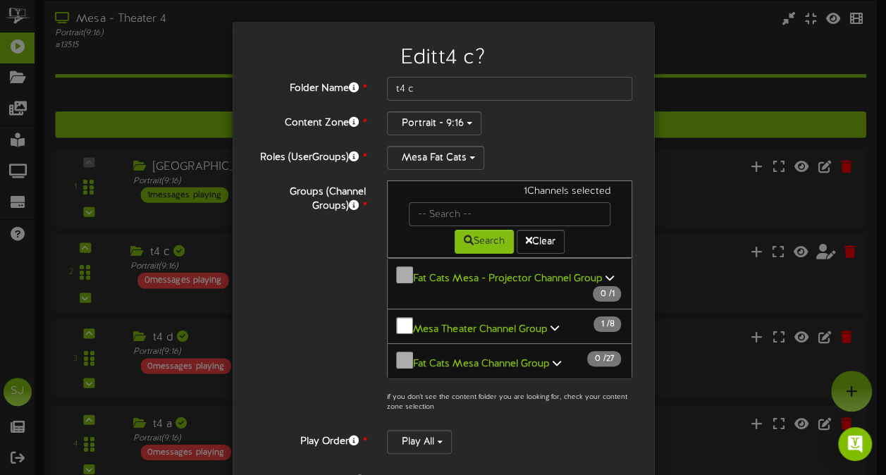
scroll to position [243, 0]
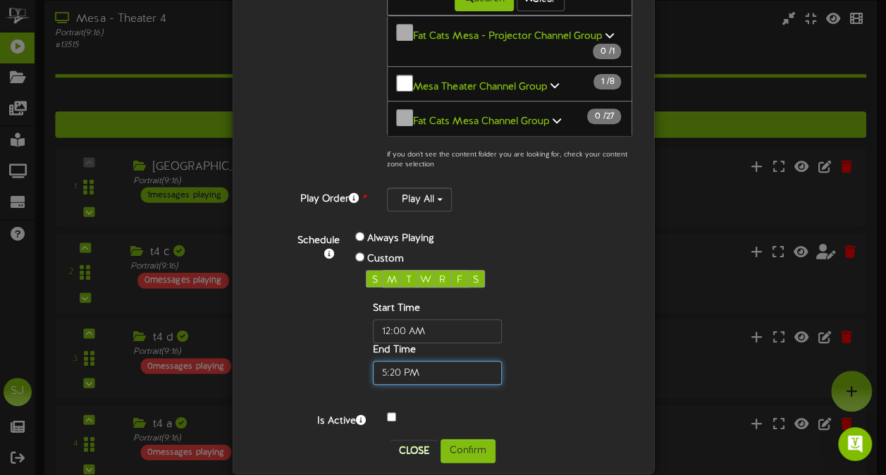
click at [392, 361] on input "text" at bounding box center [437, 373] width 129 height 24
type input "05:05 PM"
click at [541, 278] on div "S M T W R F S Start Time End Time" at bounding box center [460, 327] width 188 height 115
click at [484, 439] on button "Confirm" at bounding box center [468, 451] width 55 height 24
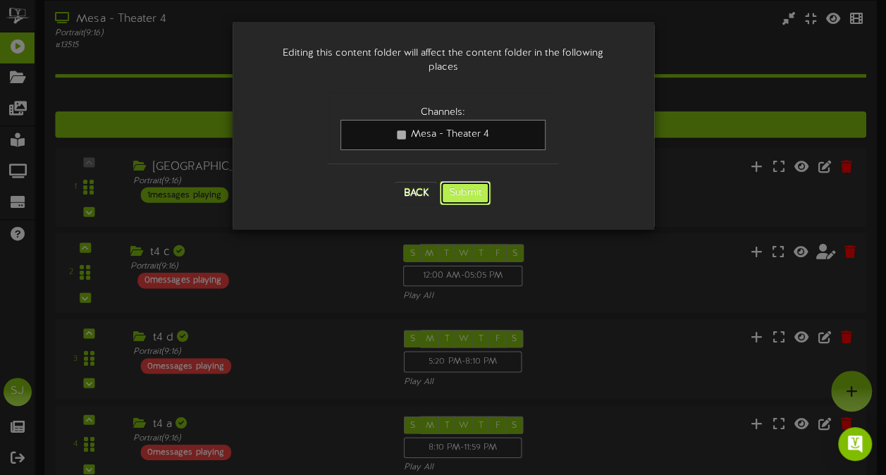
click at [468, 185] on button "Submit" at bounding box center [465, 193] width 51 height 24
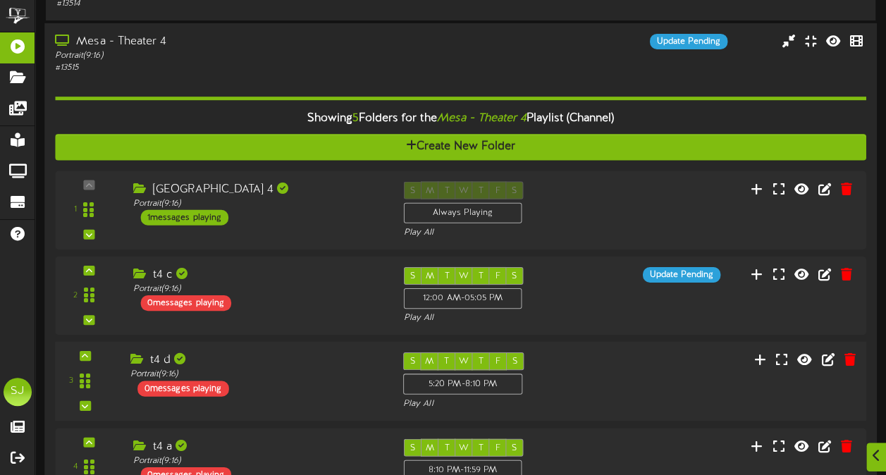
scroll to position [282, 0]
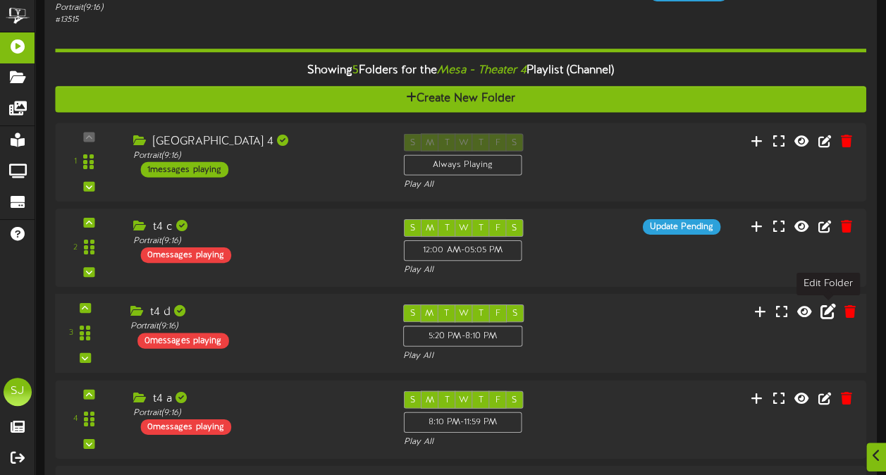
click at [833, 316] on icon at bounding box center [829, 312] width 16 height 16
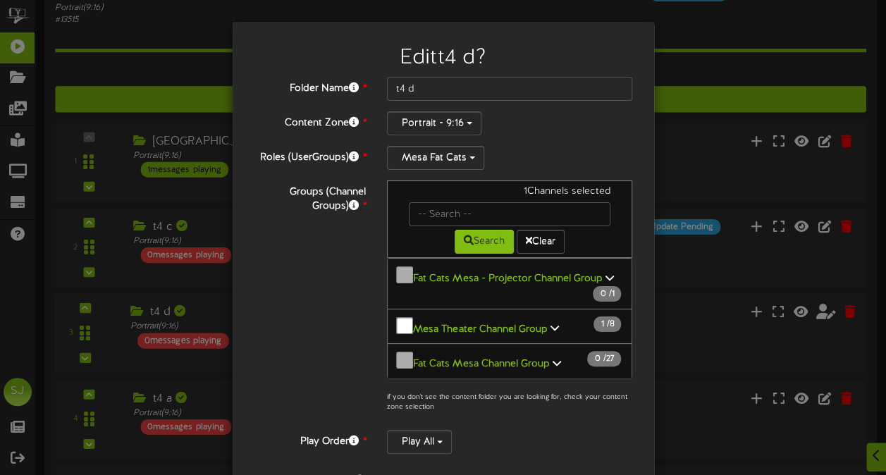
scroll to position [243, 0]
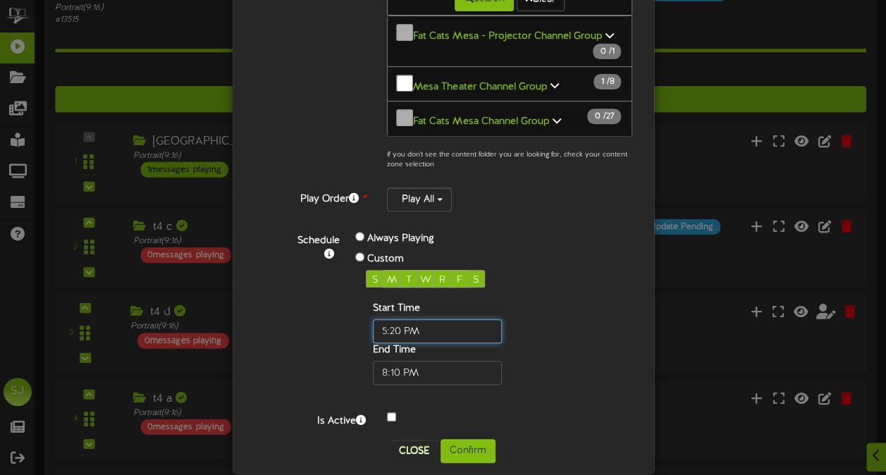
click at [395, 319] on input "text" at bounding box center [437, 331] width 129 height 24
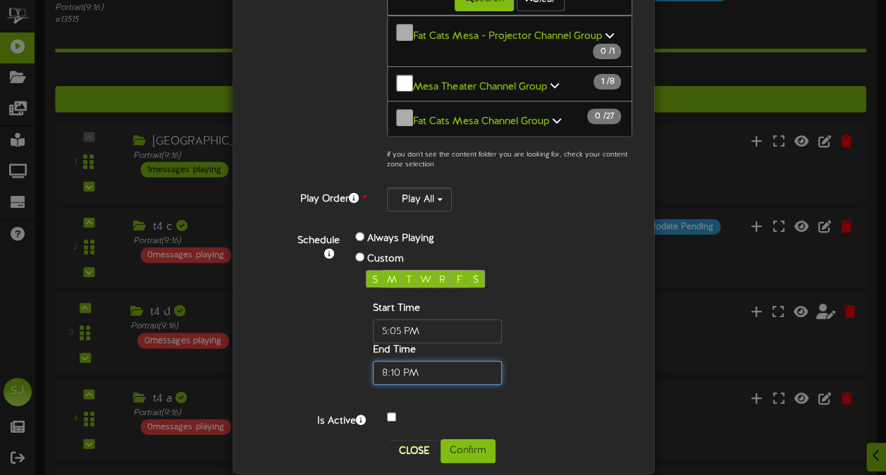
type input "05:05 PM"
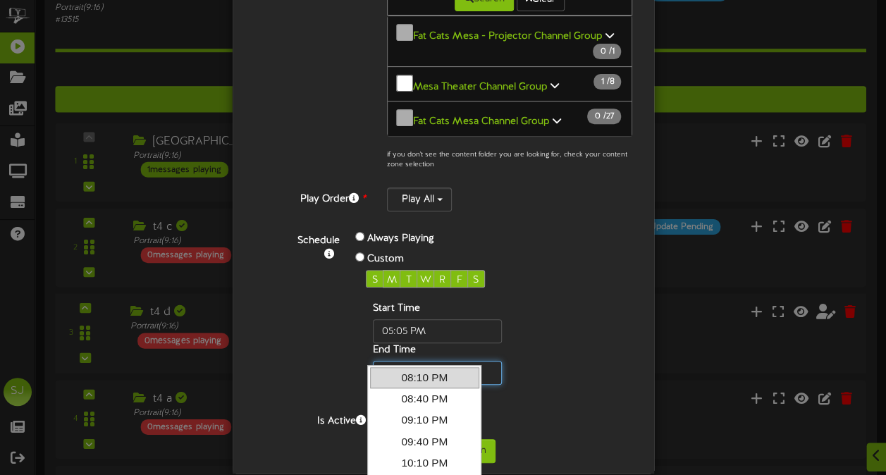
click at [392, 361] on input "text" at bounding box center [437, 373] width 129 height 24
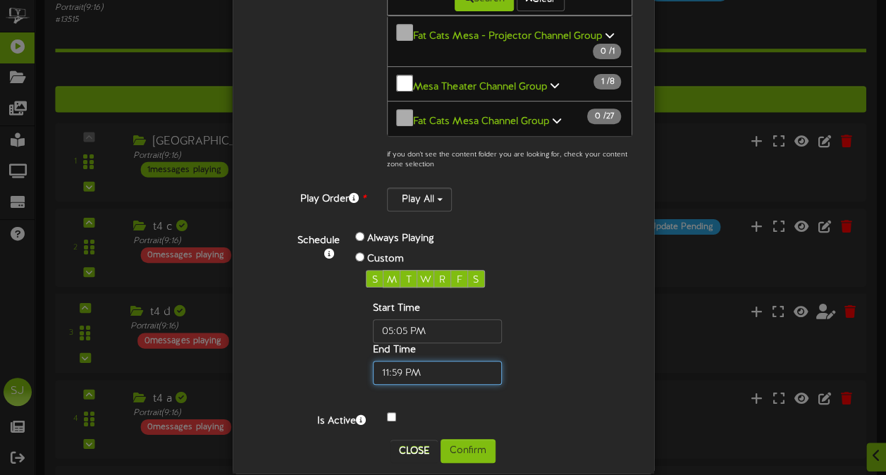
type input "11:59 PM"
click at [549, 368] on div "Schedule Always Playing Custom S M T W R F S Start Time End Time" at bounding box center [459, 310] width 367 height 177
click at [463, 439] on button "Confirm" at bounding box center [468, 451] width 55 height 24
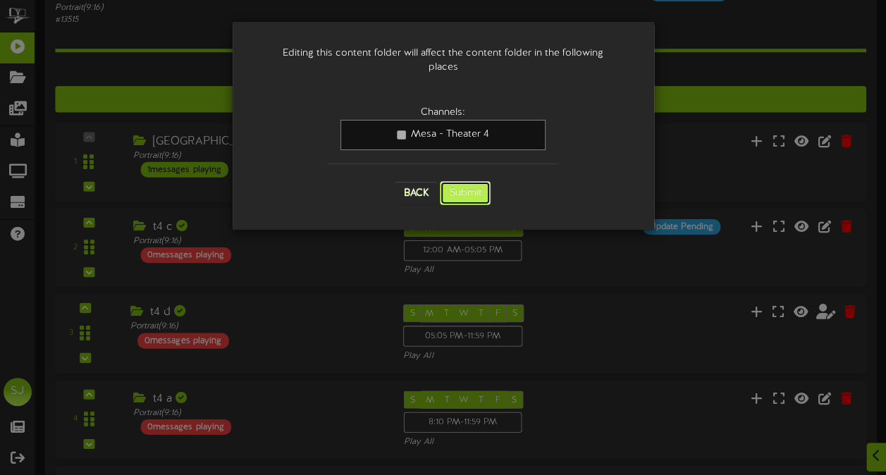
click at [478, 181] on button "Submit" at bounding box center [465, 193] width 51 height 24
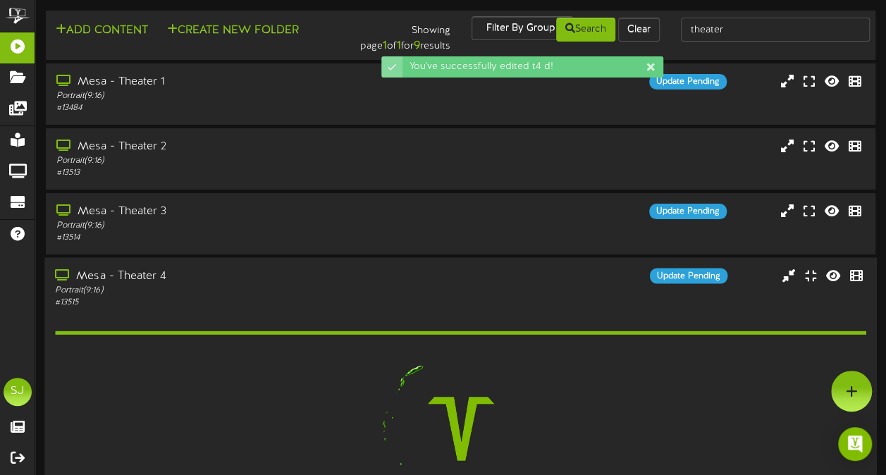
click at [244, 286] on div "Portrait ( 9:16 )" at bounding box center [218, 291] width 326 height 12
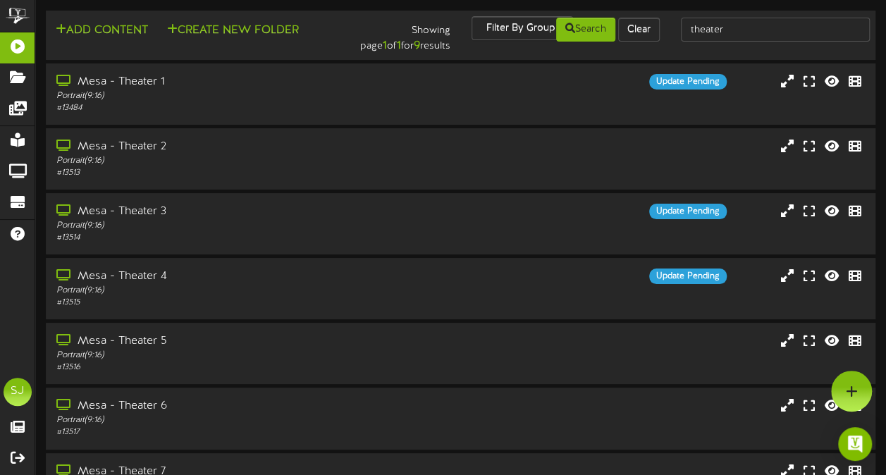
click at [668, 19] on div "Search Clear" at bounding box center [601, 29] width 140 height 27
click at [319, 304] on div "# 13515" at bounding box center [218, 303] width 326 height 12
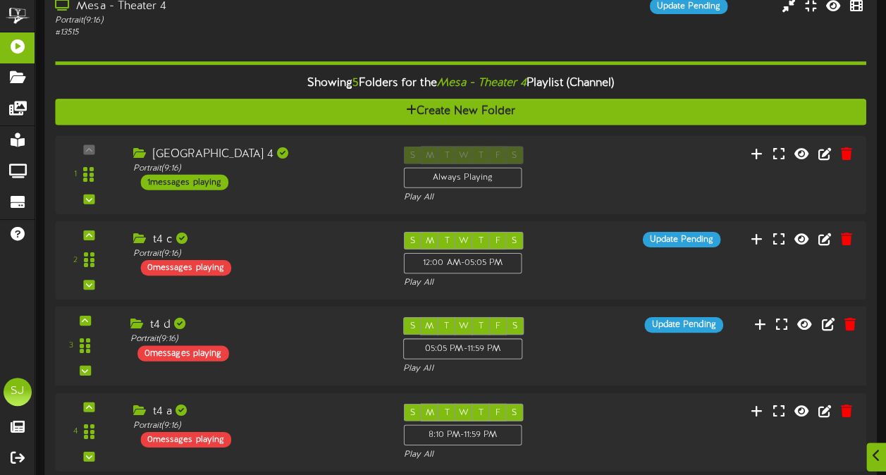
click at [345, 314] on div "3 t4 d Portrait" at bounding box center [460, 347] width 819 height 80
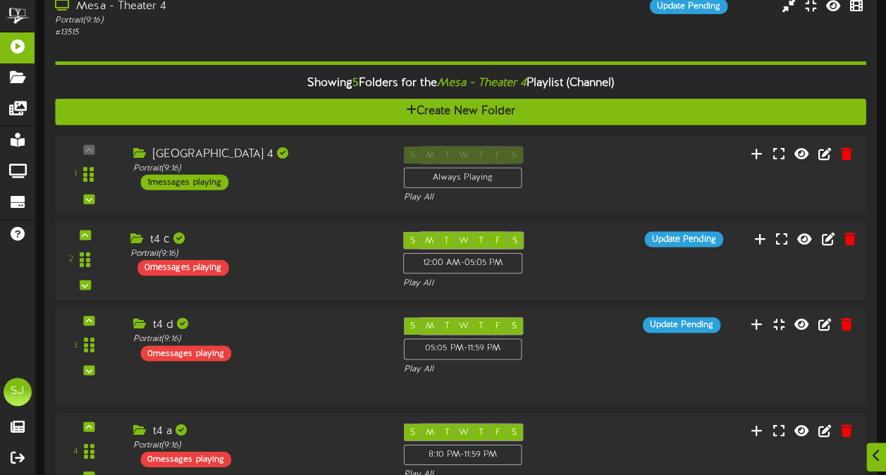
click at [324, 258] on div "t4 c Portrait ( 9:16 ) 0 messages playing" at bounding box center [255, 254] width 273 height 44
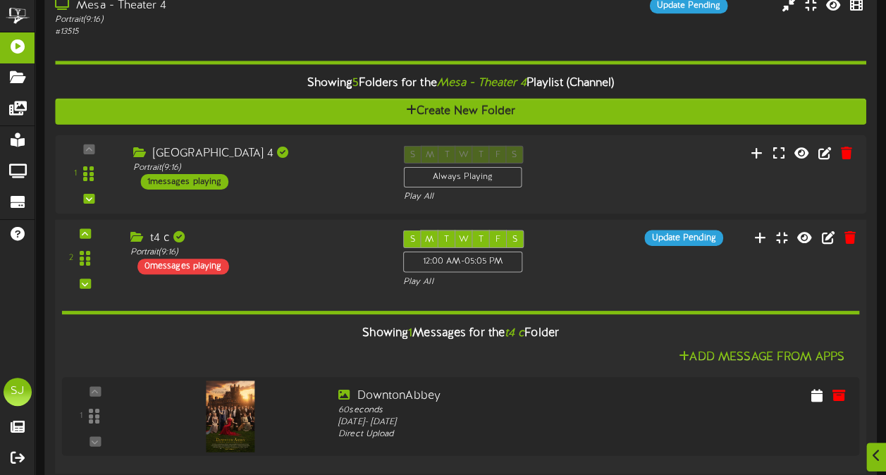
scroll to position [410, 0]
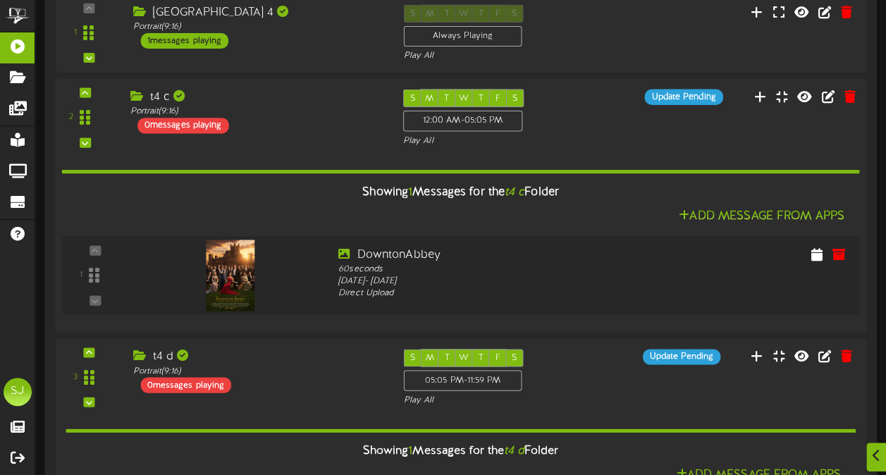
click at [645, 135] on div "2 t4 c (" at bounding box center [460, 119] width 819 height 58
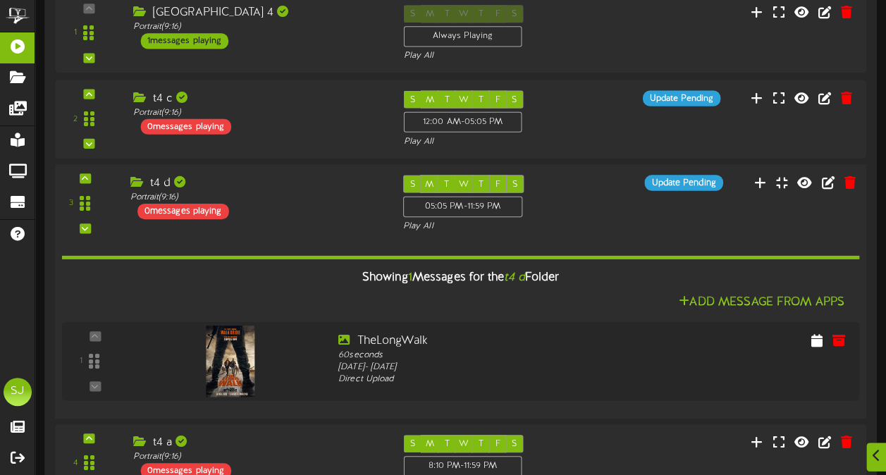
click at [575, 210] on div "S M T W T F S 05:05 PM - 11:59 PM Play All" at bounding box center [495, 205] width 204 height 58
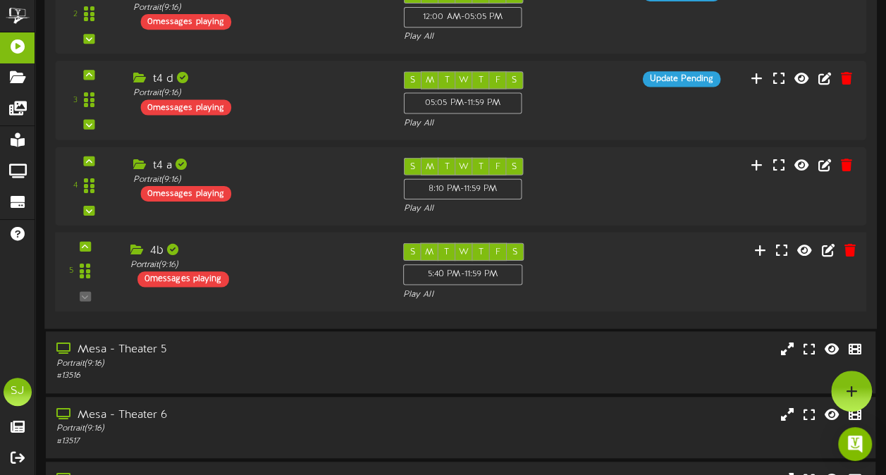
scroll to position [445, 0]
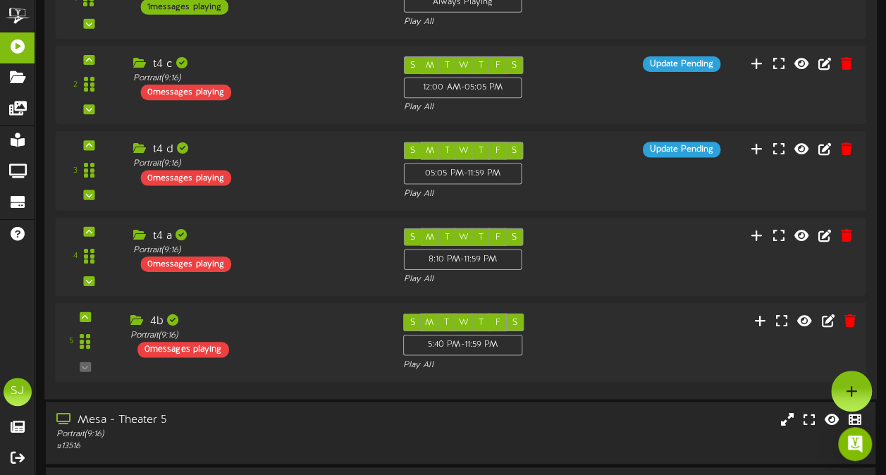
click at [596, 324] on div "S M T W T F S 5:40 PM - 11:59 PM Play All" at bounding box center [495, 343] width 204 height 58
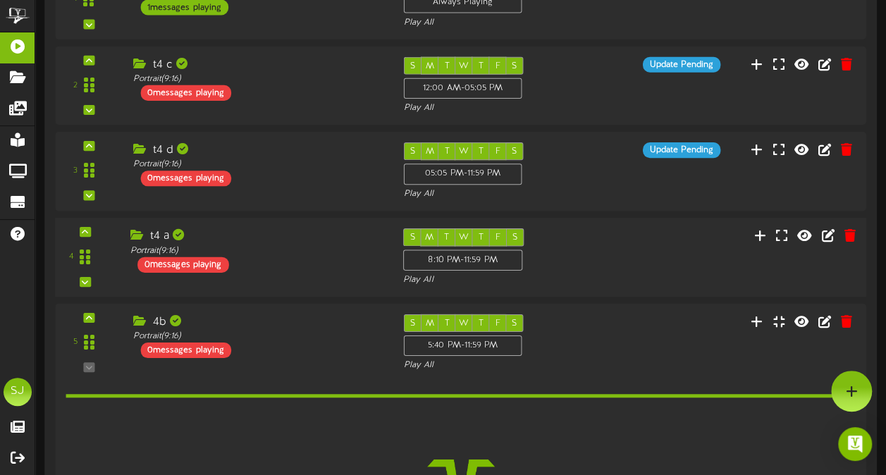
click at [596, 251] on div "S M T W T F S 8:10 PM - 11:59 PM Play All" at bounding box center [495, 257] width 204 height 58
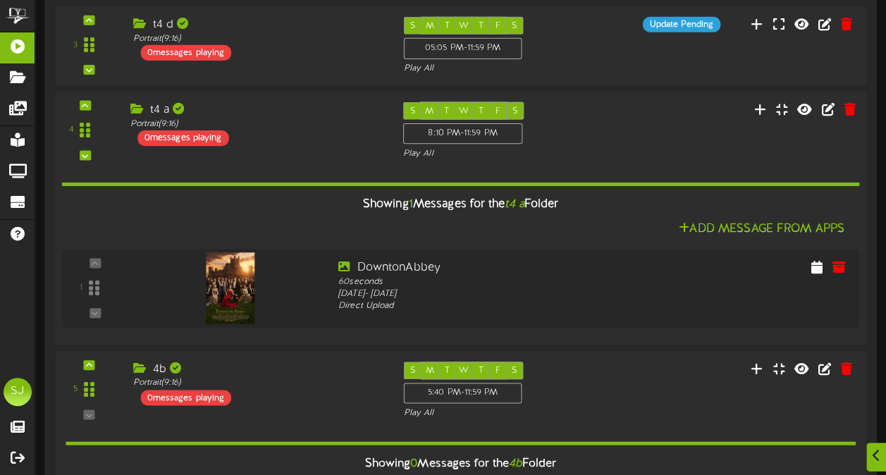
scroll to position [656, 0]
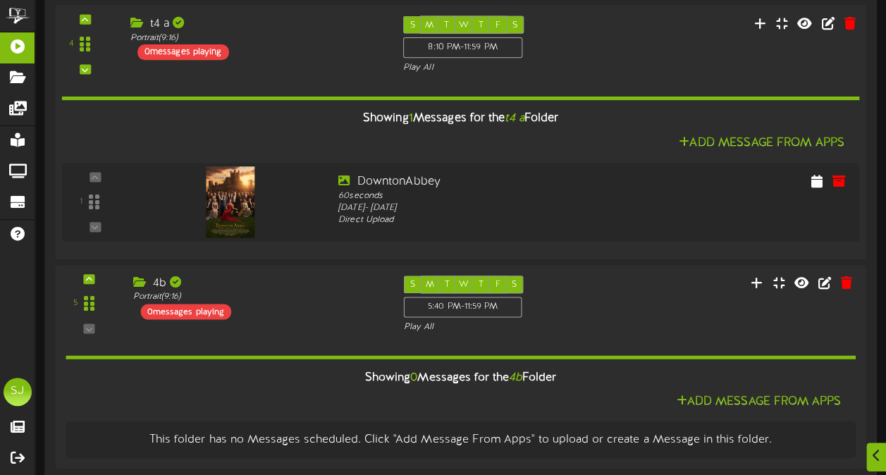
click at [599, 55] on div "4 t4 a (" at bounding box center [460, 45] width 819 height 58
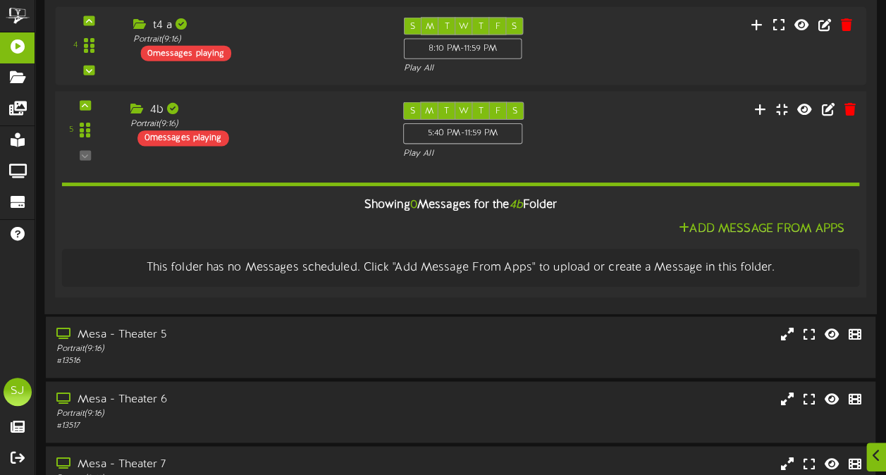
click at [595, 148] on div "S M T W T F S 5:40 PM - 11:59 PM Play All" at bounding box center [495, 131] width 204 height 58
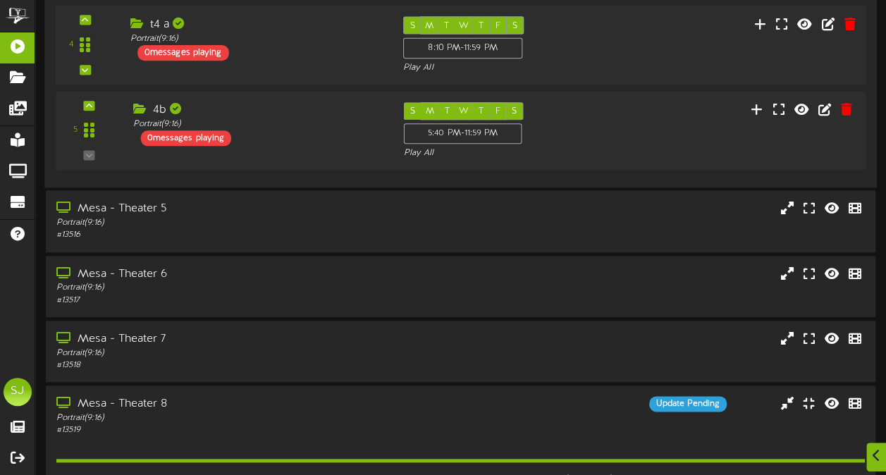
click at [587, 44] on div "S M T W T F S 8:10 PM - 11:59 PM Play All" at bounding box center [495, 45] width 204 height 58
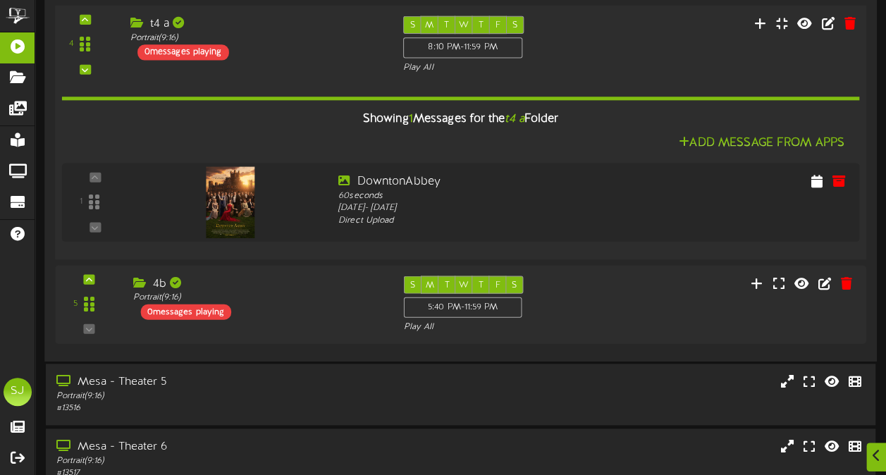
click at [583, 44] on div "S M T W T F S 8:10 PM - 11:59 PM Play All" at bounding box center [495, 45] width 204 height 58
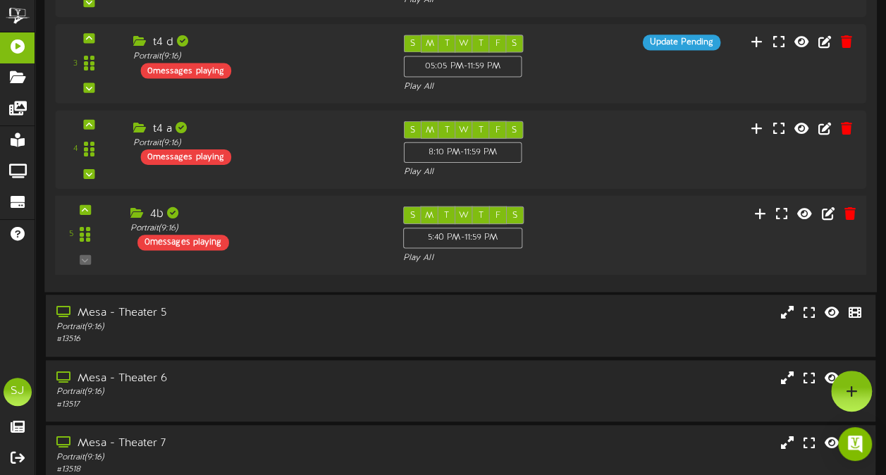
scroll to position [374, 0]
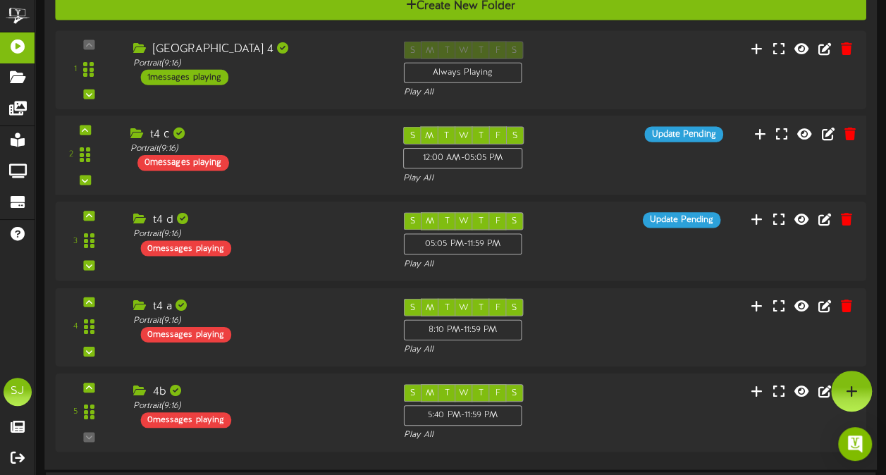
click at [321, 161] on div "t4 c Portrait ( 9:16 ) 0 messages playing" at bounding box center [255, 149] width 273 height 44
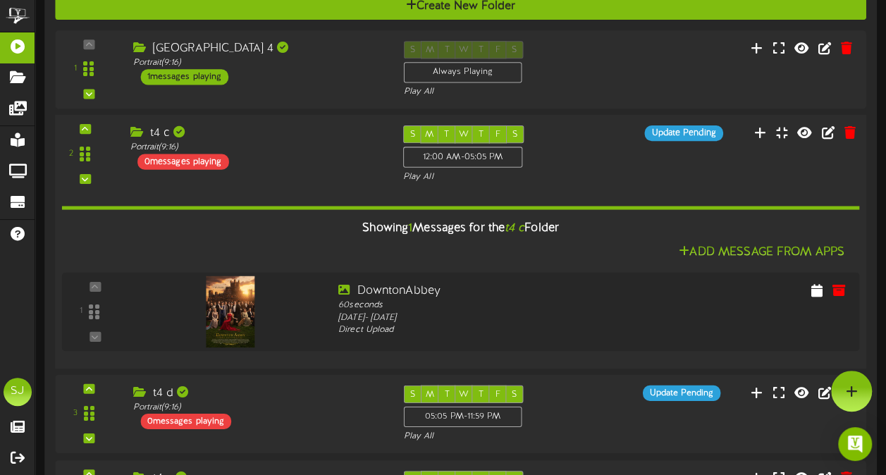
click at [321, 161] on div "t4 c Portrait ( 9:16 ) 0 messages playing" at bounding box center [255, 147] width 273 height 44
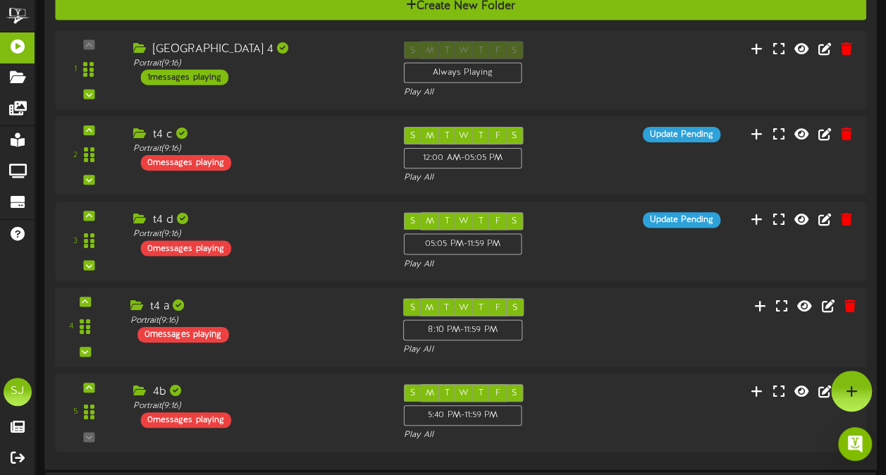
click at [317, 298] on div "t4 a" at bounding box center [256, 306] width 252 height 16
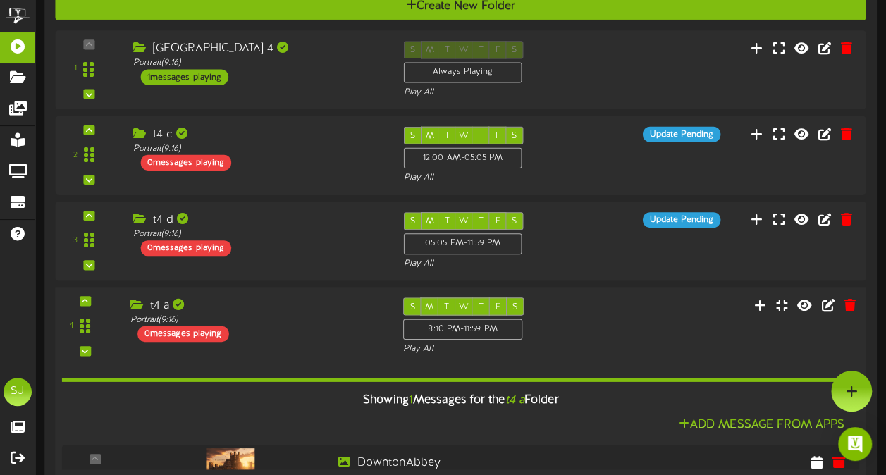
click at [317, 297] on div "t4 a" at bounding box center [256, 305] width 252 height 16
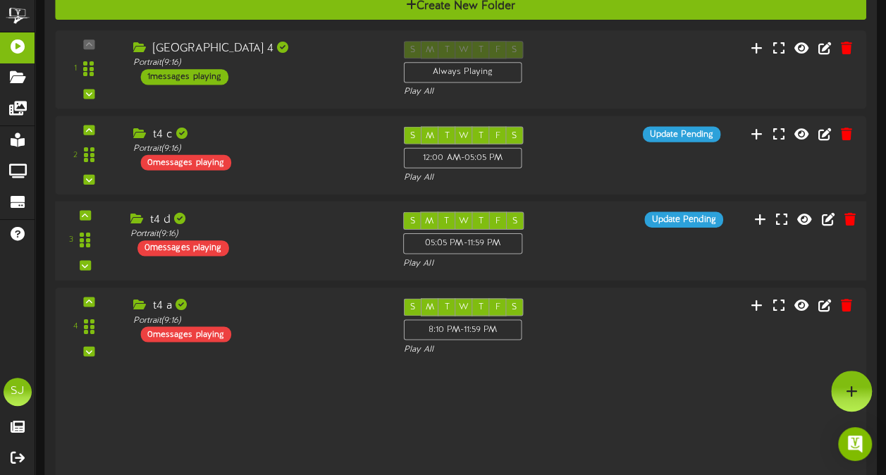
click at [321, 267] on div "3 t4 d (" at bounding box center [460, 241] width 819 height 58
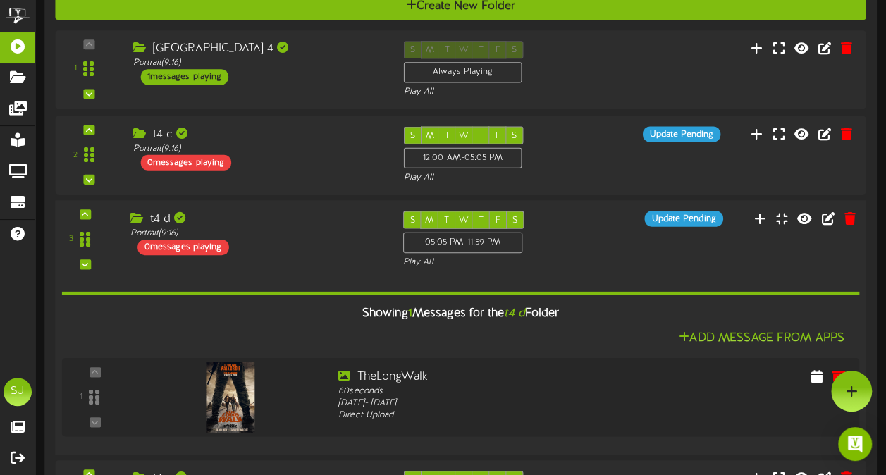
click at [321, 269] on div "Showing 1 Messages for the t4 d Folder Add Message From Apps 1 60" at bounding box center [461, 356] width 798 height 175
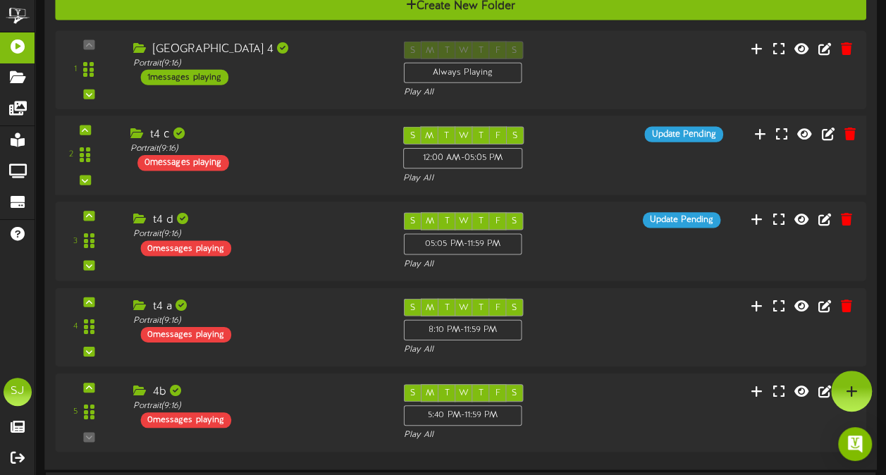
click at [598, 151] on div "2 t4 c (" at bounding box center [460, 156] width 819 height 58
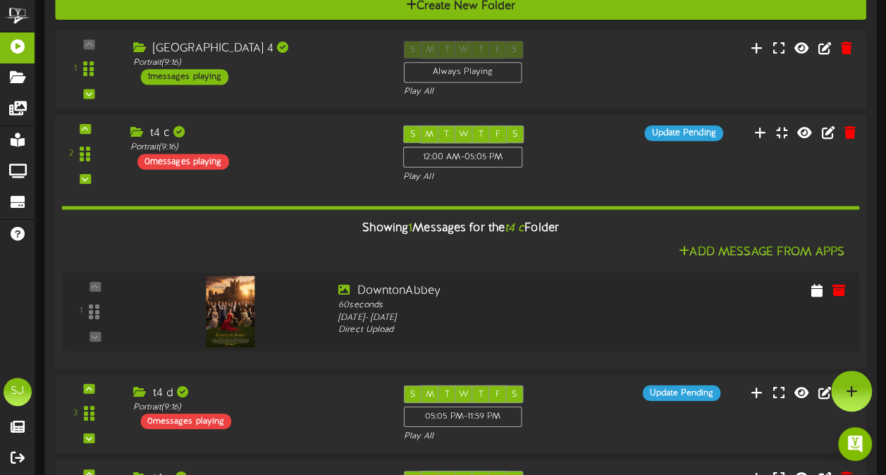
click at [586, 157] on div "S M T W T F S 12:00 AM - 05:05 PM Play All" at bounding box center [495, 154] width 204 height 58
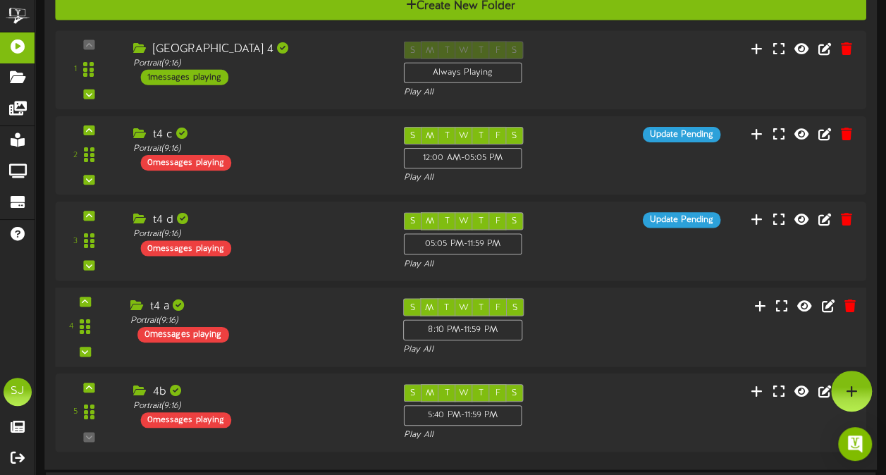
click at [663, 340] on div "4 t4 a (" at bounding box center [460, 327] width 819 height 58
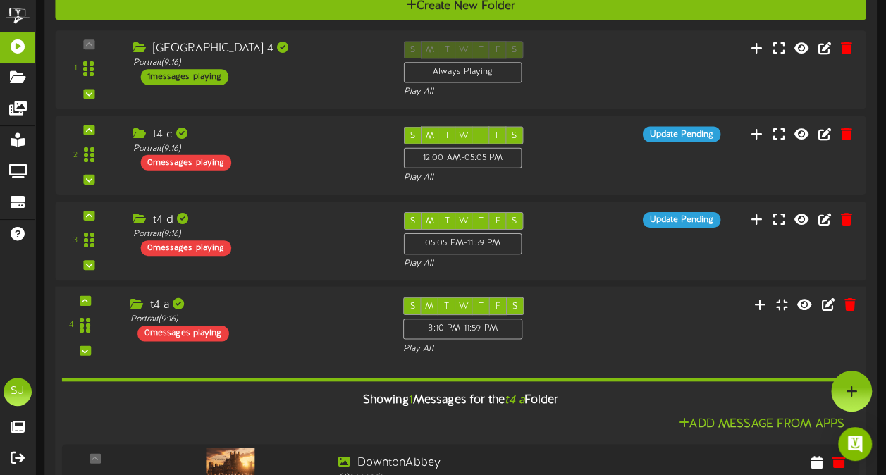
click at [663, 340] on div "4 t4 a (" at bounding box center [460, 326] width 819 height 58
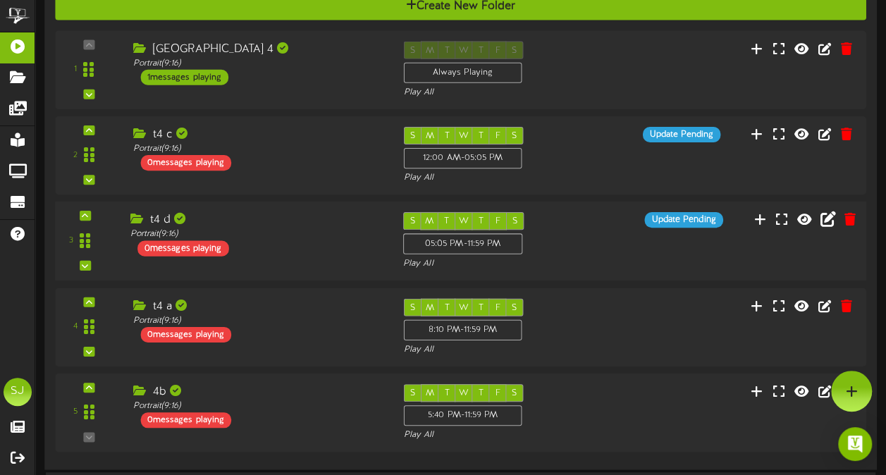
click at [830, 218] on icon at bounding box center [829, 219] width 16 height 16
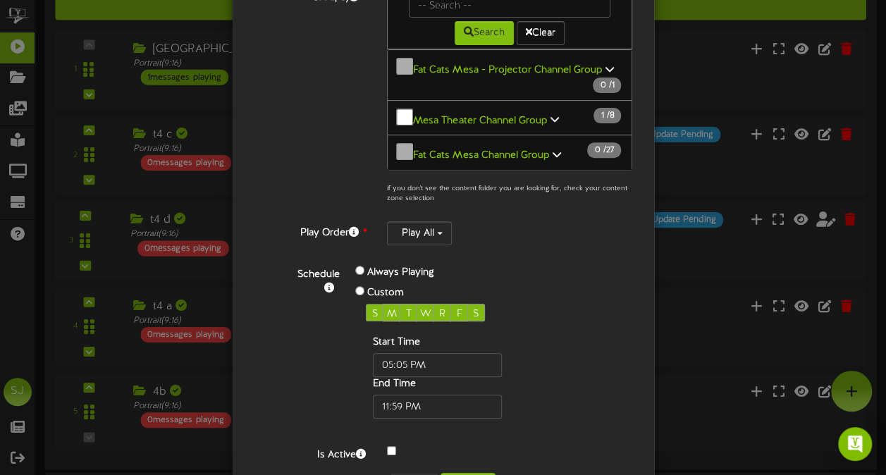
scroll to position [243, 0]
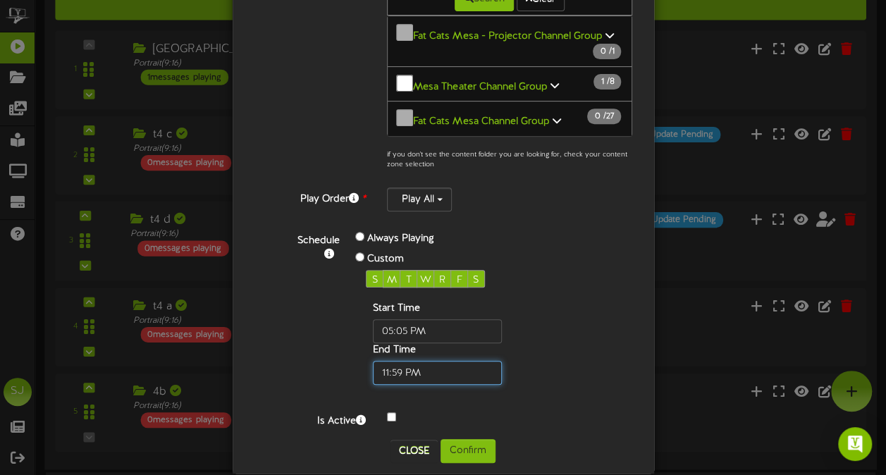
click at [394, 361] on input "text" at bounding box center [437, 373] width 129 height 24
type input "08:10 PM"
click at [556, 340] on div "S M T W R F S Start Time End Time" at bounding box center [459, 327] width 209 height 115
click at [483, 439] on button "Confirm" at bounding box center [468, 451] width 55 height 24
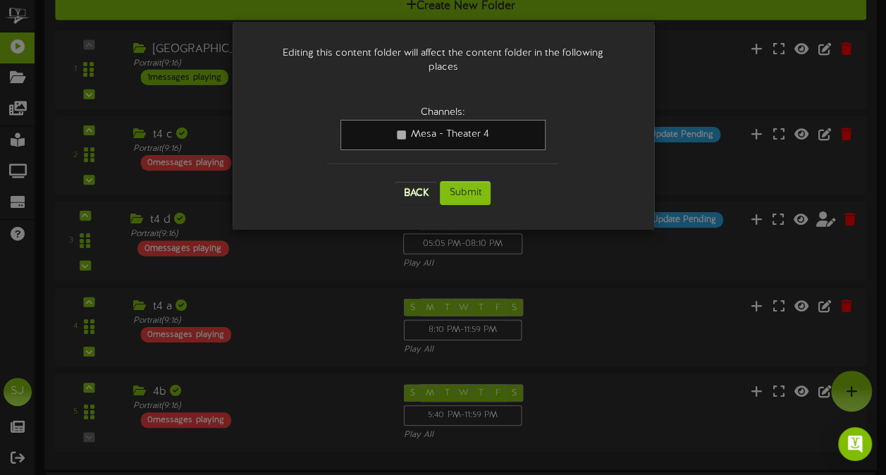
scroll to position [0, 0]
click at [469, 181] on button "Submit" at bounding box center [465, 193] width 51 height 24
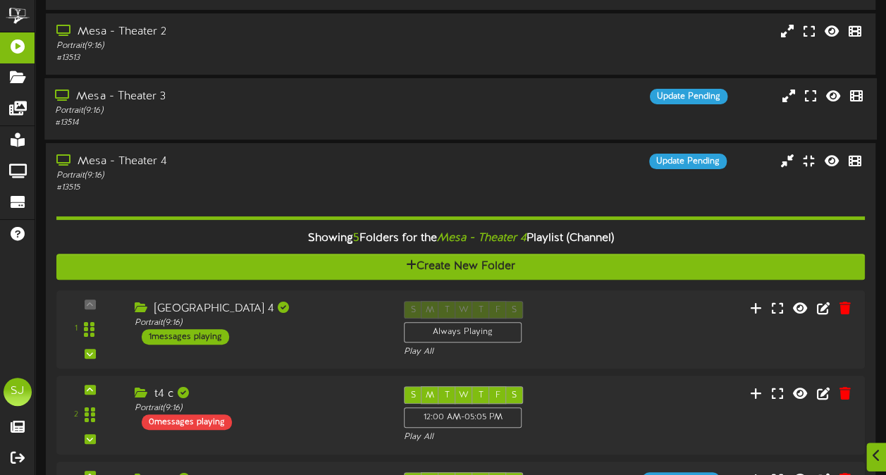
scroll to position [16, 0]
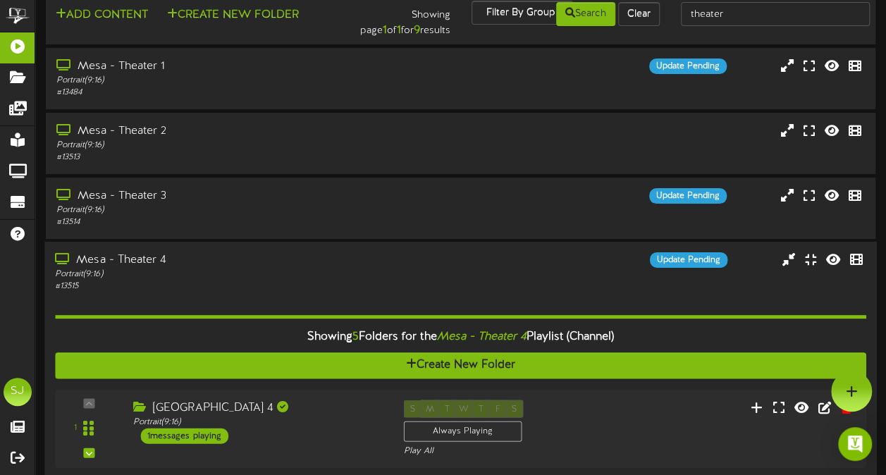
click at [277, 286] on div "# 13515" at bounding box center [218, 287] width 326 height 12
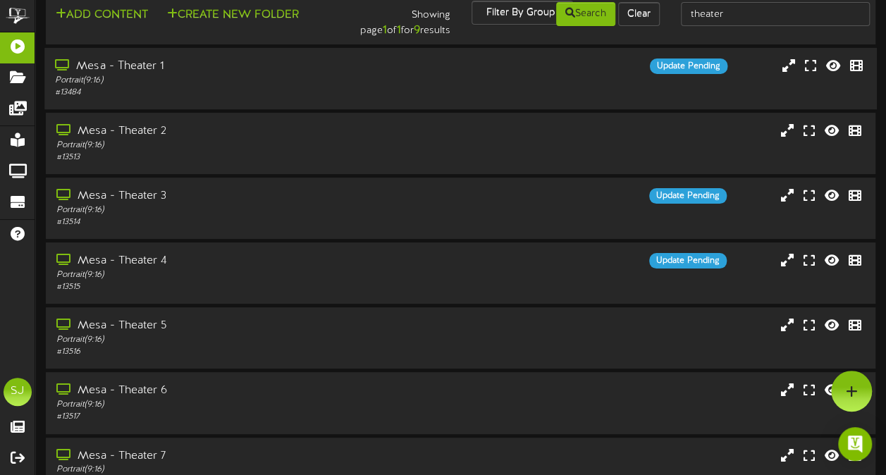
click at [361, 75] on div "Portrait ( 9:16 )" at bounding box center [218, 81] width 326 height 12
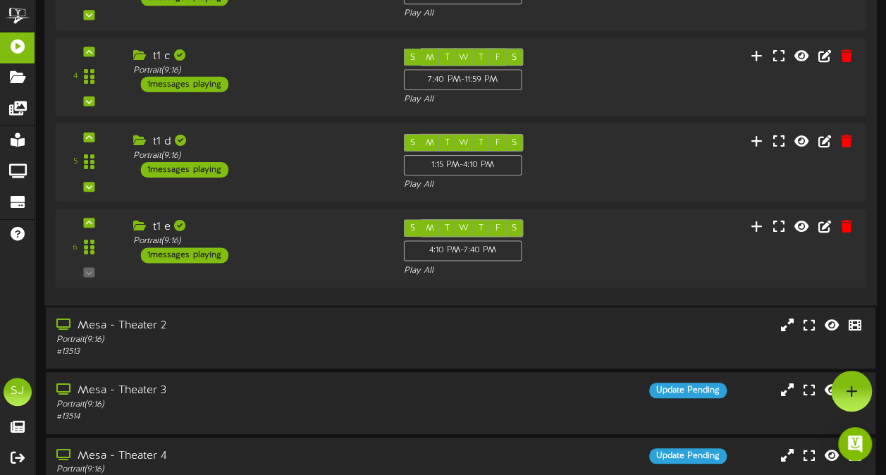
scroll to position [78, 0]
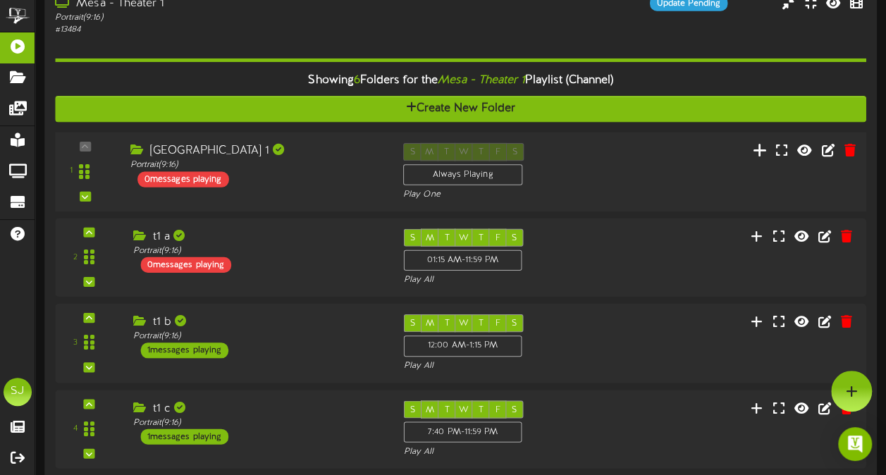
click at [758, 149] on icon at bounding box center [760, 150] width 15 height 16
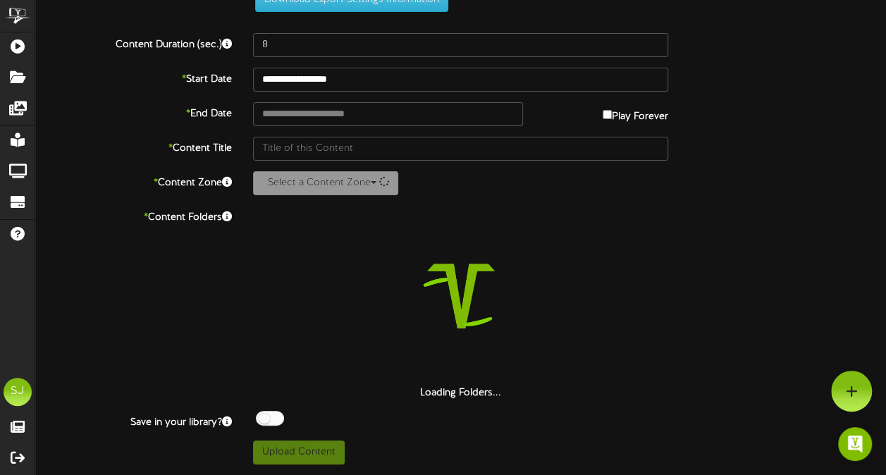
scroll to position [51, 0]
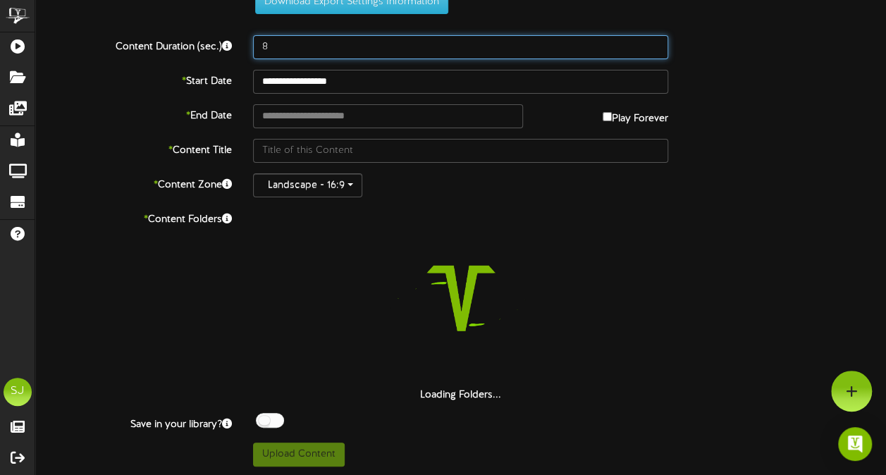
click at [460, 41] on input "8" at bounding box center [460, 47] width 415 height 24
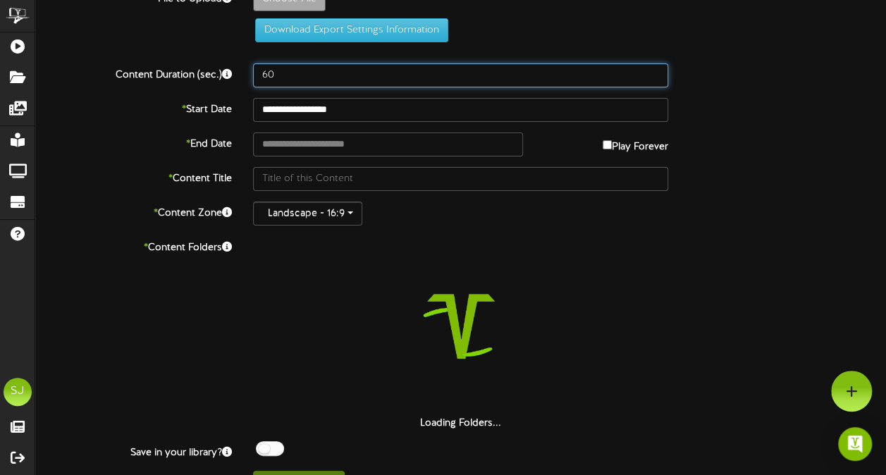
scroll to position [0, 0]
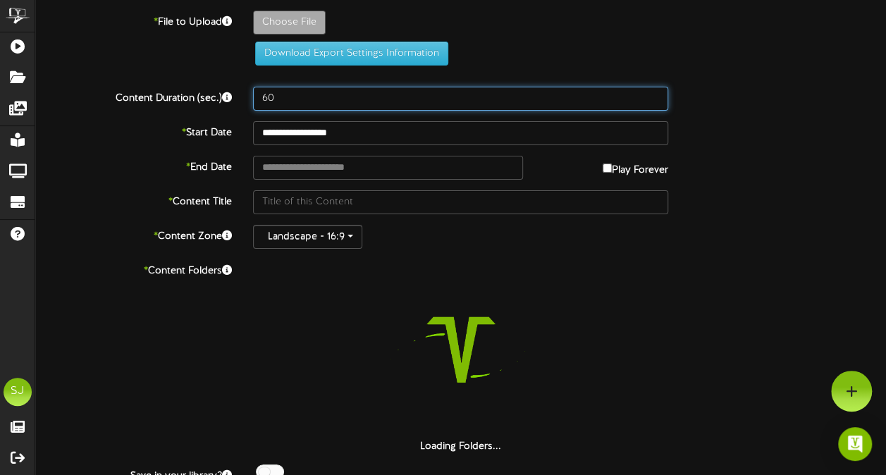
type input "60"
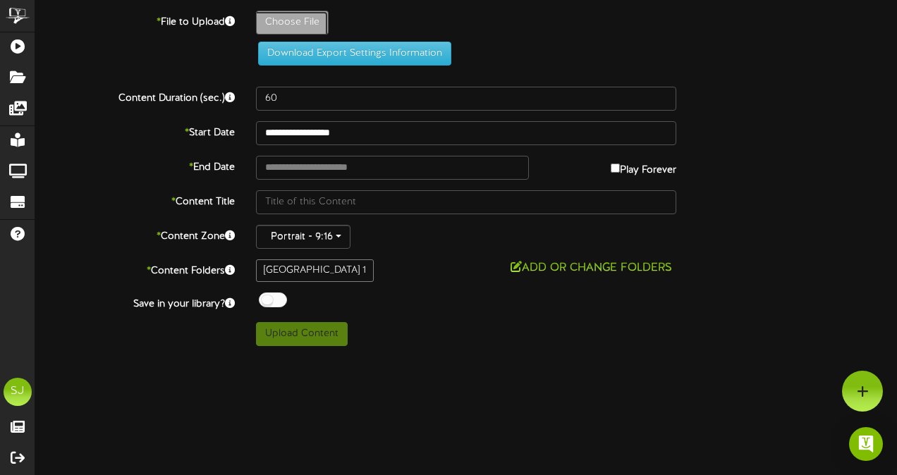
type input "**********"
type input "Him"
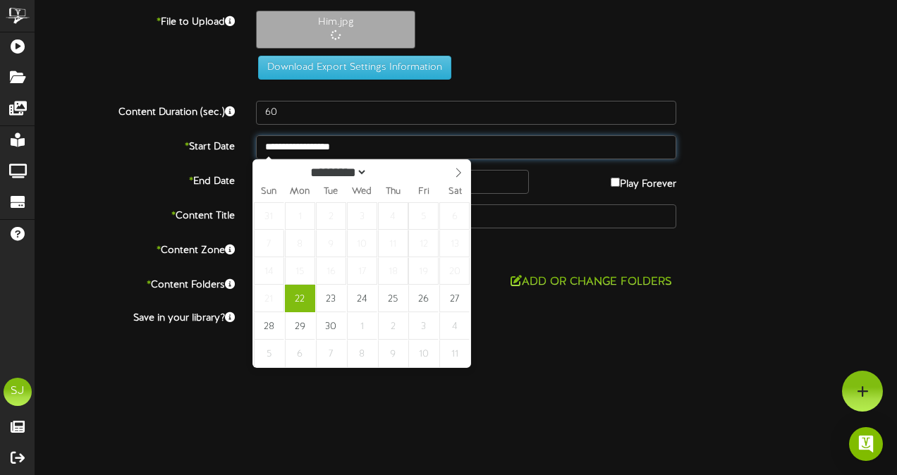
click at [364, 149] on input "**********" at bounding box center [466, 147] width 420 height 24
type input "**********"
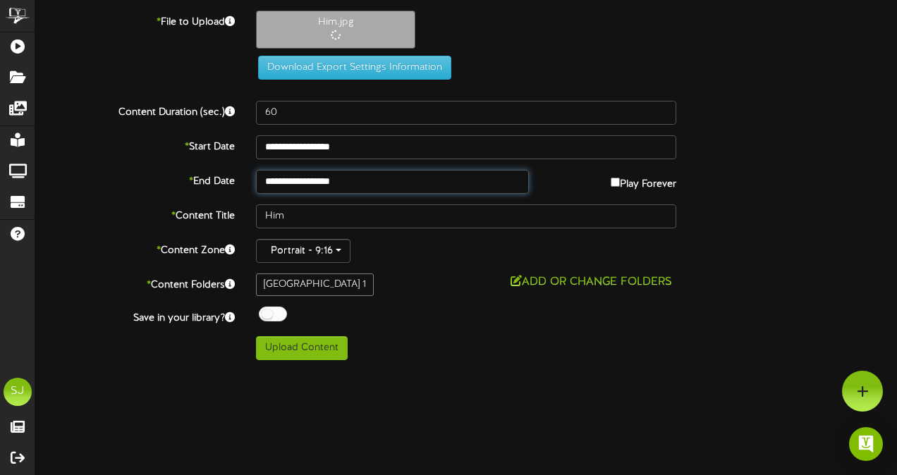
click at [374, 180] on input "**********" at bounding box center [392, 182] width 273 height 24
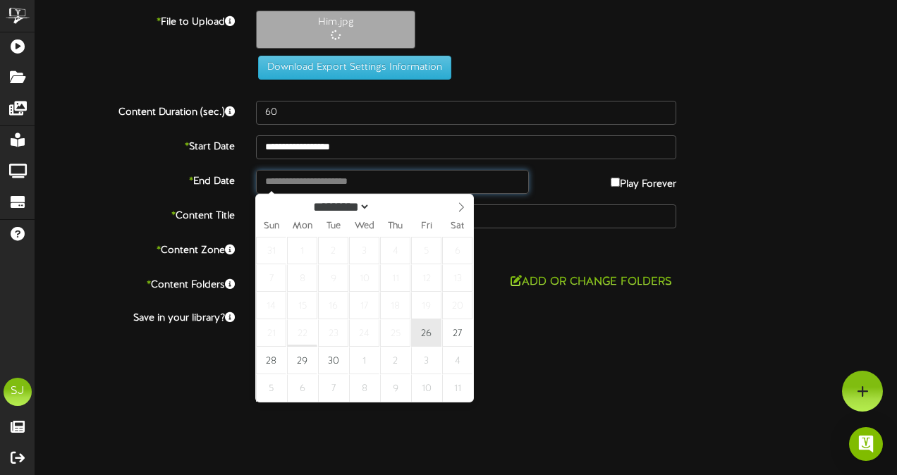
type input "**********"
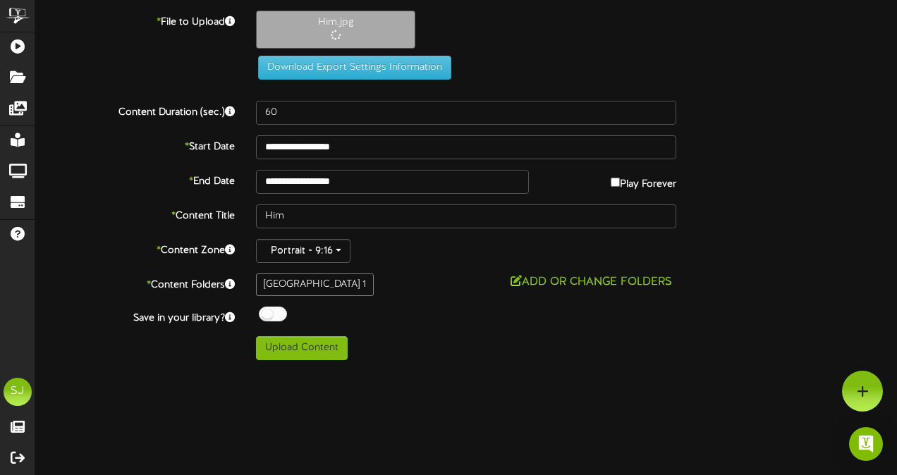
click at [707, 148] on div "**********" at bounding box center [466, 147] width 883 height 24
click at [273, 309] on div at bounding box center [273, 314] width 28 height 15
click at [389, 319] on div "Off On" at bounding box center [466, 316] width 420 height 18
click at [295, 343] on button "Upload Content" at bounding box center [302, 348] width 92 height 24
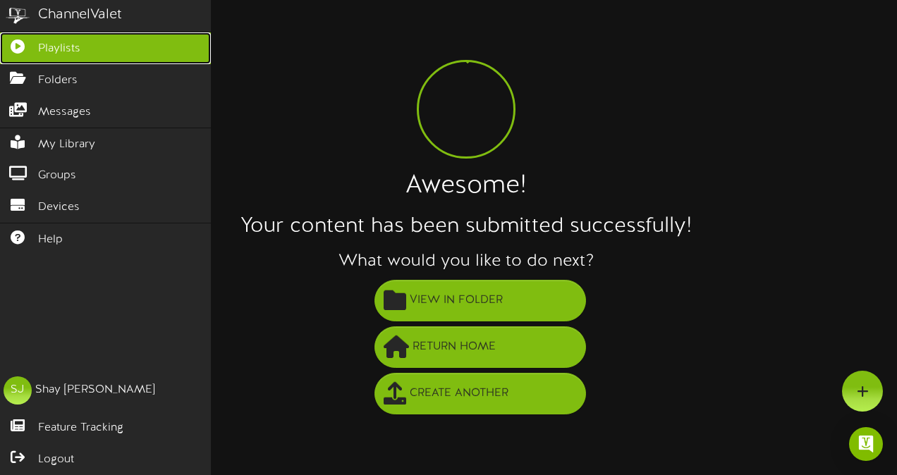
click at [16, 54] on link "Playlists" at bounding box center [105, 48] width 211 height 32
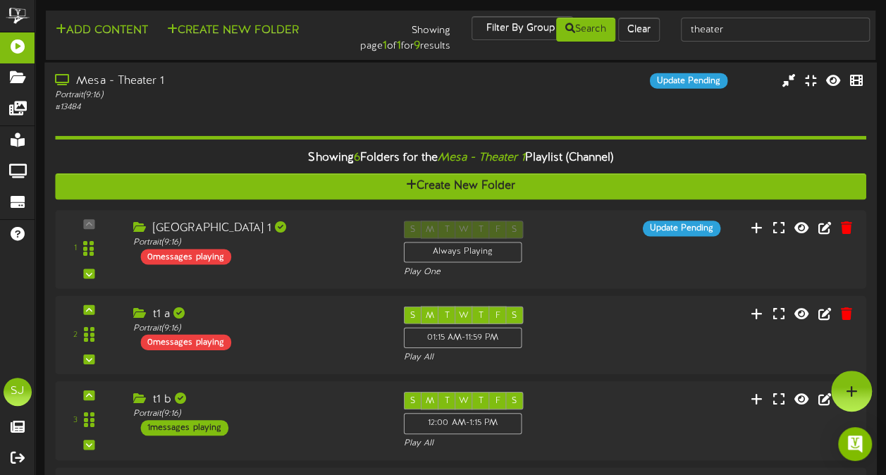
click at [158, 68] on div "Mesa - Theater 1 Portrait ( 9:16 ) # 13484 Update Pending" at bounding box center [460, 398] width 833 height 673
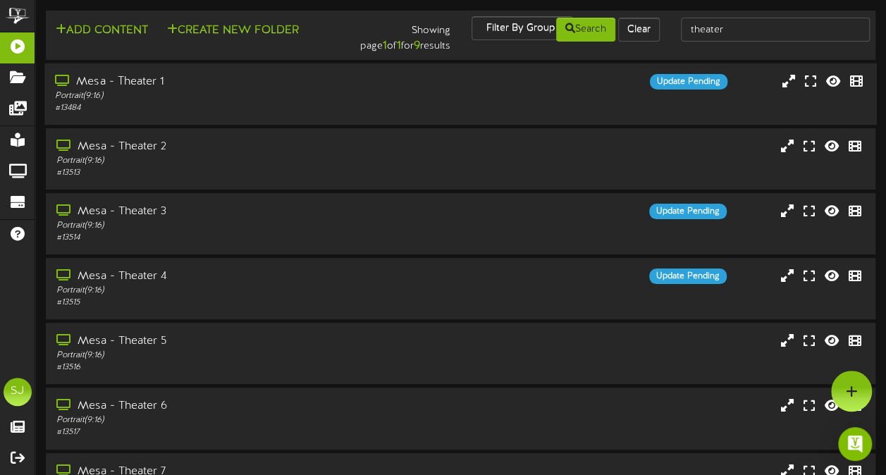
click at [275, 90] on div "Portrait ( 9:16 )" at bounding box center [218, 96] width 326 height 12
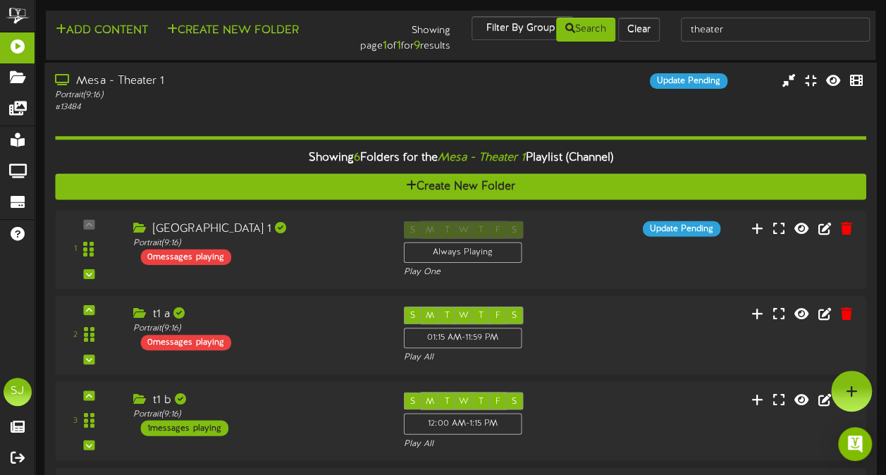
click at [275, 90] on div "Portrait ( 9:16 )" at bounding box center [218, 96] width 326 height 12
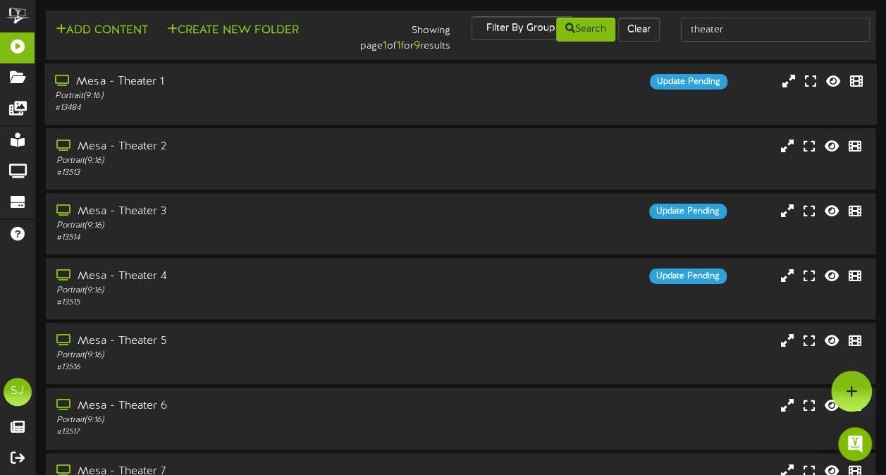
click at [274, 93] on div "Portrait ( 9:16 )" at bounding box center [218, 96] width 326 height 12
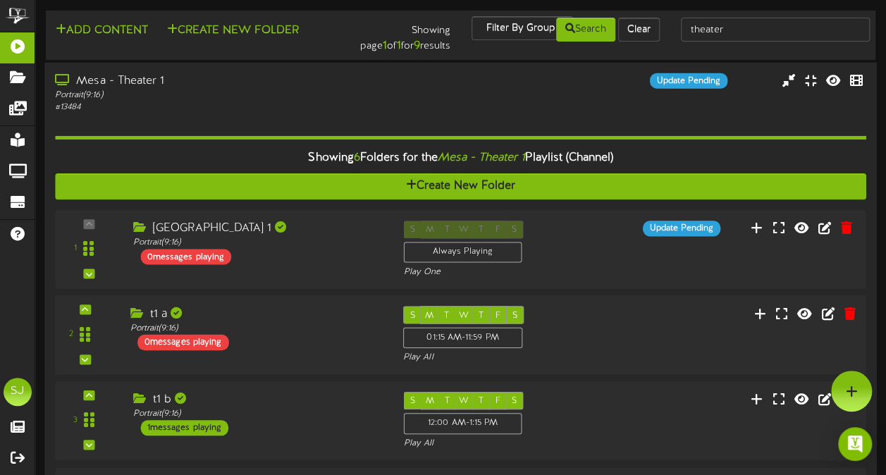
click at [267, 332] on div "Portrait ( 9:16 )" at bounding box center [256, 328] width 252 height 12
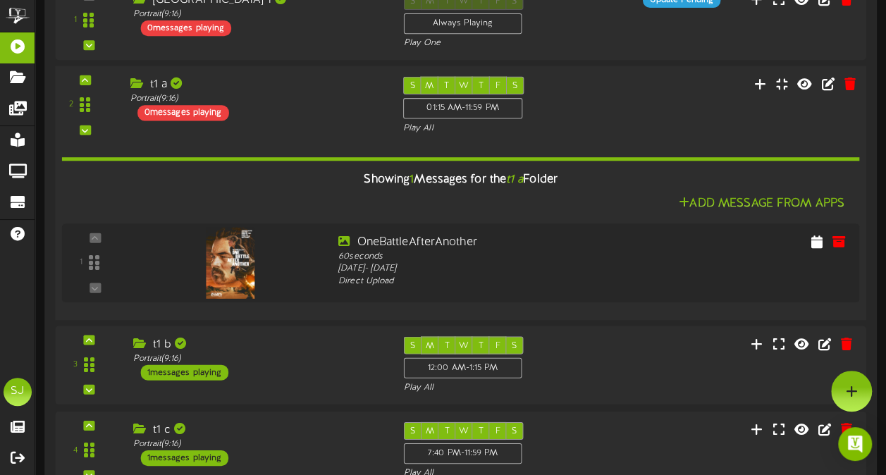
scroll to position [121, 0]
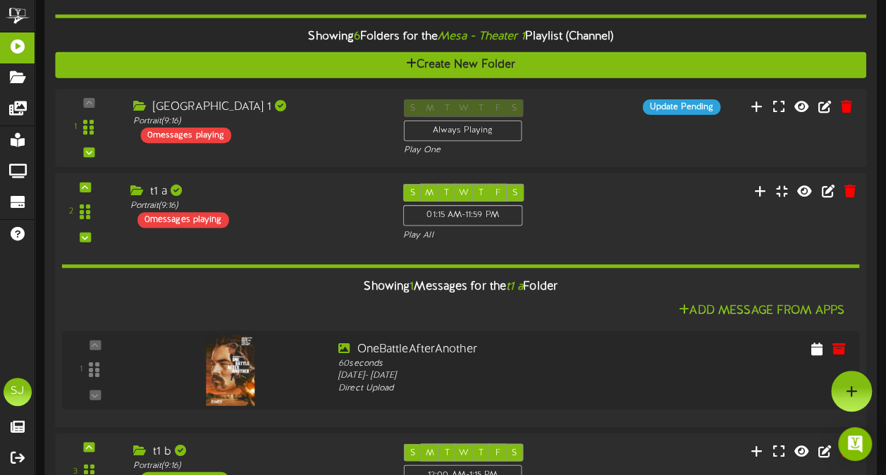
click at [295, 217] on div "t1 a Portrait ( 9:16 ) 0 messages playing" at bounding box center [255, 206] width 273 height 44
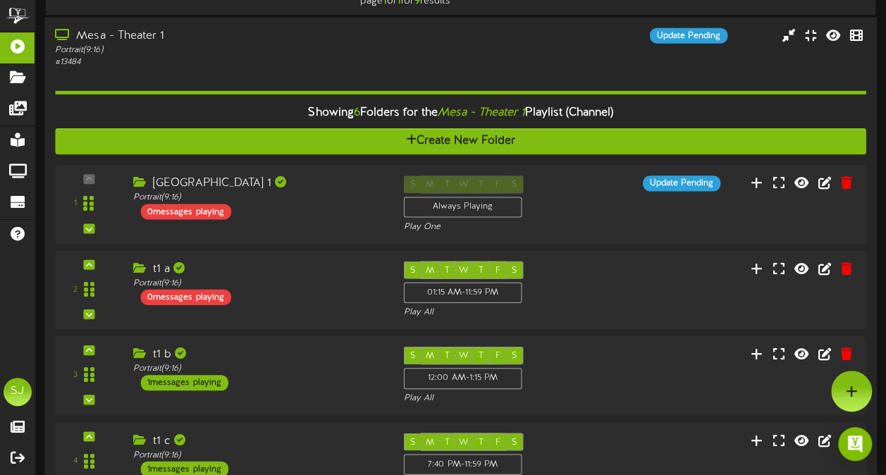
scroll to position [0, 0]
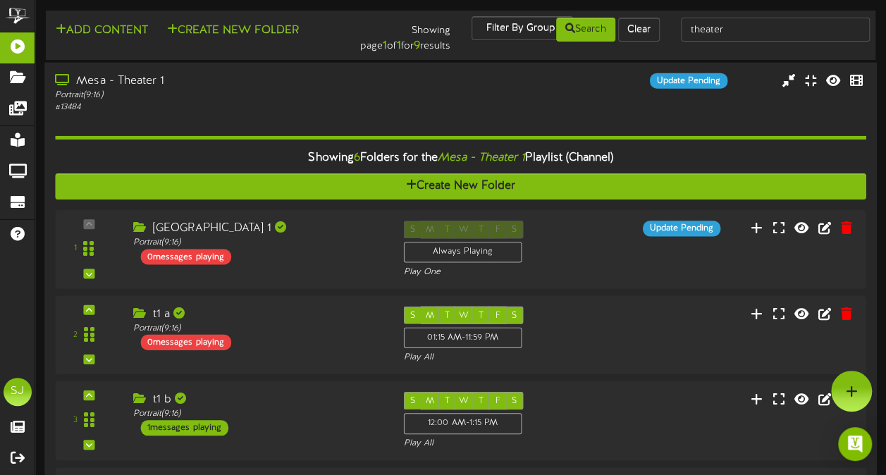
click at [213, 103] on div "# 13484" at bounding box center [218, 108] width 326 height 12
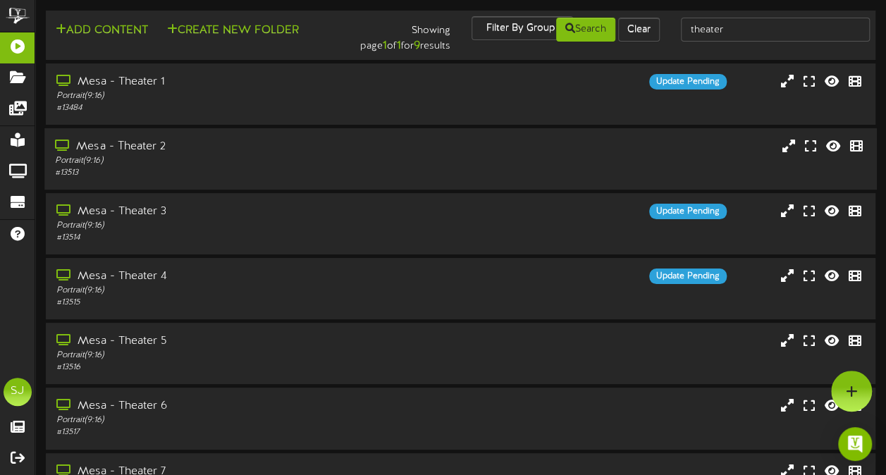
click at [367, 151] on div "Mesa - Theater 2" at bounding box center [218, 147] width 326 height 16
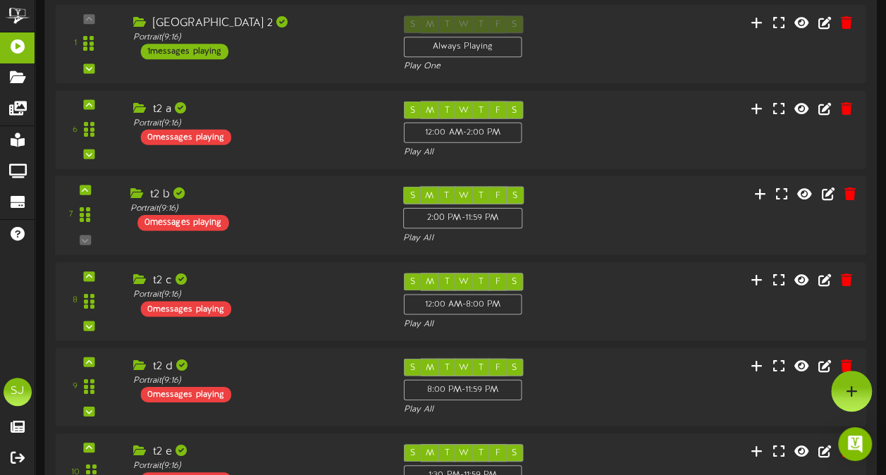
scroll to position [188, 0]
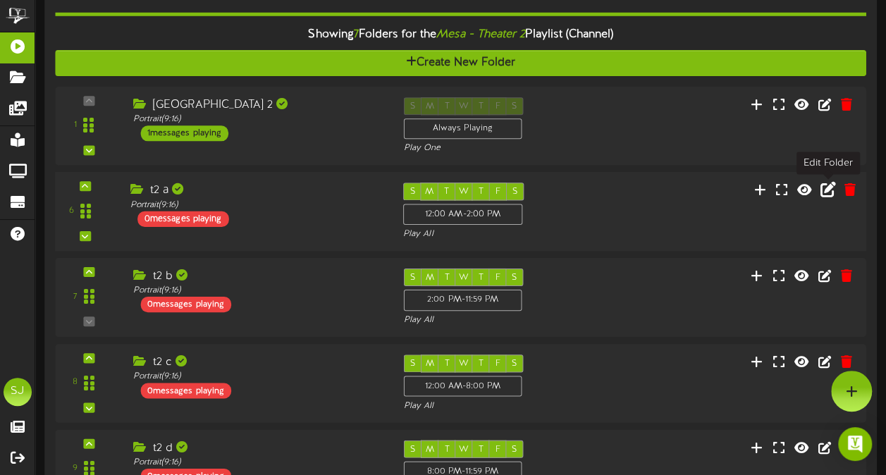
click at [828, 185] on icon at bounding box center [829, 190] width 16 height 16
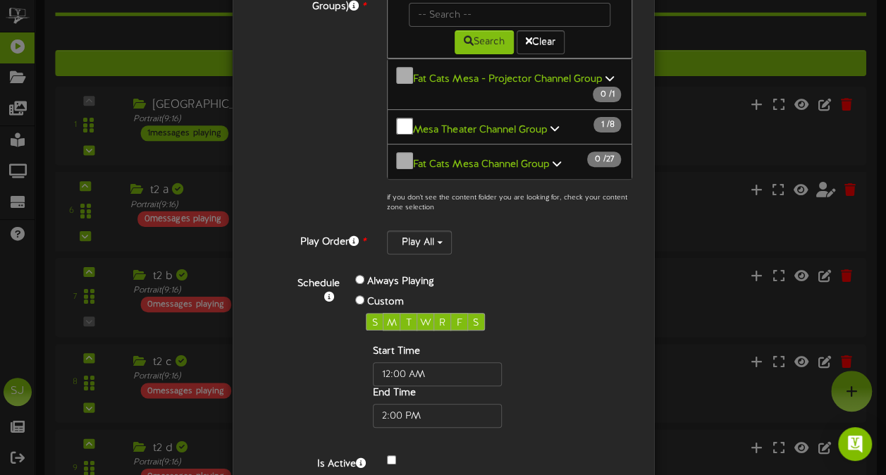
scroll to position [243, 0]
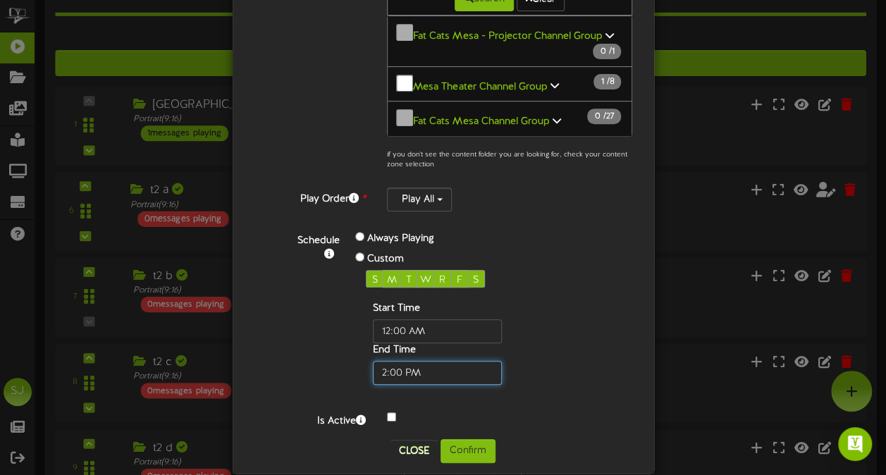
drag, startPoint x: 391, startPoint y: 352, endPoint x: 393, endPoint y: 360, distance: 8.3
click at [392, 361] on input "text" at bounding box center [437, 373] width 129 height 24
type input "04:30 PM"
click at [570, 256] on div "Always Playing Custom S M T W R F S Start Time End Time" at bounding box center [460, 307] width 231 height 156
click at [475, 439] on button "Confirm" at bounding box center [468, 451] width 55 height 24
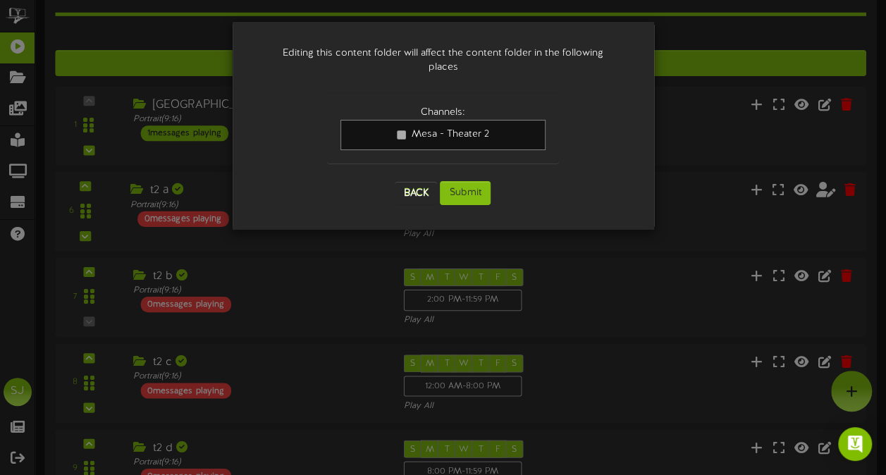
scroll to position [0, 0]
click at [460, 181] on button "Submit" at bounding box center [465, 193] width 51 height 24
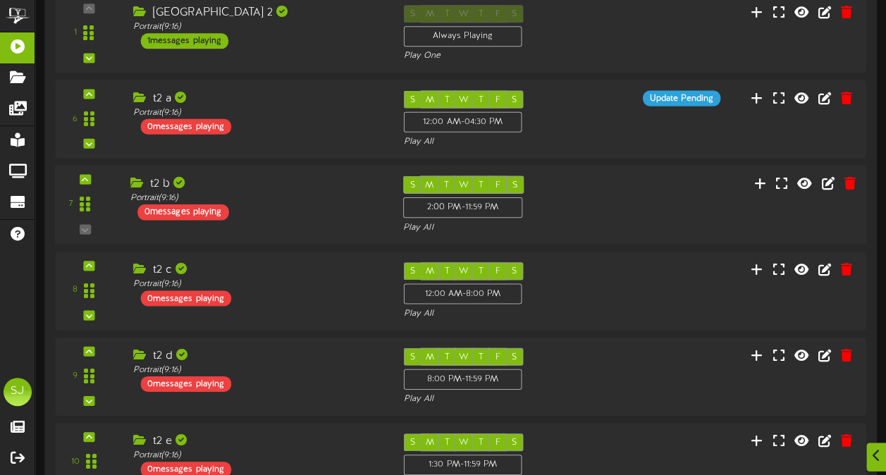
scroll to position [282, 0]
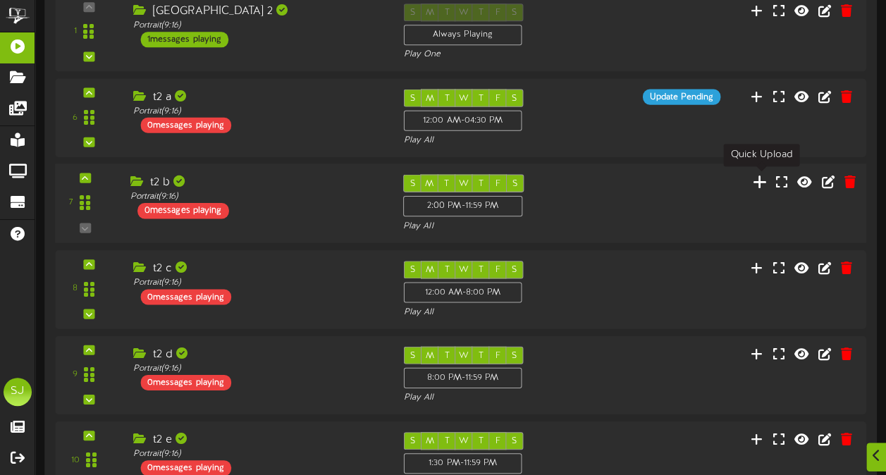
click at [761, 183] on icon at bounding box center [760, 181] width 15 height 16
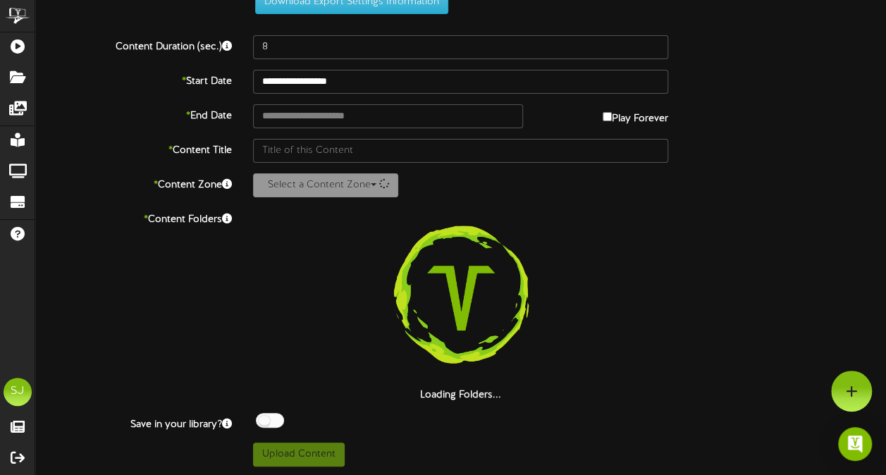
click at [384, 63] on div "**********" at bounding box center [460, 213] width 851 height 508
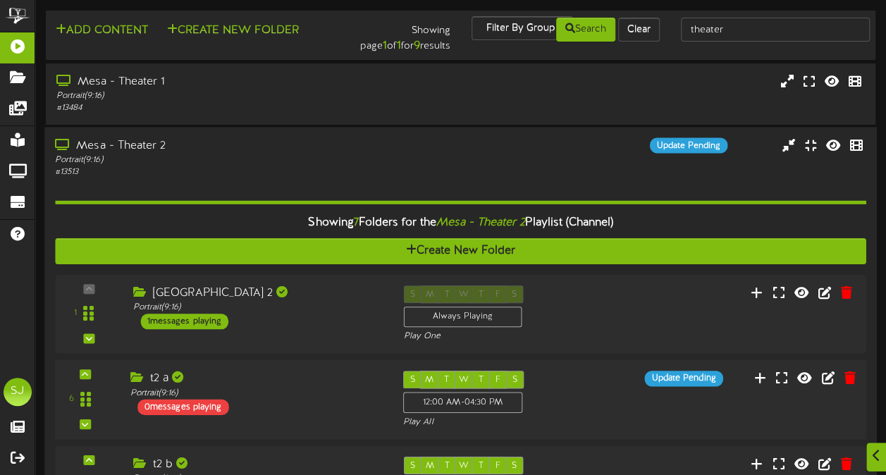
scroll to position [70, 0]
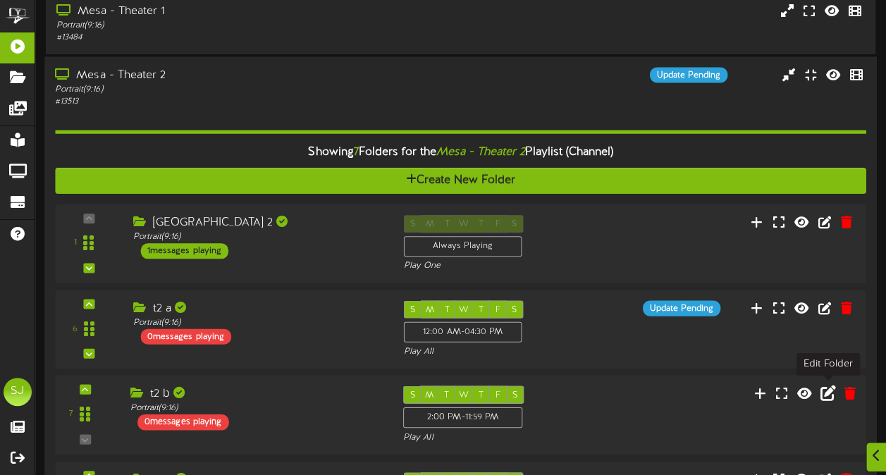
click at [826, 393] on icon at bounding box center [829, 393] width 16 height 16
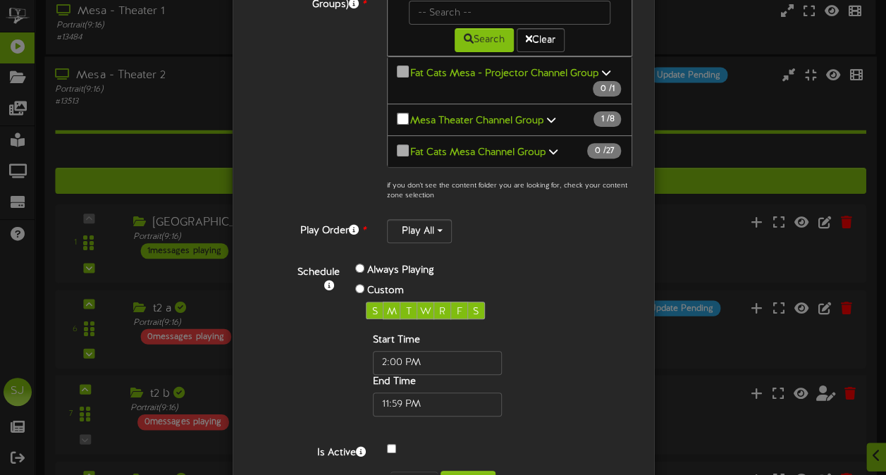
scroll to position [243, 0]
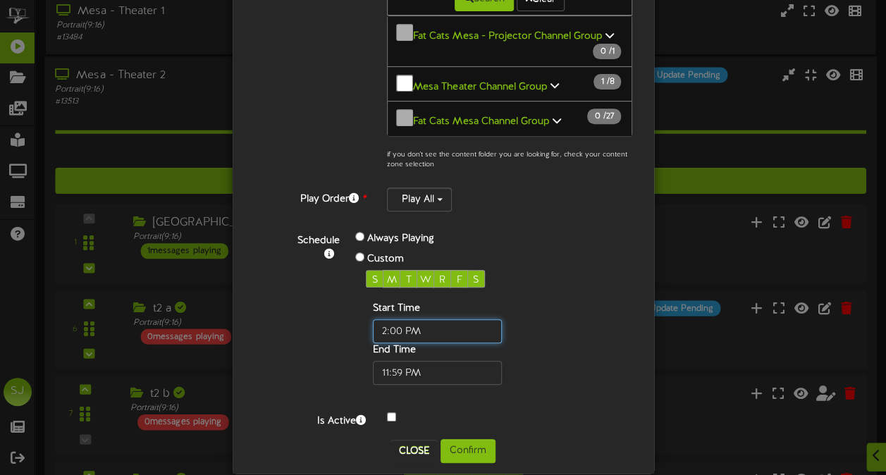
click at [393, 319] on input "text" at bounding box center [437, 331] width 129 height 24
type input "04:30 PM"
click at [532, 410] on div at bounding box center [509, 418] width 267 height 17
click at [487, 439] on button "Confirm" at bounding box center [468, 451] width 55 height 24
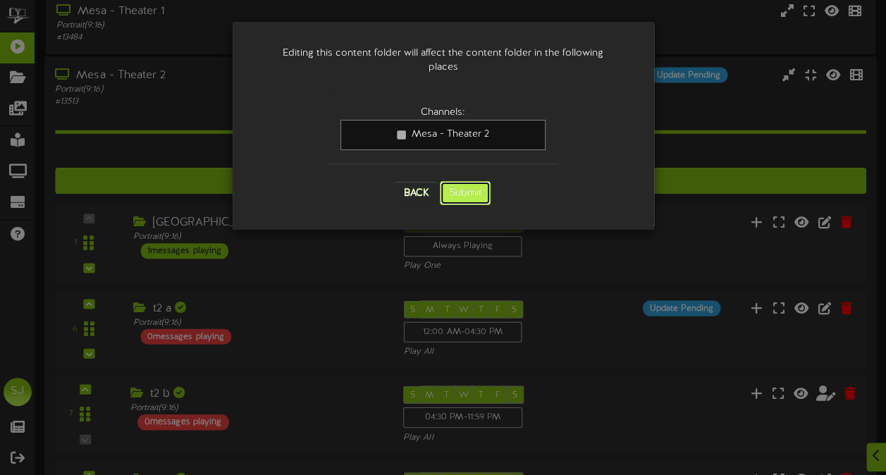
click at [474, 185] on button "Submit" at bounding box center [465, 193] width 51 height 24
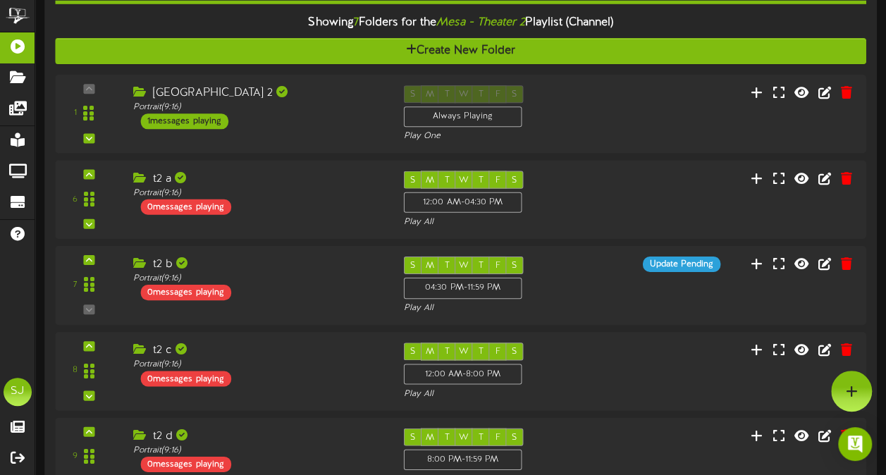
scroll to position [192, 0]
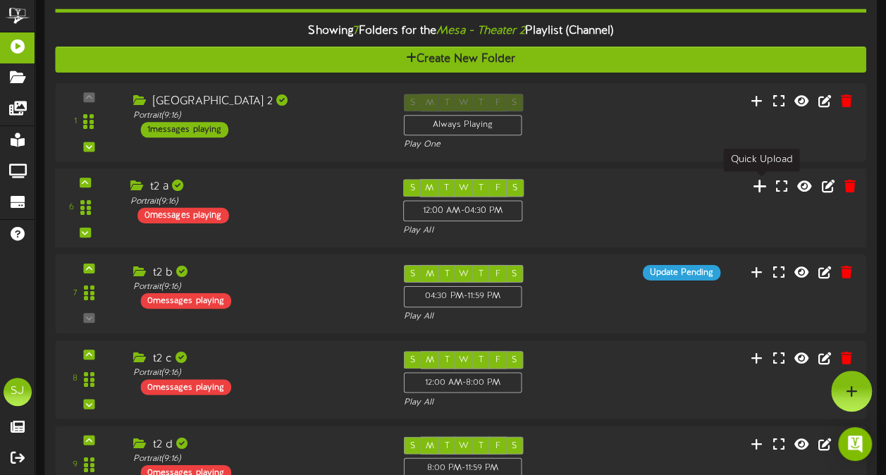
click at [761, 184] on icon at bounding box center [760, 186] width 15 height 16
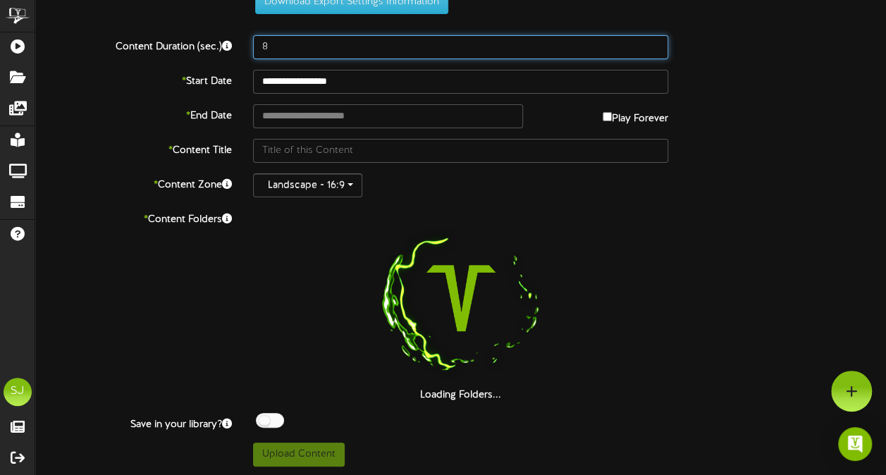
click at [339, 48] on input "8" at bounding box center [460, 47] width 415 height 24
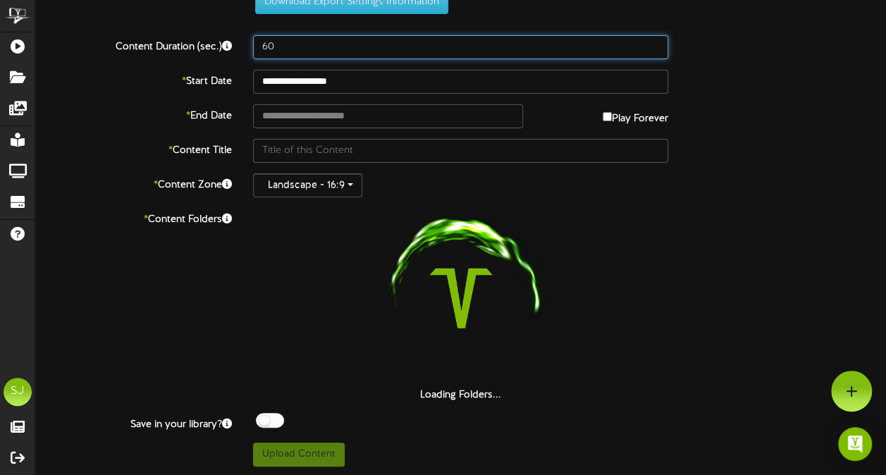
scroll to position [0, 0]
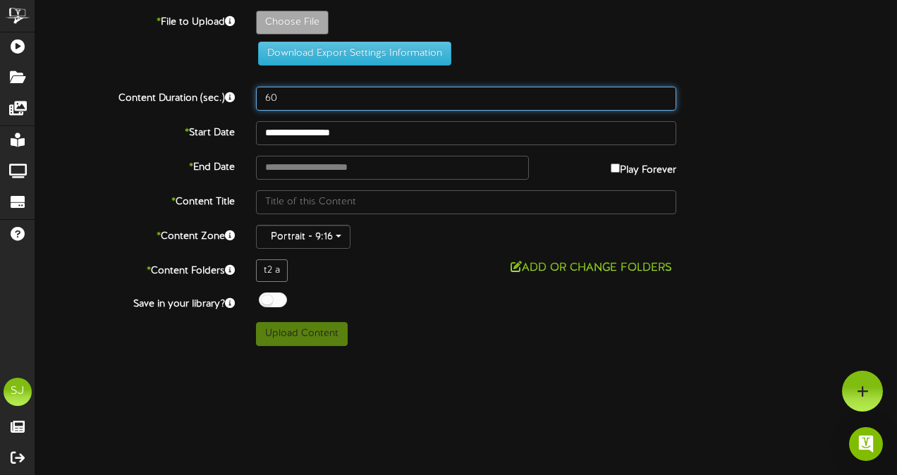
type input "60"
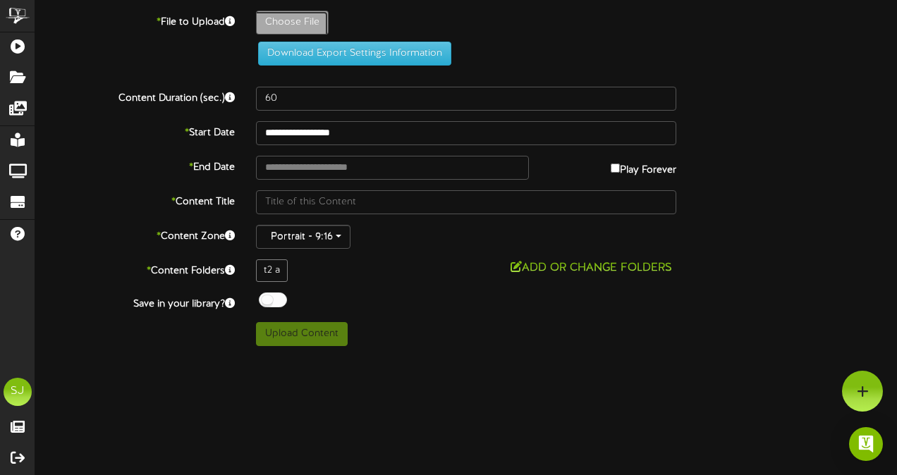
type input "**********"
type input "Senior"
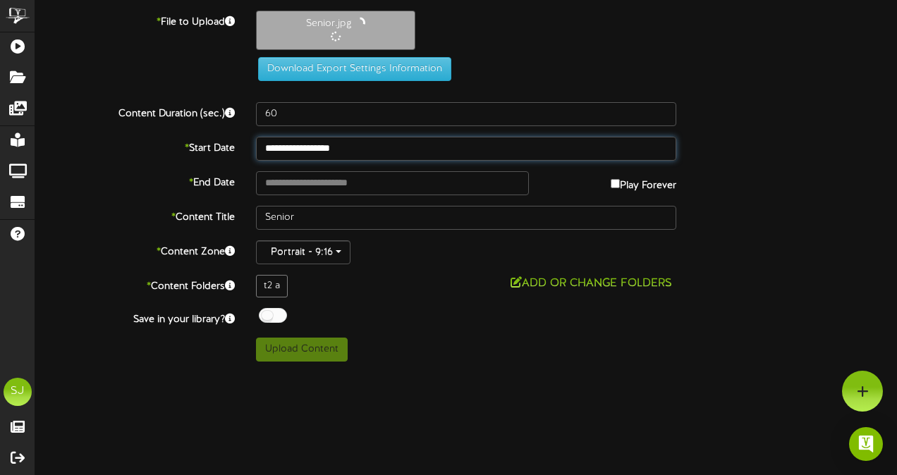
click at [348, 138] on input "**********" at bounding box center [466, 149] width 420 height 24
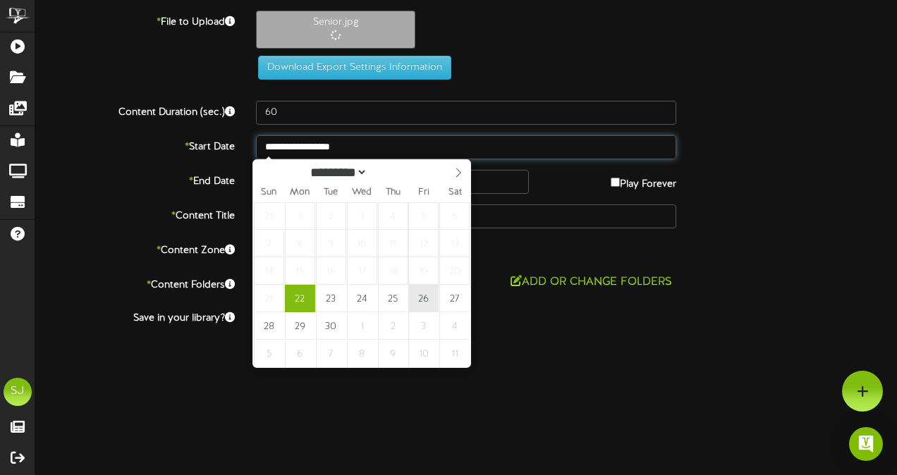
type input "**********"
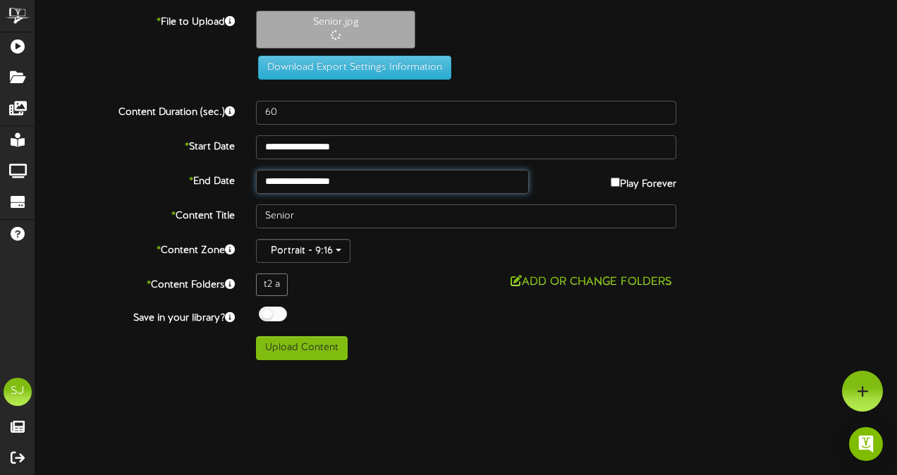
click at [355, 178] on input "**********" at bounding box center [392, 182] width 273 height 24
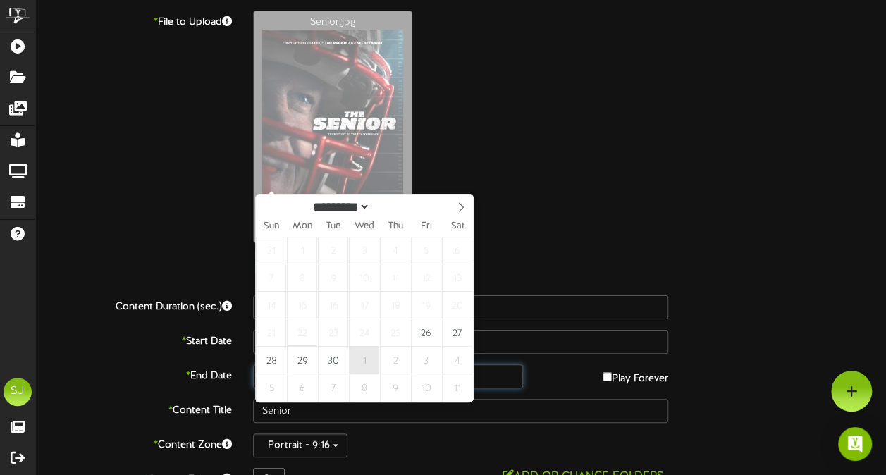
type input "**********"
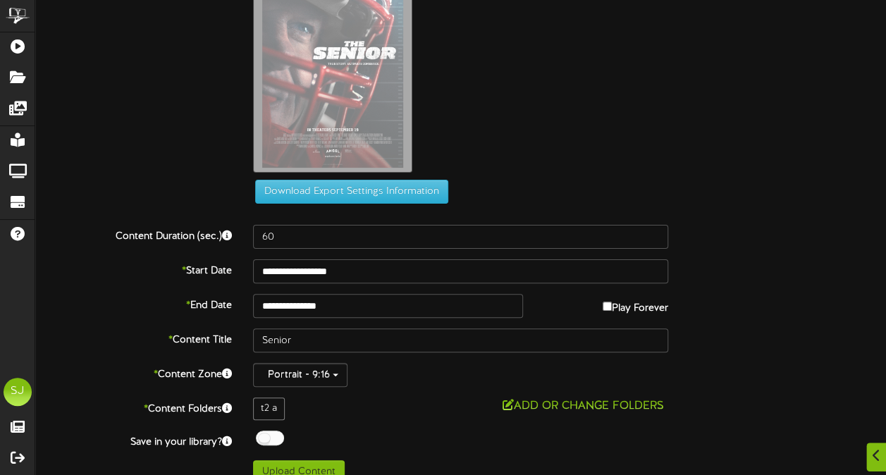
click at [592, 154] on div "Senior.jpg" at bounding box center [570, 60] width 654 height 240
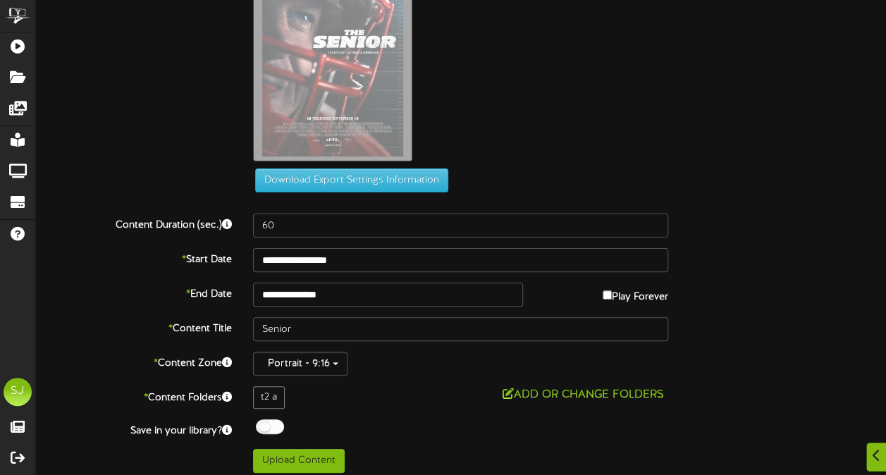
scroll to position [87, 0]
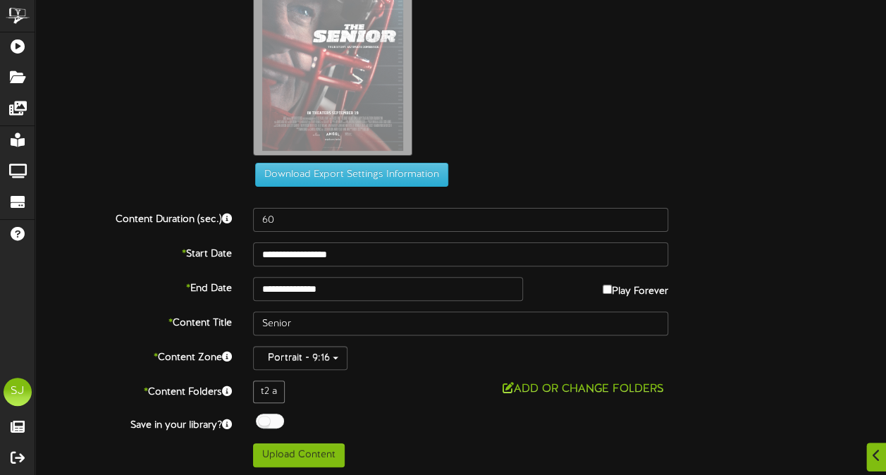
click at [269, 414] on div at bounding box center [270, 421] width 28 height 15
click at [437, 407] on div "**********" at bounding box center [460, 195] width 851 height 544
click at [317, 457] on button "Upload Content" at bounding box center [299, 455] width 92 height 24
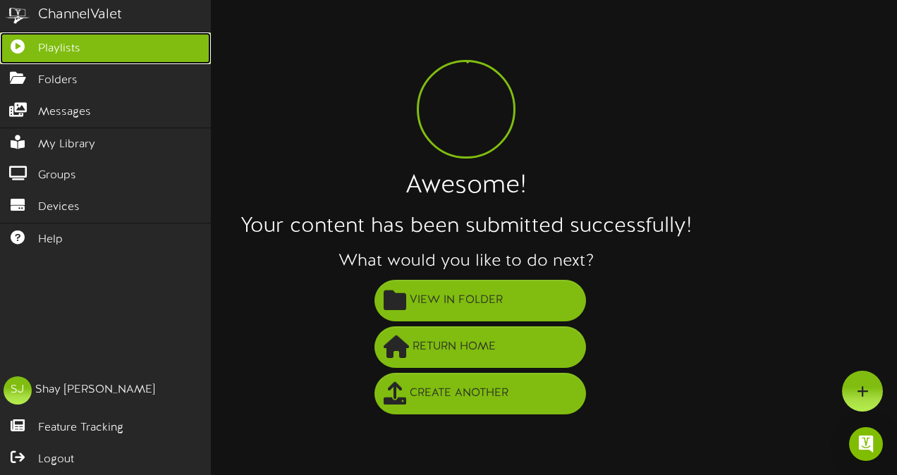
click at [6, 50] on link "Playlists" at bounding box center [105, 48] width 211 height 32
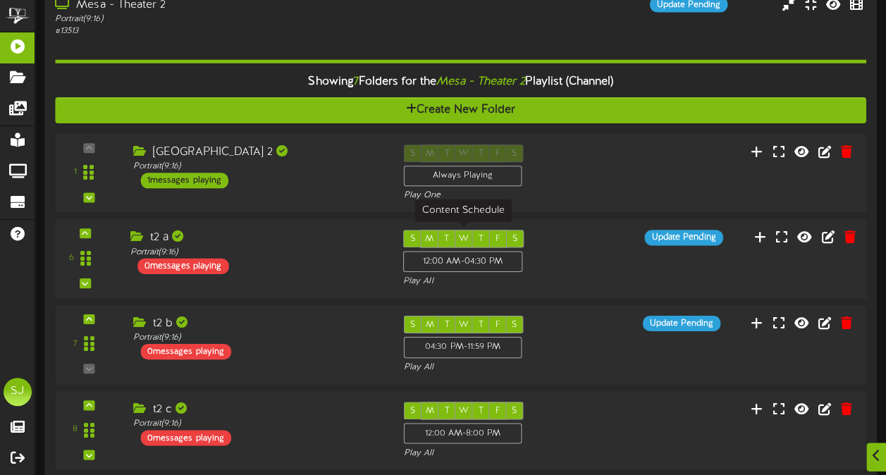
click at [516, 270] on div "12:00 AM - 04:30 PM" at bounding box center [462, 261] width 119 height 21
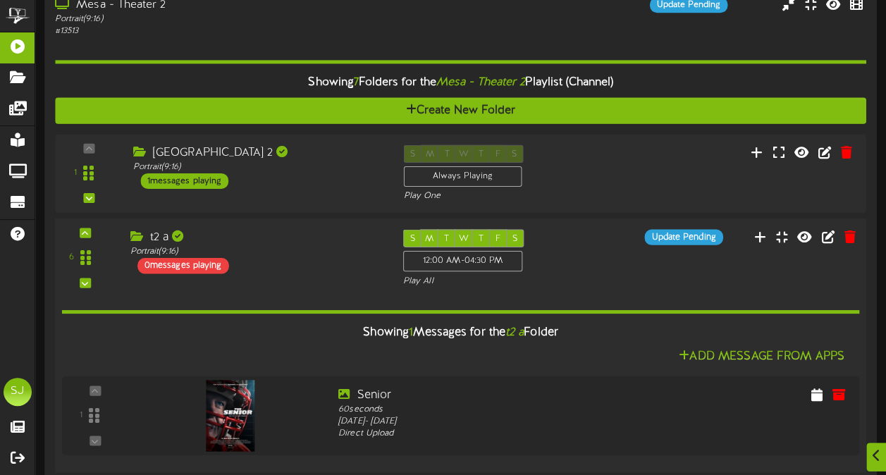
scroll to position [141, 0]
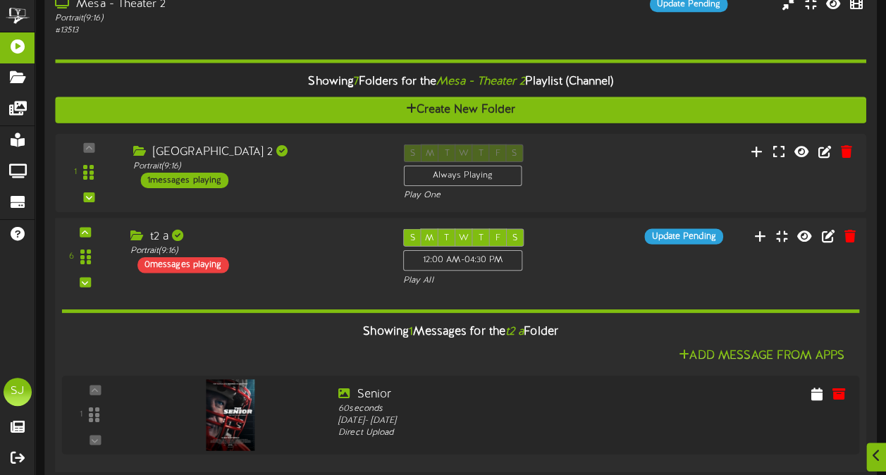
click at [567, 265] on div "S M T W T F S 12:00 AM - 04:30 PM Play All" at bounding box center [495, 257] width 204 height 58
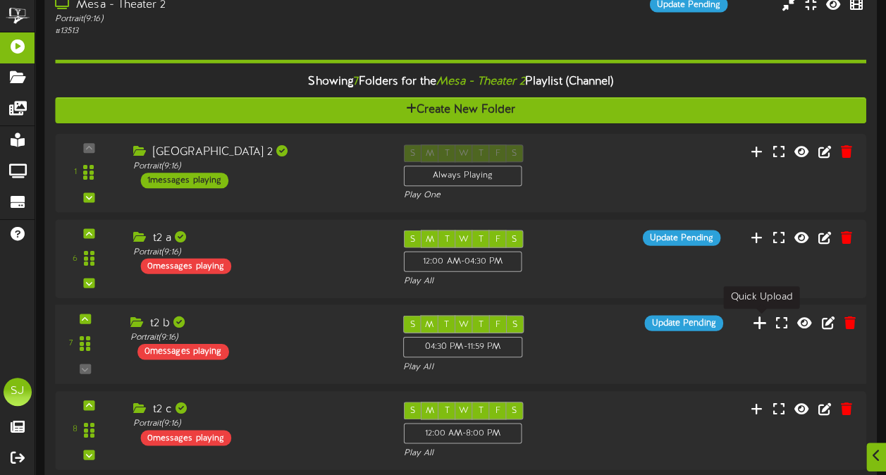
click at [759, 320] on icon at bounding box center [760, 322] width 15 height 16
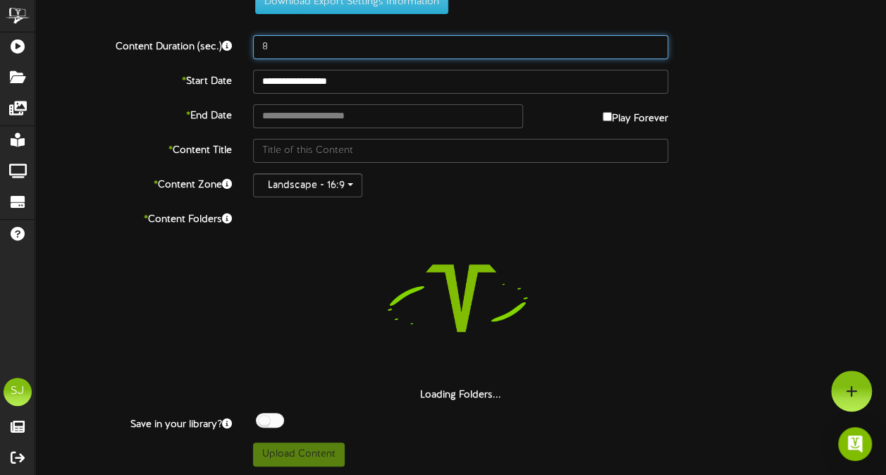
click at [283, 41] on input "8" at bounding box center [460, 47] width 415 height 24
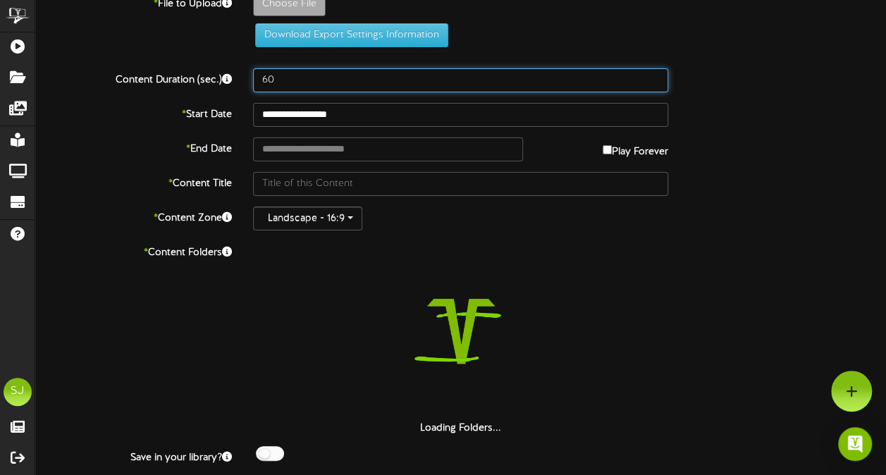
scroll to position [0, 0]
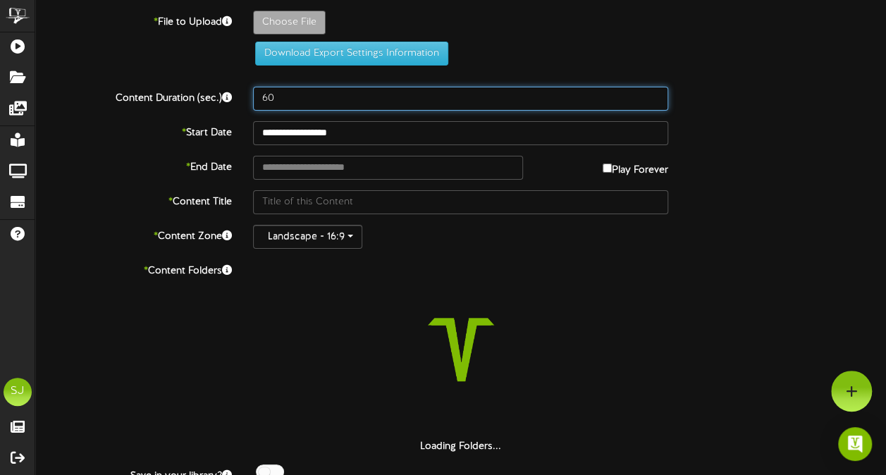
type input "60"
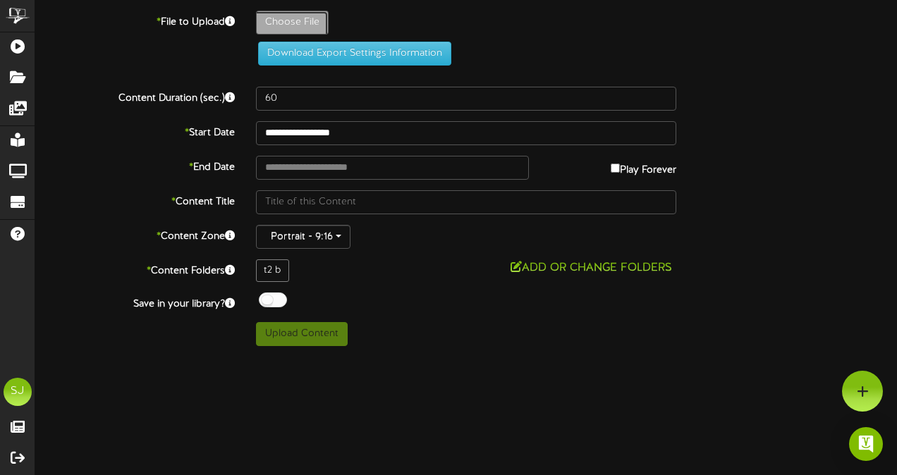
type input "**********"
type input "BigBoldJourney"
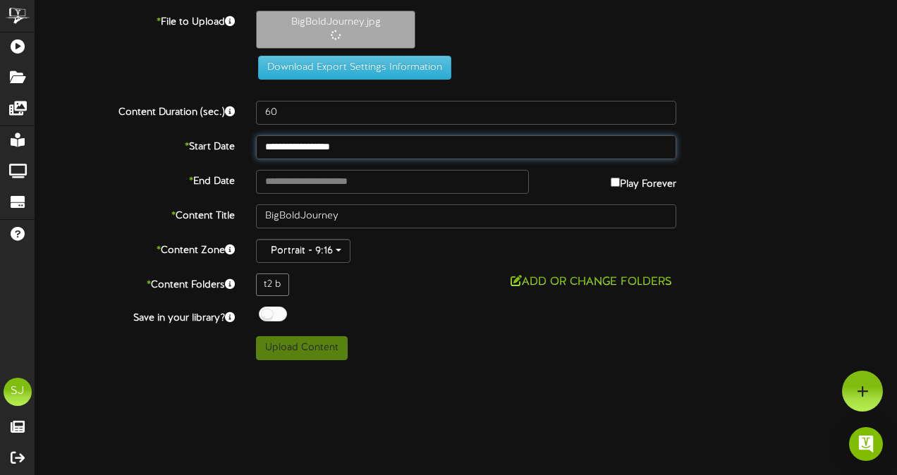
click at [338, 145] on input "**********" at bounding box center [466, 147] width 420 height 24
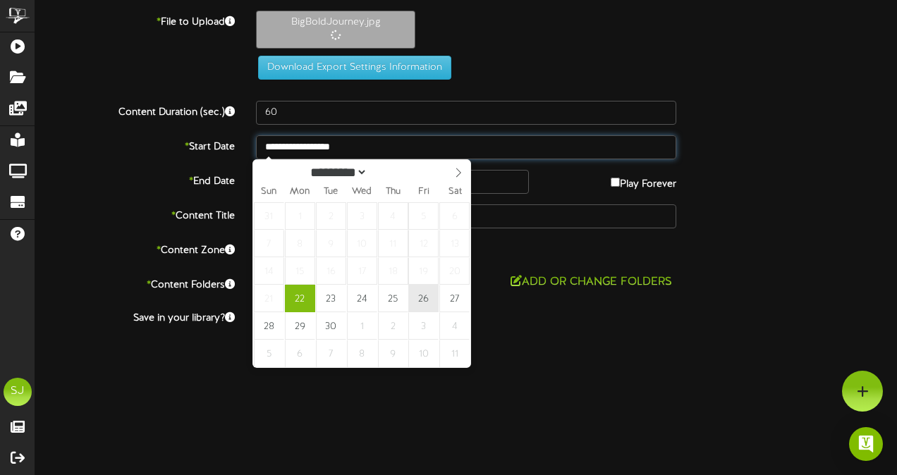
type input "**********"
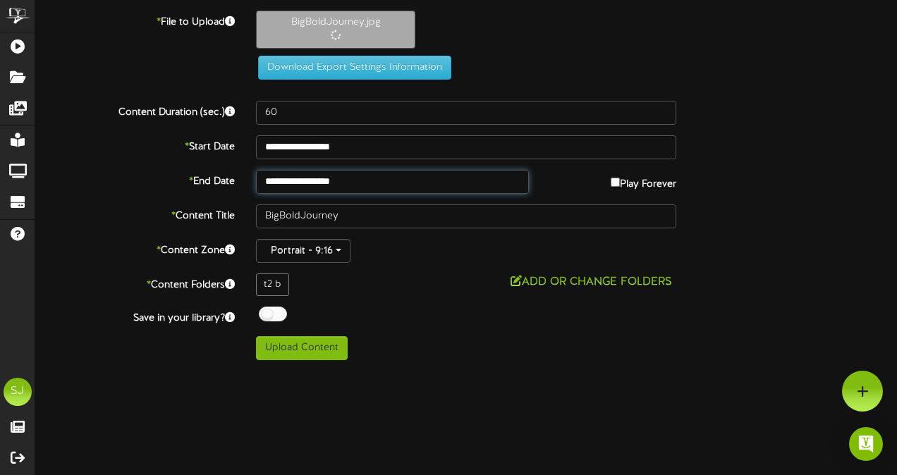
click at [368, 171] on input "**********" at bounding box center [392, 182] width 273 height 24
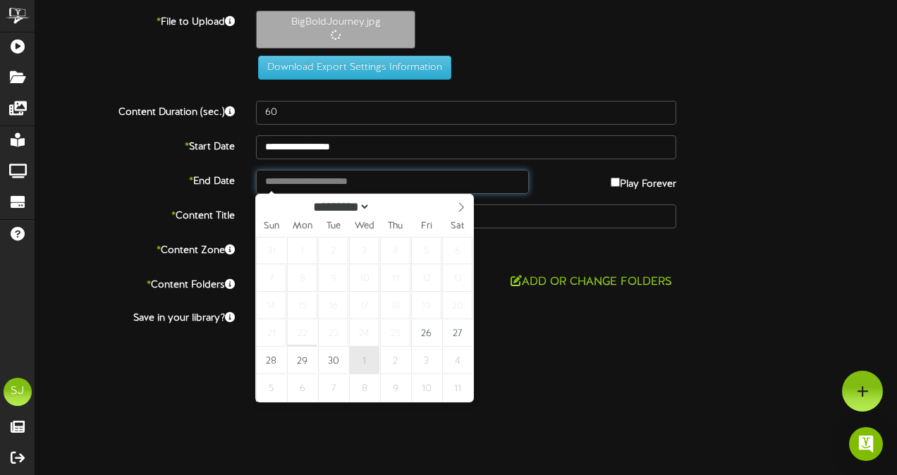
type input "**********"
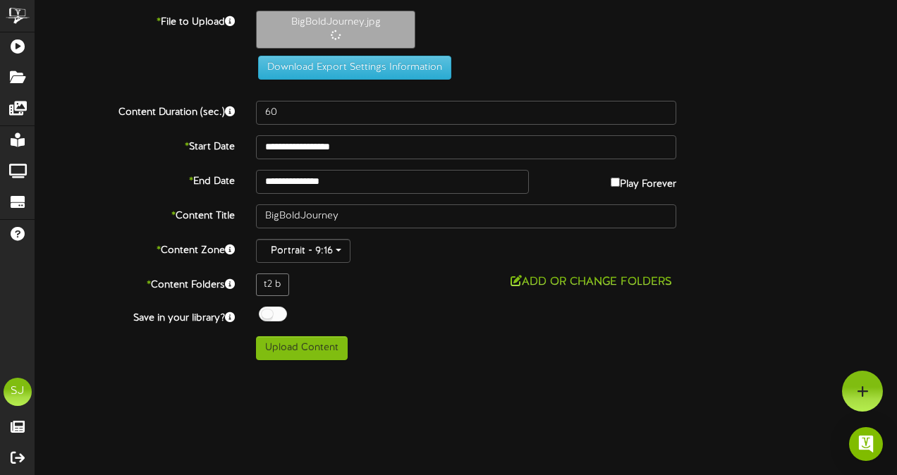
click at [716, 157] on div "**********" at bounding box center [466, 147] width 883 height 24
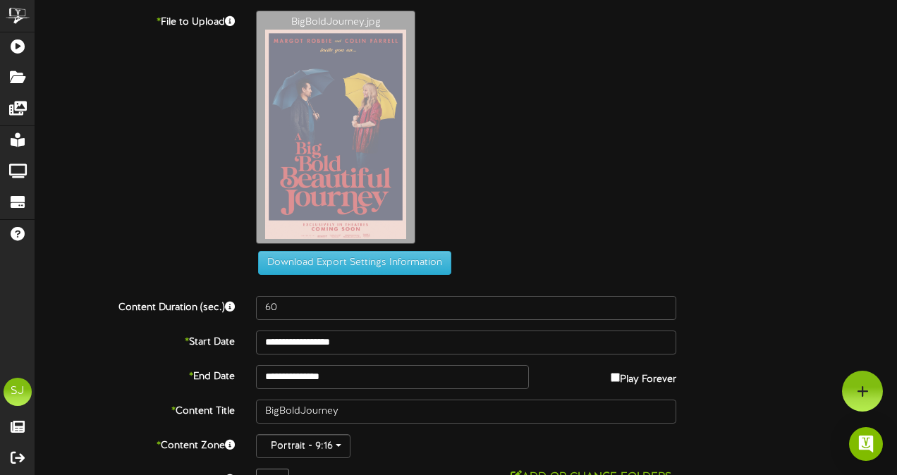
click at [255, 309] on div "**********" at bounding box center [465, 283] width 861 height 545
click at [618, 166] on div "BigBoldJourney.jpg" at bounding box center [570, 131] width 654 height 240
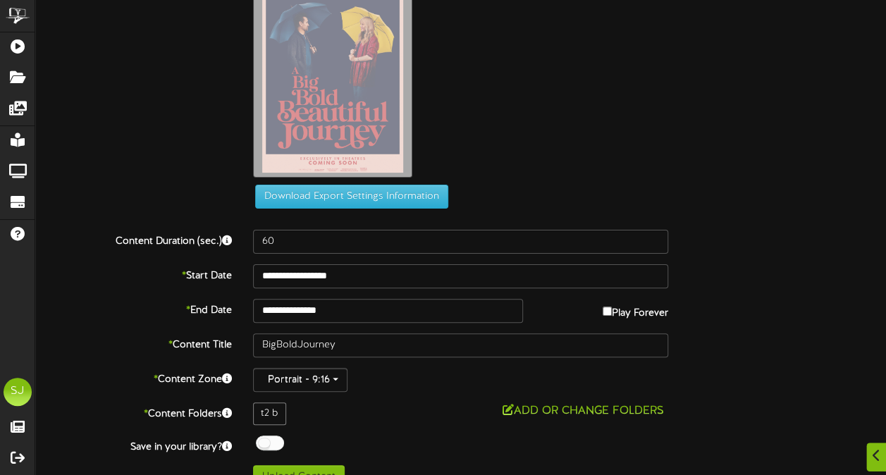
scroll to position [88, 0]
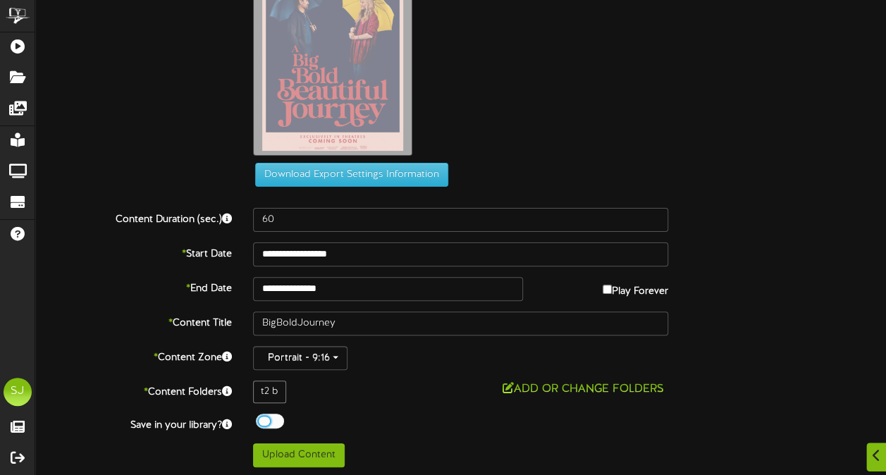
click at [274, 414] on div at bounding box center [270, 421] width 28 height 15
click at [378, 397] on div "t2 b Add or Change Folders" at bounding box center [461, 392] width 436 height 23
click at [306, 453] on button "Upload Content" at bounding box center [299, 455] width 92 height 24
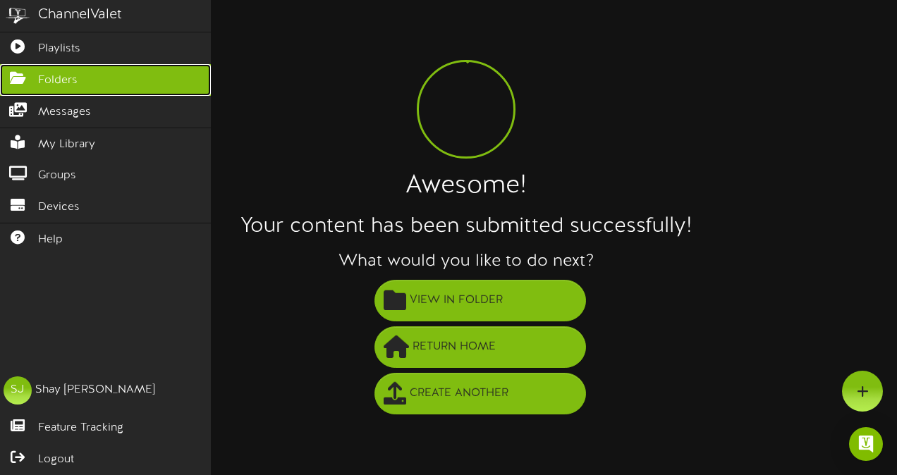
click at [32, 64] on link "Folders" at bounding box center [105, 80] width 211 height 32
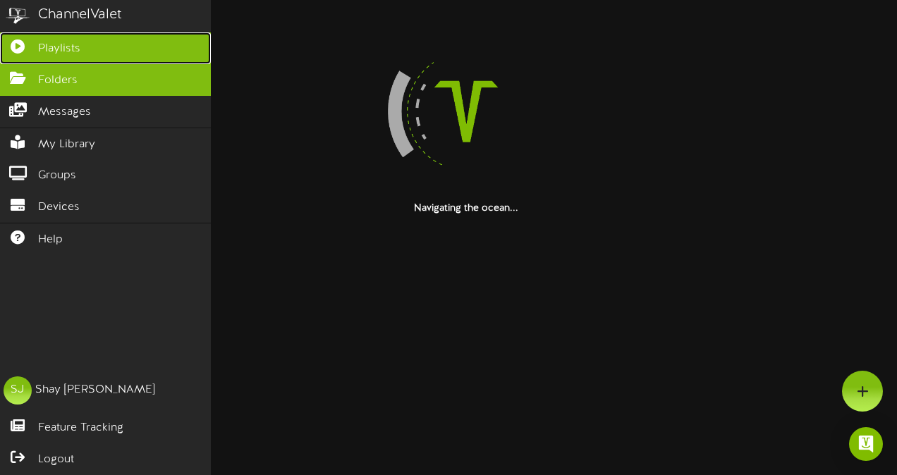
click at [39, 41] on span "Playlists" at bounding box center [59, 49] width 42 height 16
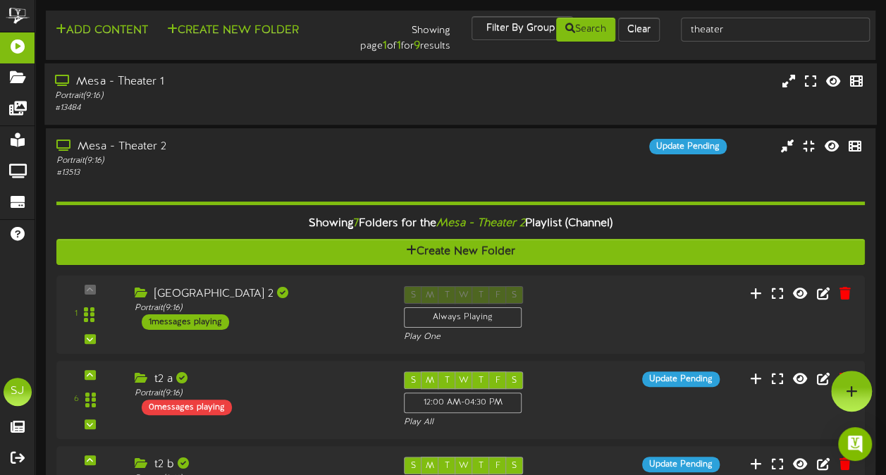
click at [224, 167] on div "# 13513" at bounding box center [218, 173] width 324 height 12
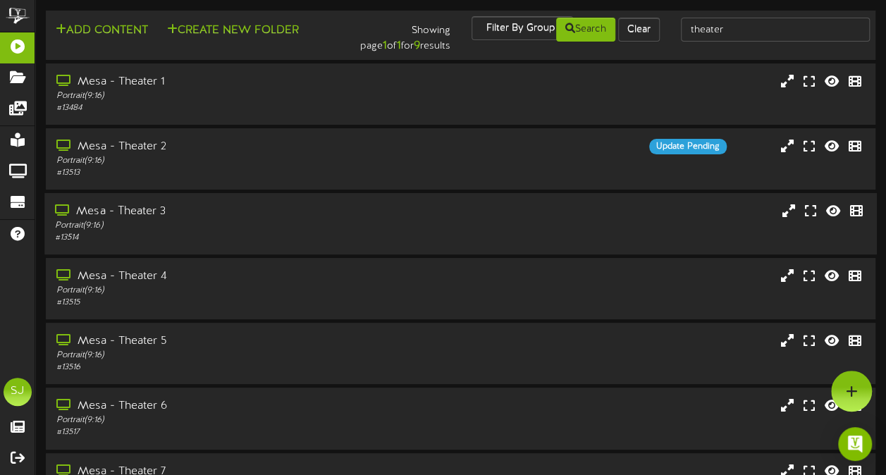
click at [227, 232] on div "# 13514" at bounding box center [218, 238] width 326 height 12
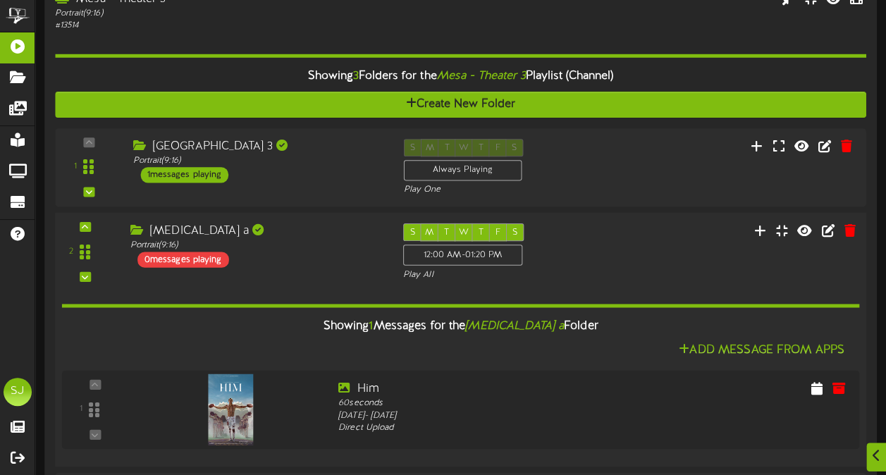
click at [309, 272] on div "2 t3 a (" at bounding box center [460, 252] width 819 height 58
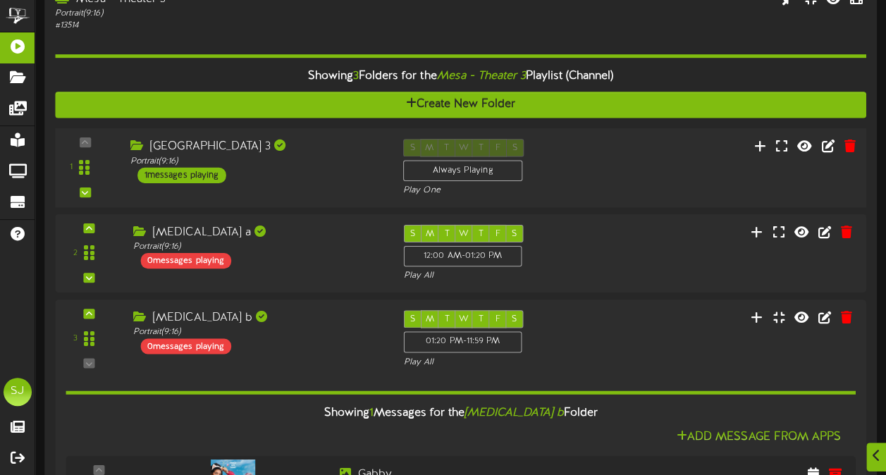
click at [630, 166] on div "1 ( 9:16" at bounding box center [460, 168] width 819 height 58
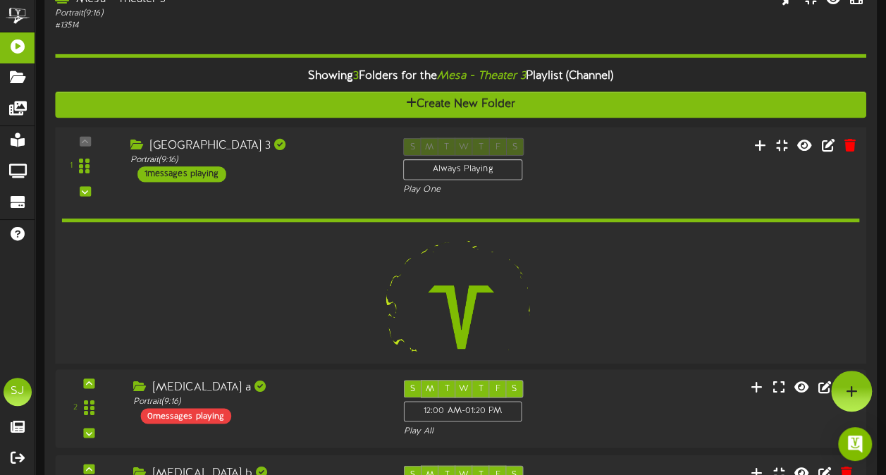
scroll to position [211, 0]
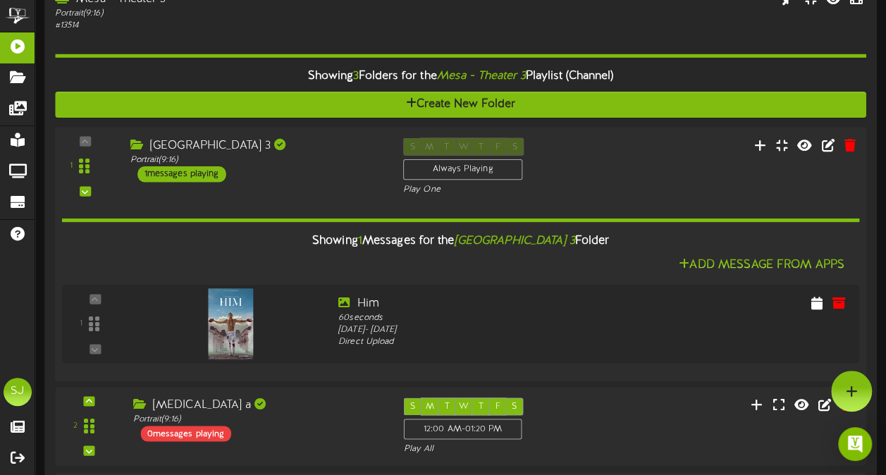
click at [632, 165] on div "1 ( 9:16" at bounding box center [460, 166] width 819 height 58
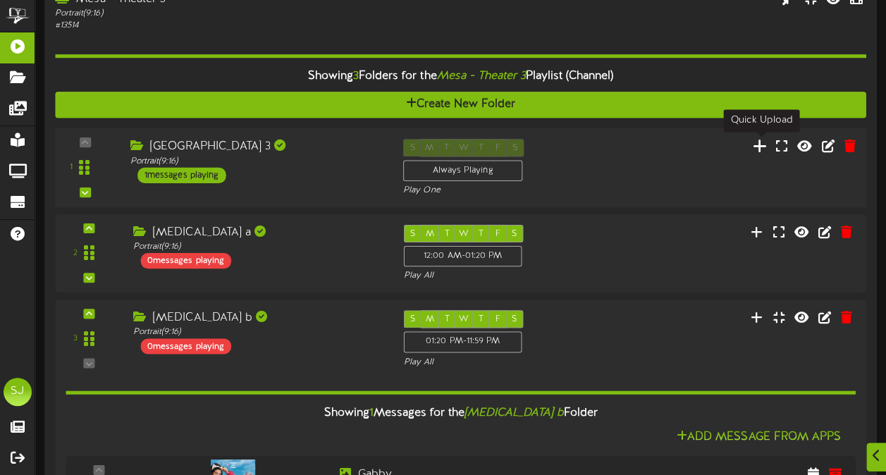
click at [763, 142] on icon at bounding box center [760, 146] width 15 height 16
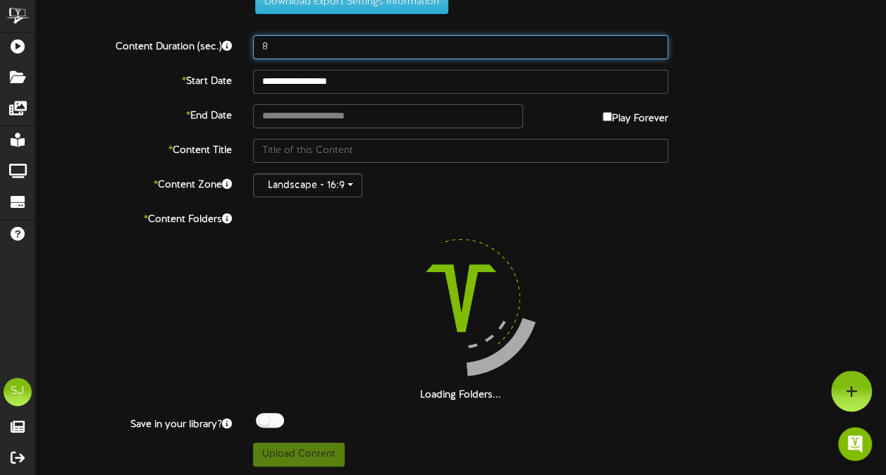
click at [319, 48] on input "8" at bounding box center [460, 47] width 415 height 24
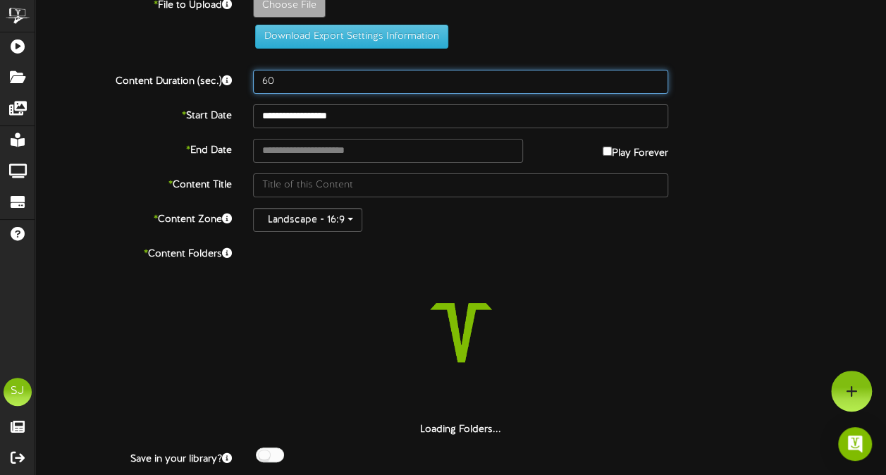
scroll to position [0, 0]
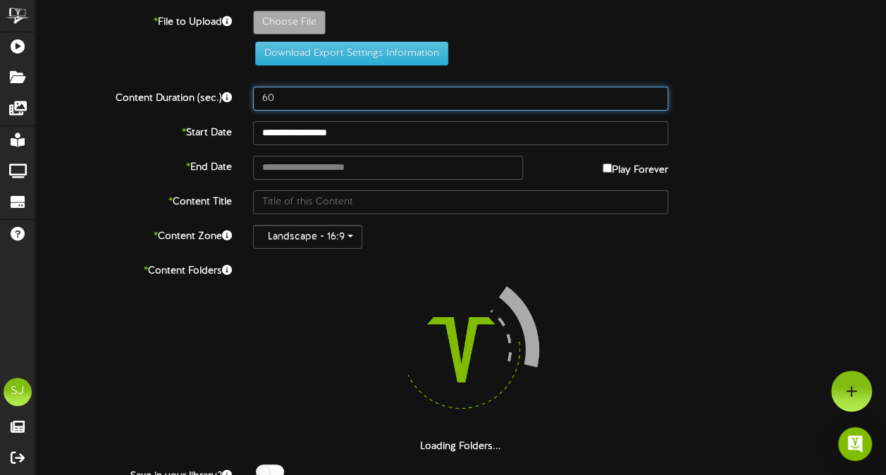
type input "60"
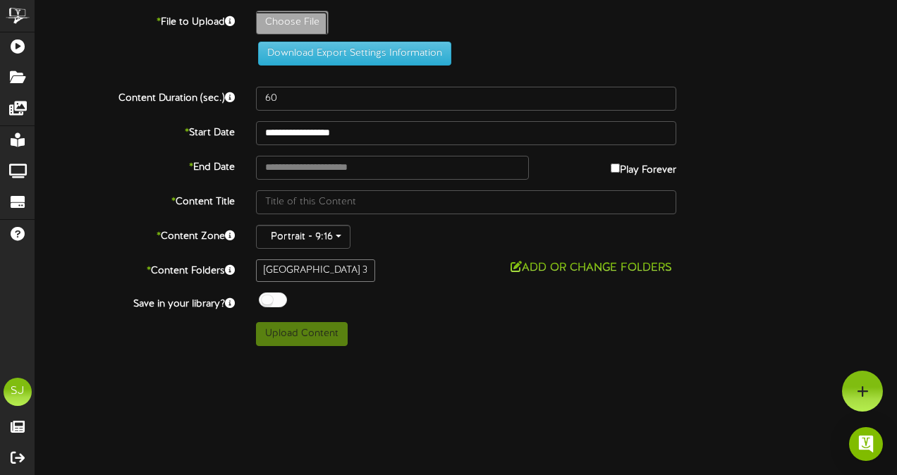
type input "**********"
type input "Gabby"
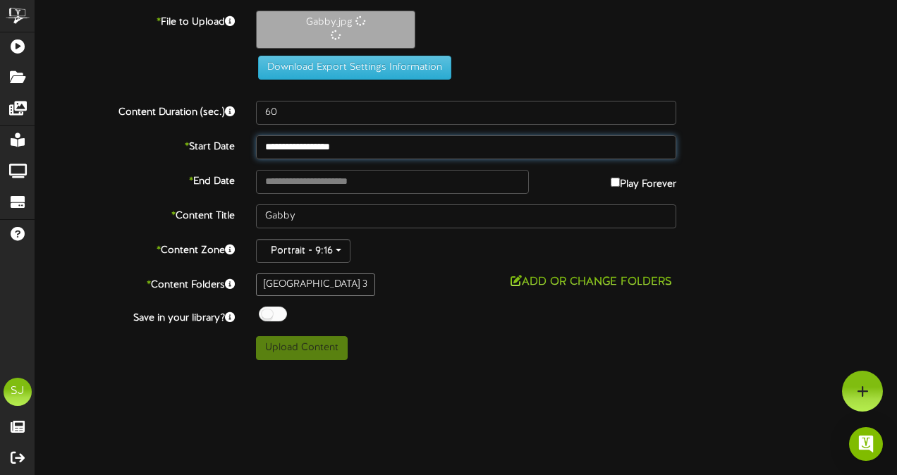
click at [317, 151] on input "**********" at bounding box center [466, 147] width 420 height 24
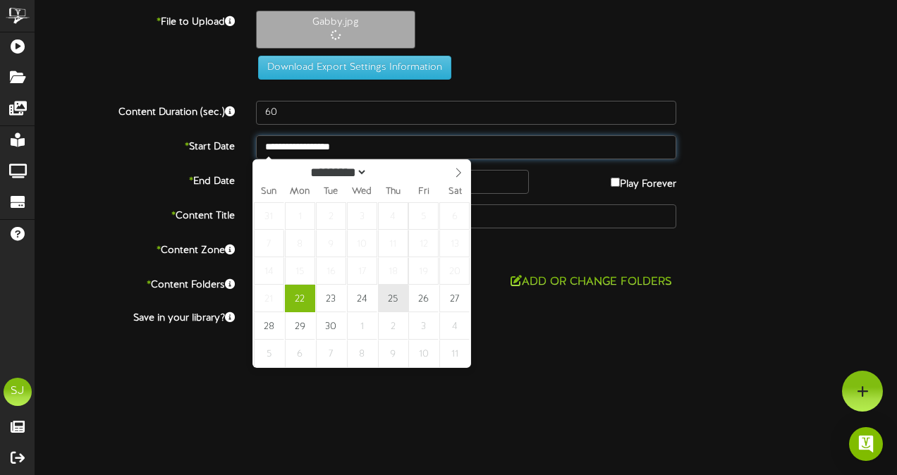
type input "**********"
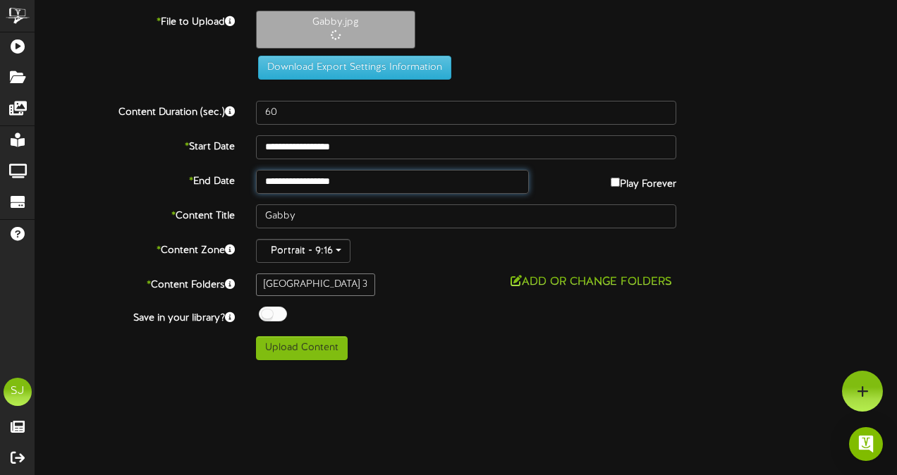
click at [365, 177] on input "**********" at bounding box center [392, 182] width 273 height 24
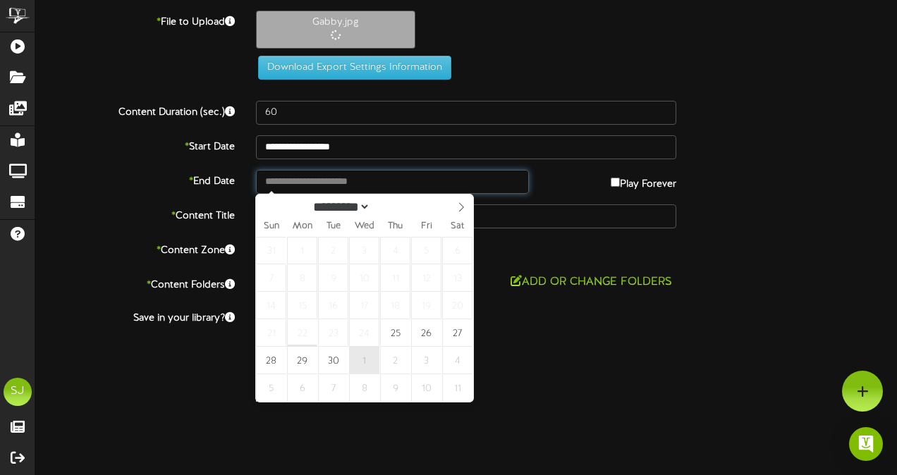
type input "**********"
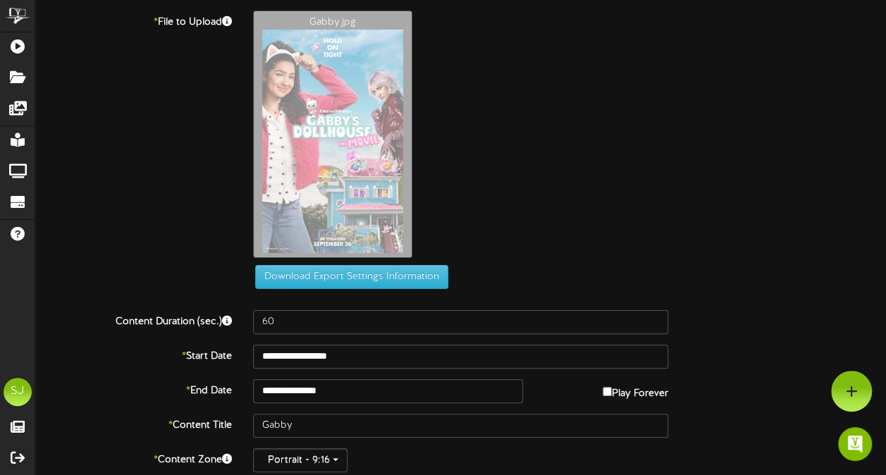
click at [814, 189] on div "Gabby.jpg" at bounding box center [570, 138] width 654 height 254
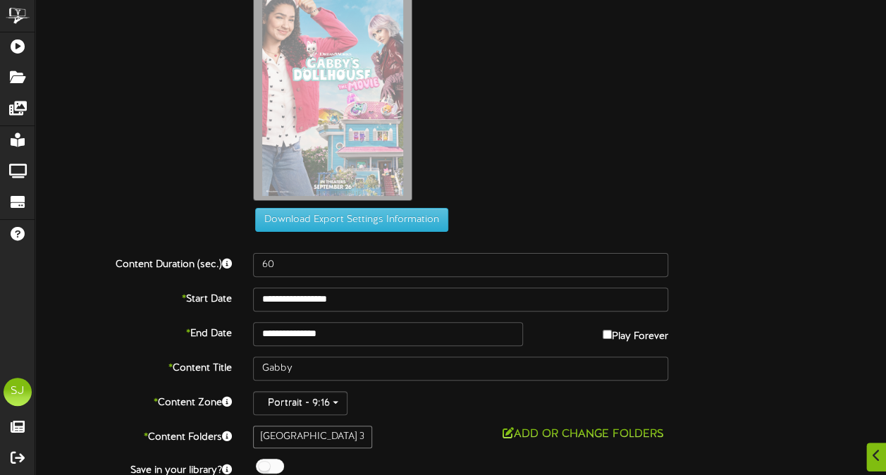
scroll to position [102, 0]
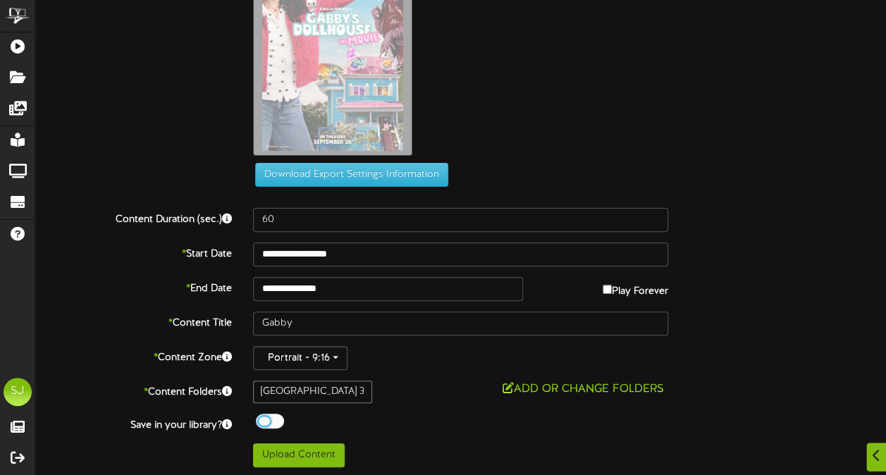
click at [271, 419] on div at bounding box center [270, 421] width 28 height 15
click at [418, 419] on div "Off On" at bounding box center [460, 423] width 415 height 18
click at [319, 447] on button "Upload Content" at bounding box center [299, 455] width 92 height 24
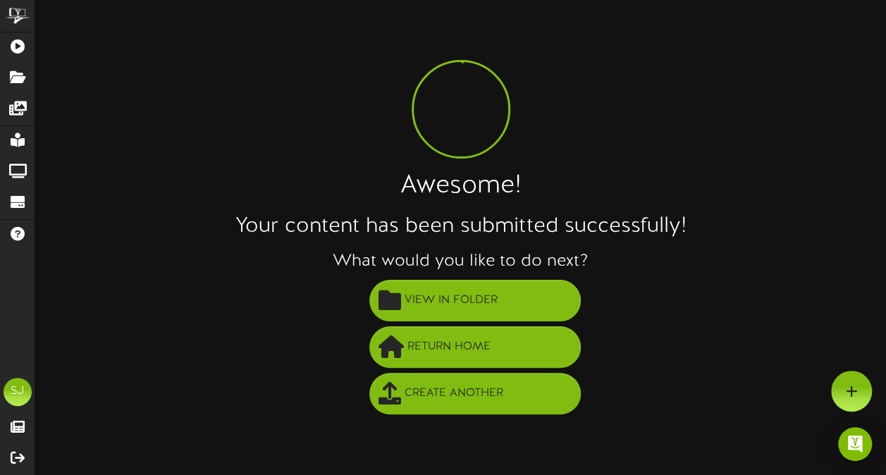
scroll to position [0, 0]
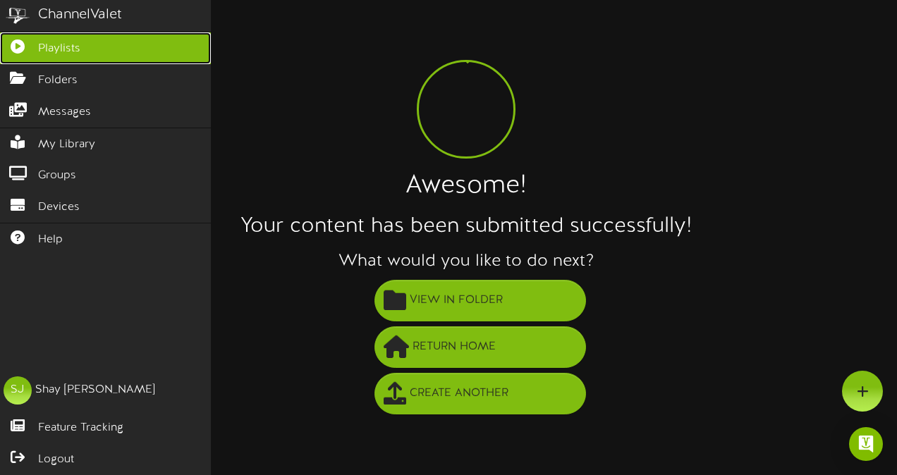
click at [13, 35] on link "Playlists" at bounding box center [105, 48] width 211 height 32
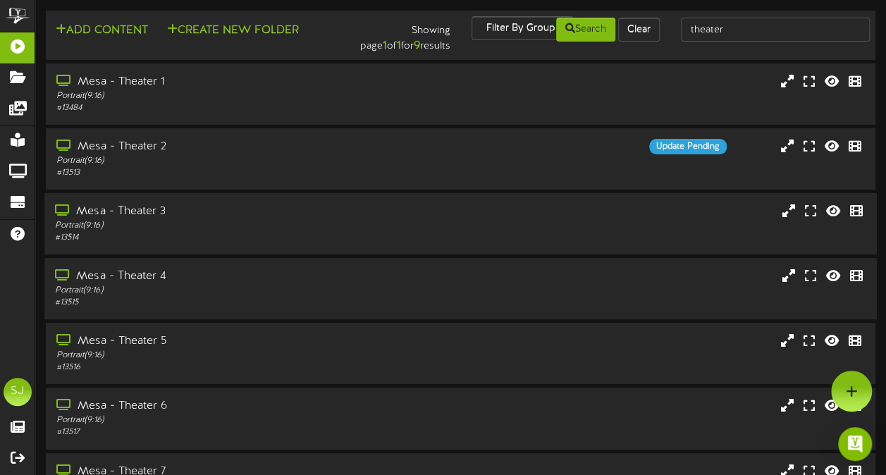
click at [176, 278] on div "Mesa - Theater 4" at bounding box center [218, 277] width 326 height 16
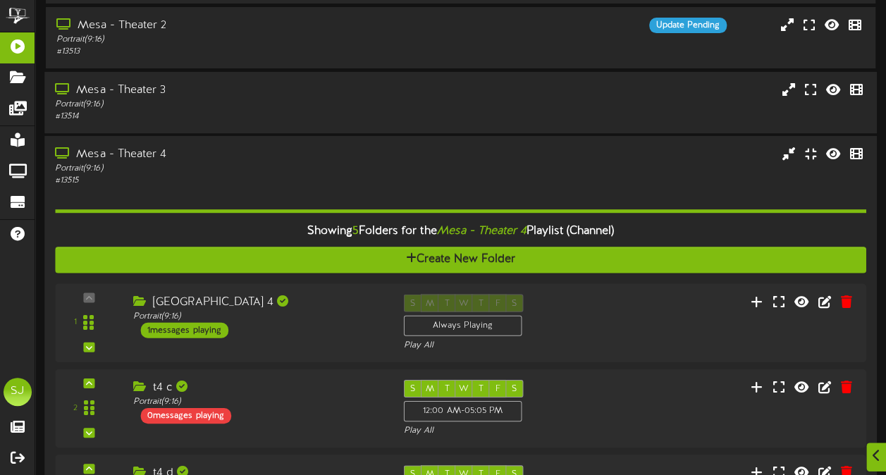
scroll to position [141, 0]
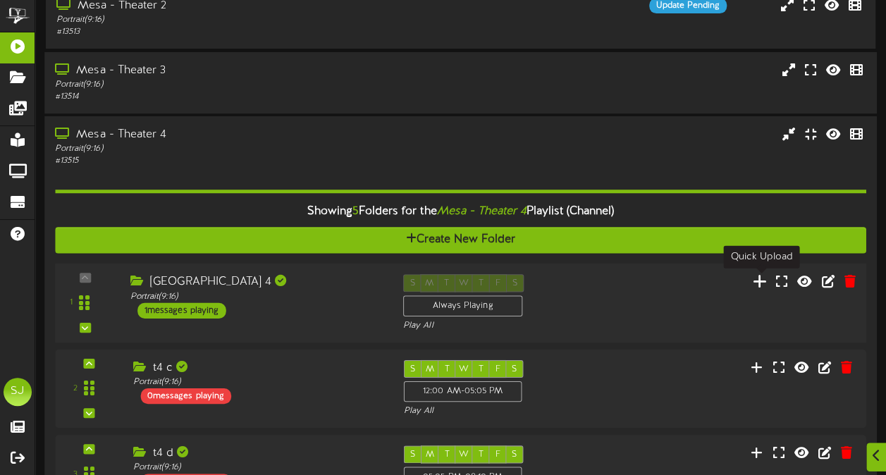
click at [768, 283] on icon at bounding box center [760, 282] width 15 height 16
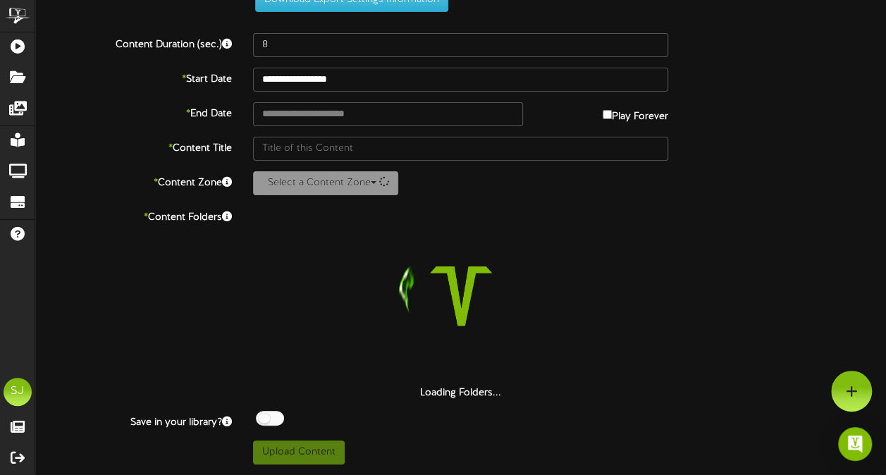
scroll to position [51, 0]
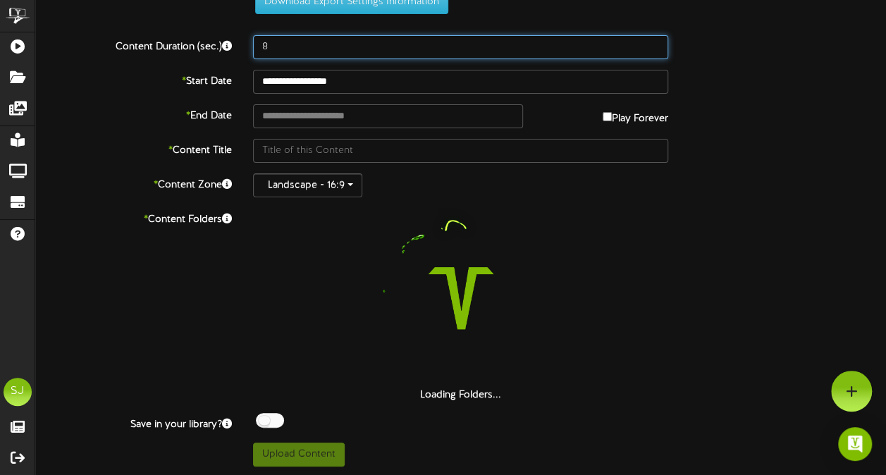
click at [379, 52] on input "8" at bounding box center [460, 47] width 415 height 24
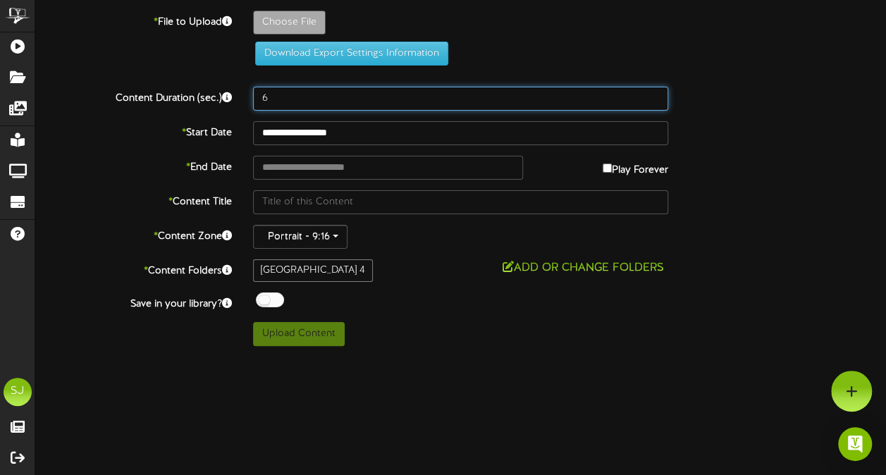
scroll to position [0, 0]
type input "60"
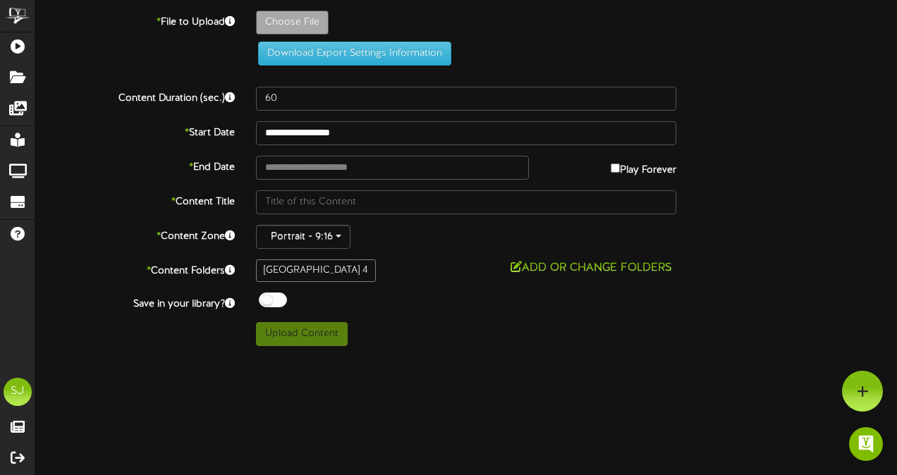
click at [331, 26] on div "Choose File" at bounding box center [576, 26] width 662 height 31
type input "**********"
type input "TheStrangers"
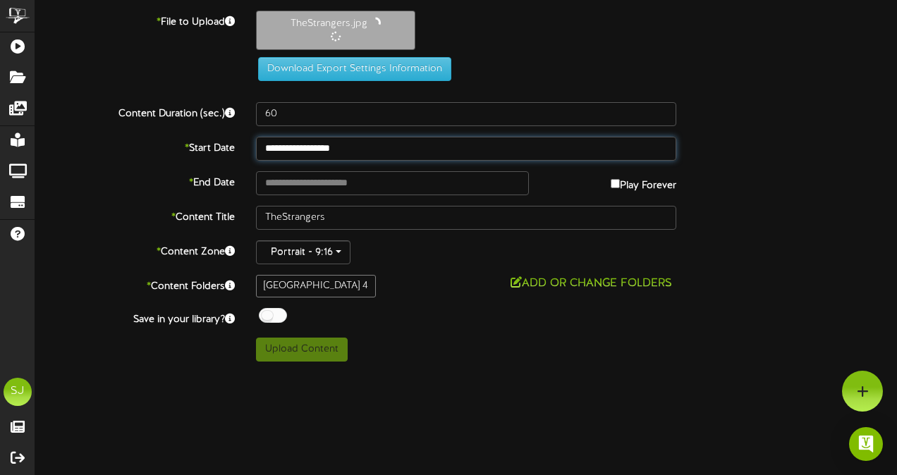
click at [348, 148] on input "**********" at bounding box center [466, 149] width 420 height 24
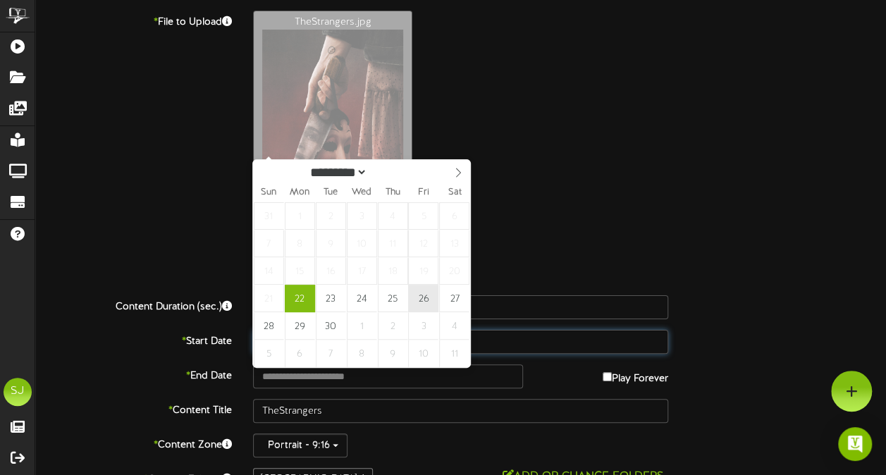
type input "**********"
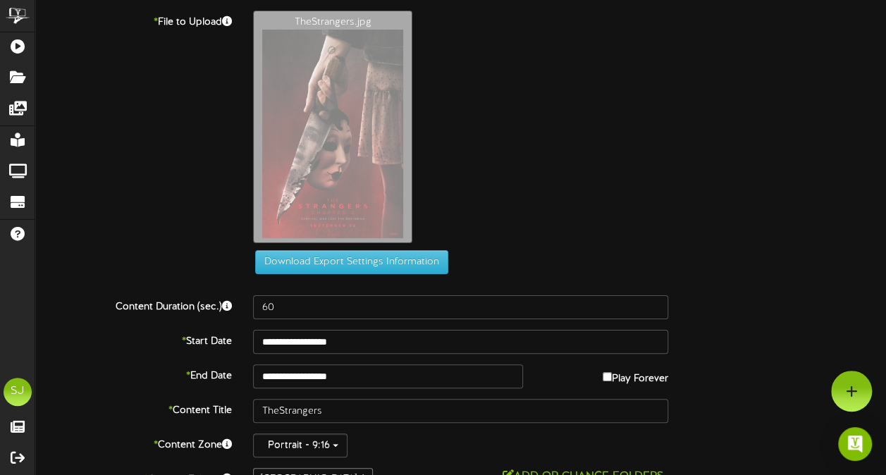
drag, startPoint x: 539, startPoint y: 217, endPoint x: 546, endPoint y: 212, distance: 8.6
click at [540, 216] on div "TheStrangers.jpg" at bounding box center [570, 131] width 654 height 240
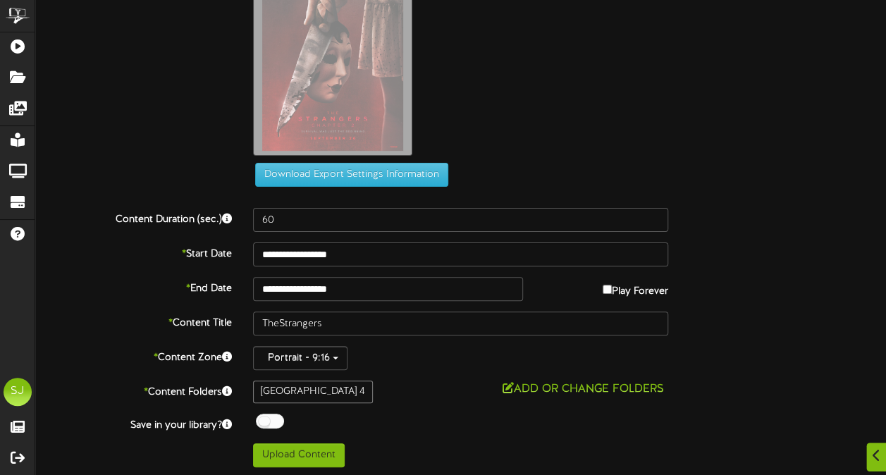
click at [616, 295] on label "Play Forever" at bounding box center [636, 288] width 66 height 22
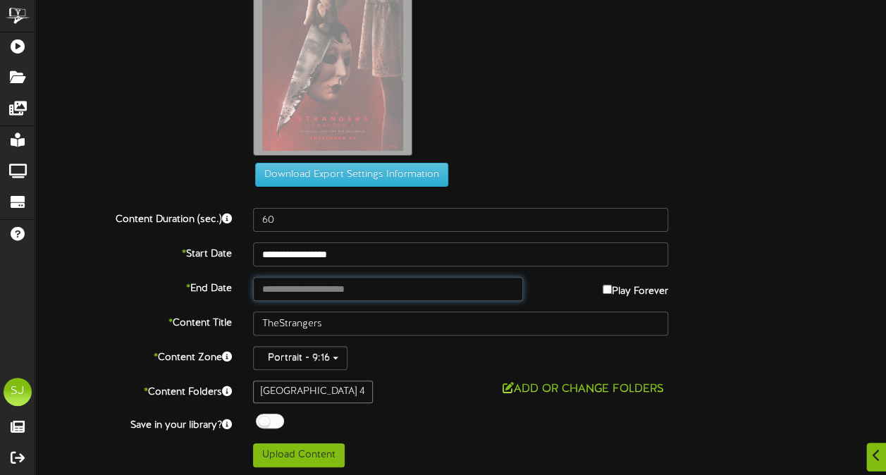
click at [342, 286] on input "text" at bounding box center [387, 289] width 269 height 24
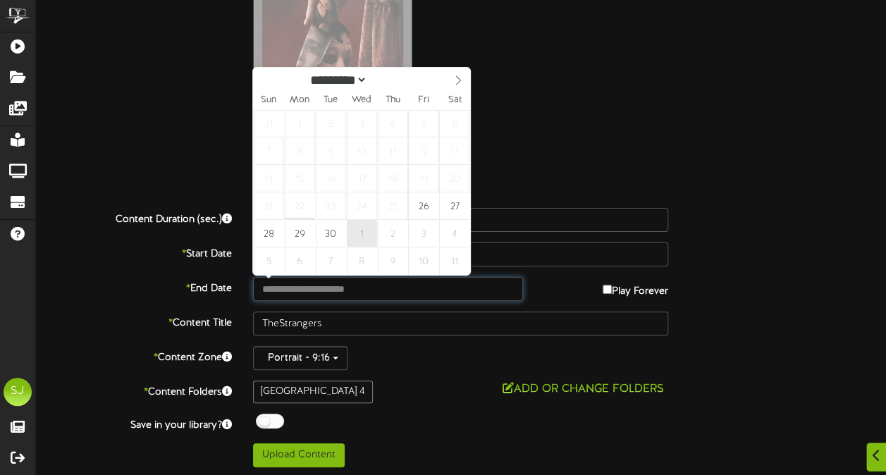
type input "**********"
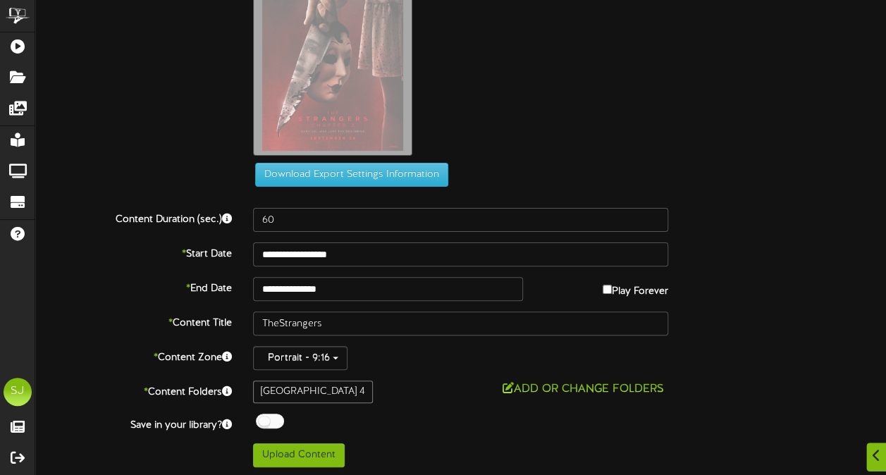
click at [625, 114] on div "TheStrangers.jpg" at bounding box center [570, 43] width 654 height 240
click at [269, 424] on div at bounding box center [270, 421] width 28 height 15
click at [387, 403] on div "**********" at bounding box center [460, 195] width 851 height 544
click at [329, 458] on button "Upload Content" at bounding box center [299, 455] width 92 height 24
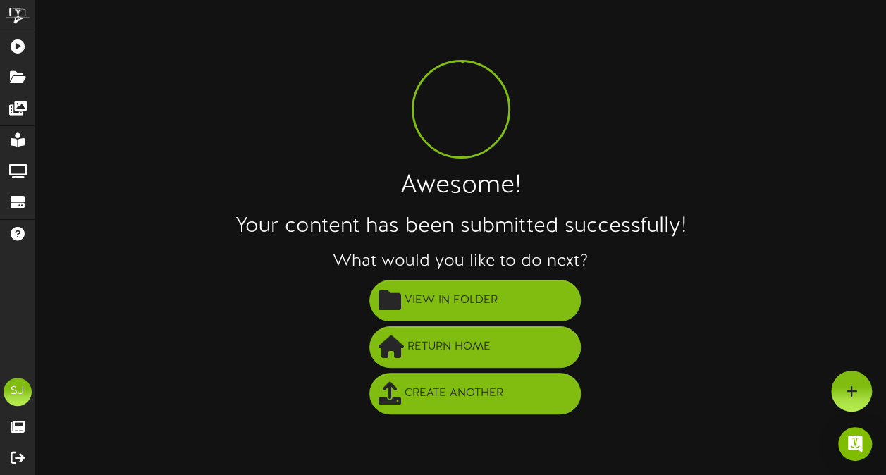
scroll to position [0, 0]
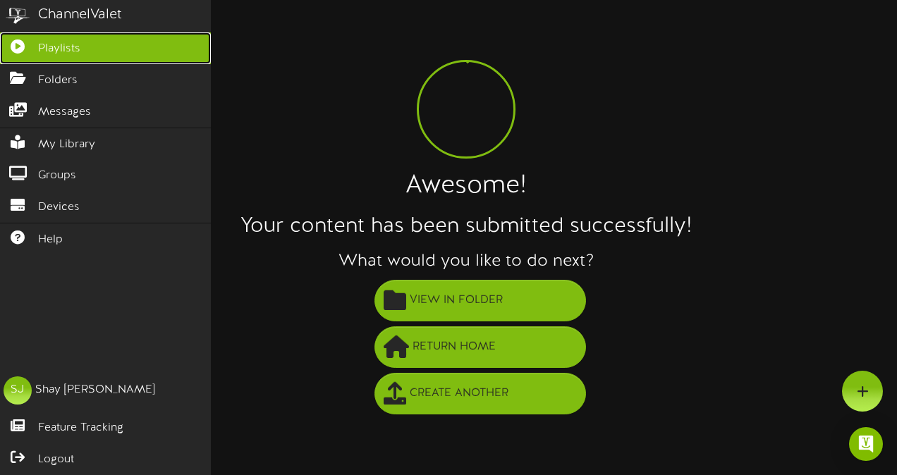
click at [17, 37] on link "Playlists" at bounding box center [105, 48] width 211 height 32
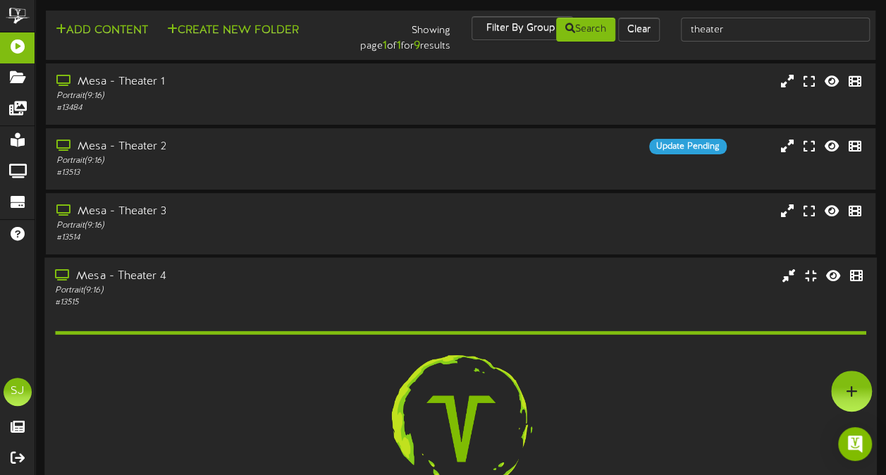
click at [179, 281] on div "Mesa - Theater 4" at bounding box center [218, 277] width 326 height 16
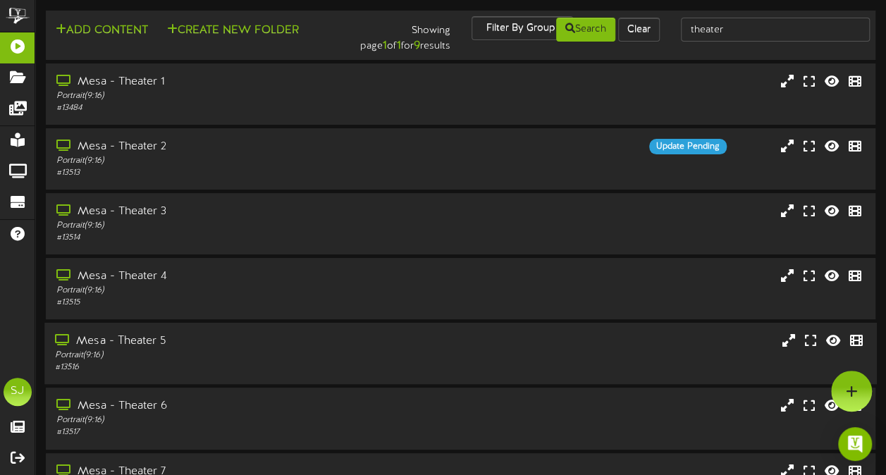
drag, startPoint x: 203, startPoint y: 374, endPoint x: 193, endPoint y: 372, distance: 10.0
click at [202, 373] on div "# 13516" at bounding box center [218, 368] width 326 height 12
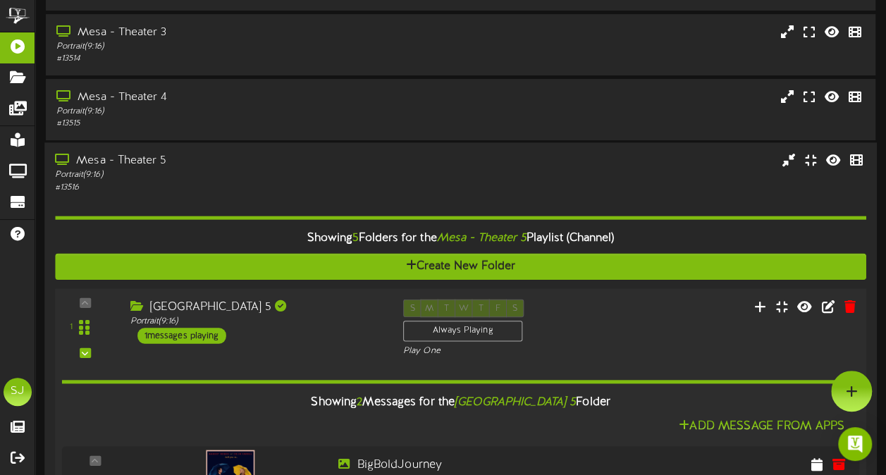
scroll to position [423, 0]
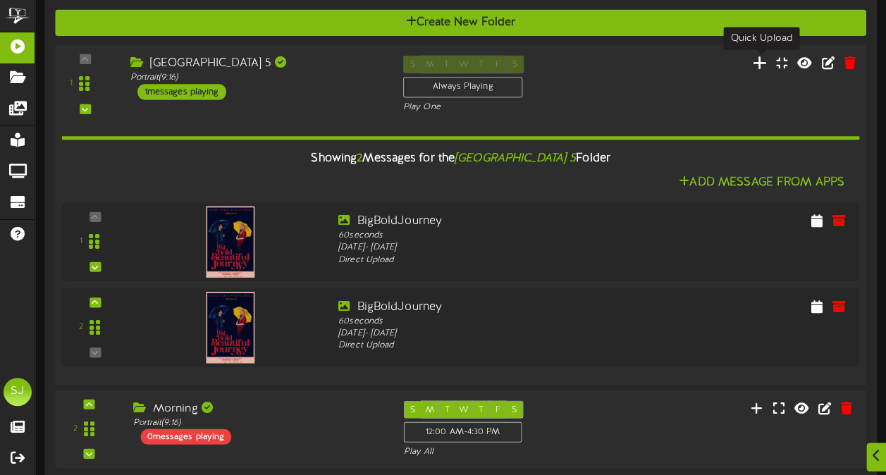
click at [757, 66] on icon at bounding box center [760, 62] width 15 height 16
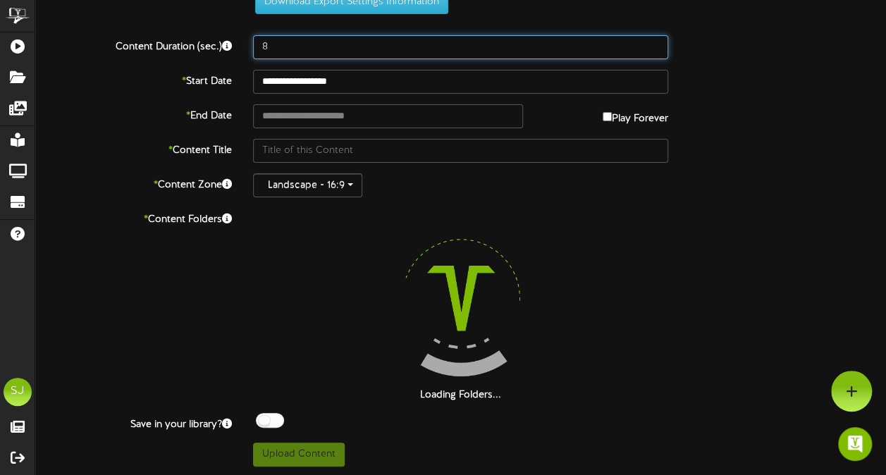
click at [324, 53] on input "8" at bounding box center [460, 47] width 415 height 24
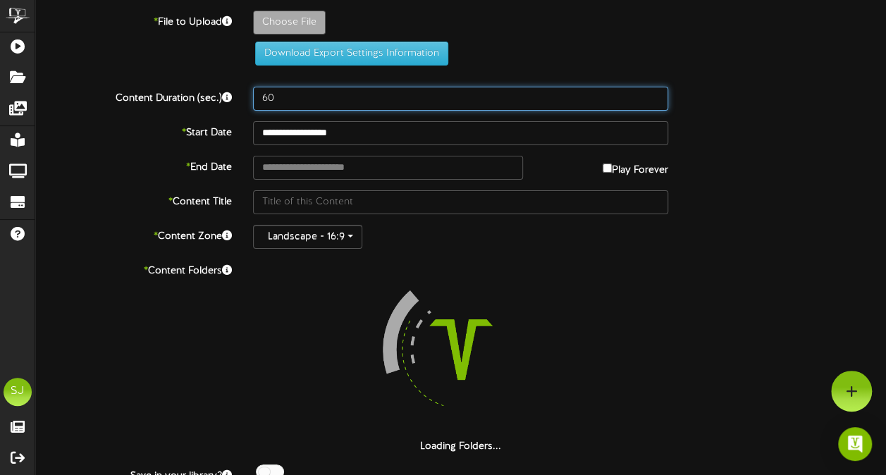
scroll to position [0, 0]
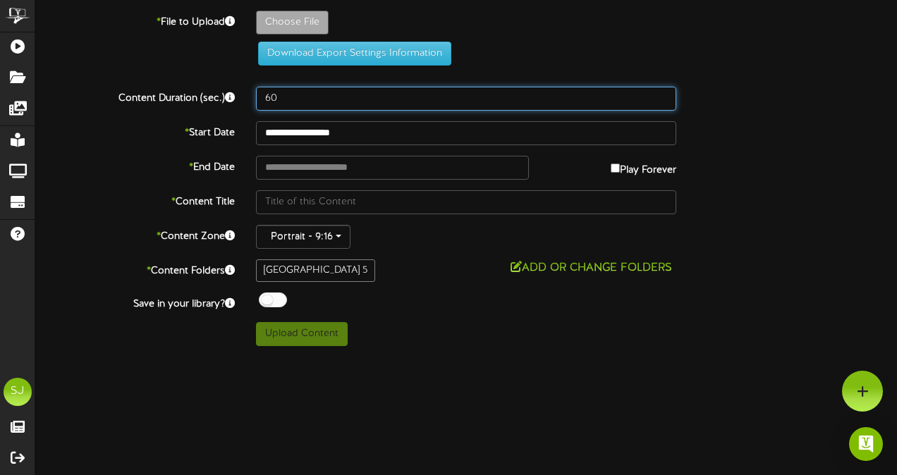
type input "60"
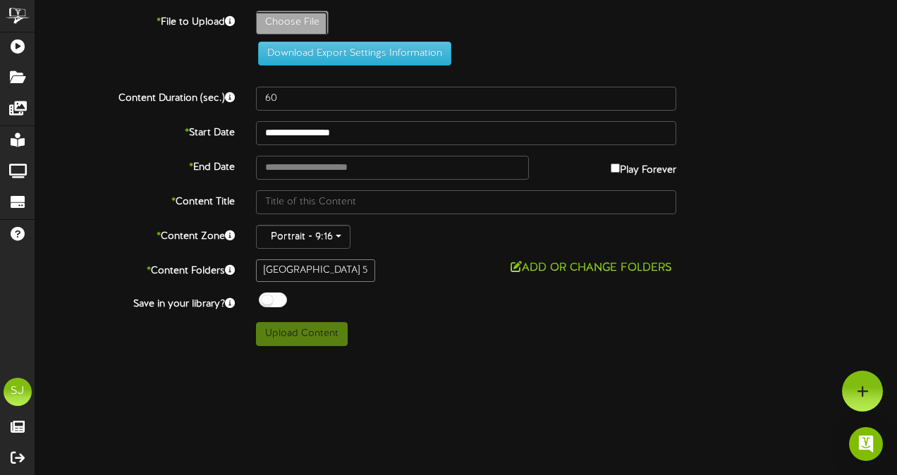
type input "**********"
type input "OneBattleAfterAnother"
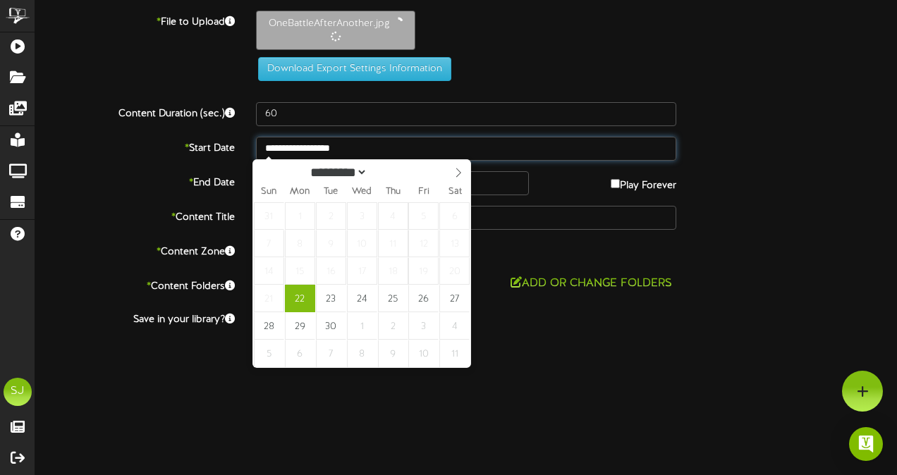
click at [333, 147] on input "**********" at bounding box center [466, 149] width 420 height 24
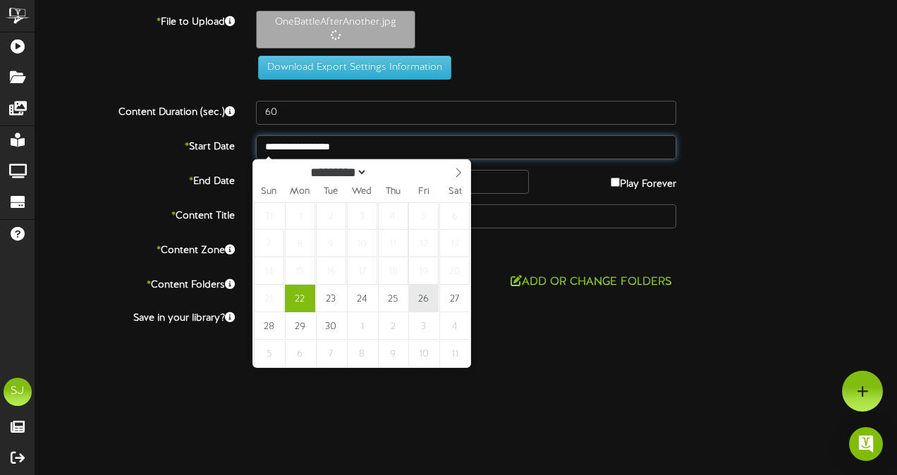
type input "**********"
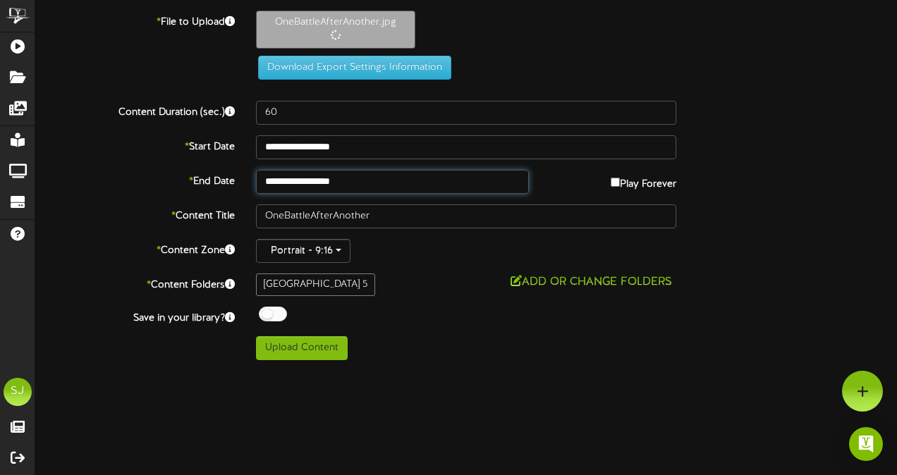
click at [372, 172] on input "**********" at bounding box center [392, 182] width 273 height 24
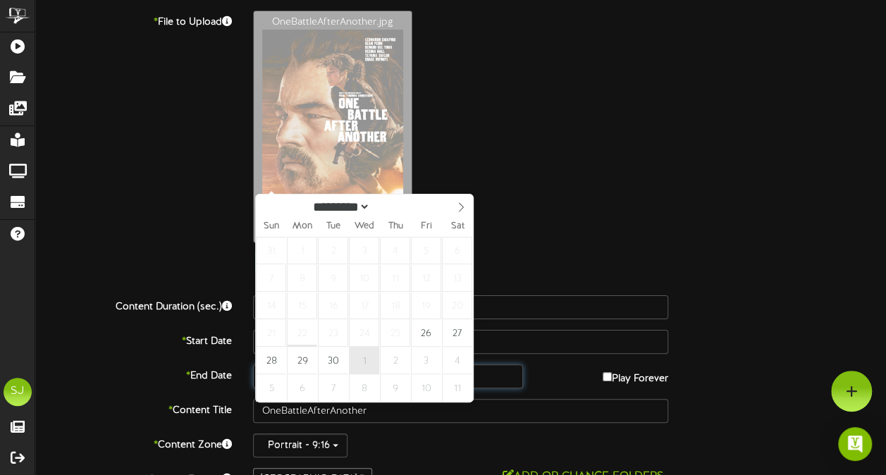
type input "**********"
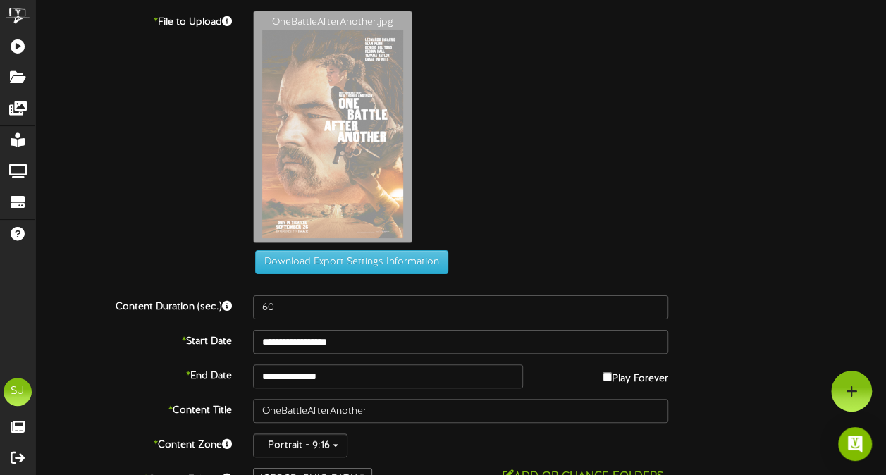
click at [609, 192] on div "OneBattleAfterAnother.jpg" at bounding box center [570, 131] width 654 height 240
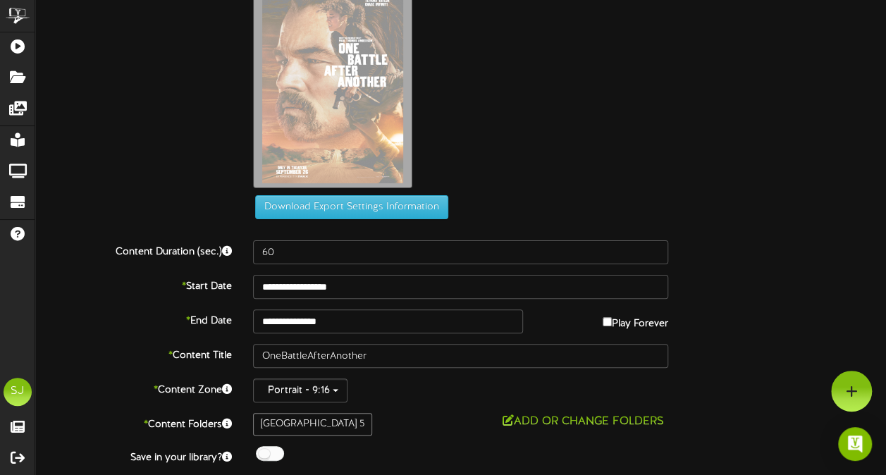
scroll to position [87, 0]
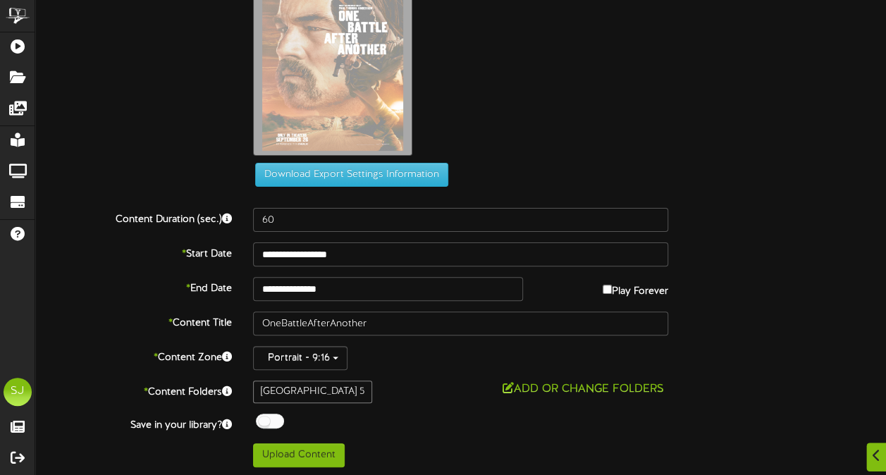
click at [274, 417] on div at bounding box center [270, 421] width 28 height 15
click at [474, 399] on div "Mesa Theater 5 Add or Change Folders" at bounding box center [461, 392] width 436 height 23
click at [329, 443] on button "Upload Content" at bounding box center [299, 455] width 92 height 24
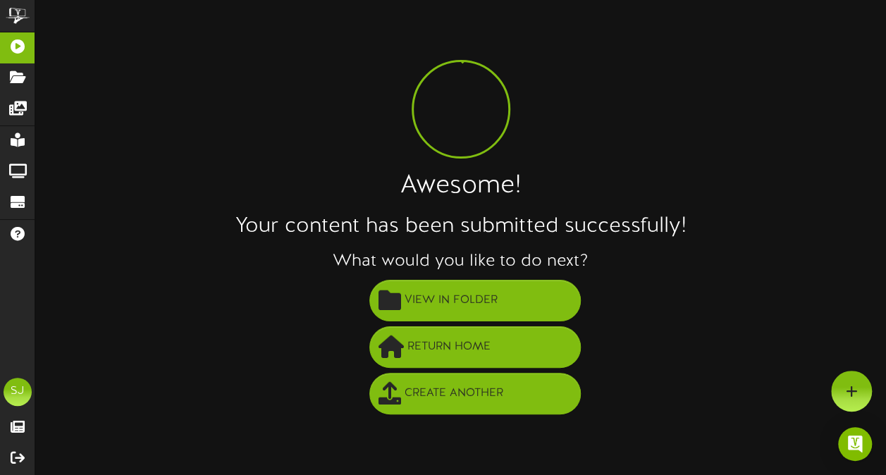
scroll to position [0, 0]
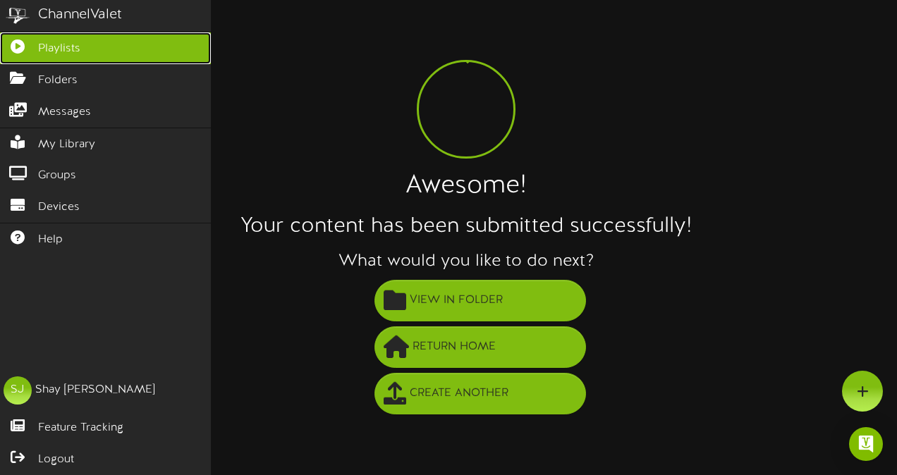
click at [51, 41] on span "Playlists" at bounding box center [59, 49] width 42 height 16
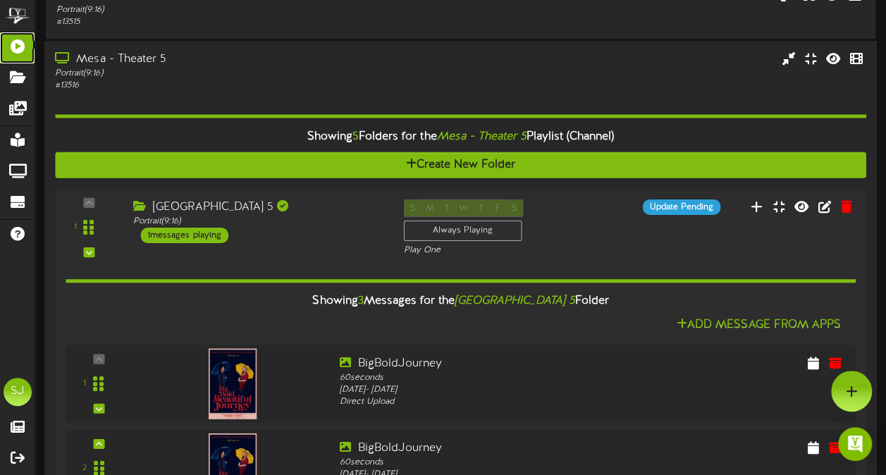
scroll to position [211, 0]
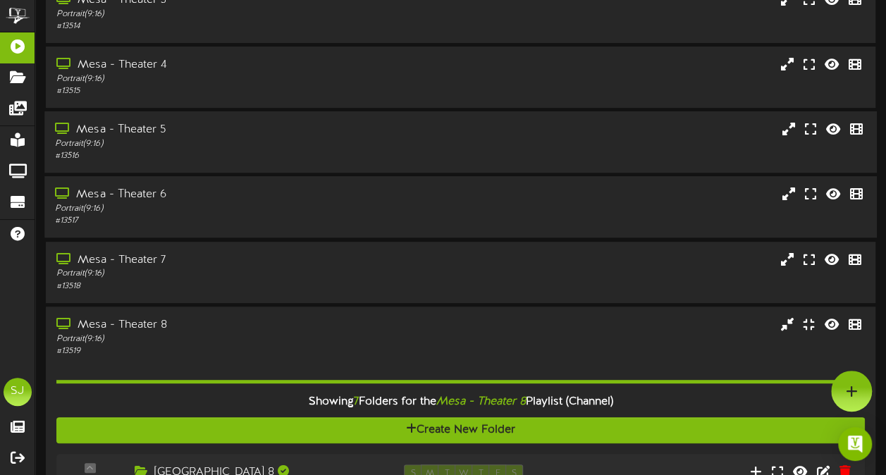
click at [235, 226] on div "# 13517" at bounding box center [218, 221] width 326 height 12
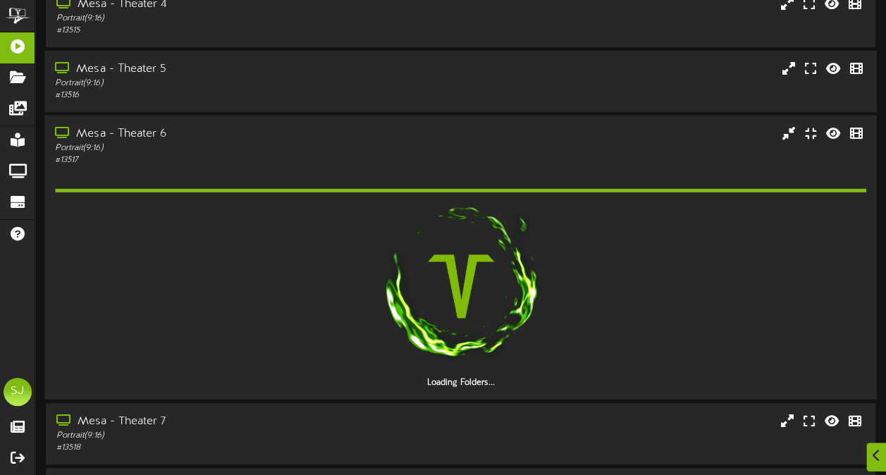
scroll to position [352, 0]
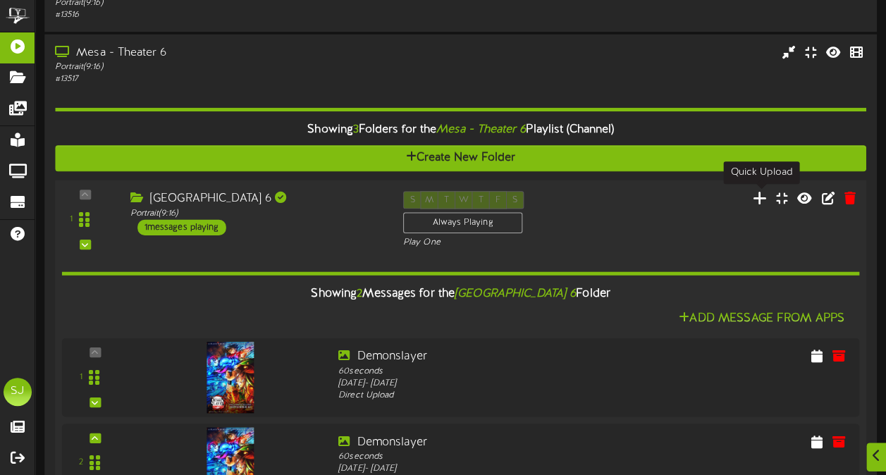
click at [760, 195] on icon at bounding box center [760, 198] width 15 height 16
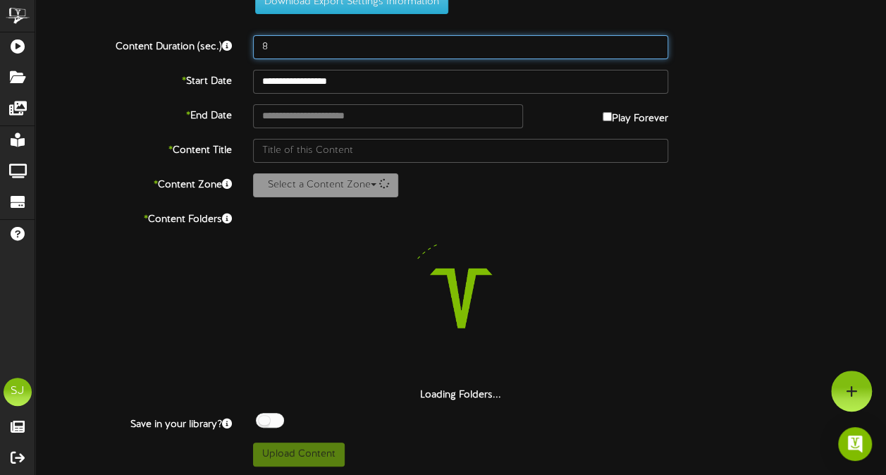
click at [358, 39] on input "8" at bounding box center [460, 47] width 415 height 24
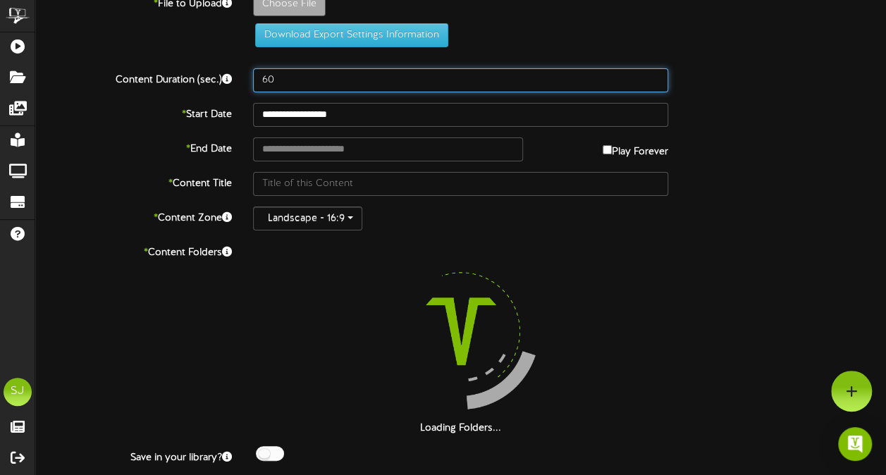
scroll to position [0, 0]
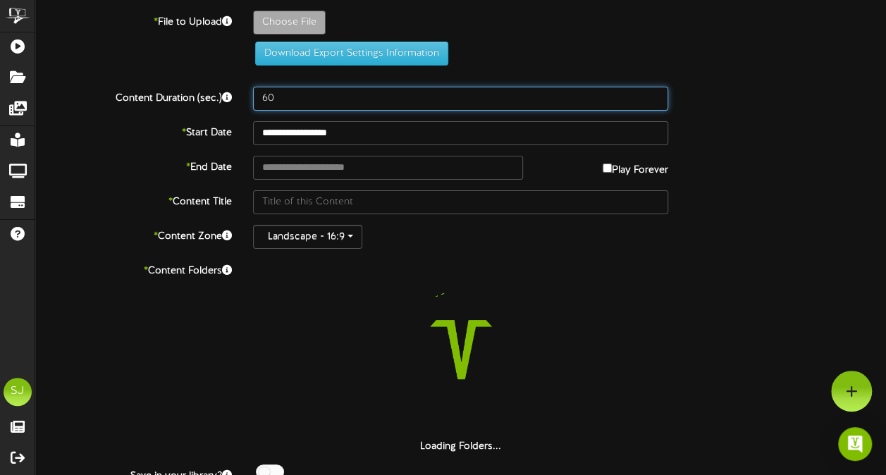
type input "60"
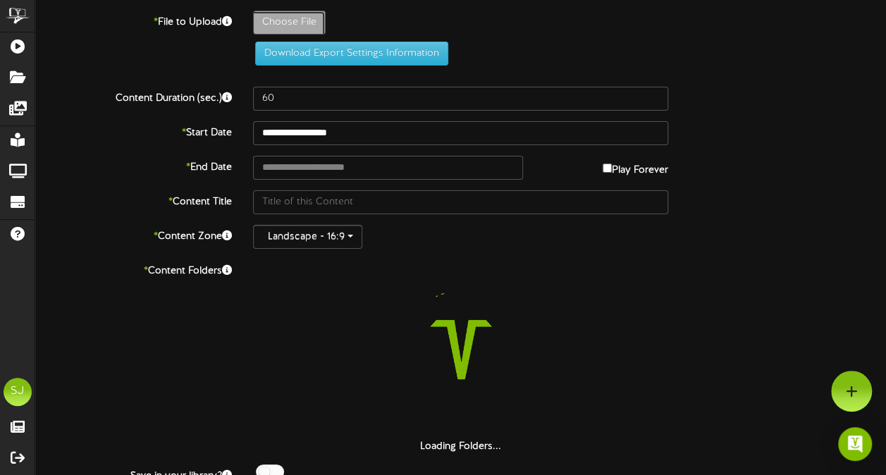
type input "**********"
type input "DowntonAbbey"
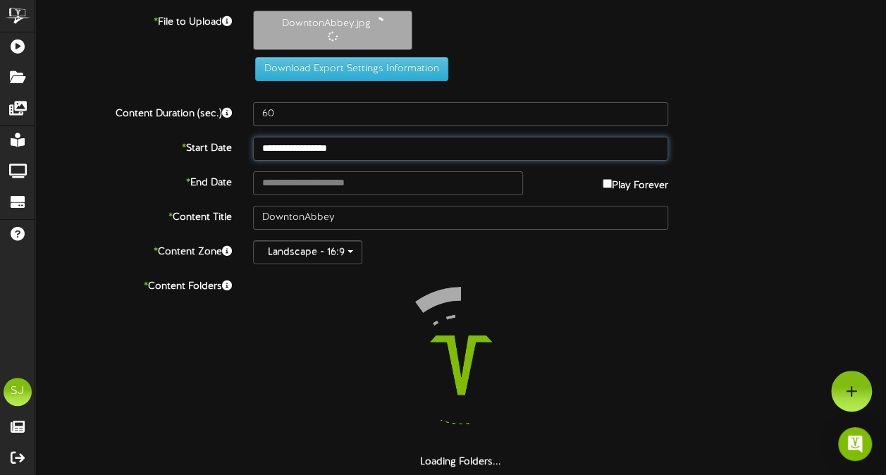
click at [350, 155] on input "**********" at bounding box center [460, 149] width 415 height 24
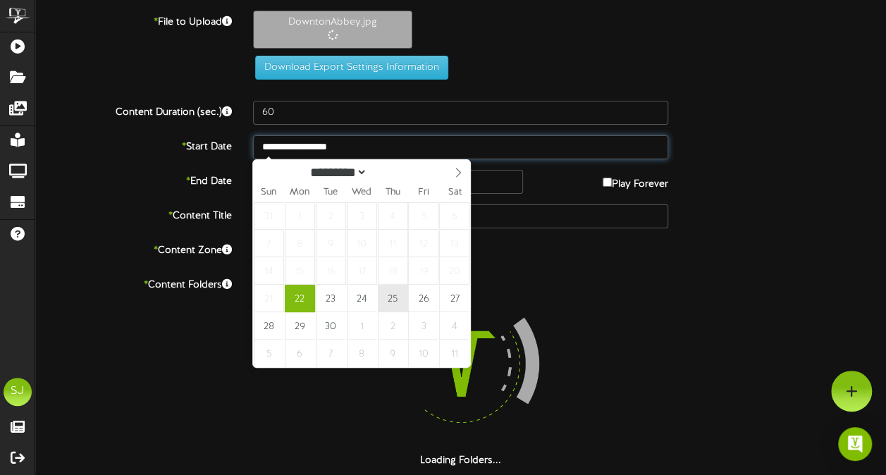
type input "**********"
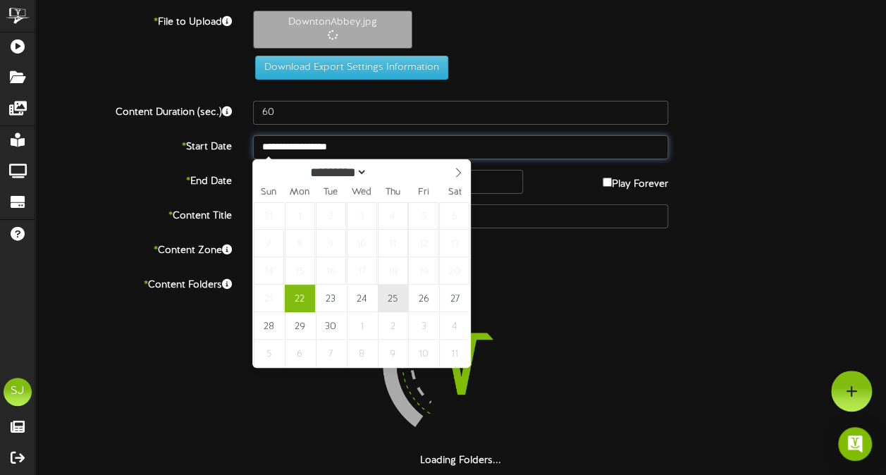
type input "**********"
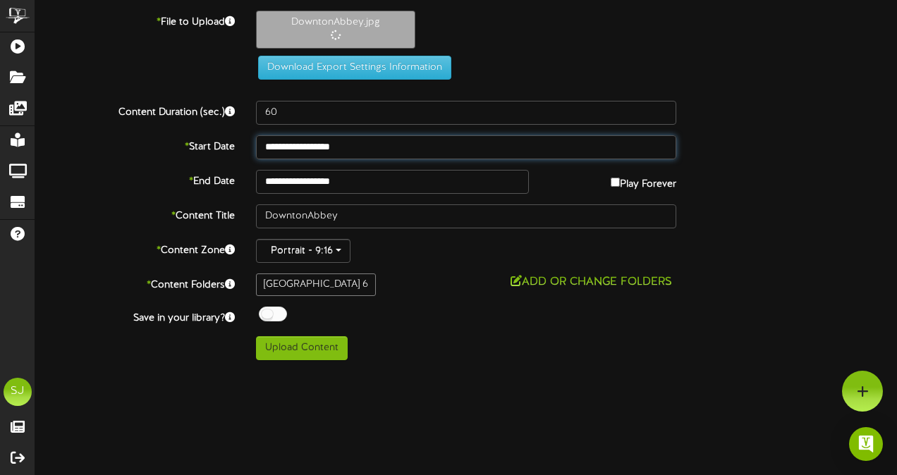
click at [381, 141] on input "**********" at bounding box center [466, 147] width 420 height 24
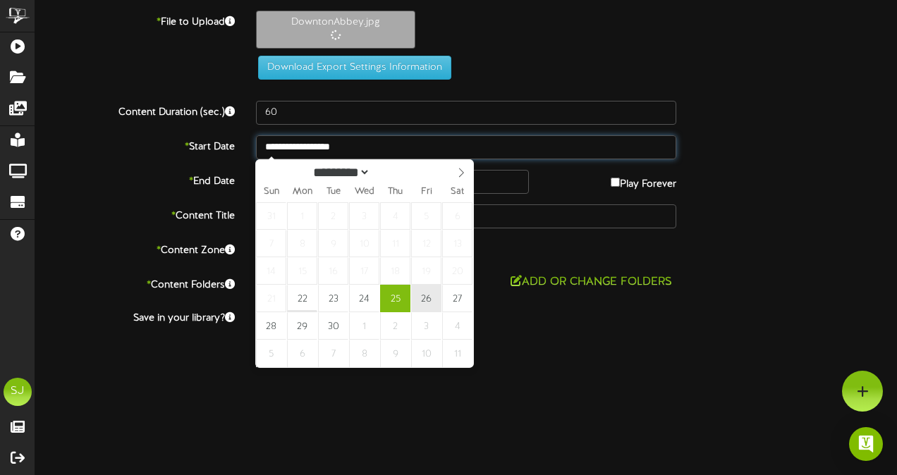
type input "**********"
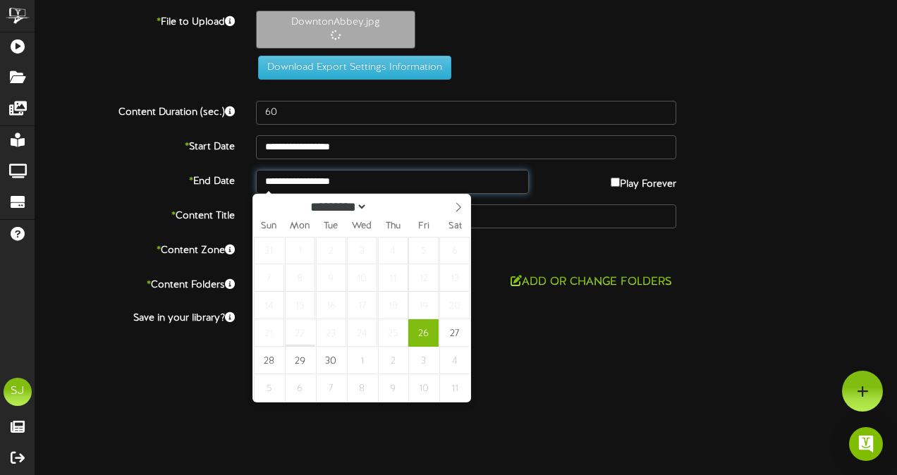
click at [369, 186] on body "ChannelValet Playlists Folders Messages My Library Groups Devices Help SJ Shay …" at bounding box center [448, 185] width 897 height 371
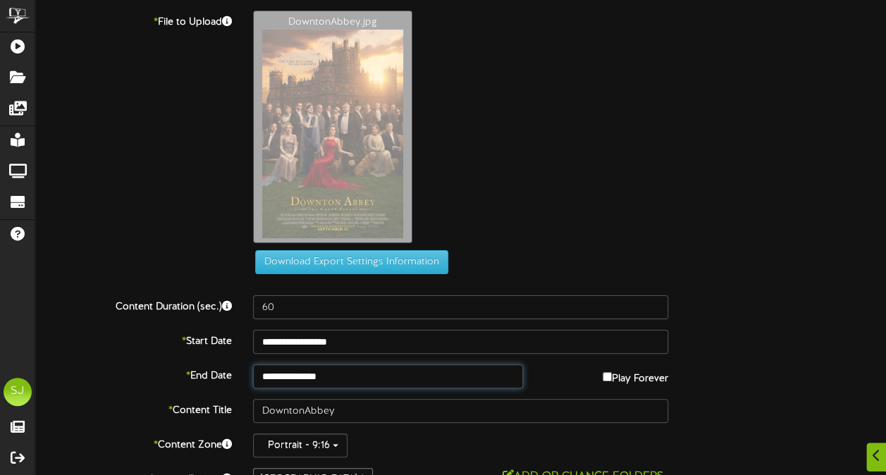
scroll to position [87, 0]
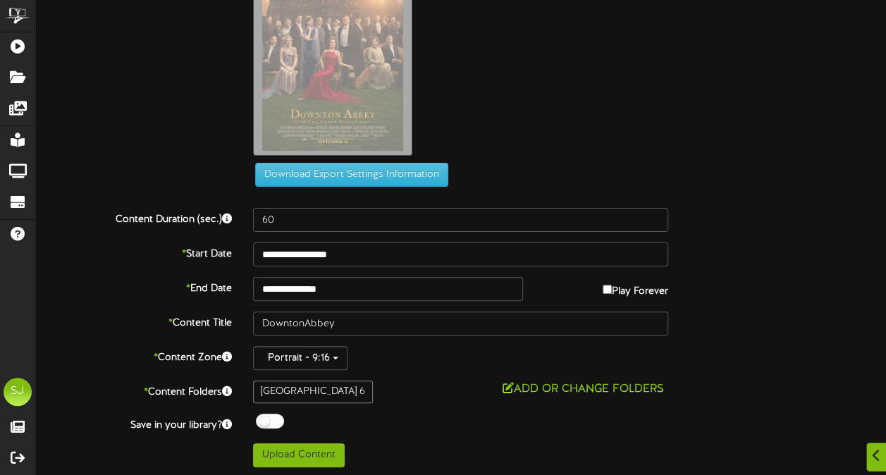
click at [277, 422] on div at bounding box center [270, 421] width 28 height 15
click at [352, 410] on div "**********" at bounding box center [460, 195] width 851 height 544
click at [278, 453] on button "Upload Content" at bounding box center [299, 455] width 92 height 24
type input "**********"
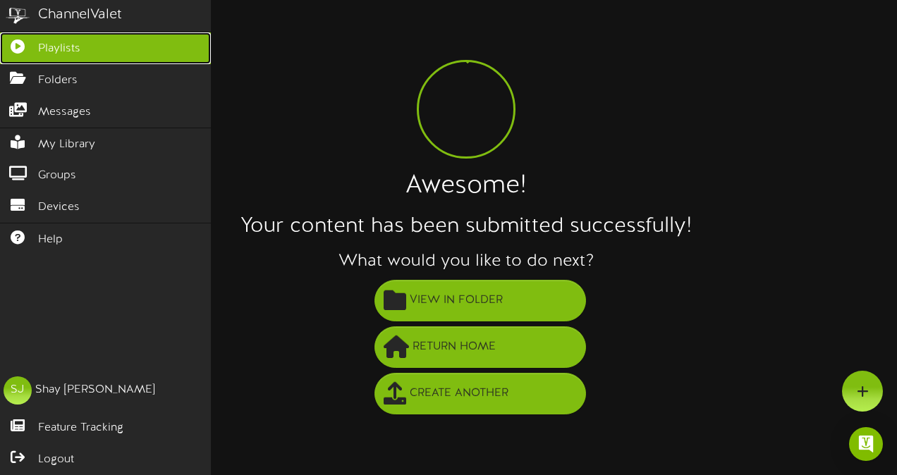
click at [32, 42] on icon at bounding box center [17, 44] width 35 height 11
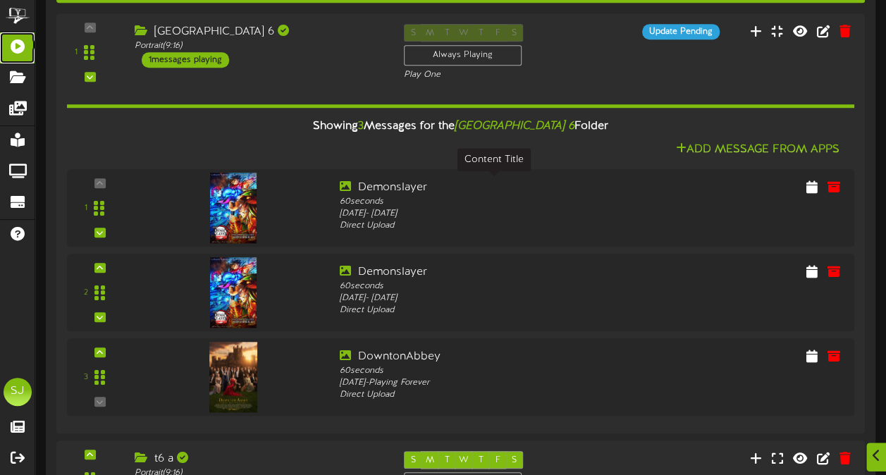
scroll to position [528, 0]
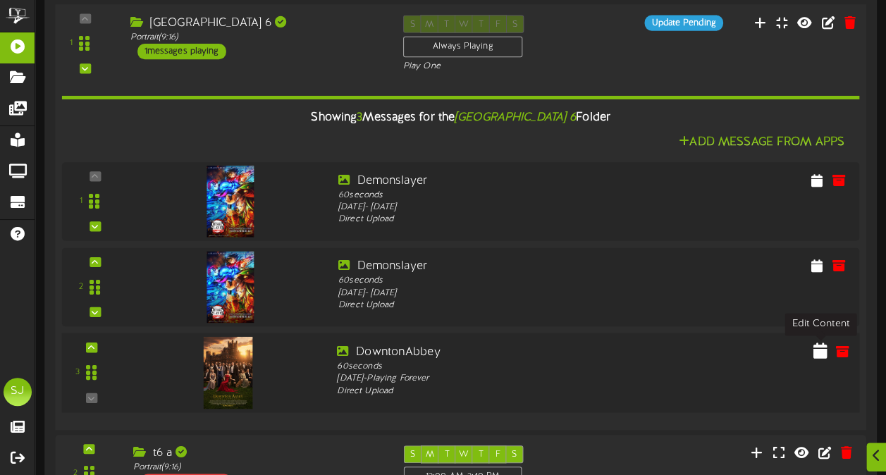
click at [821, 351] on icon at bounding box center [821, 351] width 14 height 16
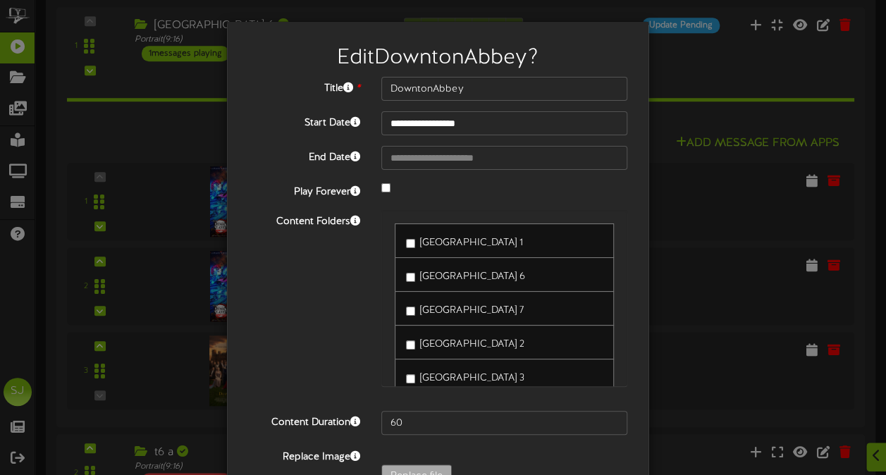
click at [386, 186] on div at bounding box center [504, 188] width 267 height 17
click at [378, 182] on div at bounding box center [504, 188] width 267 height 17
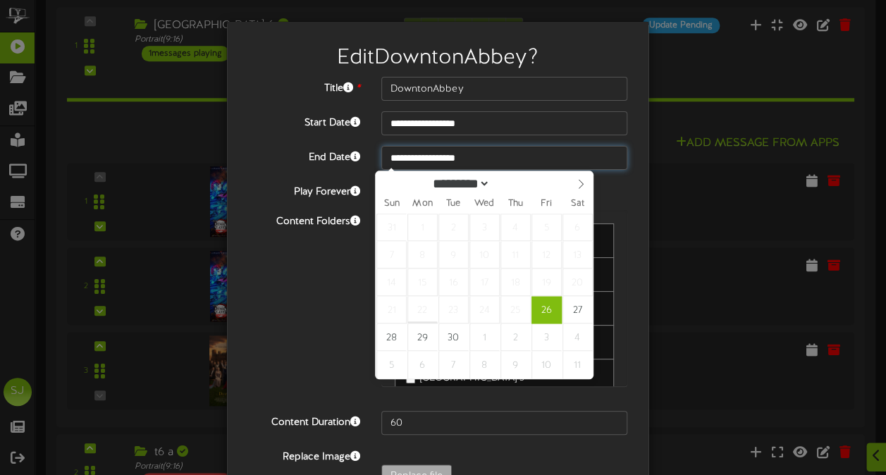
click at [431, 151] on input "**********" at bounding box center [504, 158] width 246 height 24
type input "**********"
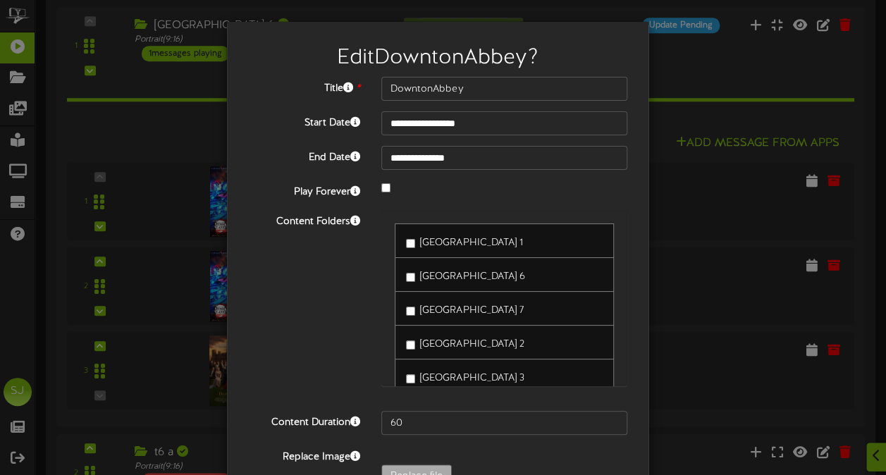
click at [306, 281] on div "Content Folders Mesa Theater 1 Mesa Theater 6 Mesa Theater 7" at bounding box center [438, 305] width 400 height 190
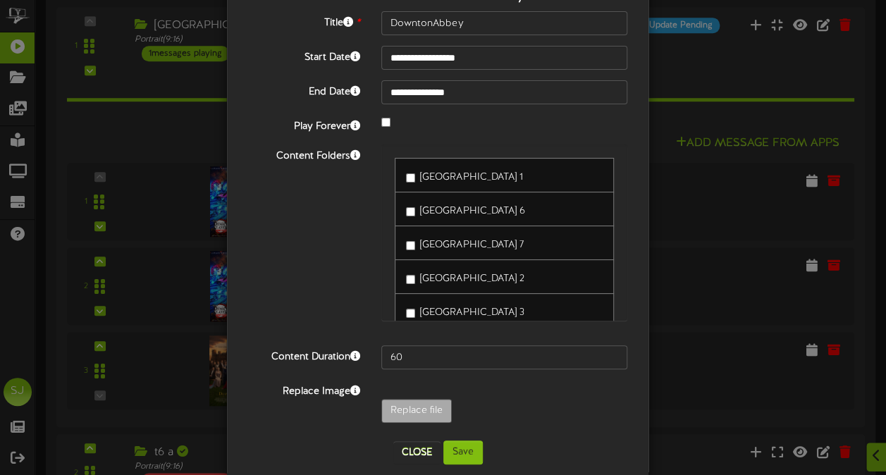
scroll to position [86, 0]
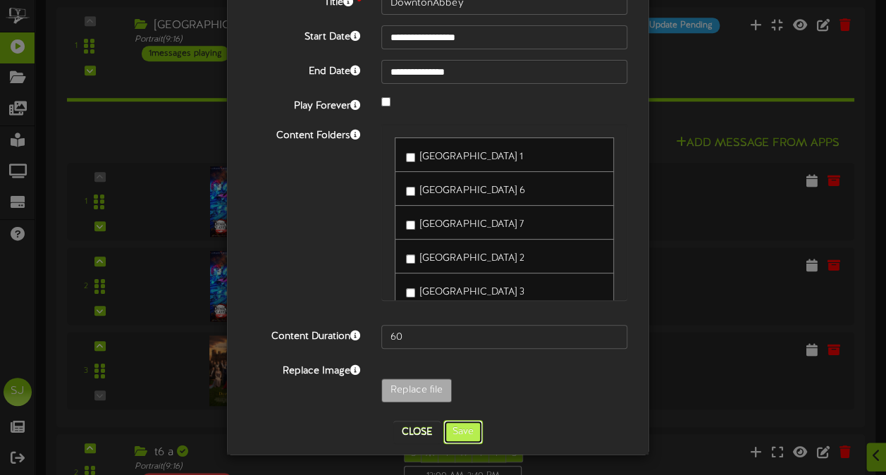
click at [473, 433] on button "Save" at bounding box center [462, 432] width 39 height 24
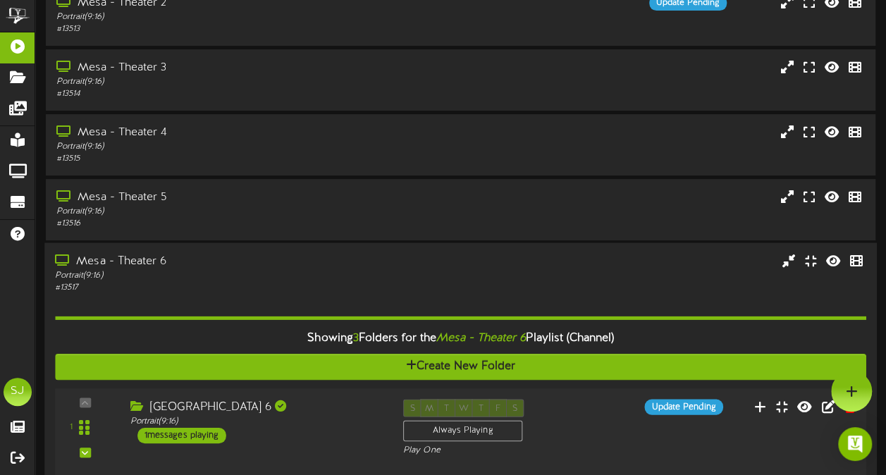
scroll to position [221, 0]
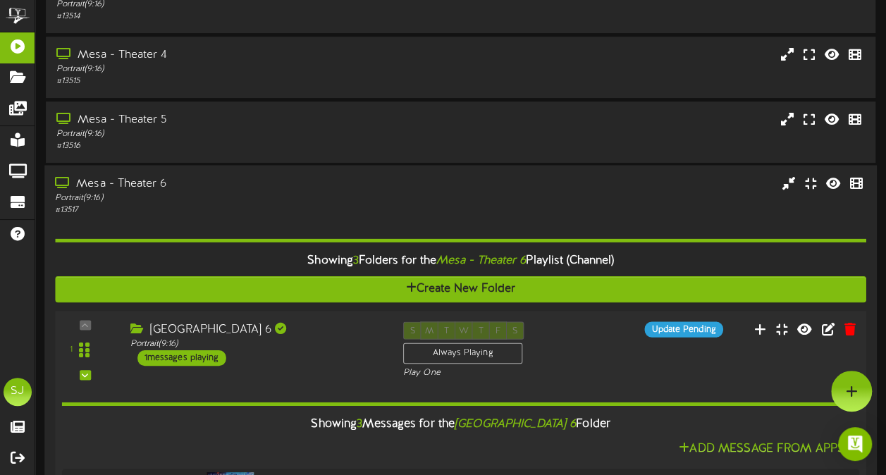
click at [190, 200] on div "Portrait ( 9:16 )" at bounding box center [218, 198] width 326 height 12
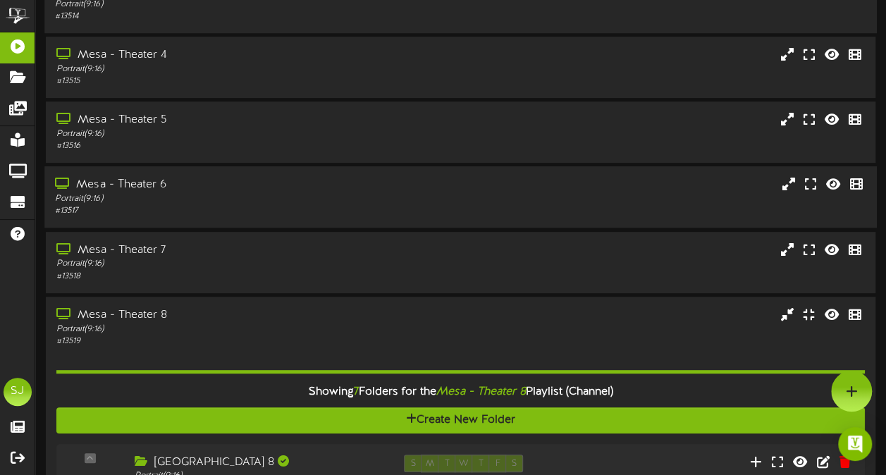
drag, startPoint x: 114, startPoint y: 343, endPoint x: 188, endPoint y: 9, distance: 342.1
click at [114, 344] on div "# 13519" at bounding box center [218, 342] width 324 height 12
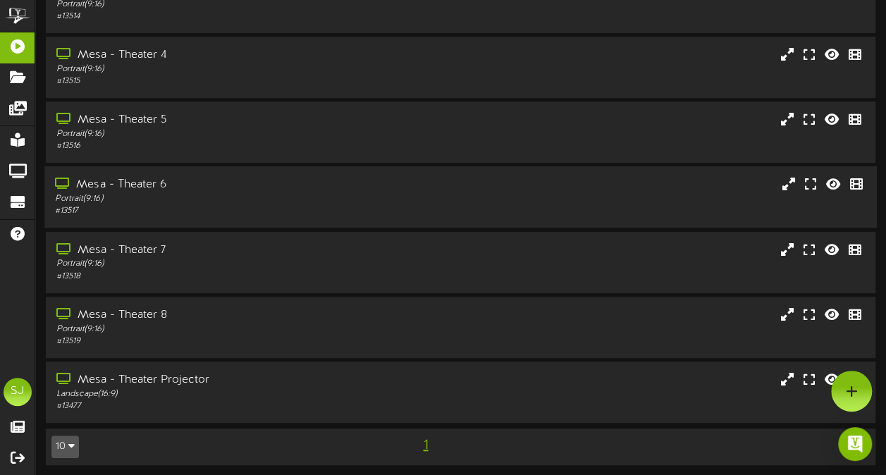
click at [233, 185] on div "Mesa - Theater 6" at bounding box center [218, 185] width 326 height 16
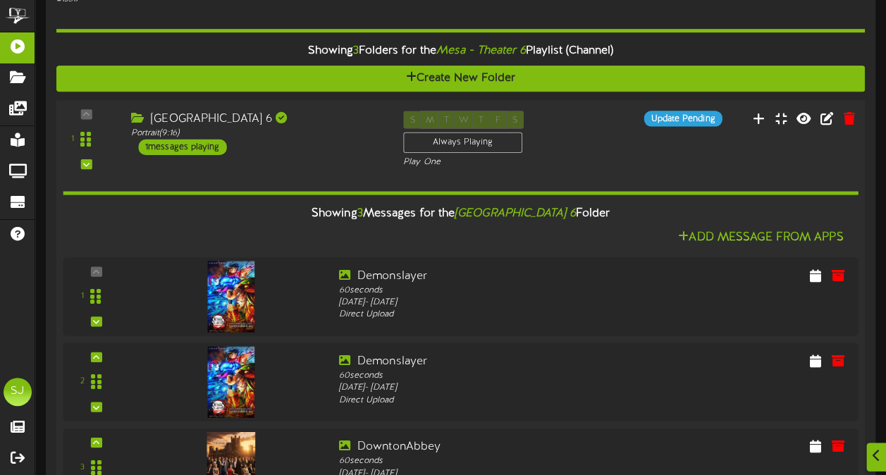
scroll to position [503, 0]
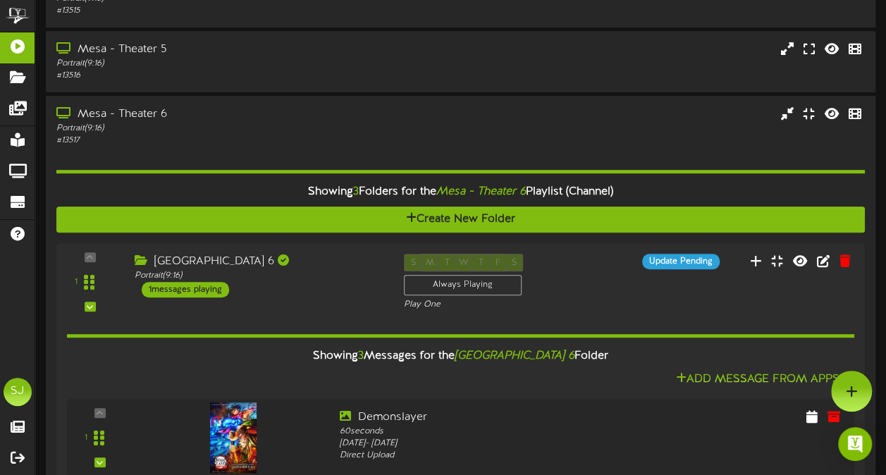
click at [268, 135] on div "# 13517" at bounding box center [218, 141] width 324 height 12
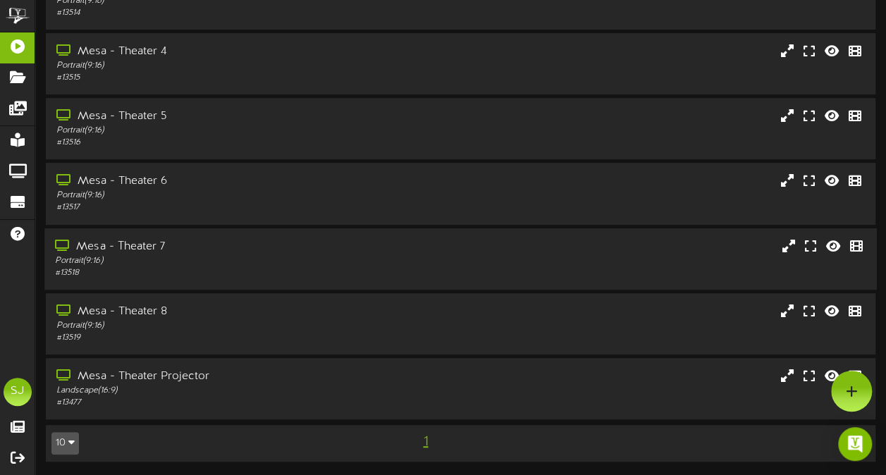
click at [181, 266] on div "Portrait ( 9:16 )" at bounding box center [218, 260] width 326 height 12
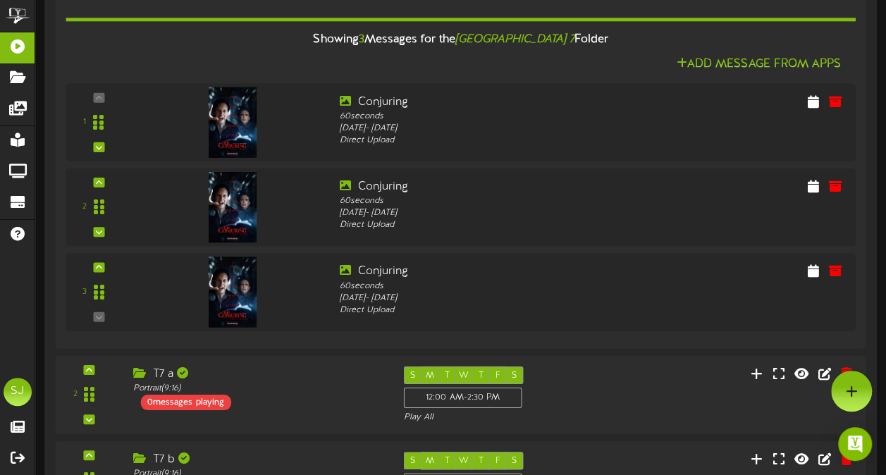
scroll to position [652, 0]
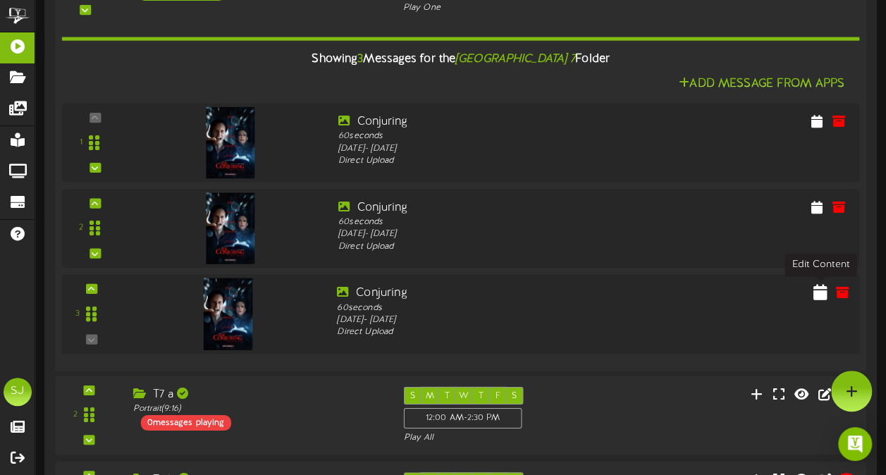
click at [816, 290] on icon at bounding box center [821, 291] width 14 height 16
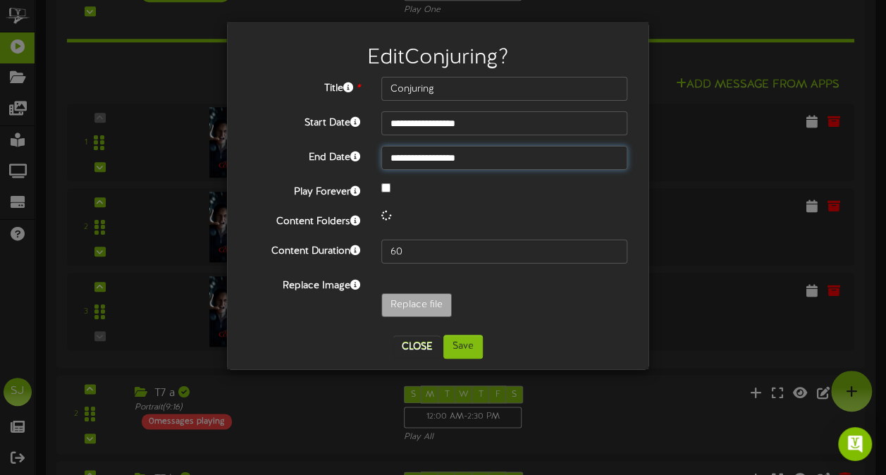
click at [462, 161] on input "**********" at bounding box center [504, 158] width 246 height 24
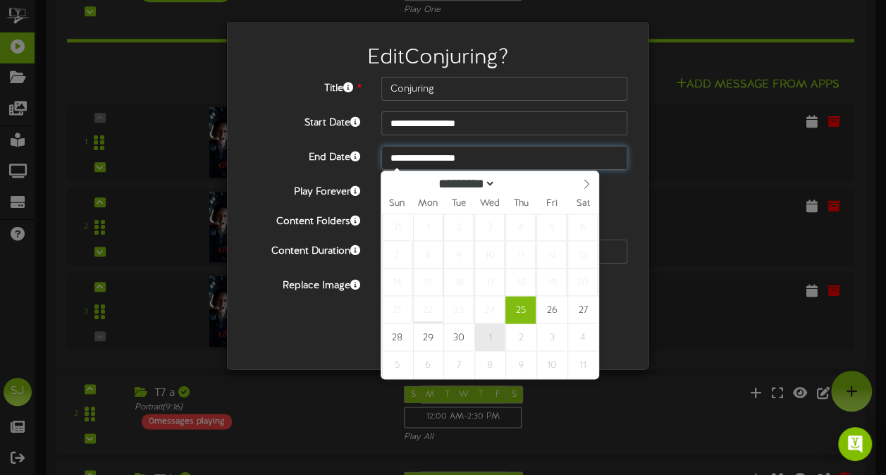
type input "**********"
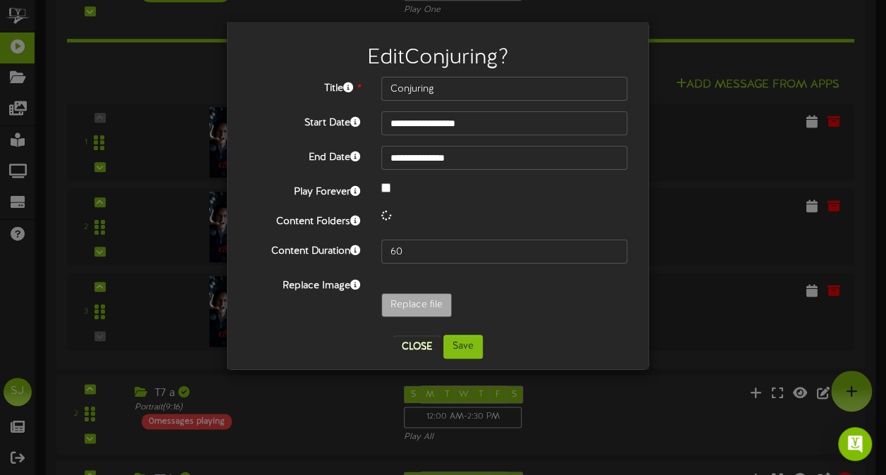
click at [263, 229] on div "Content Folders" at bounding box center [438, 219] width 400 height 19
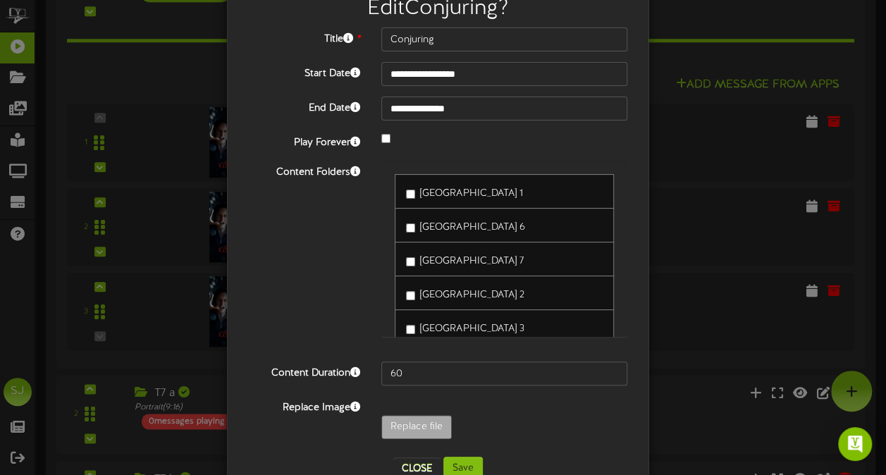
scroll to position [86, 0]
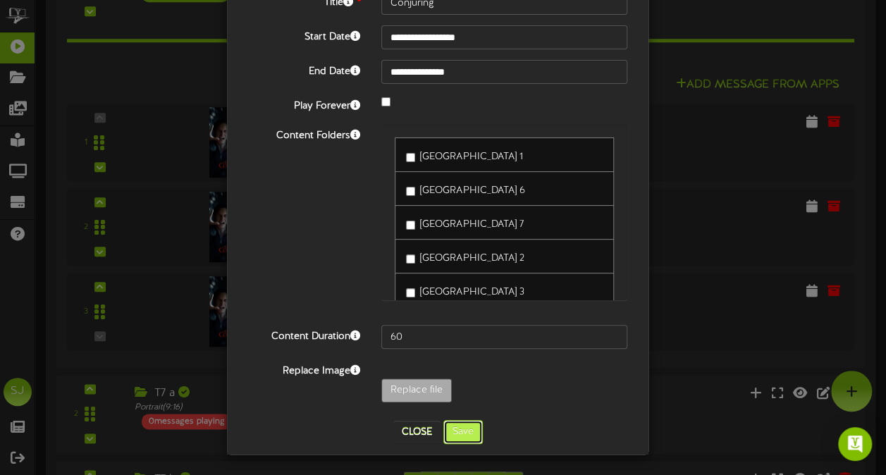
click at [465, 427] on button "Save" at bounding box center [462, 432] width 39 height 24
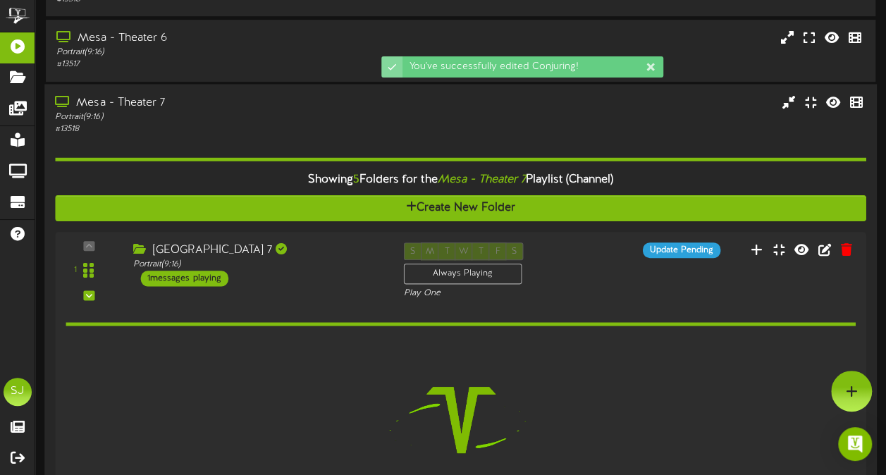
scroll to position [367, 0]
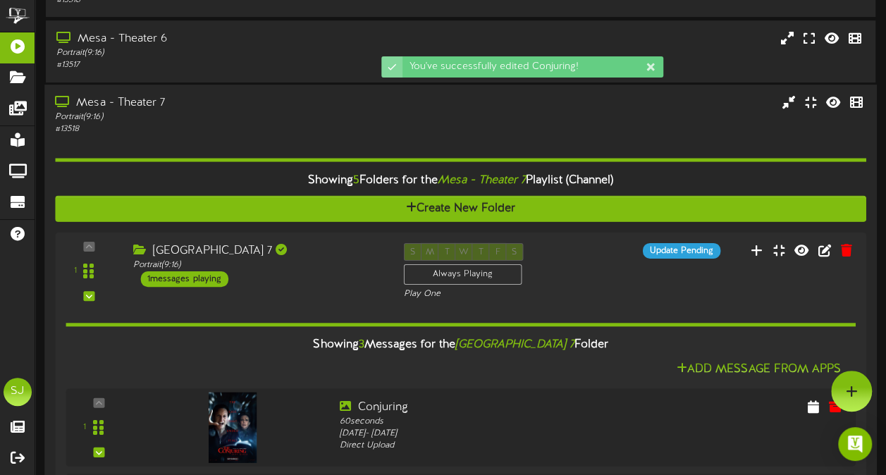
click at [296, 107] on div "Mesa - Theater 7" at bounding box center [218, 103] width 326 height 16
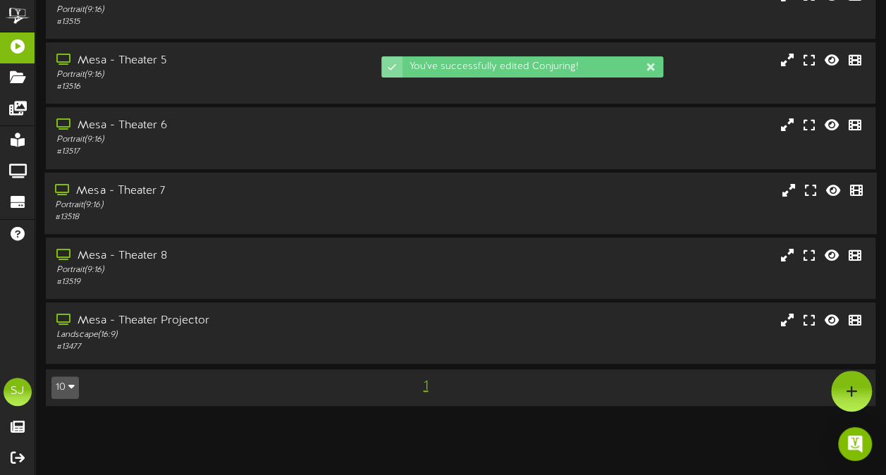
scroll to position [280, 0]
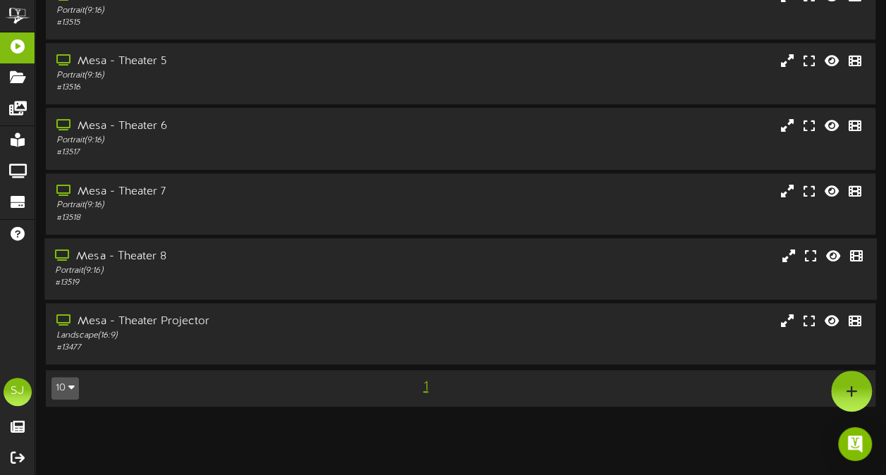
click at [212, 275] on div "Portrait ( 9:16 )" at bounding box center [218, 271] width 326 height 12
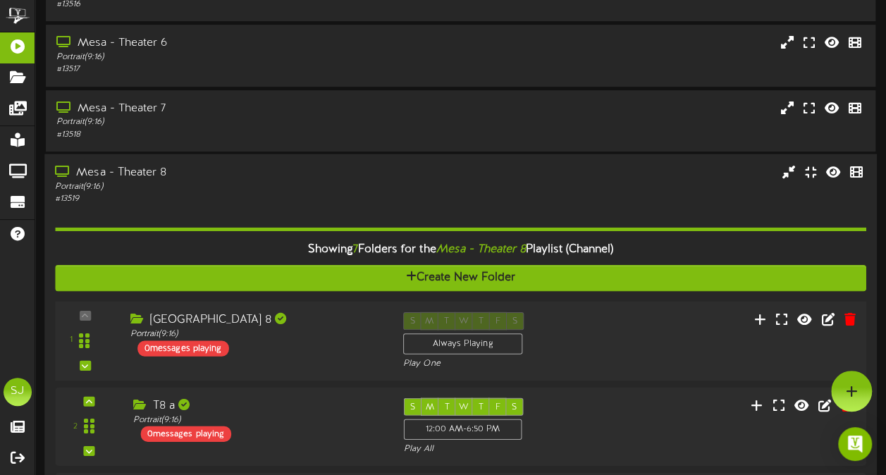
scroll to position [632, 0]
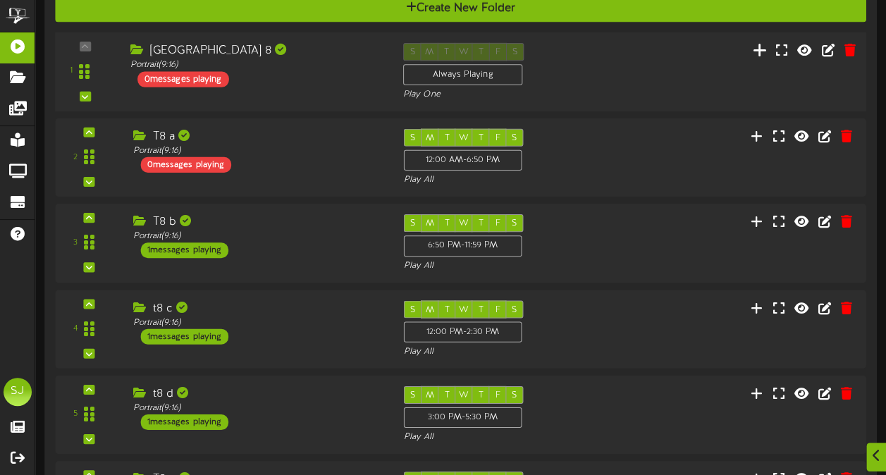
click at [763, 51] on icon at bounding box center [760, 50] width 15 height 16
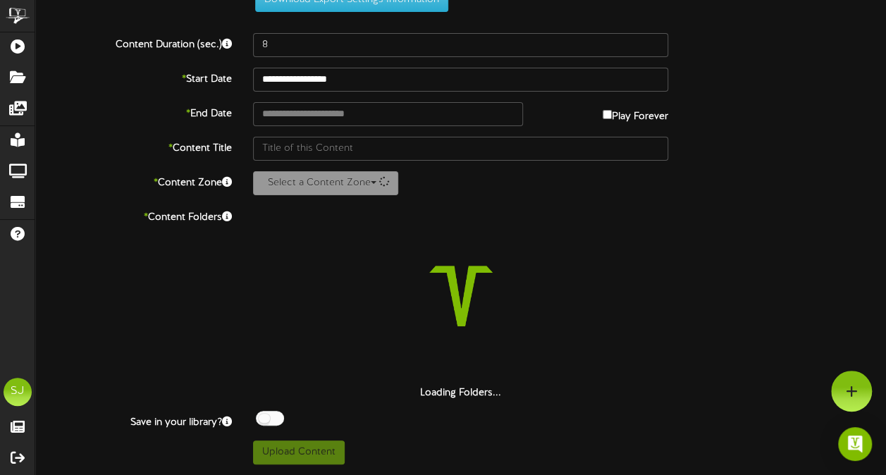
scroll to position [51, 0]
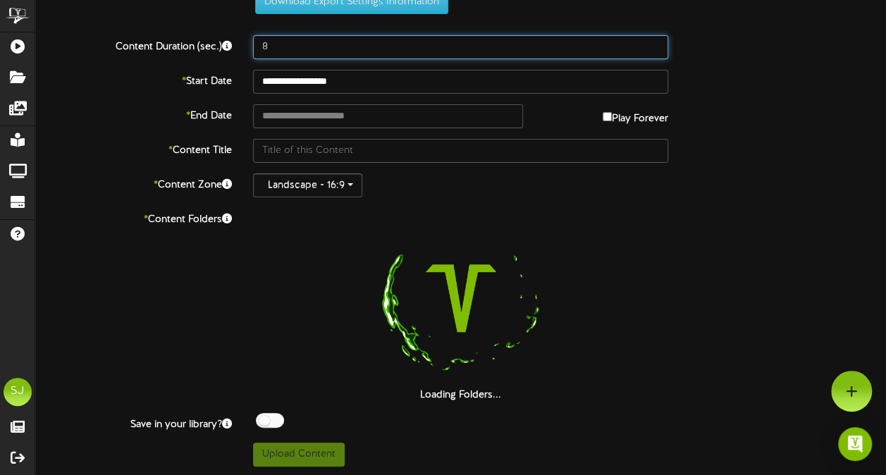
click at [411, 39] on input "8" at bounding box center [460, 47] width 415 height 24
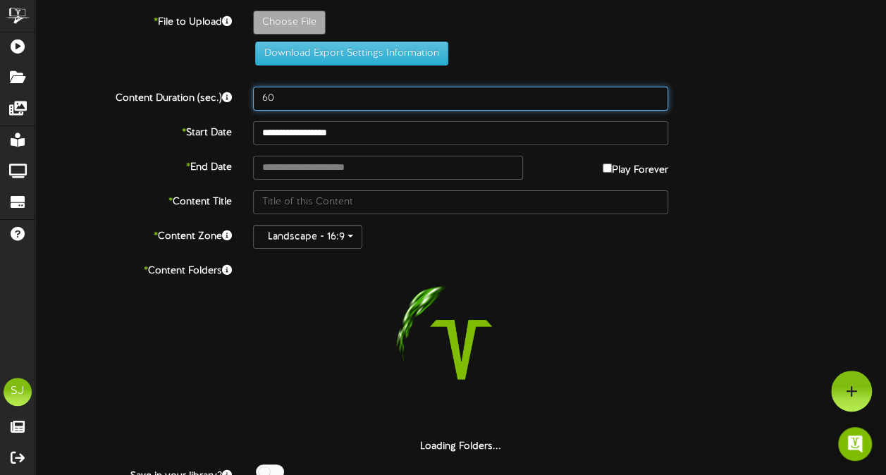
scroll to position [0, 0]
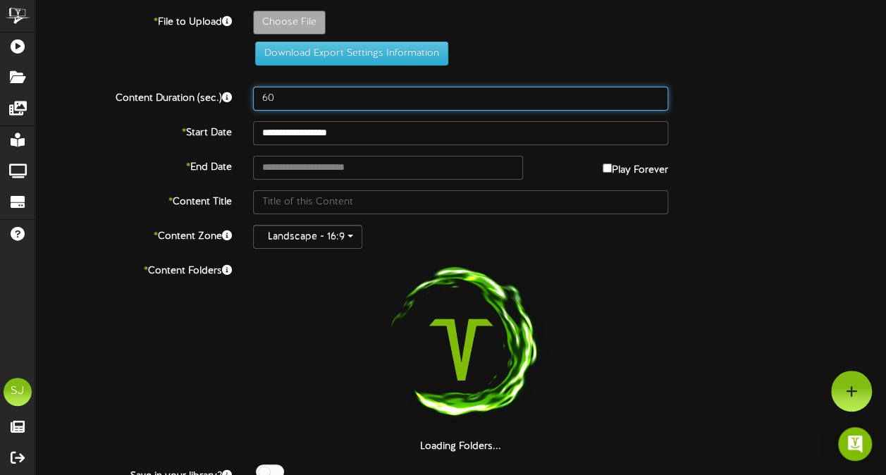
type input "60"
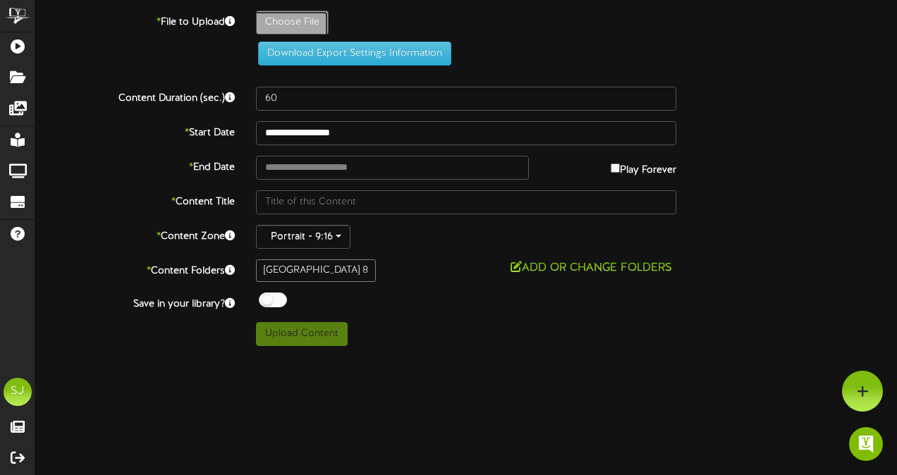
type input "**********"
type input "Demonslayer"
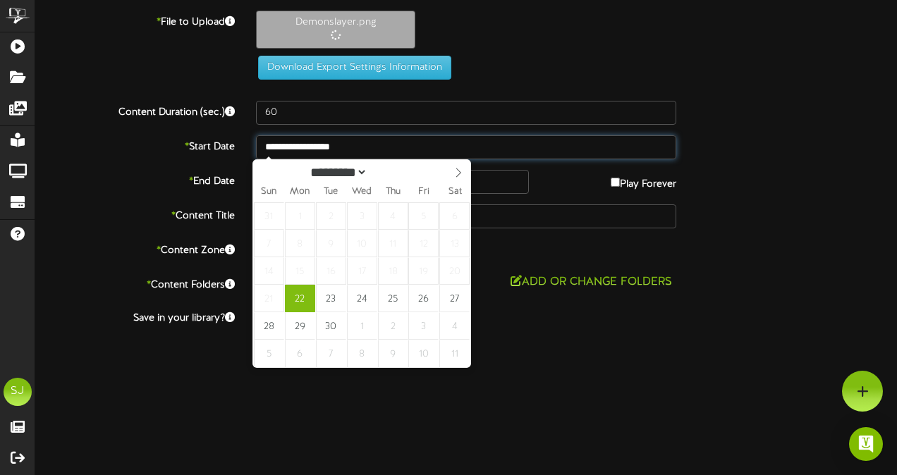
click at [331, 147] on input "**********" at bounding box center [466, 147] width 420 height 24
click at [622, 178] on label "Play Forever" at bounding box center [643, 181] width 66 height 22
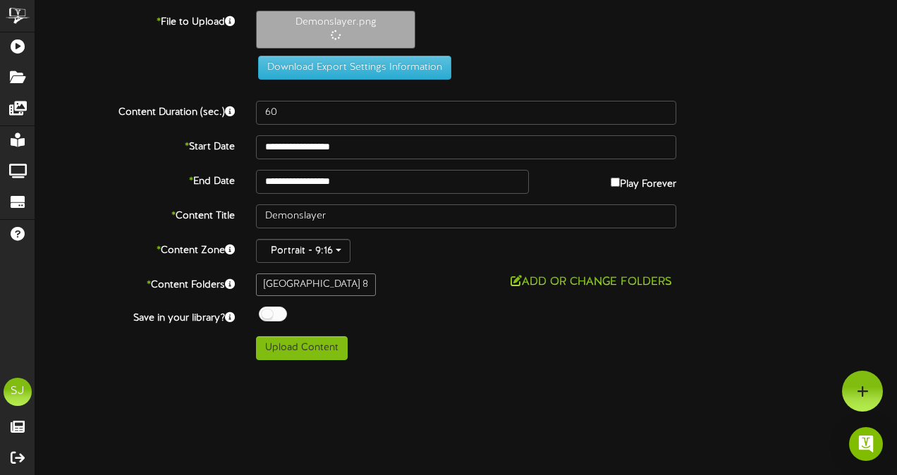
click at [764, 135] on div "**********" at bounding box center [466, 147] width 883 height 24
click at [423, 178] on input "**********" at bounding box center [392, 182] width 273 height 24
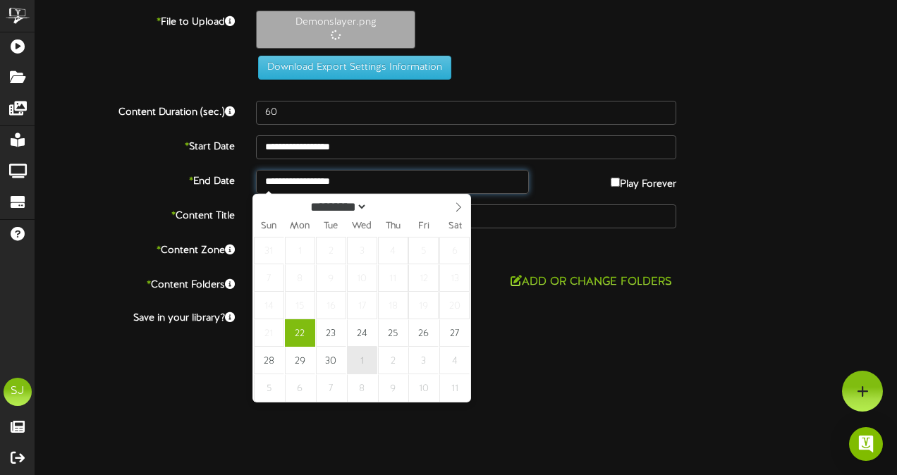
type input "**********"
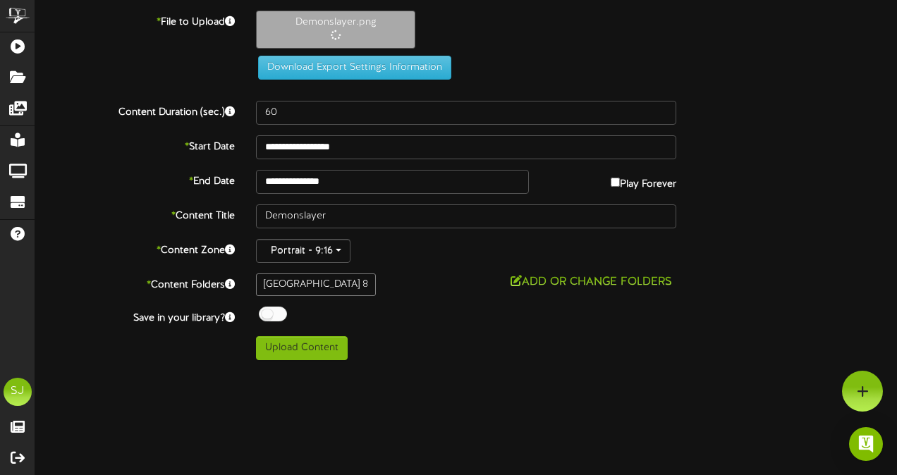
click at [852, 158] on div "**********" at bounding box center [465, 186] width 861 height 350
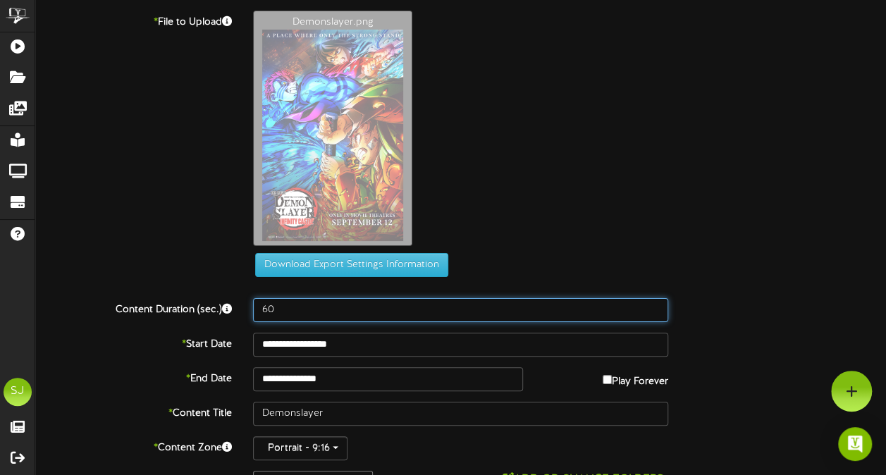
click at [269, 307] on input "60" at bounding box center [460, 310] width 415 height 24
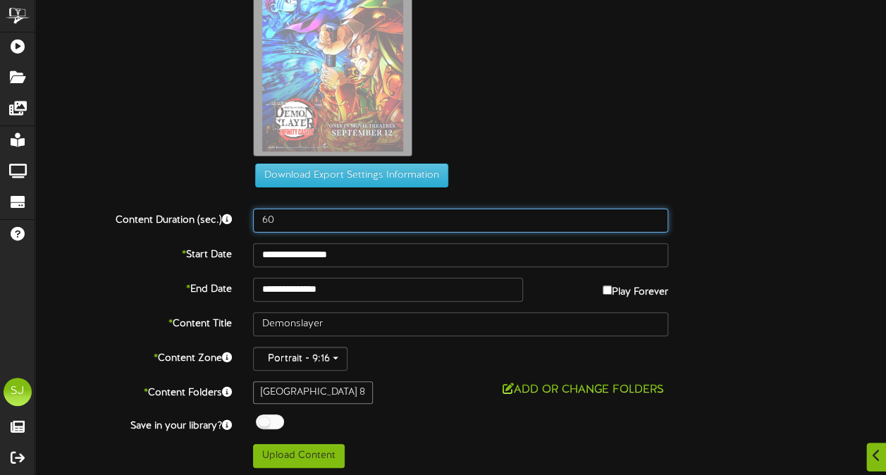
scroll to position [90, 0]
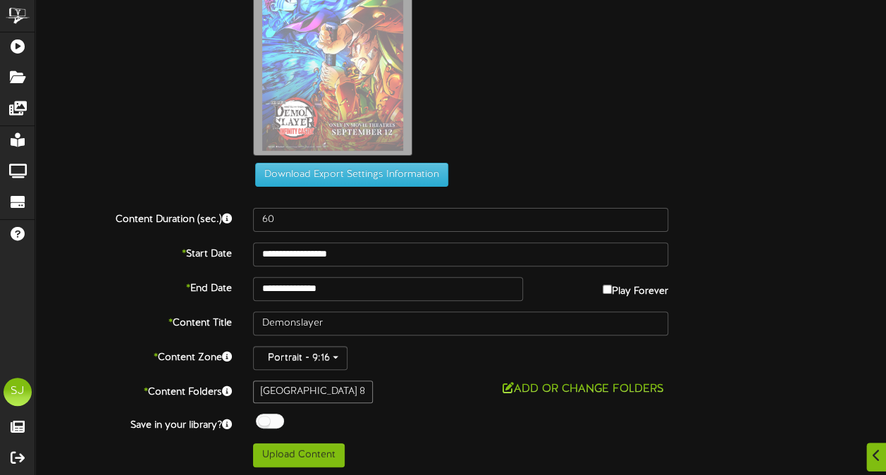
click at [720, 123] on div "Demonslayer.png" at bounding box center [570, 41] width 654 height 243
click at [269, 417] on div at bounding box center [270, 421] width 28 height 15
click at [363, 403] on div "**********" at bounding box center [460, 193] width 851 height 547
click at [320, 455] on button "Upload Content" at bounding box center [299, 455] width 92 height 24
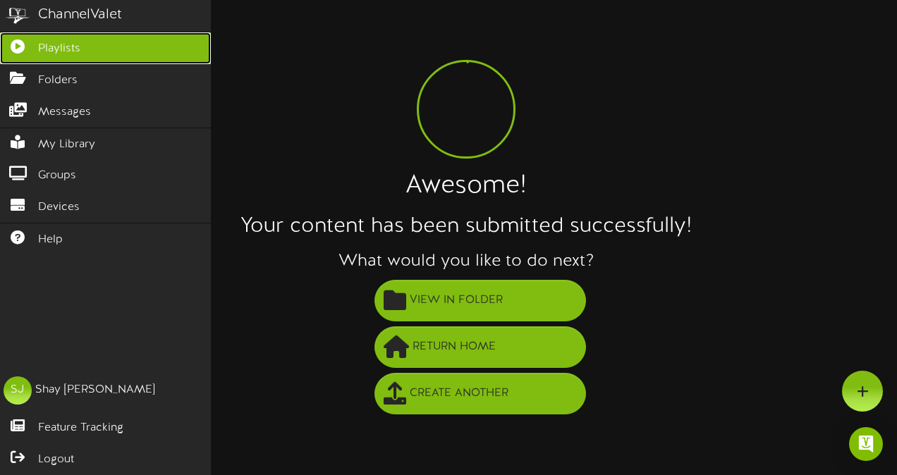
click at [17, 49] on icon at bounding box center [17, 44] width 35 height 11
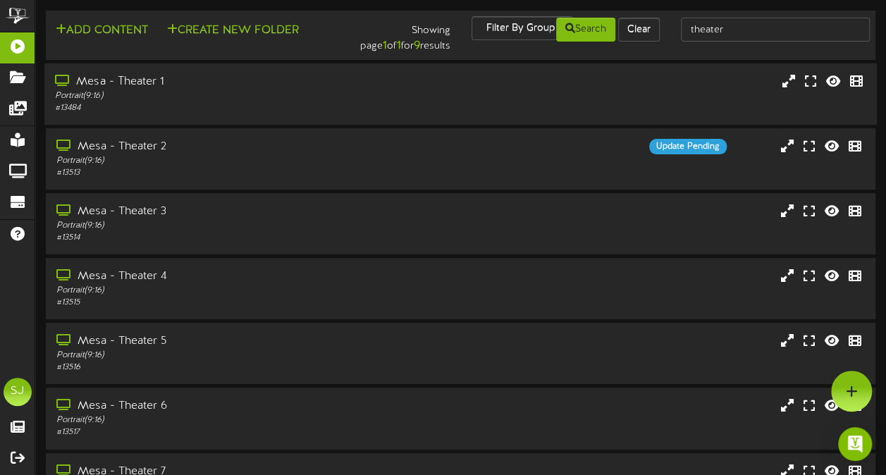
drag, startPoint x: 397, startPoint y: 79, endPoint x: 386, endPoint y: 72, distance: 12.7
click at [397, 79] on div "Mesa - Theater 1 Portrait ( 9:16 ) # 13484" at bounding box center [460, 94] width 833 height 40
